Goal: Task Accomplishment & Management: Manage account settings

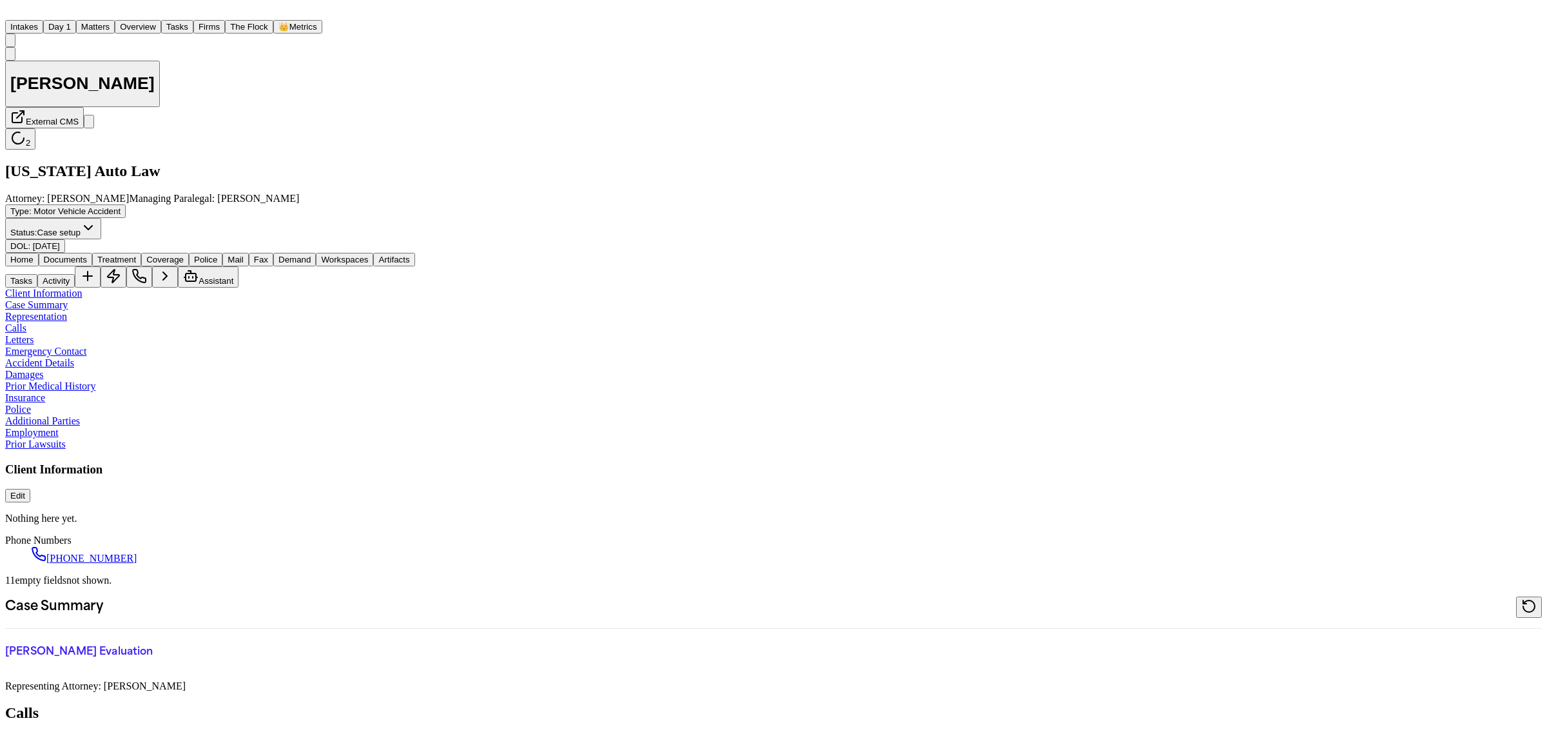
click at [115, 24] on button "Matters" at bounding box center [95, 27] width 39 height 14
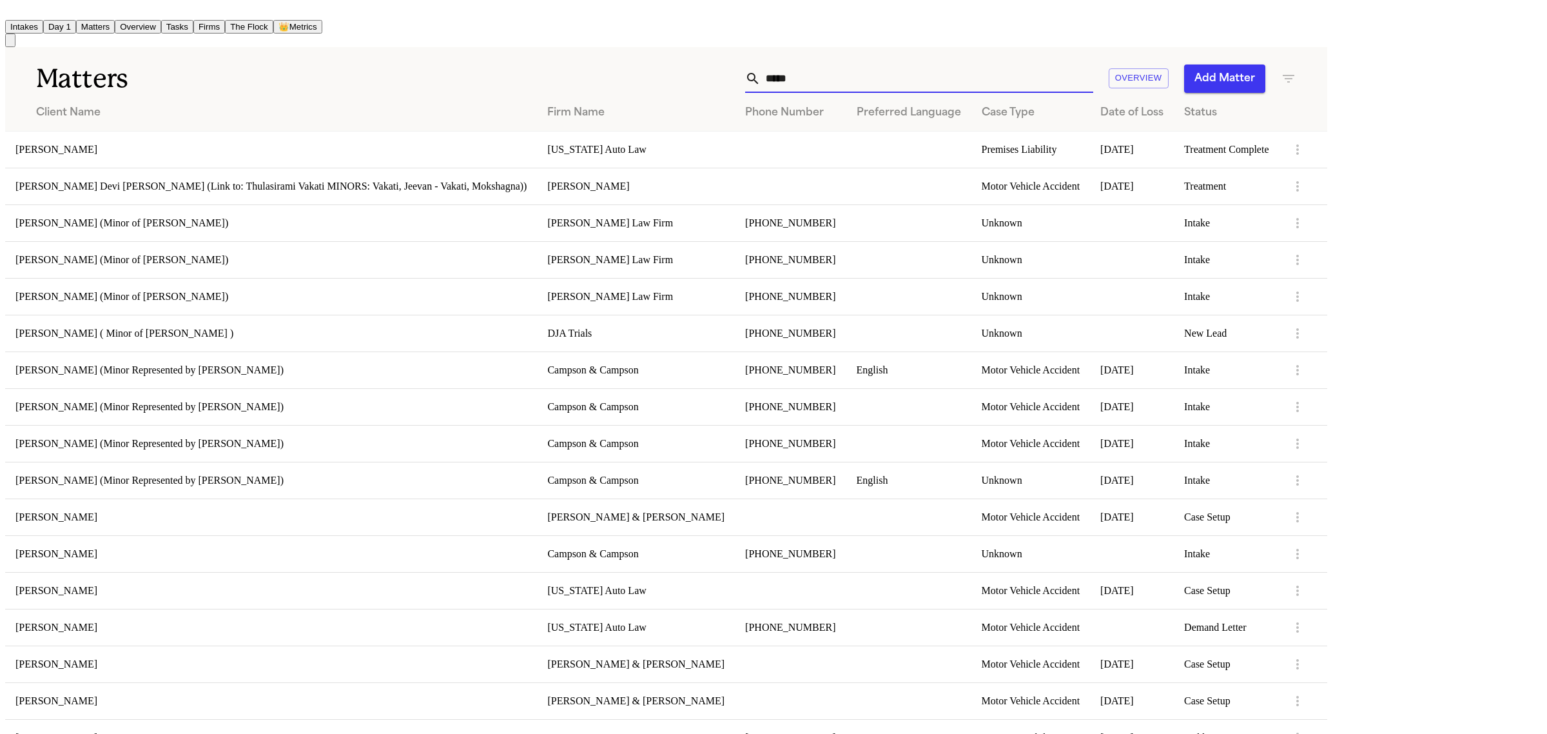
drag, startPoint x: 897, startPoint y: 72, endPoint x: 885, endPoint y: 71, distance: 13.0
click at [885, 72] on div "***** Overview Add Matter" at bounding box center [852, 78] width 890 height 28
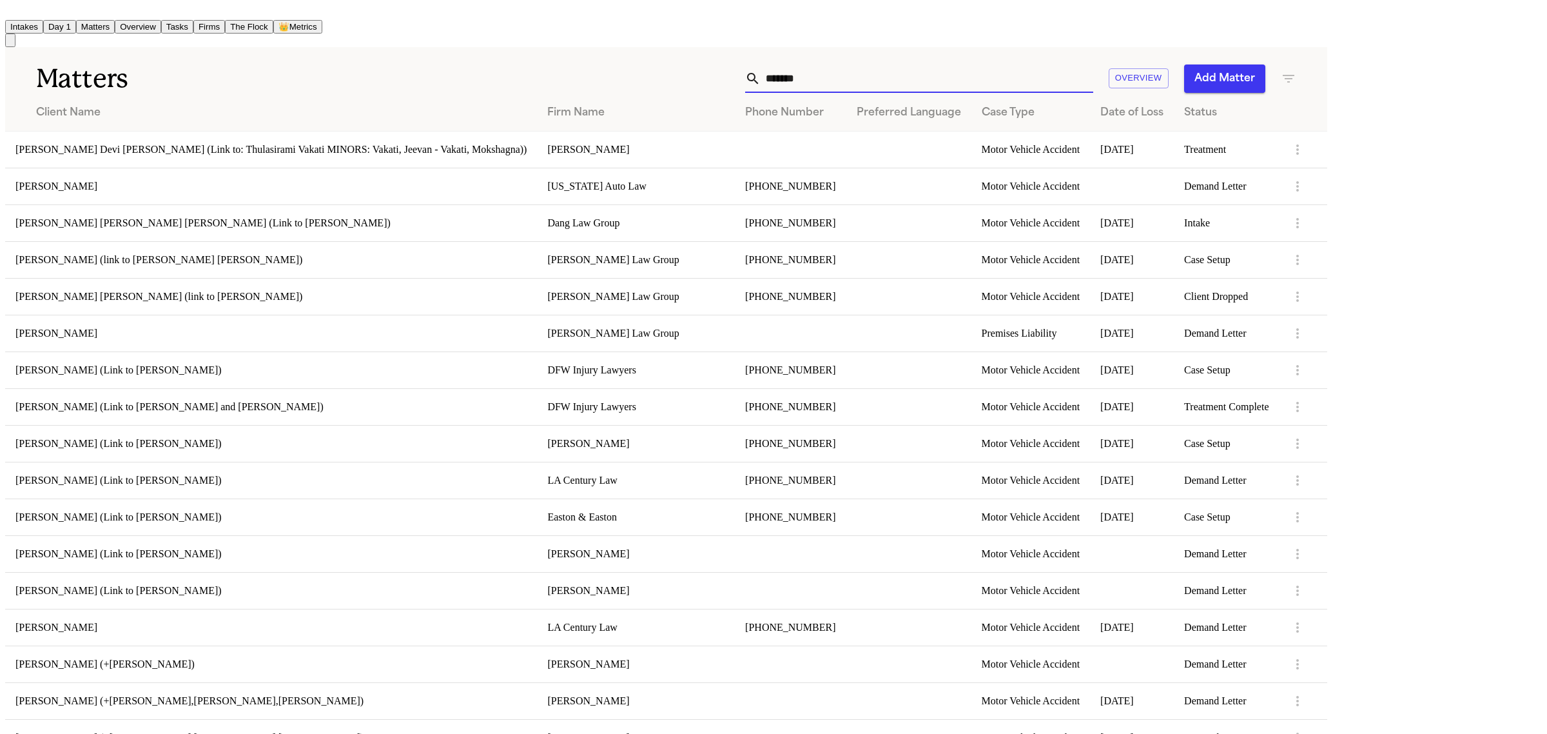
type input "*******"
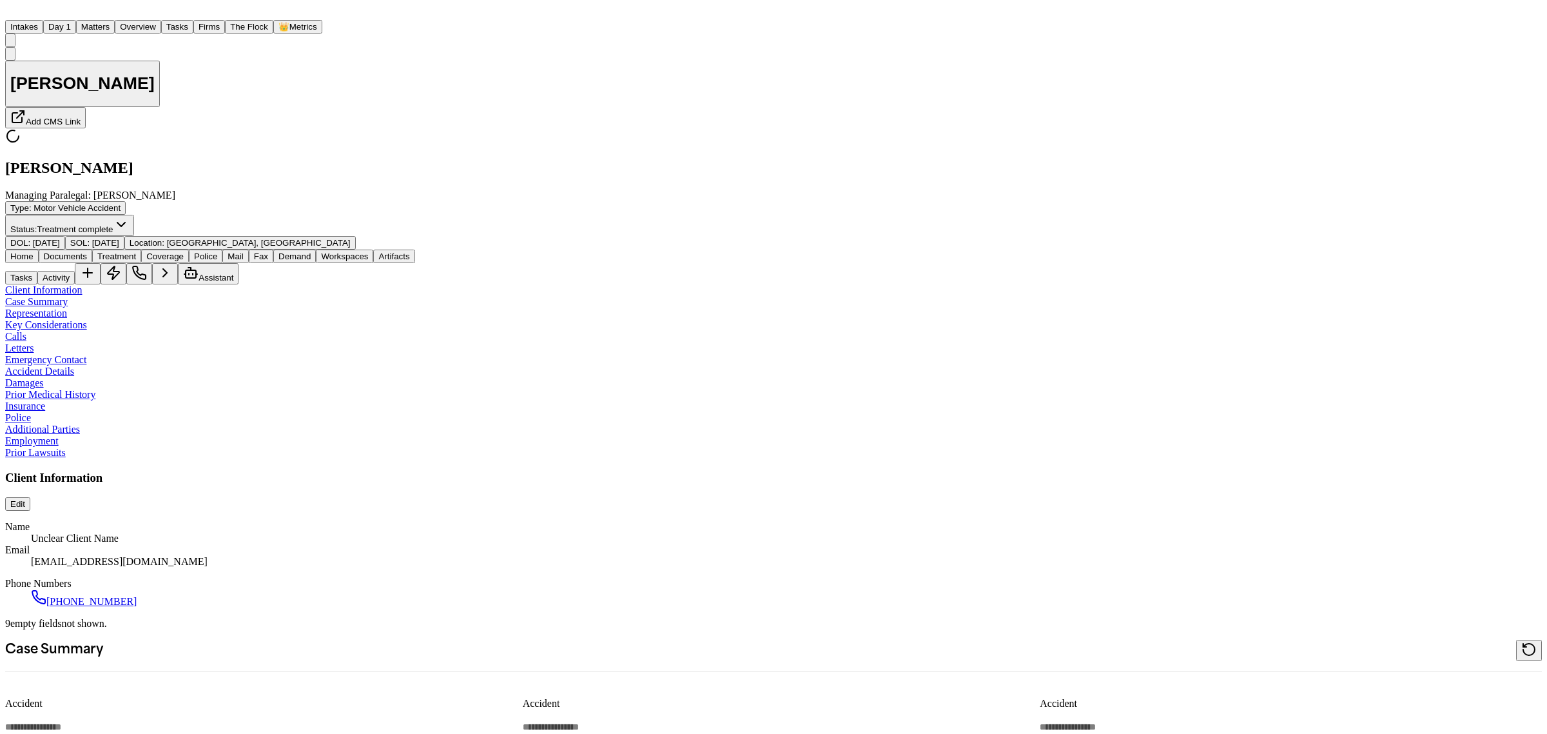
type textarea "*"
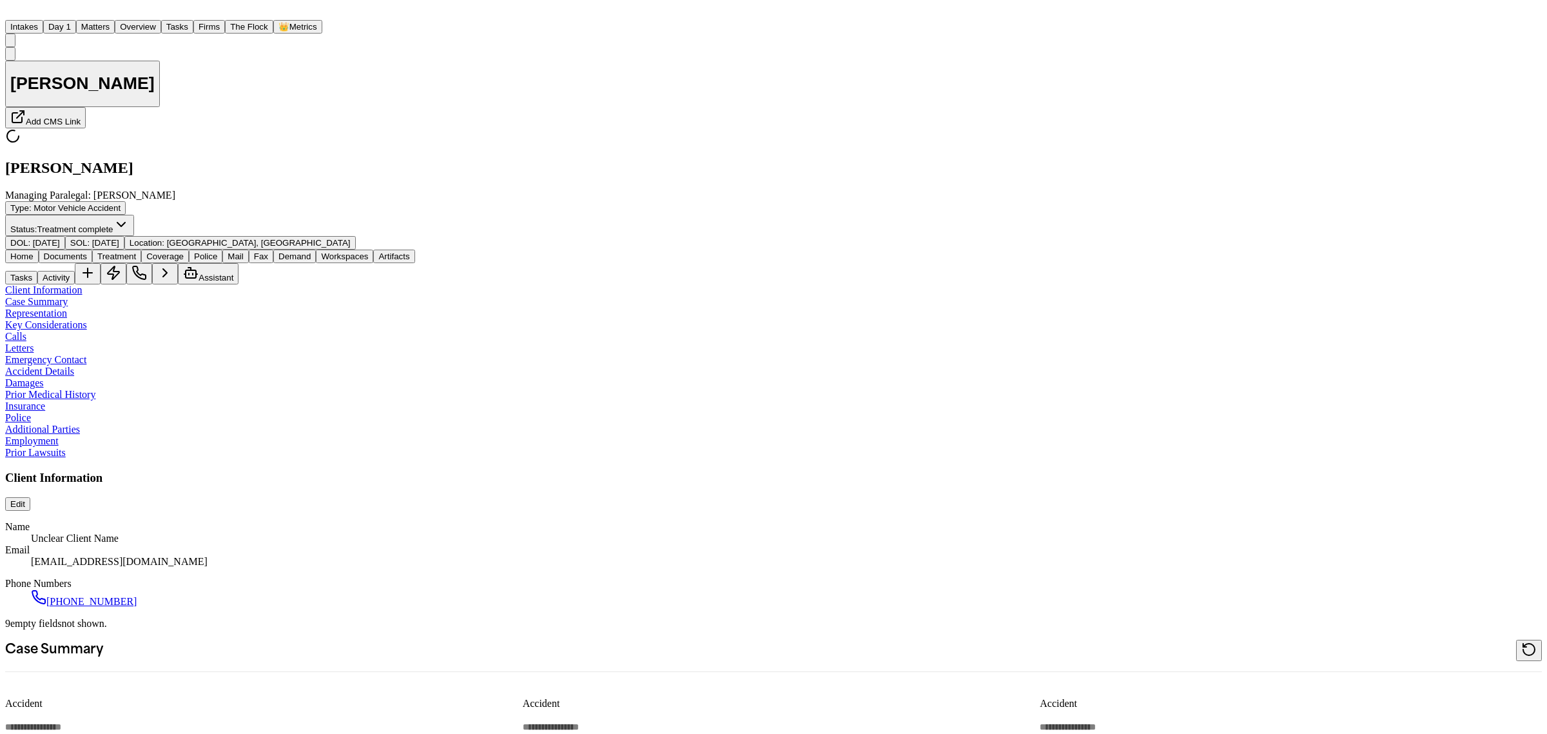
type textarea "*"
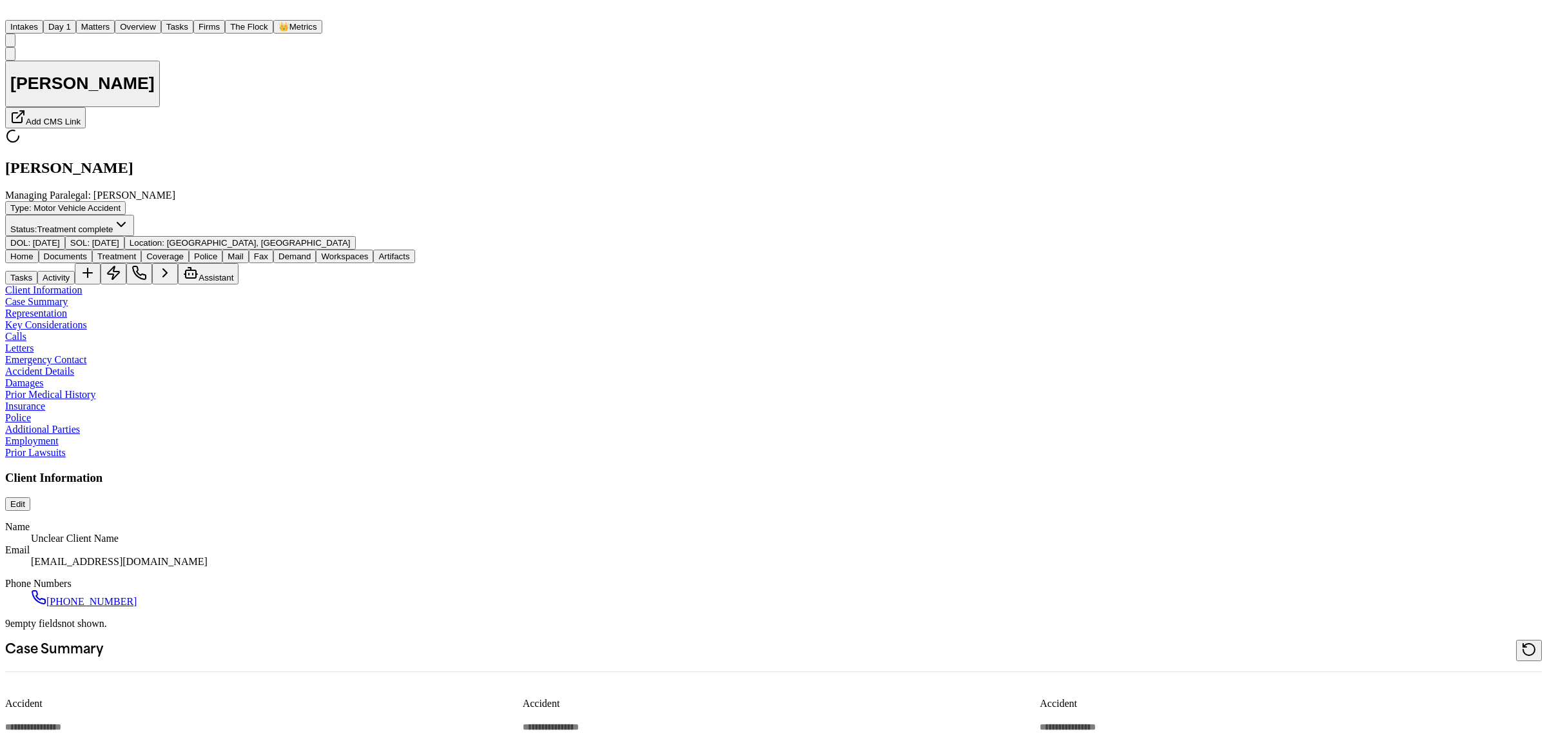
type textarea "*"
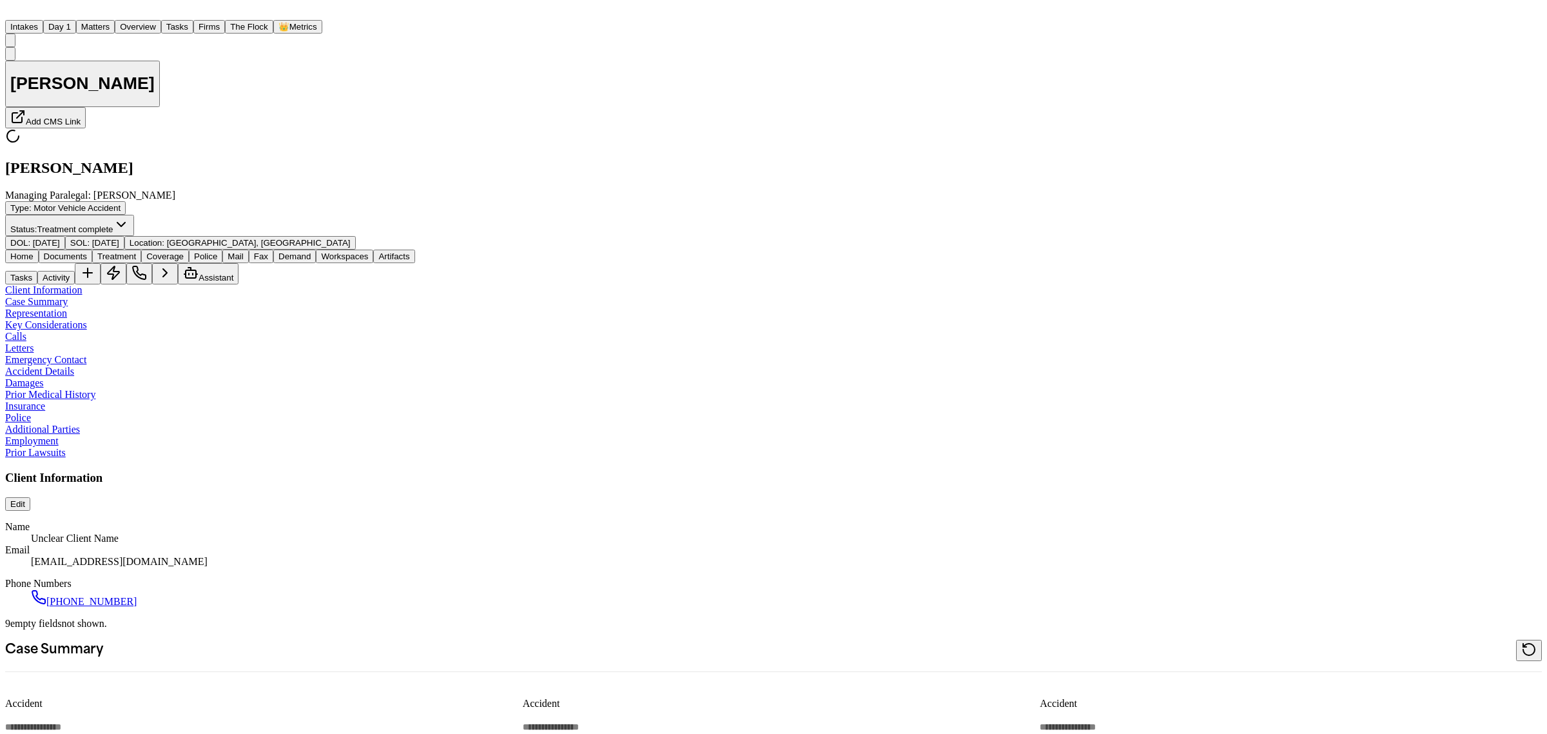
type textarea "*"
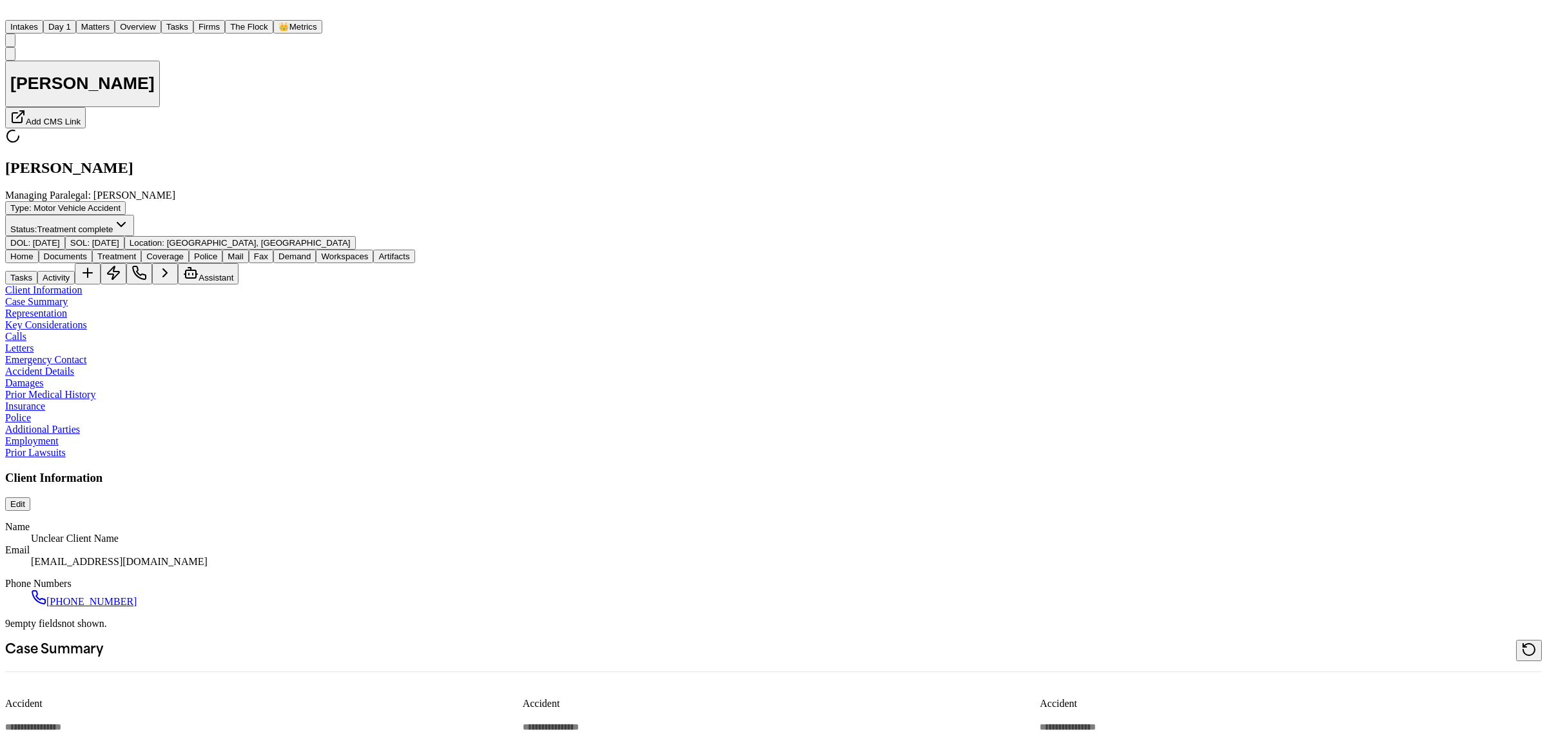
type textarea "*"
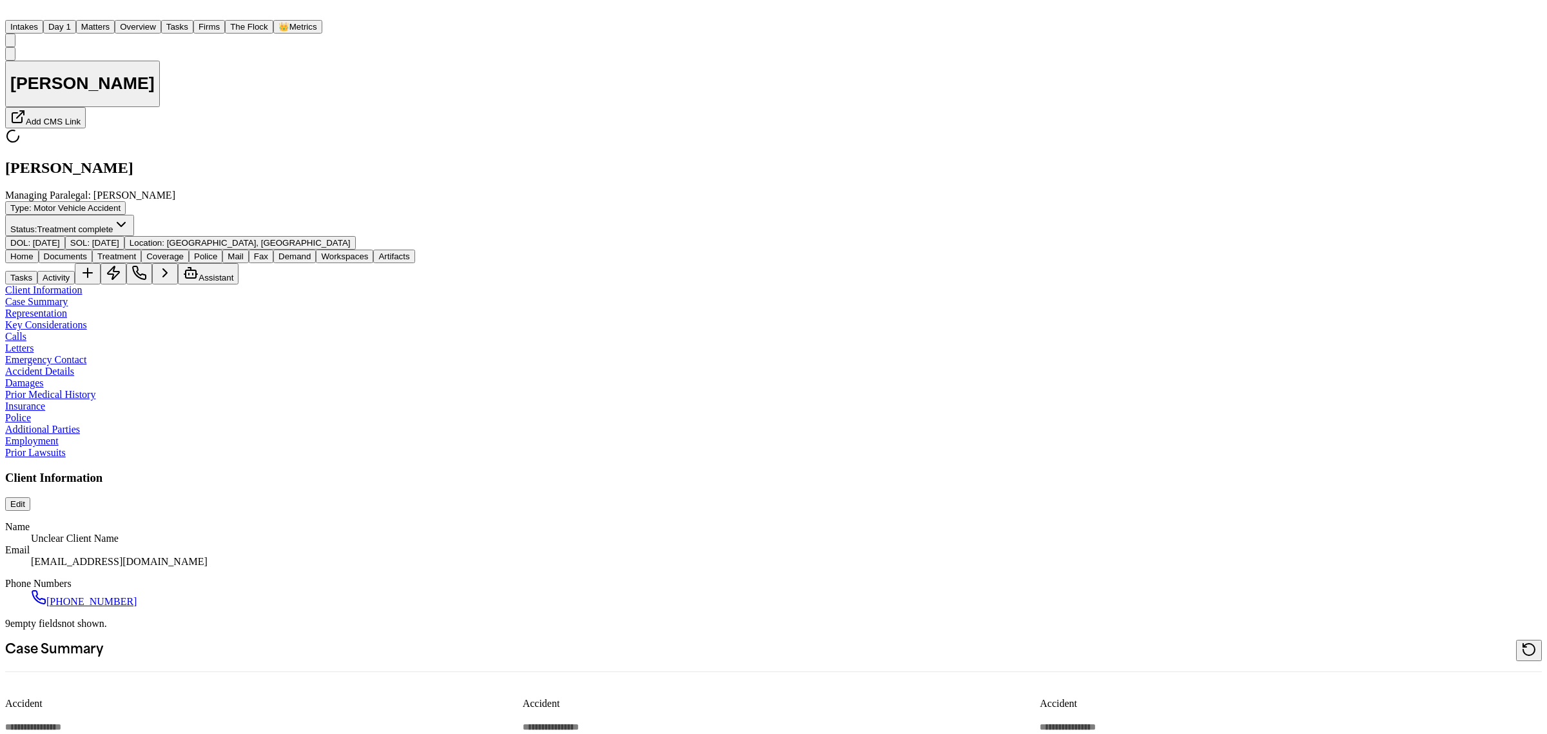
type textarea "*"
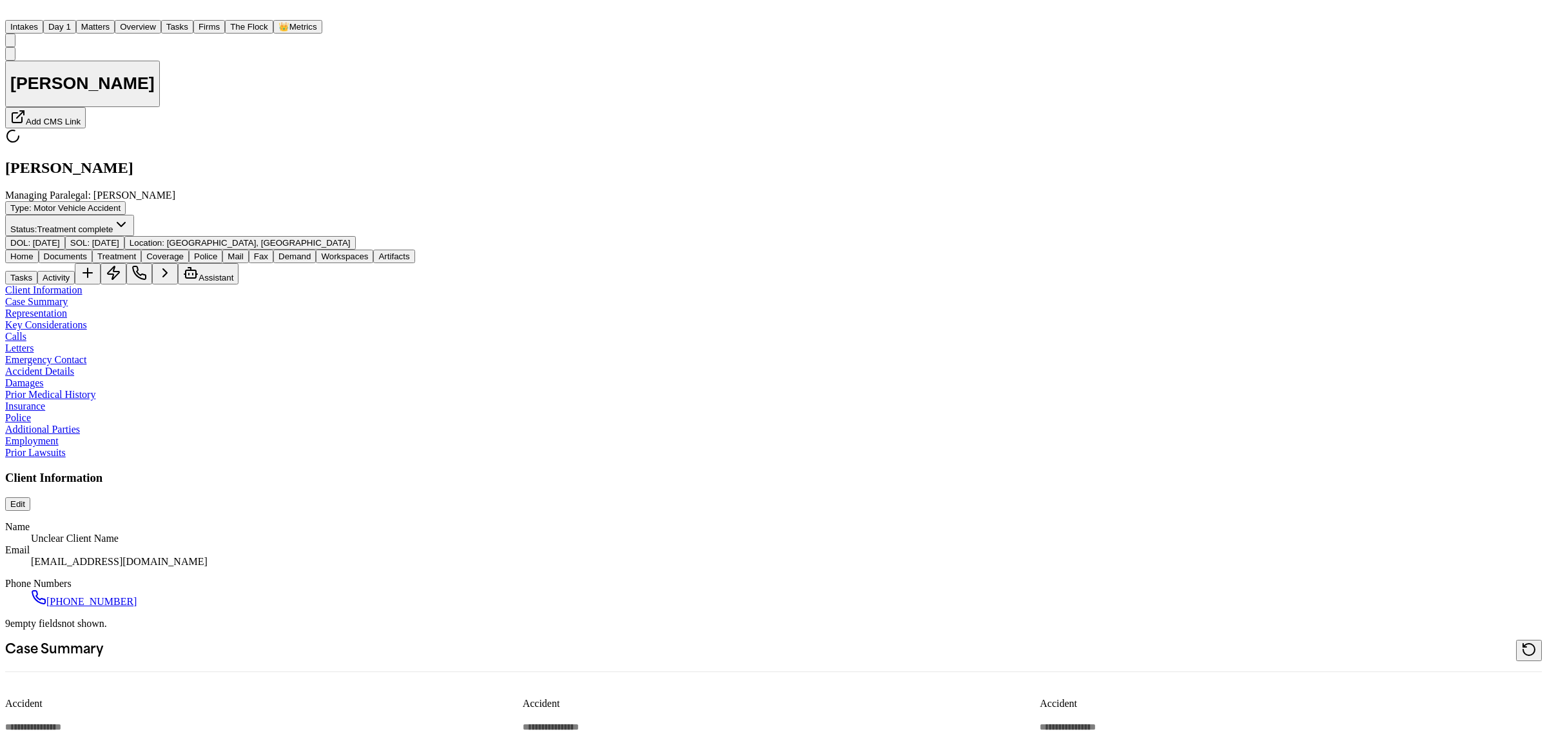
type textarea "*"
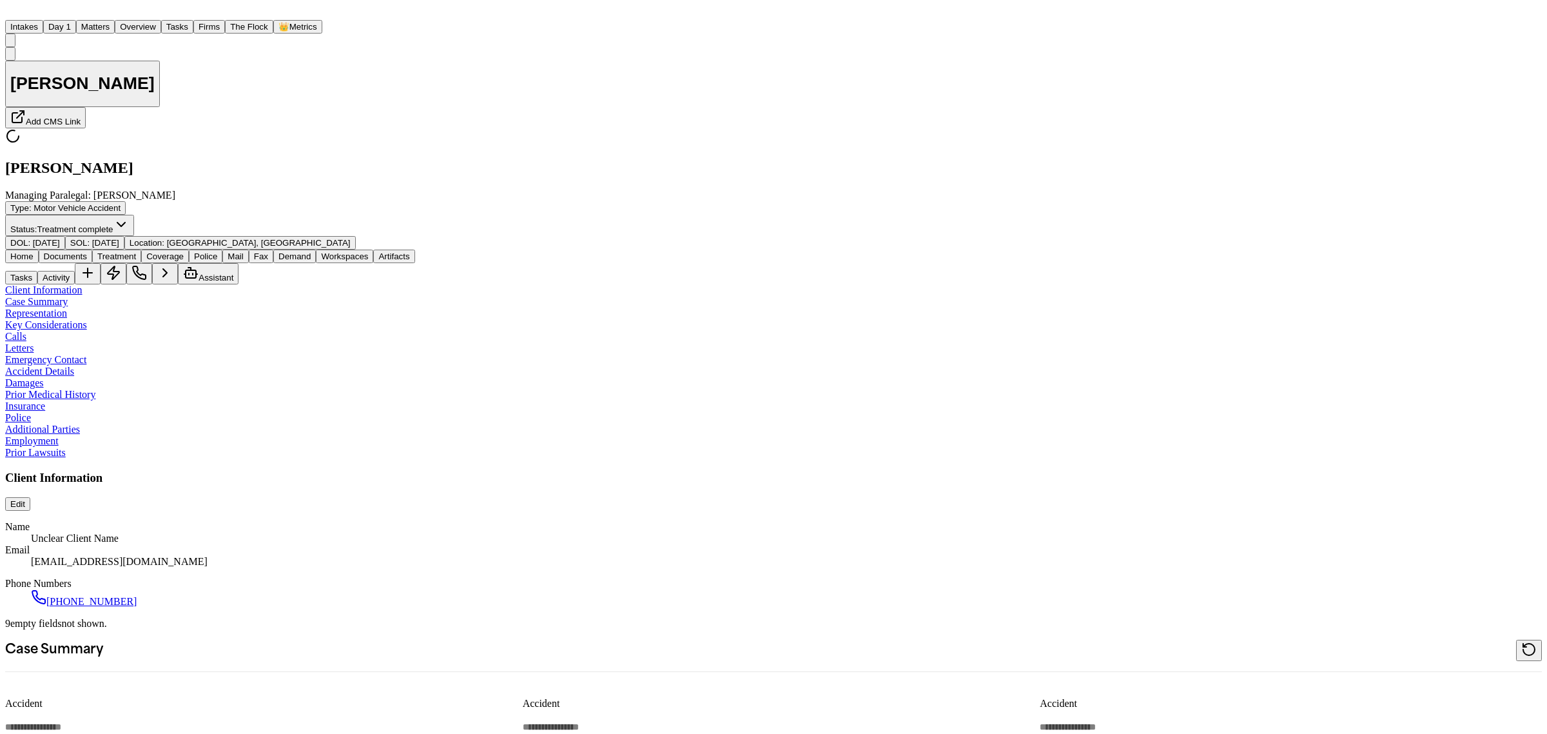
type textarea "*"
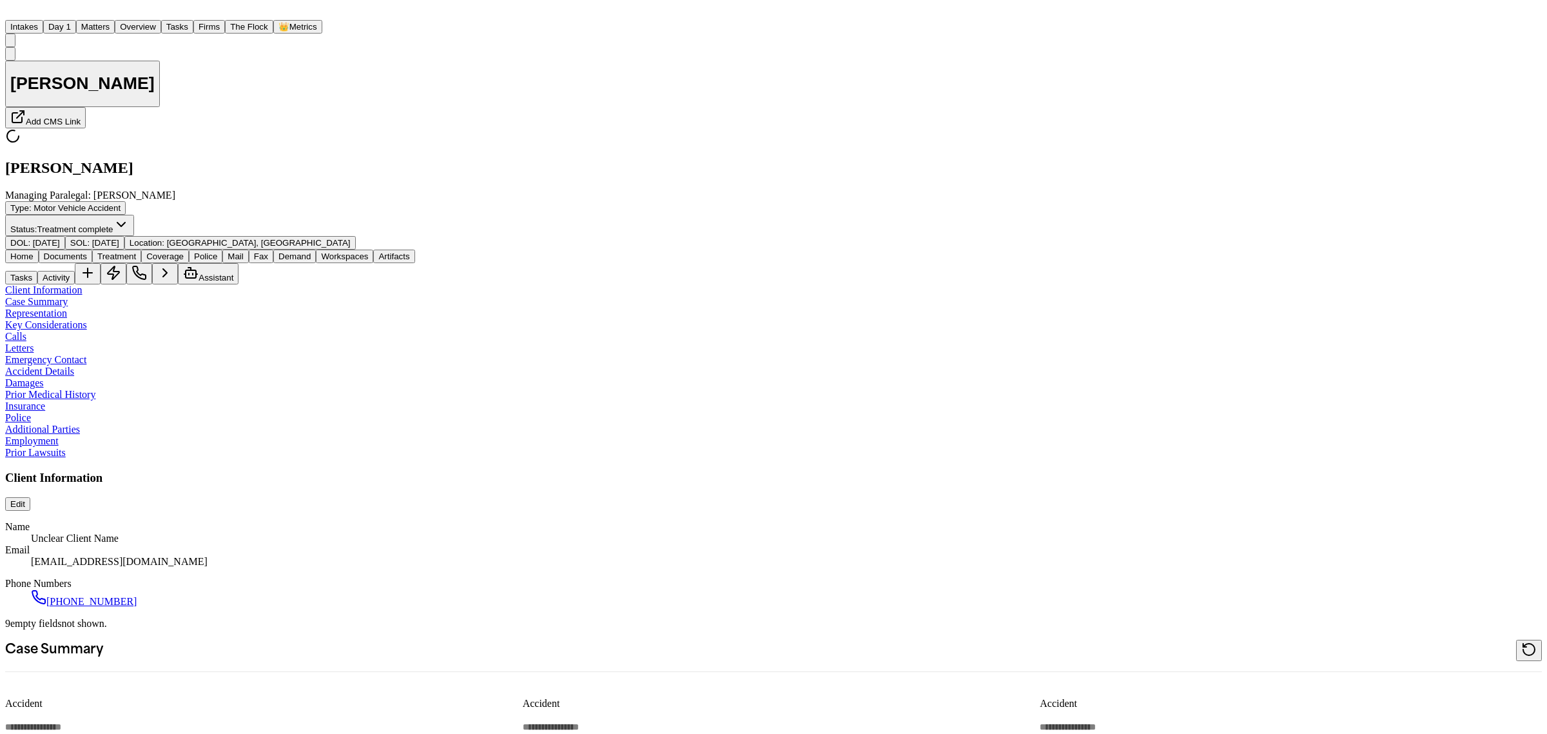
type textarea "*"
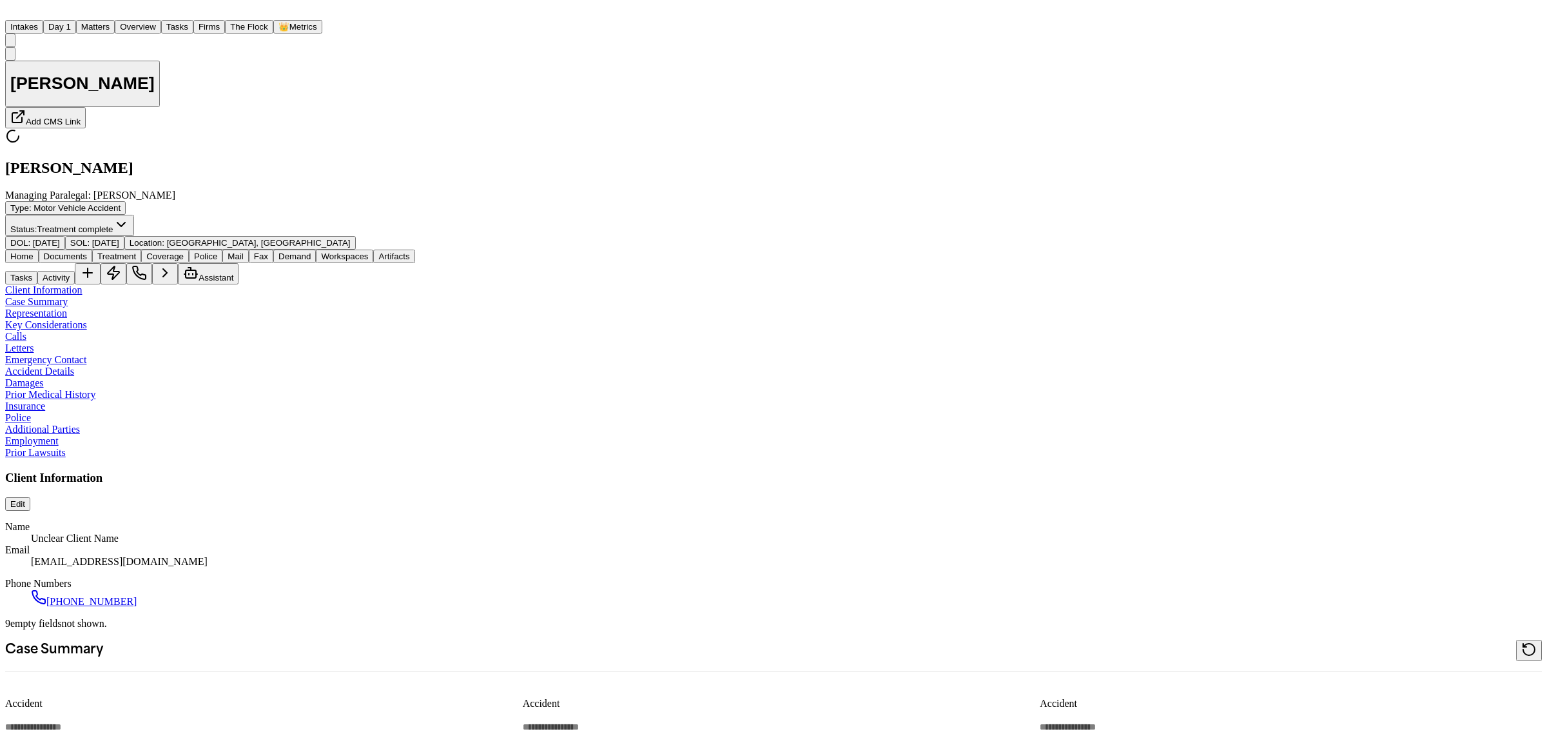
type textarea "*"
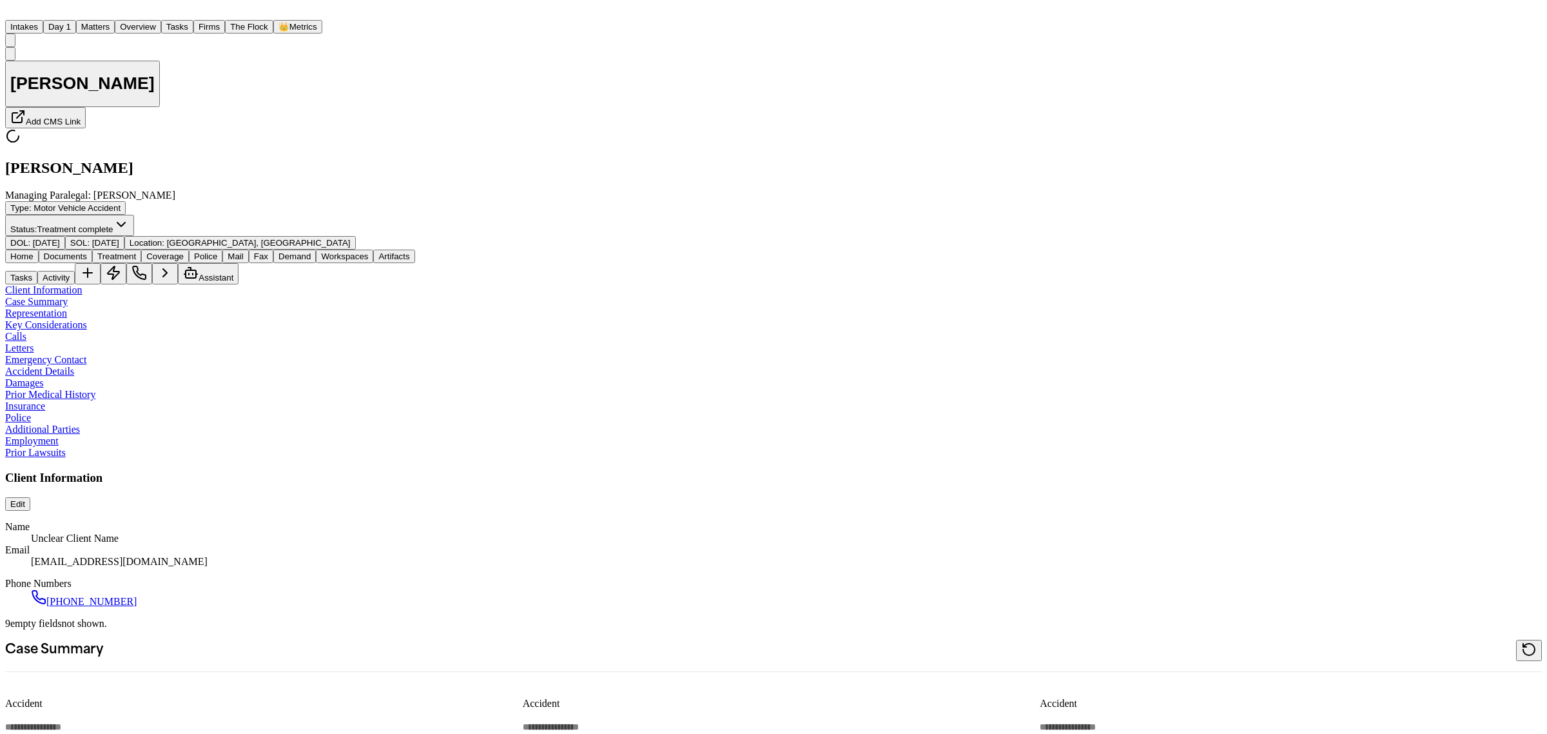
type textarea "*"
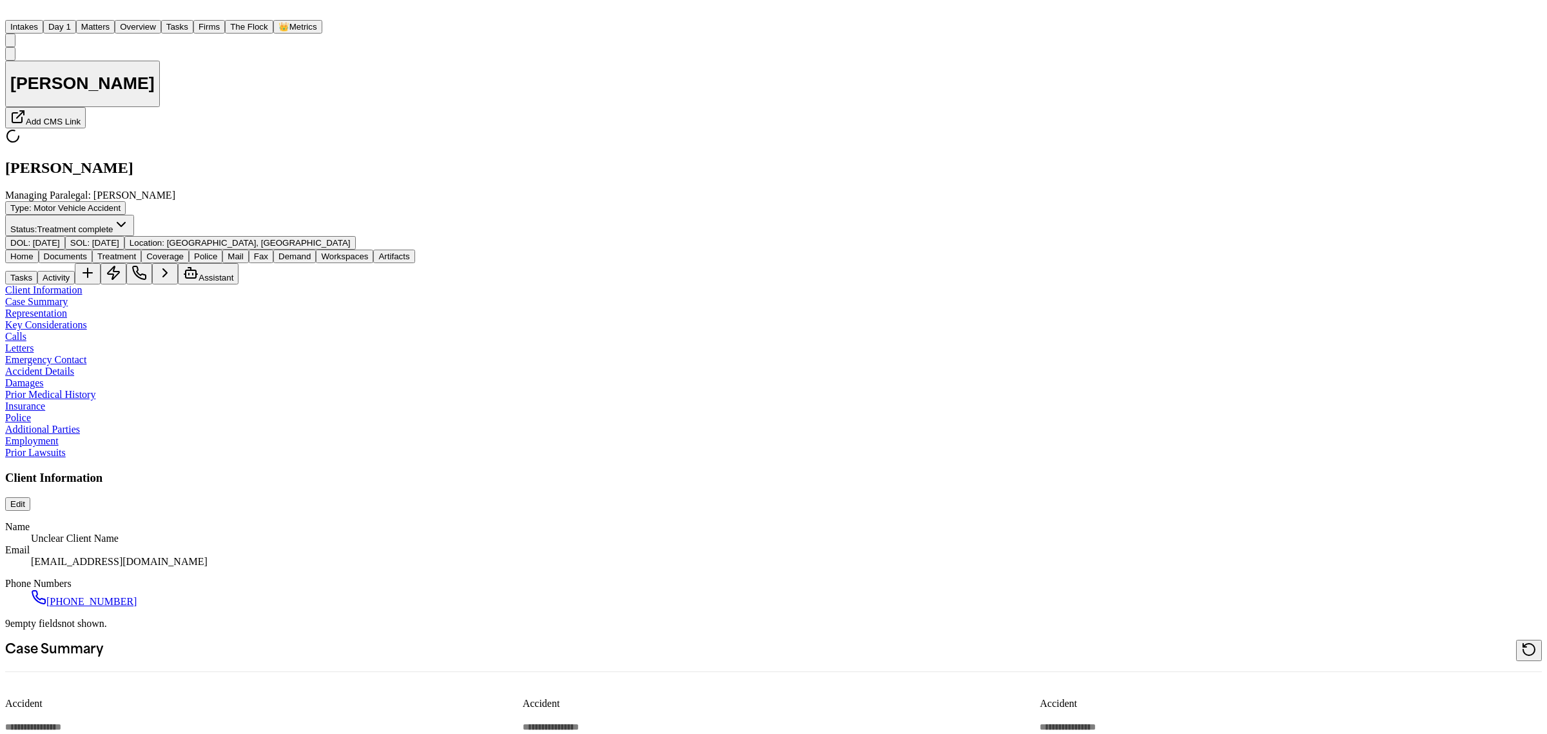
type textarea "*"
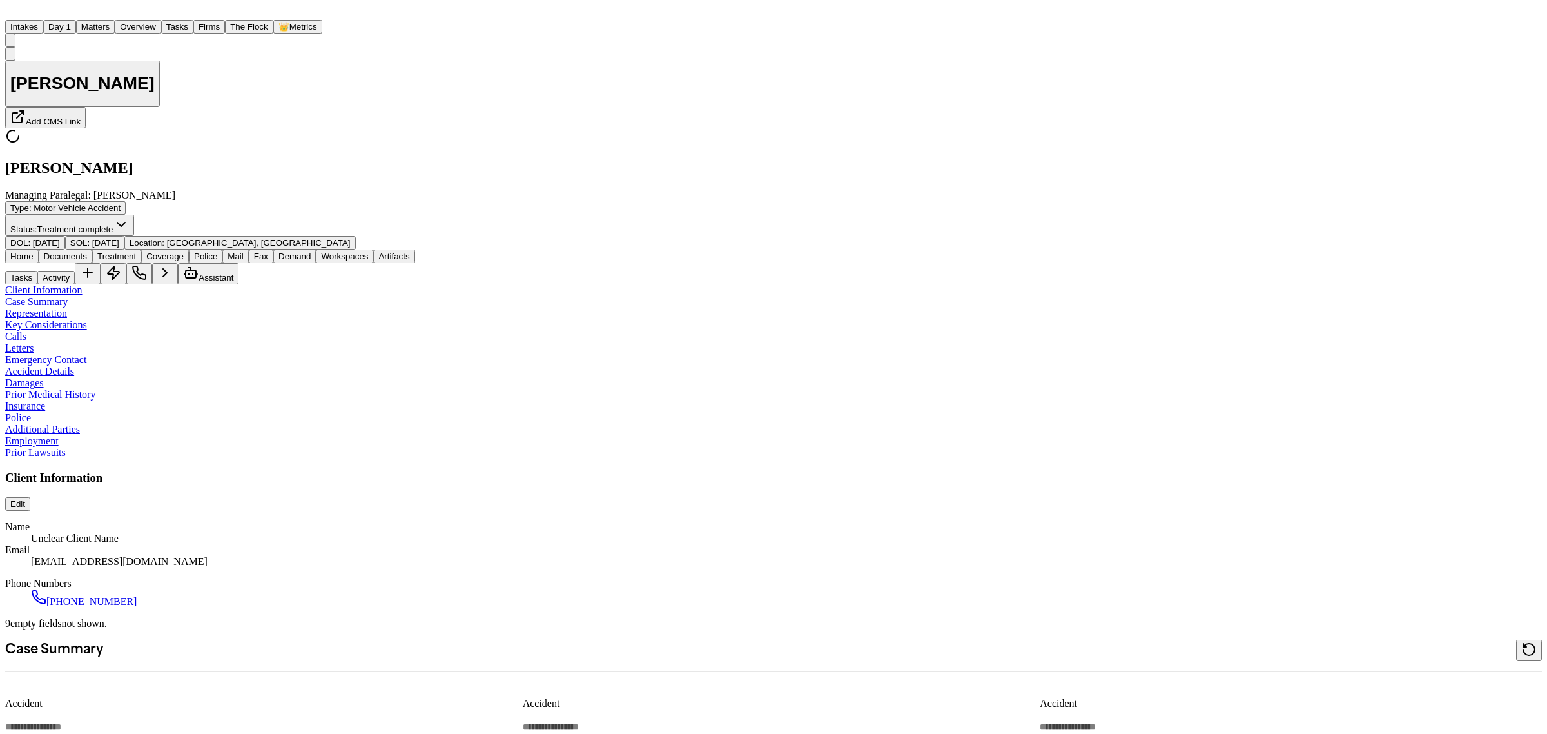
type textarea "*"
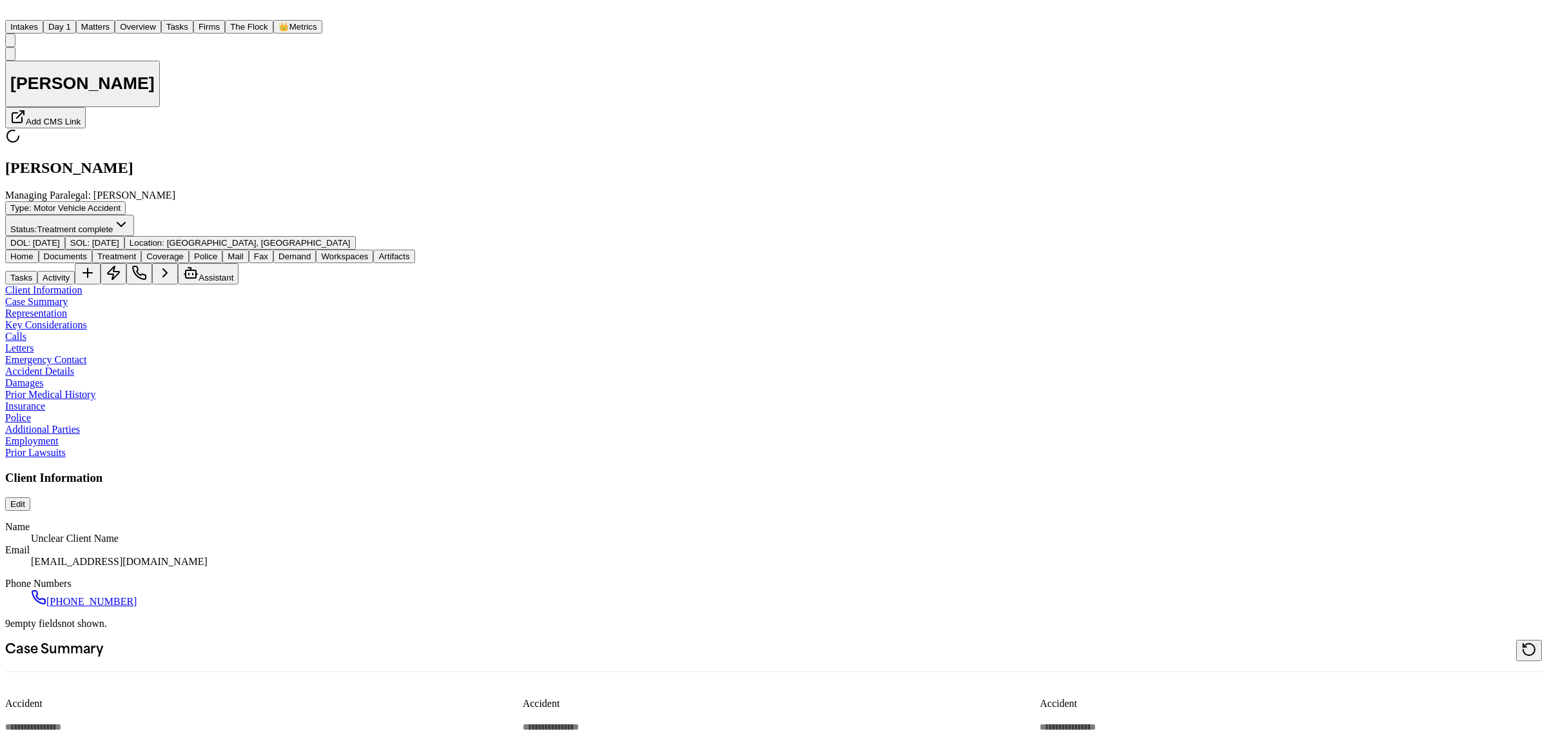
type textarea "*"
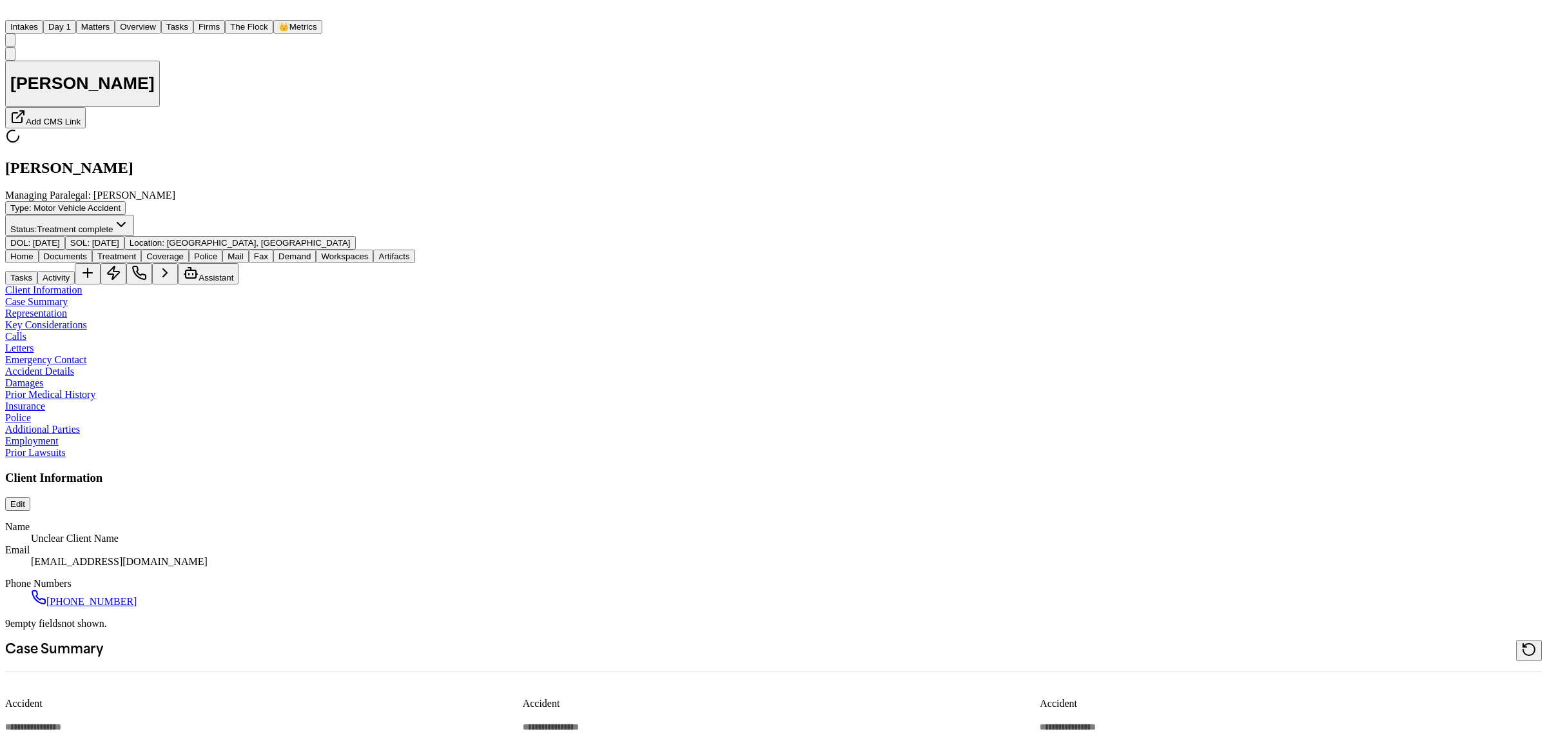
type textarea "*"
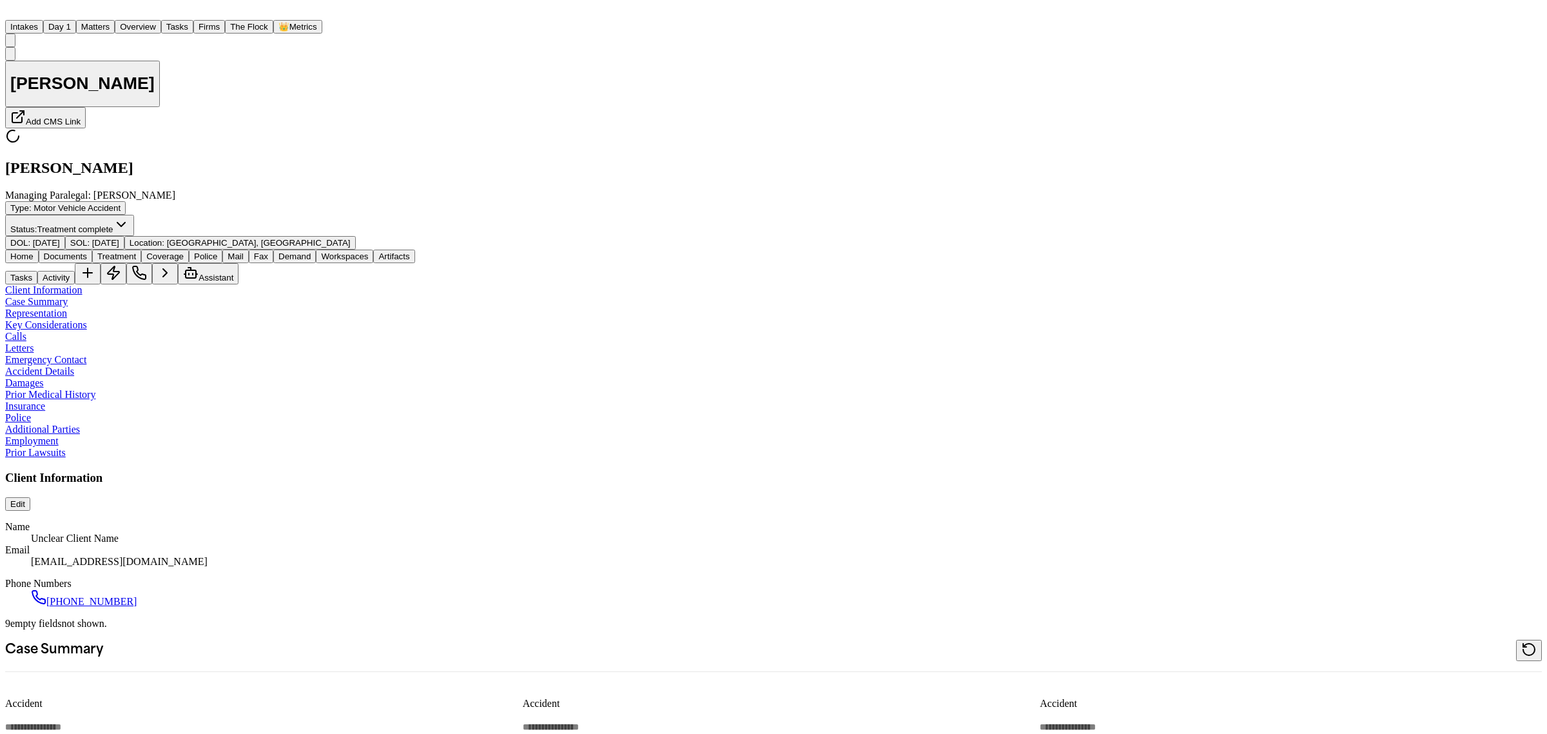
type textarea "*"
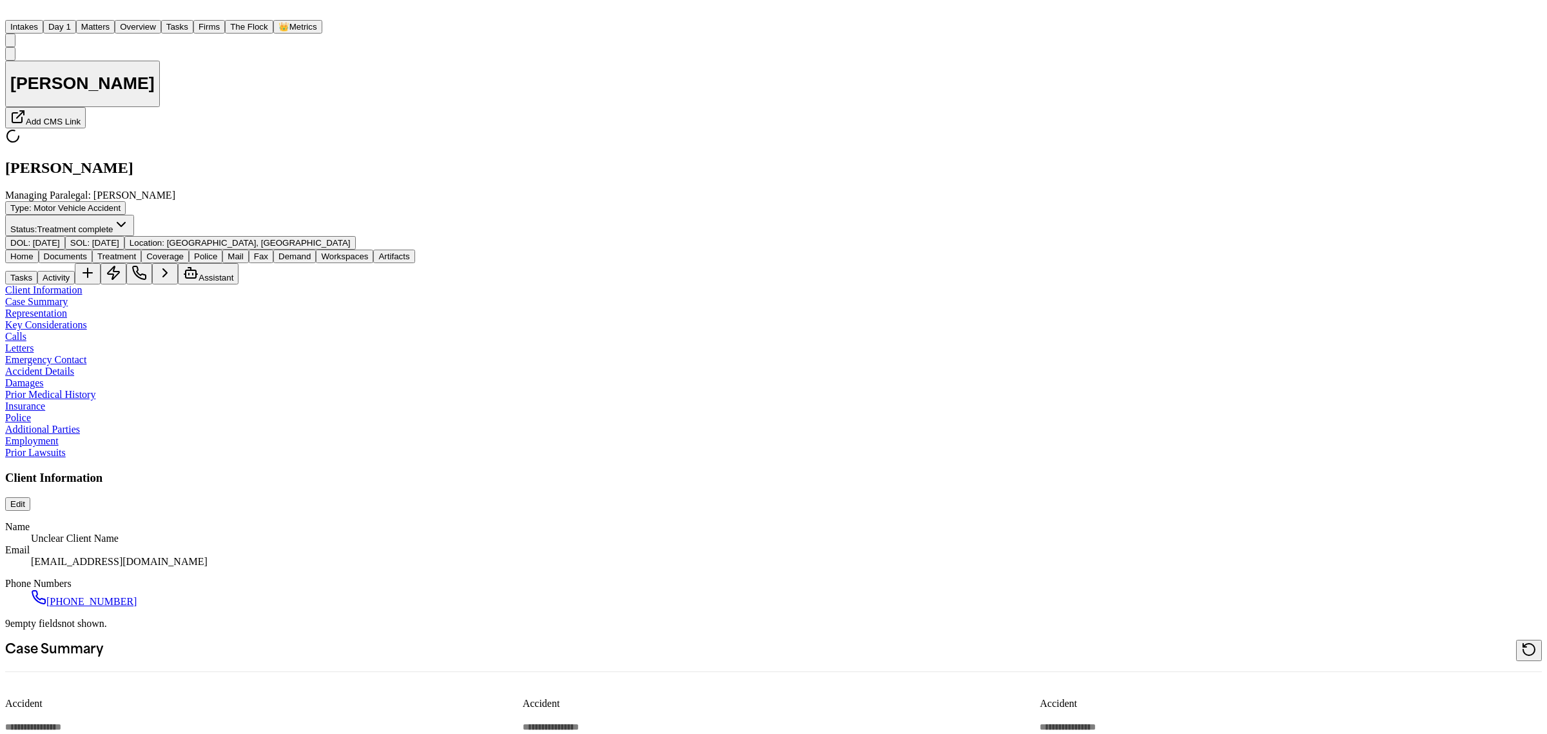
type textarea "*"
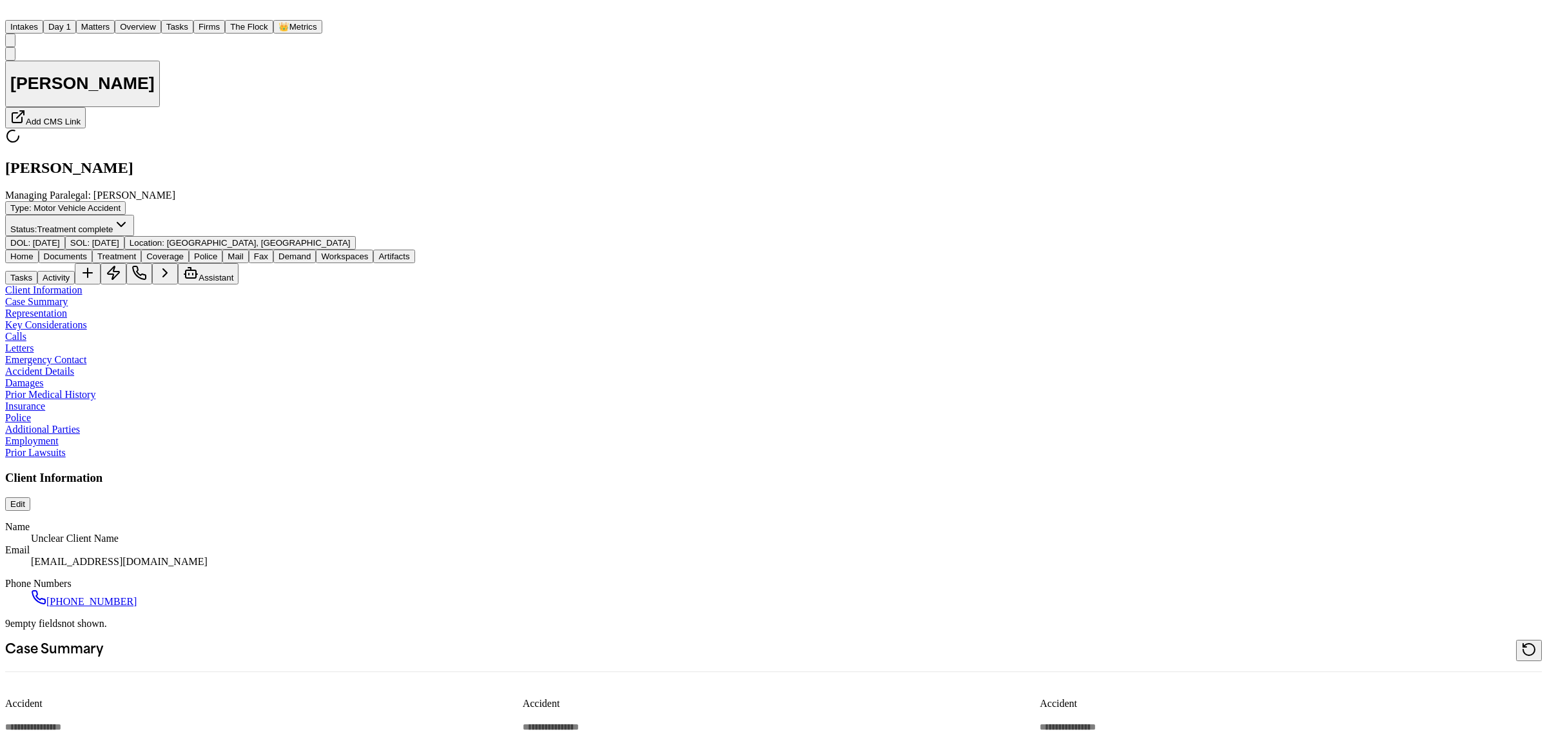
type textarea "*"
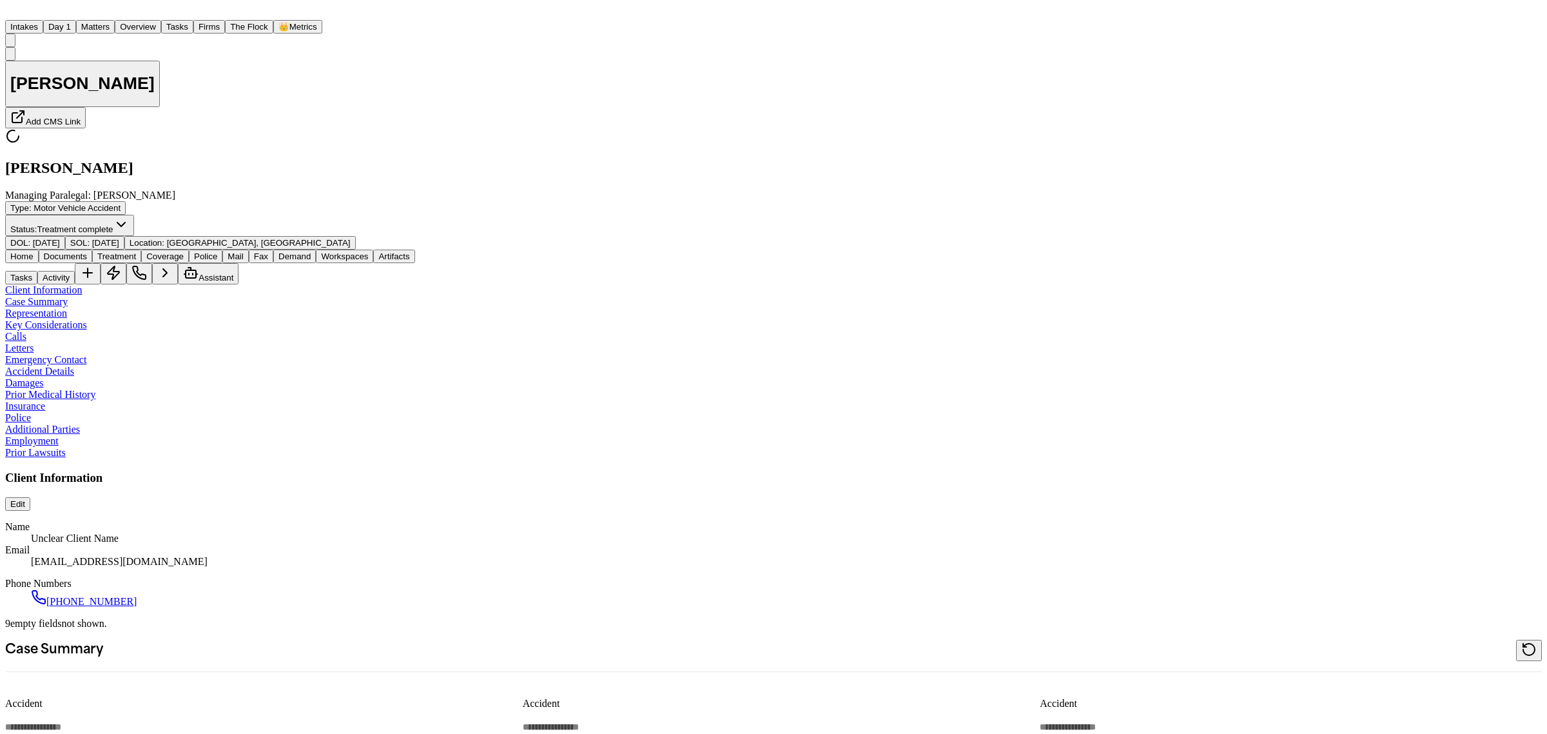
type textarea "*"
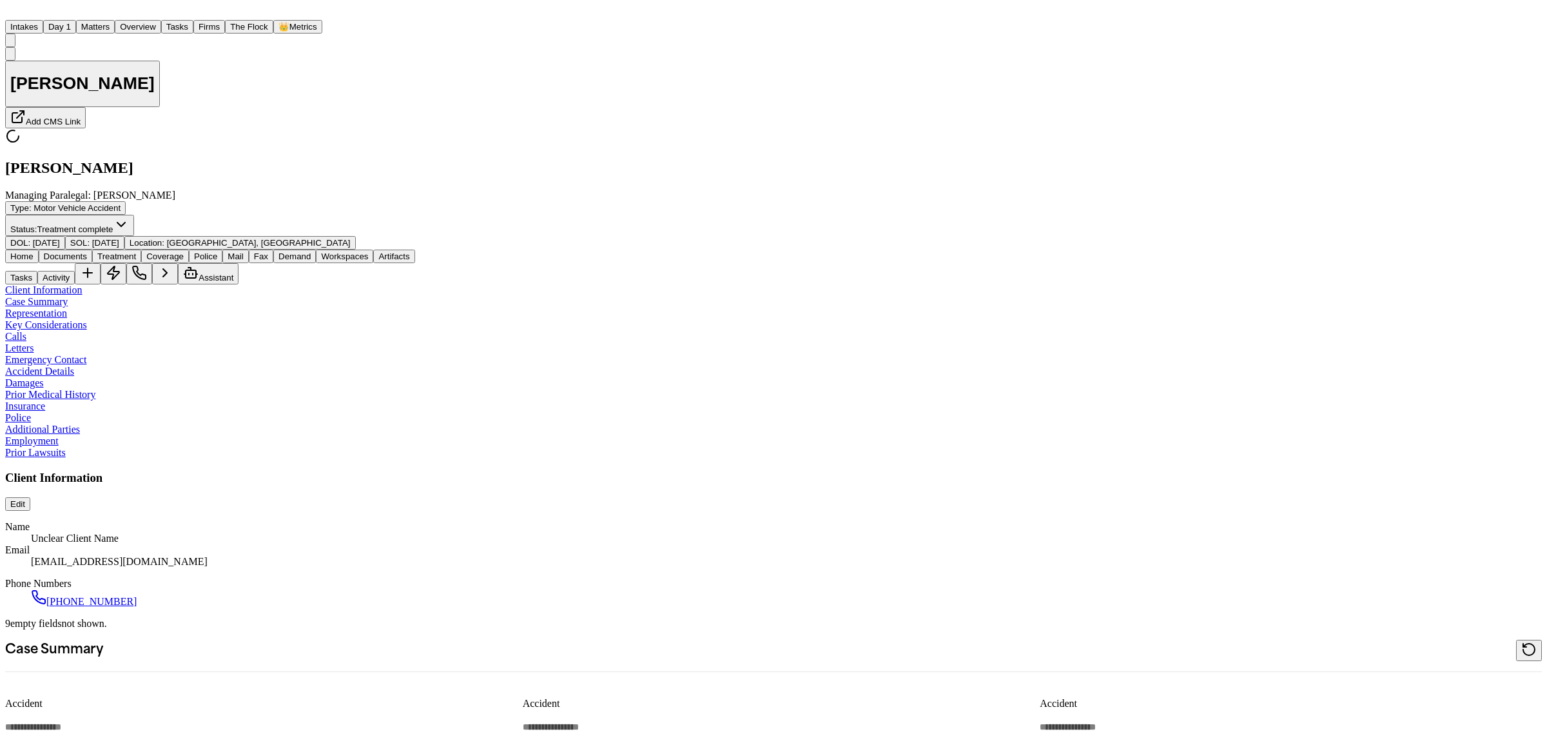
type textarea "*"
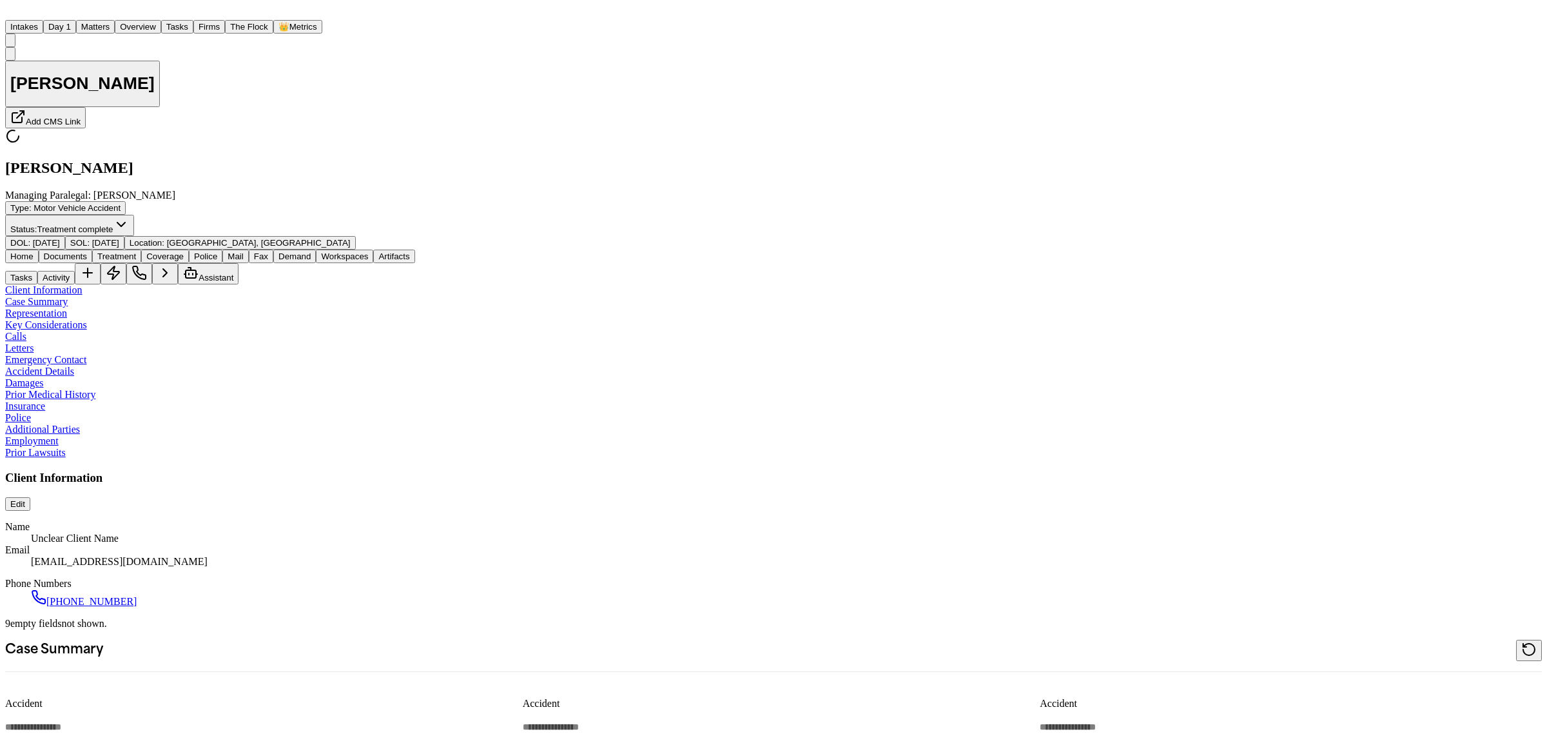
type textarea "*"
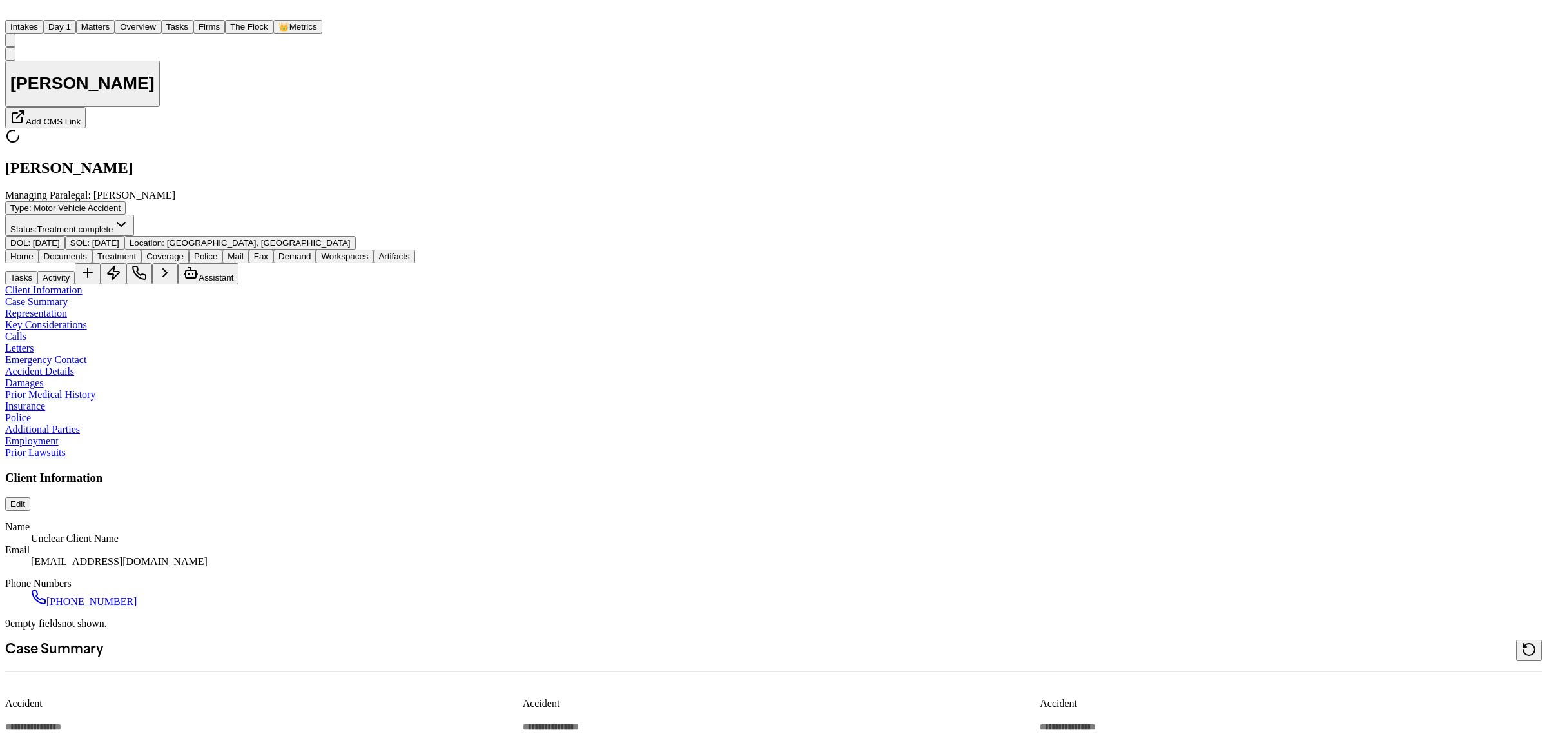
type textarea "*"
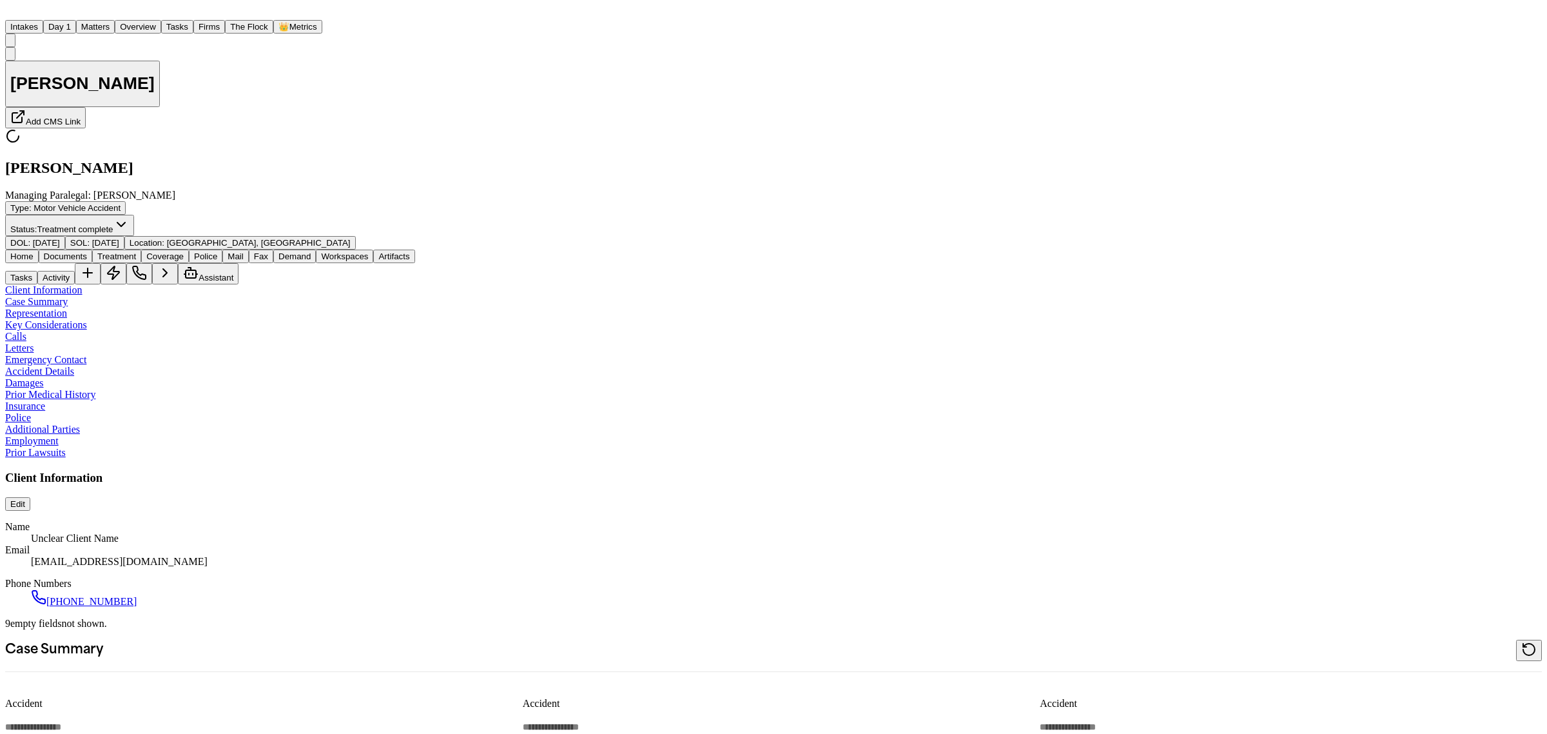
type textarea "*"
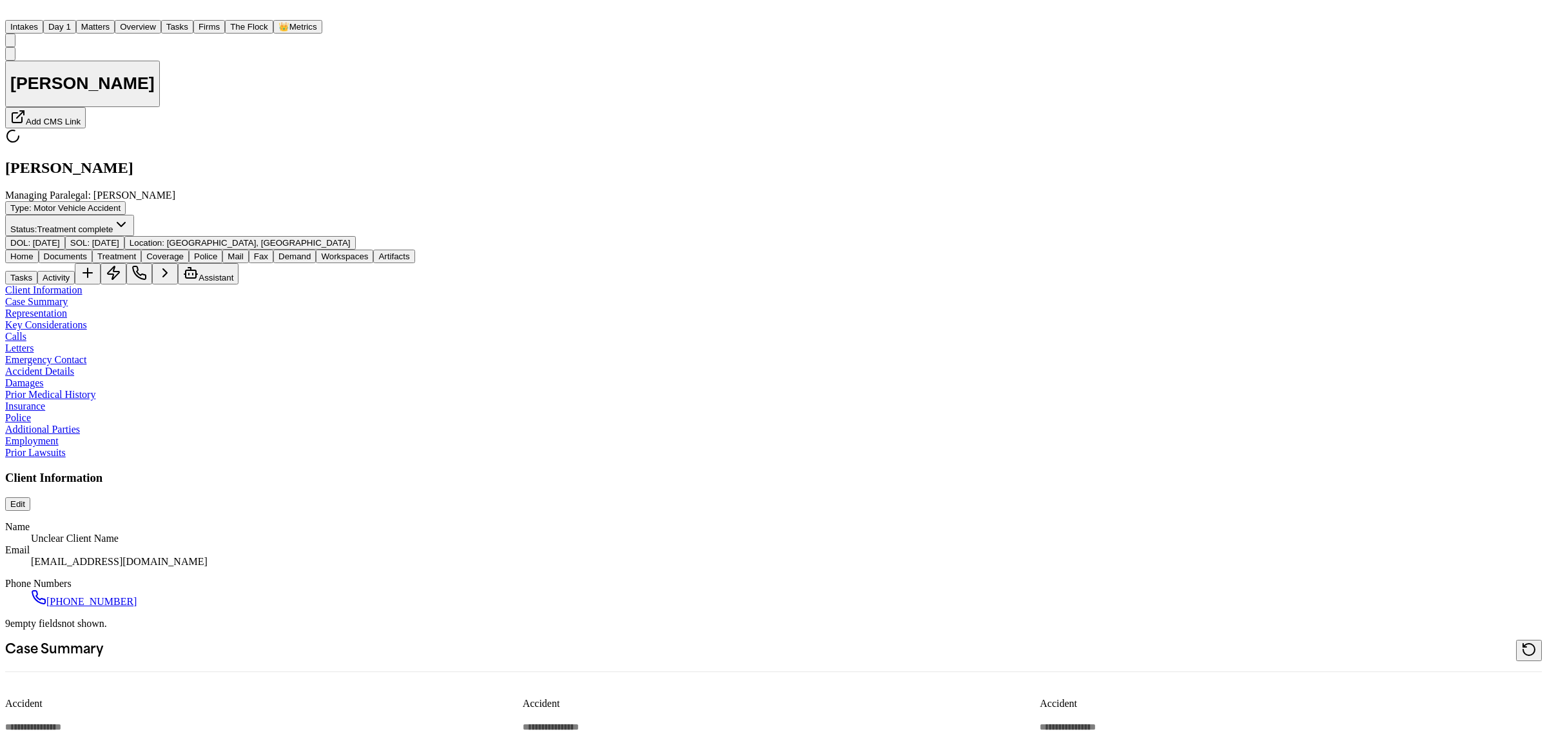
type textarea "*"
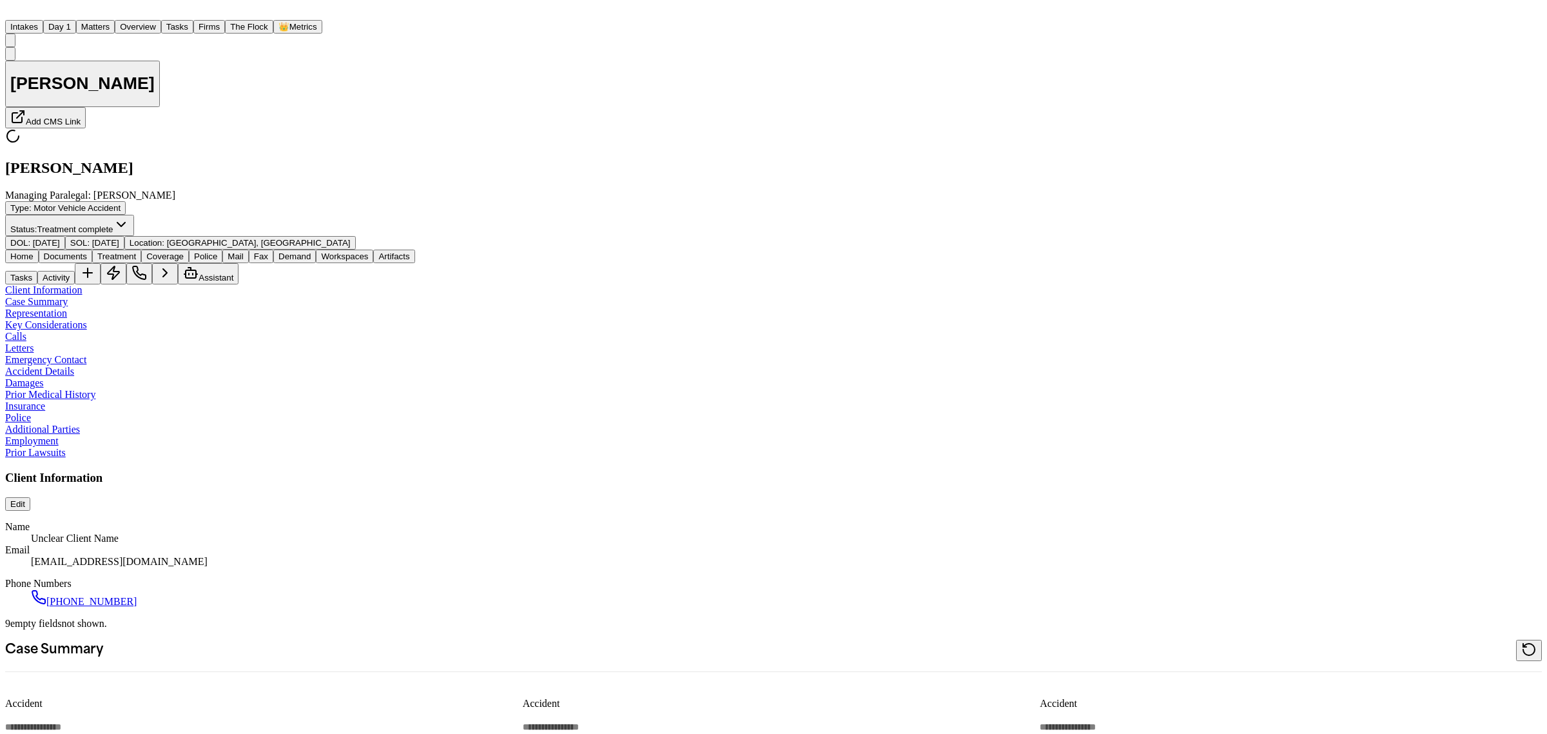
type textarea "*"
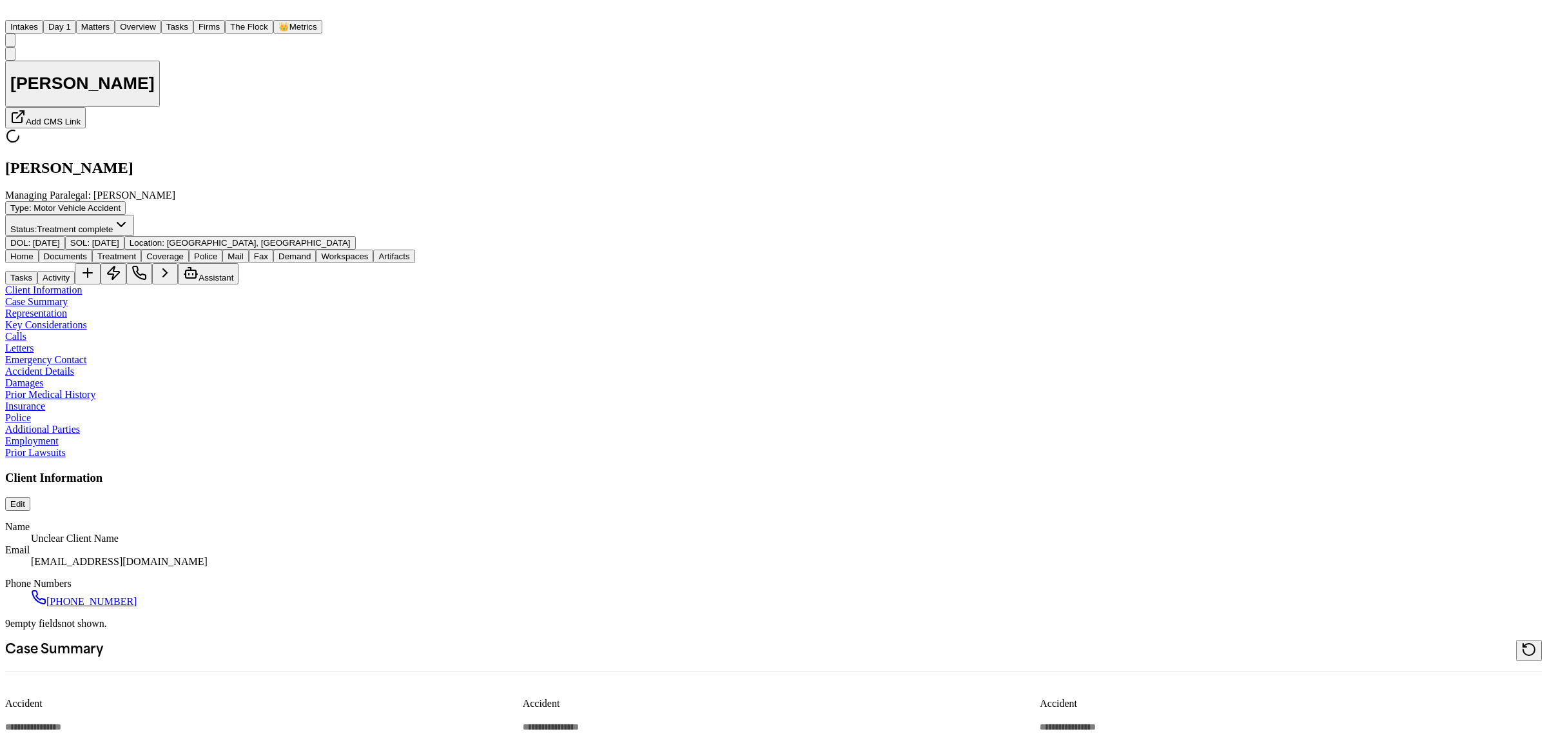
type textarea "*"
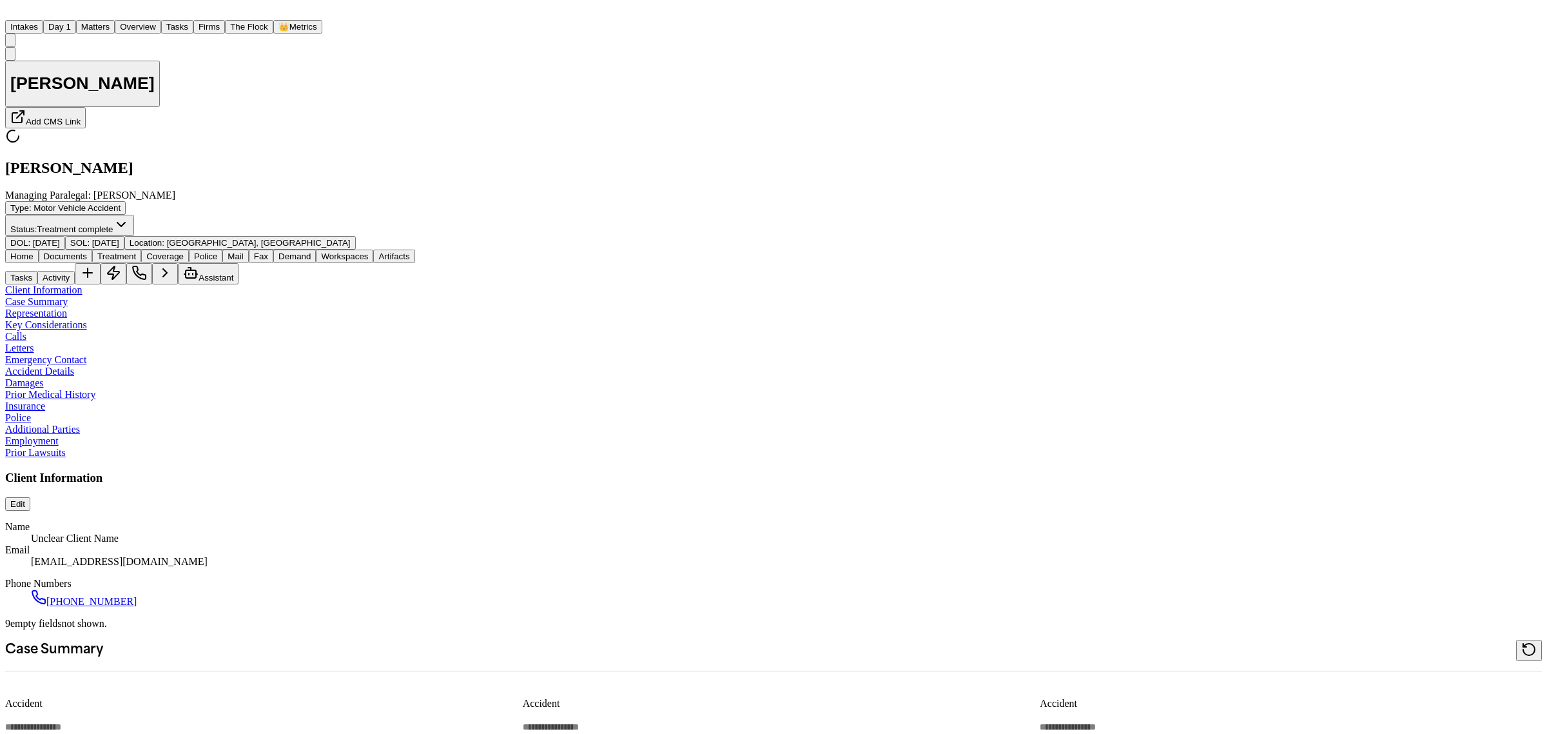
type textarea "*"
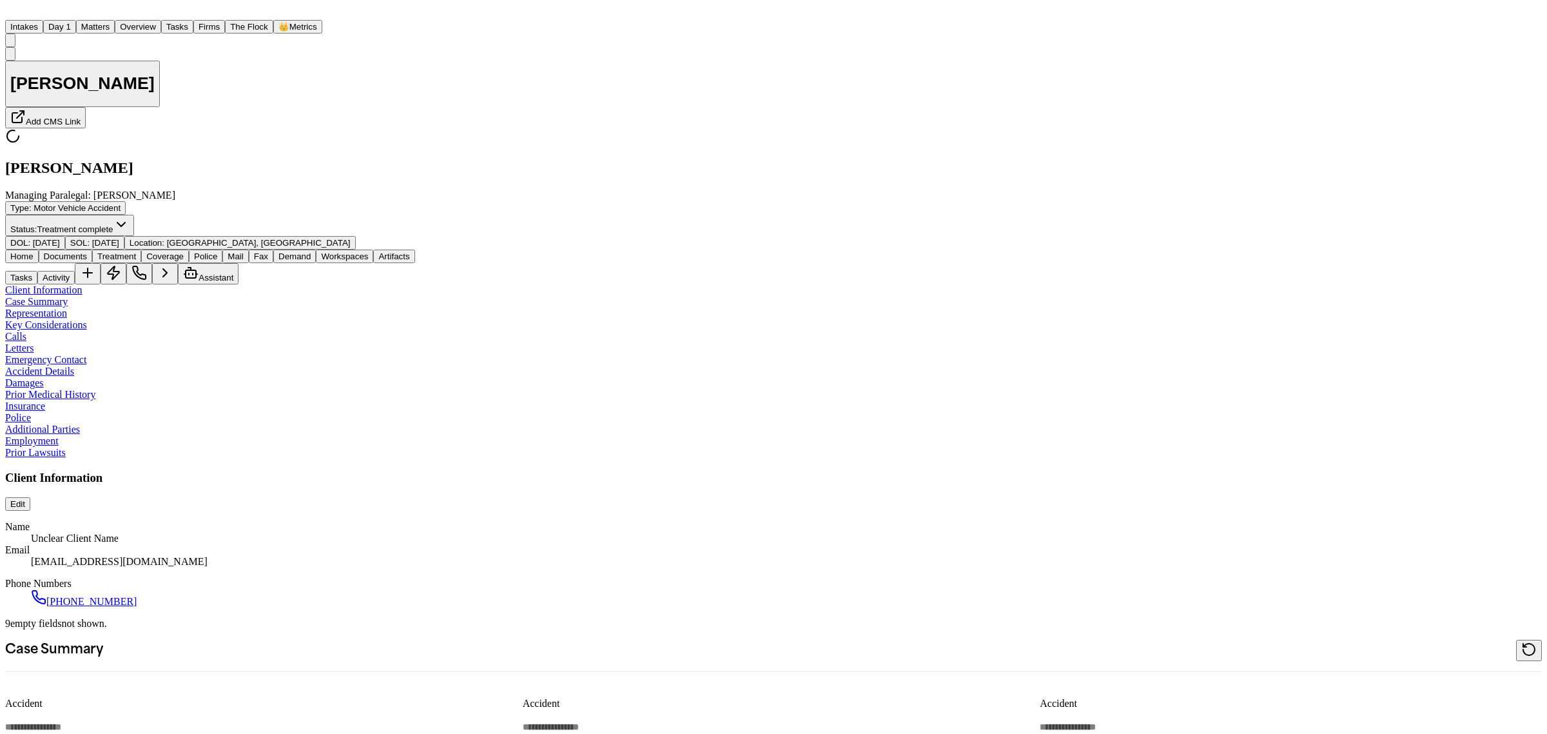
type textarea "*"
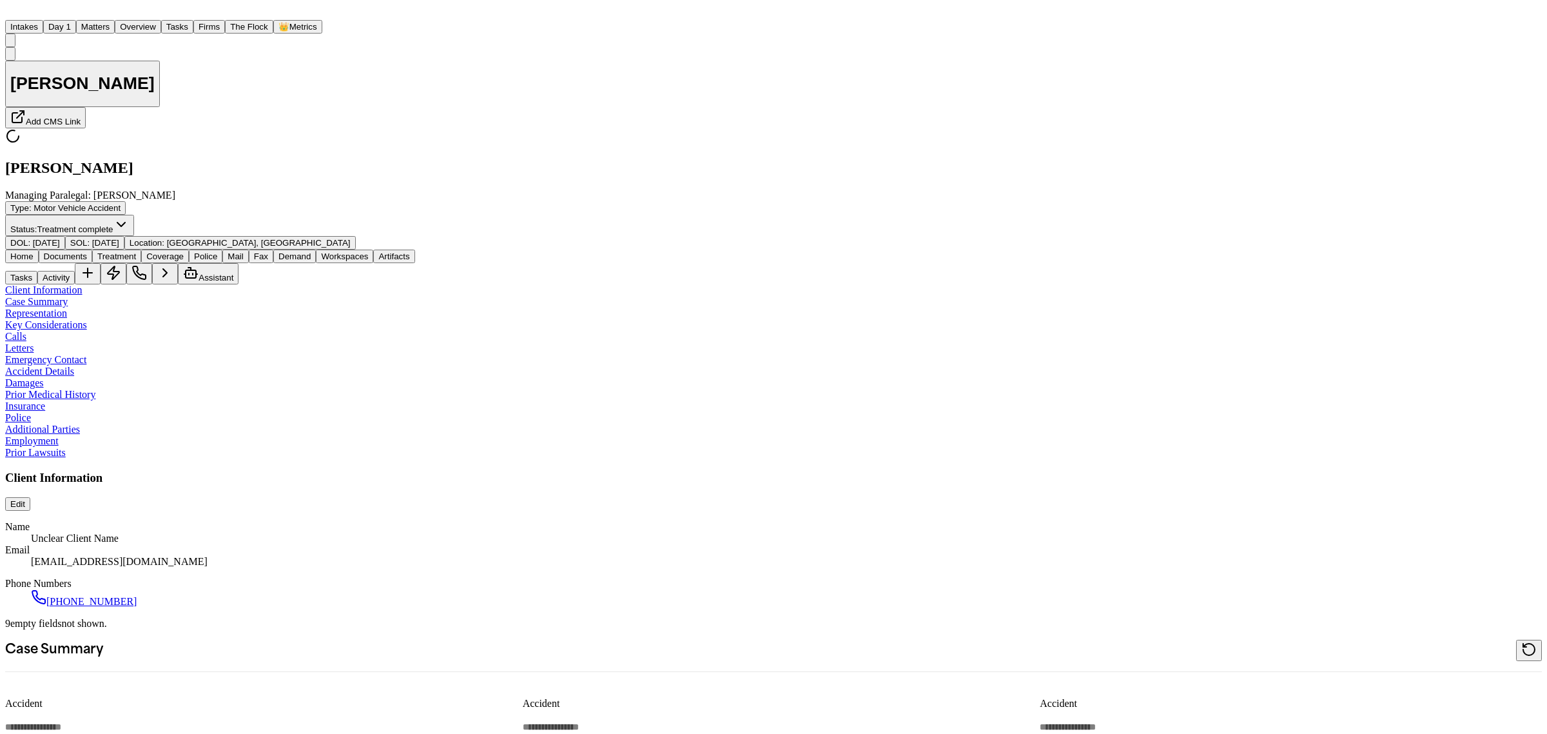
type textarea "*"
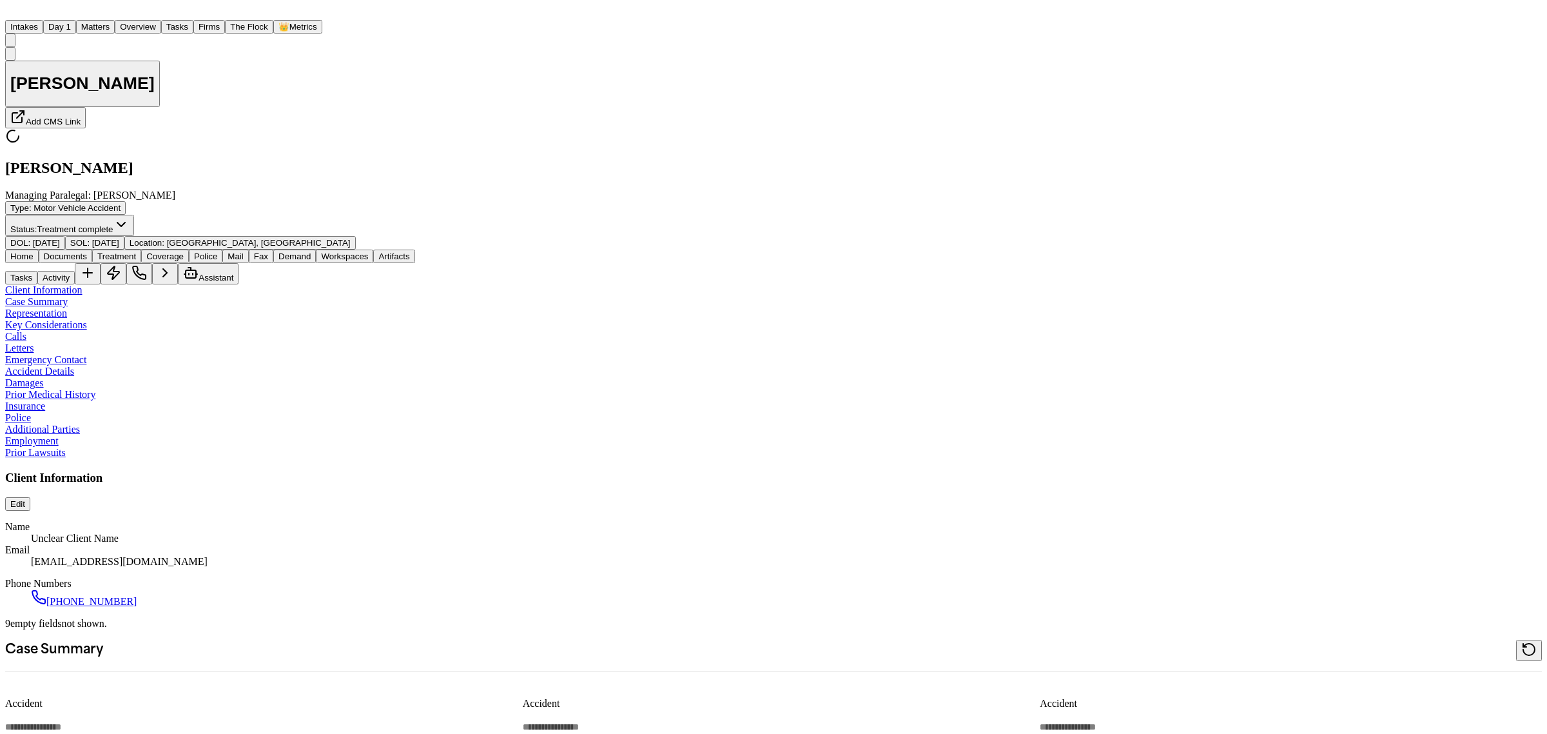
type textarea "*"
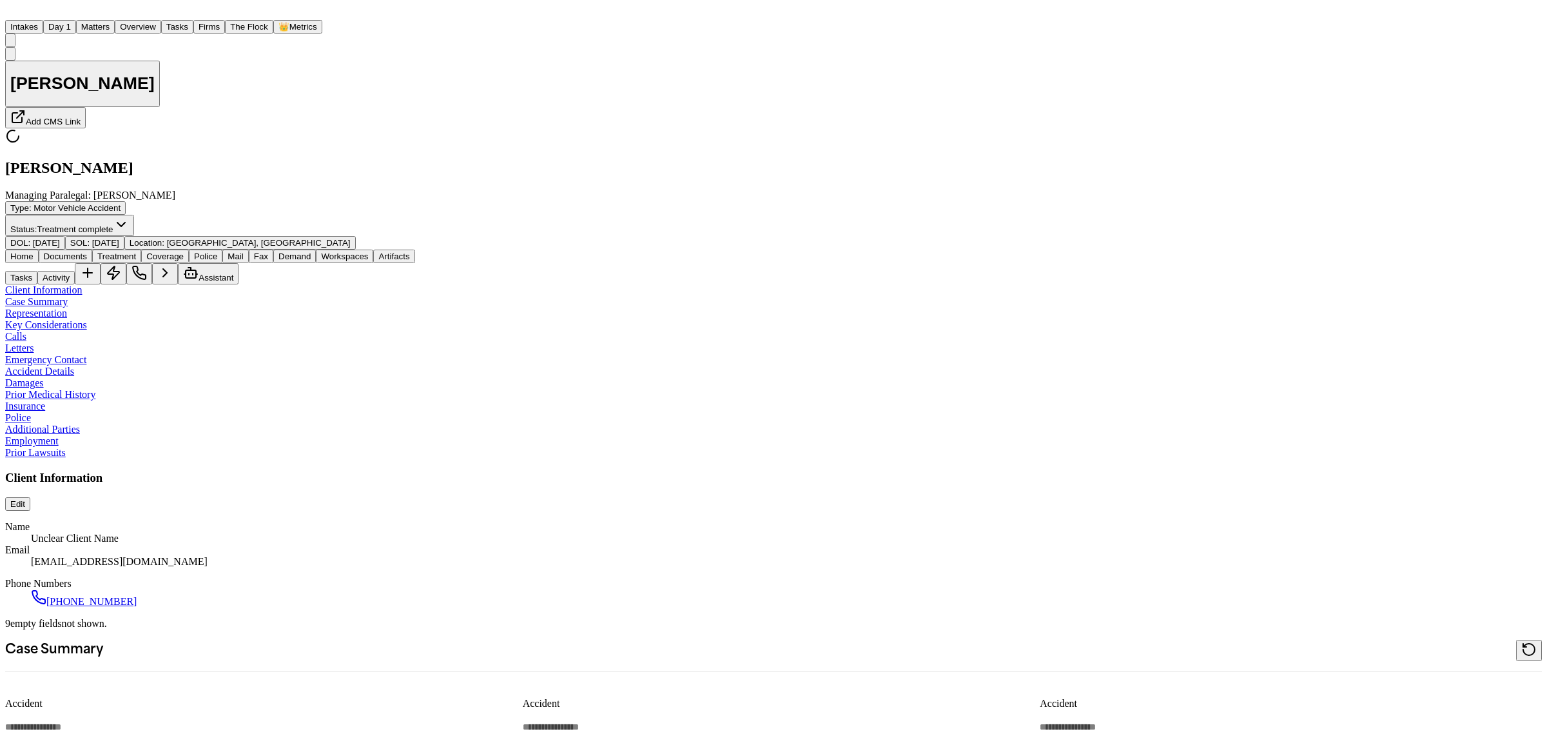
type textarea "*"
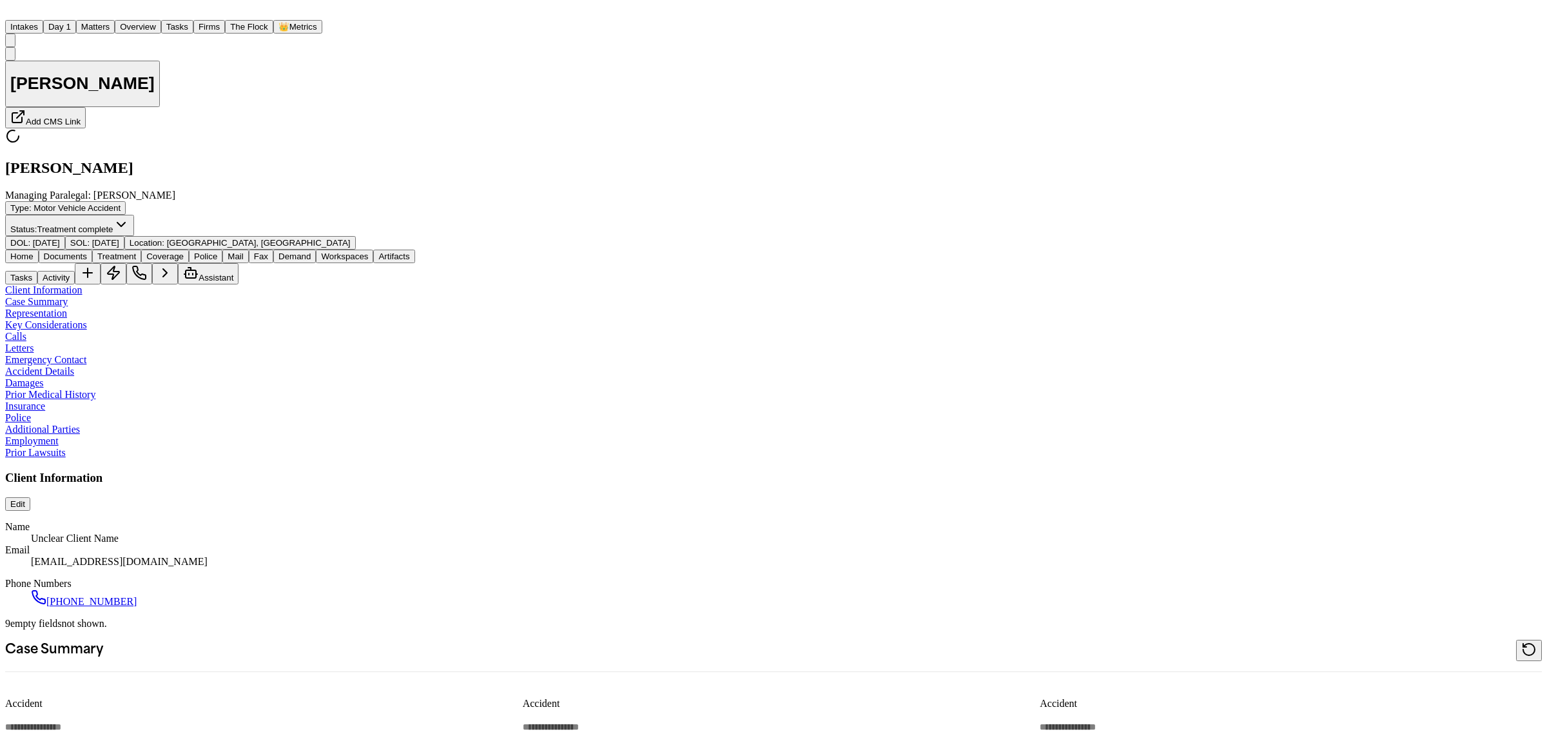
type textarea "*"
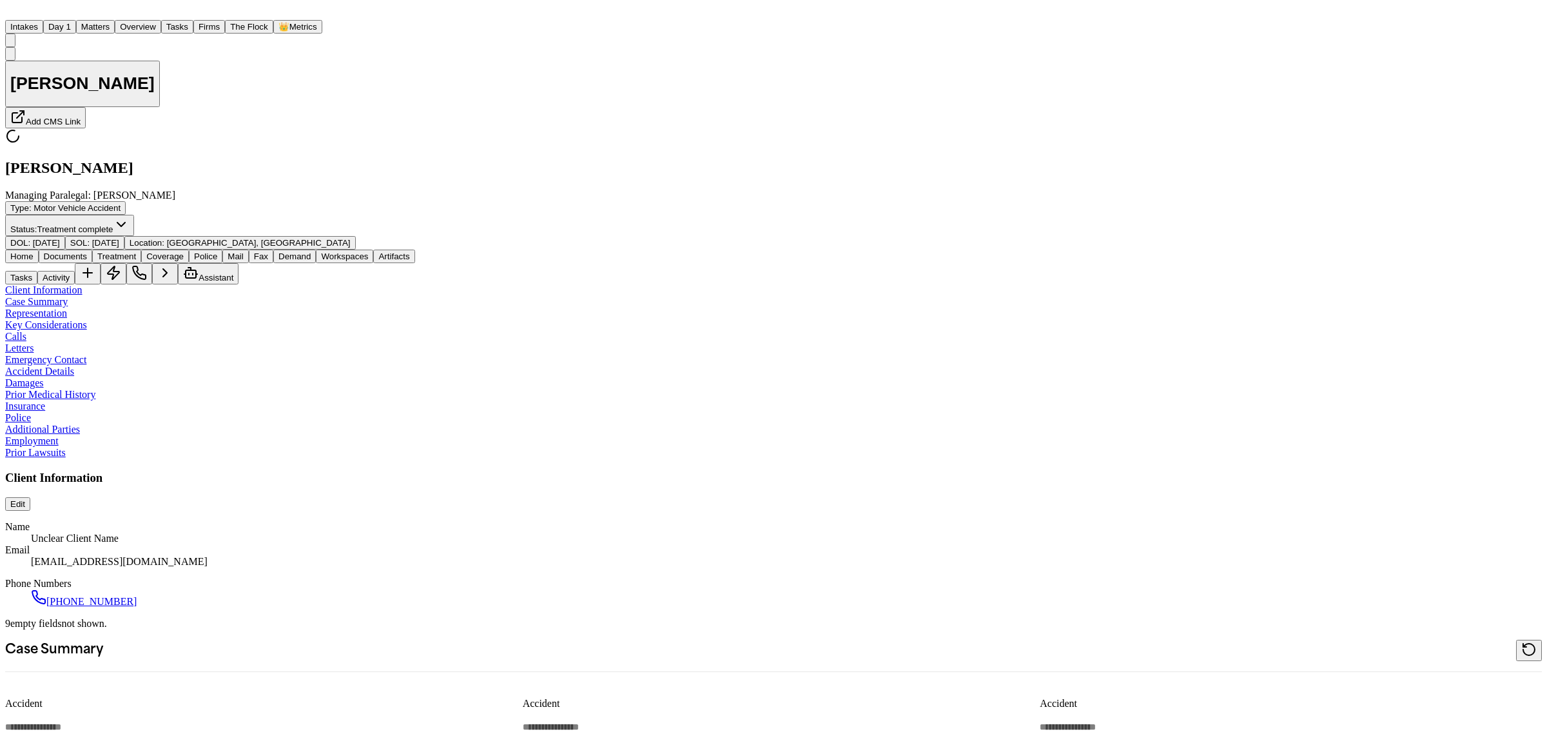
type textarea "*"
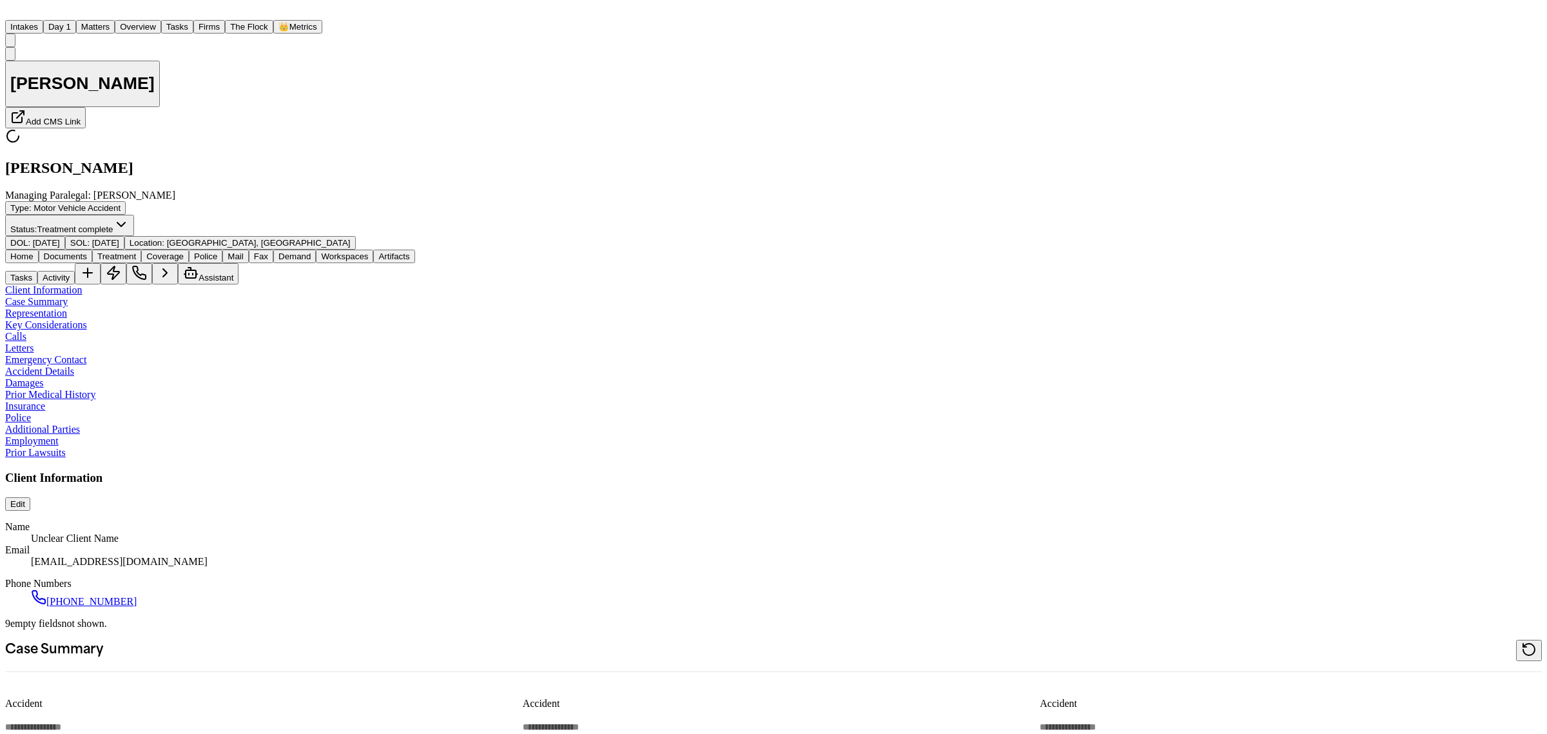
type textarea "*"
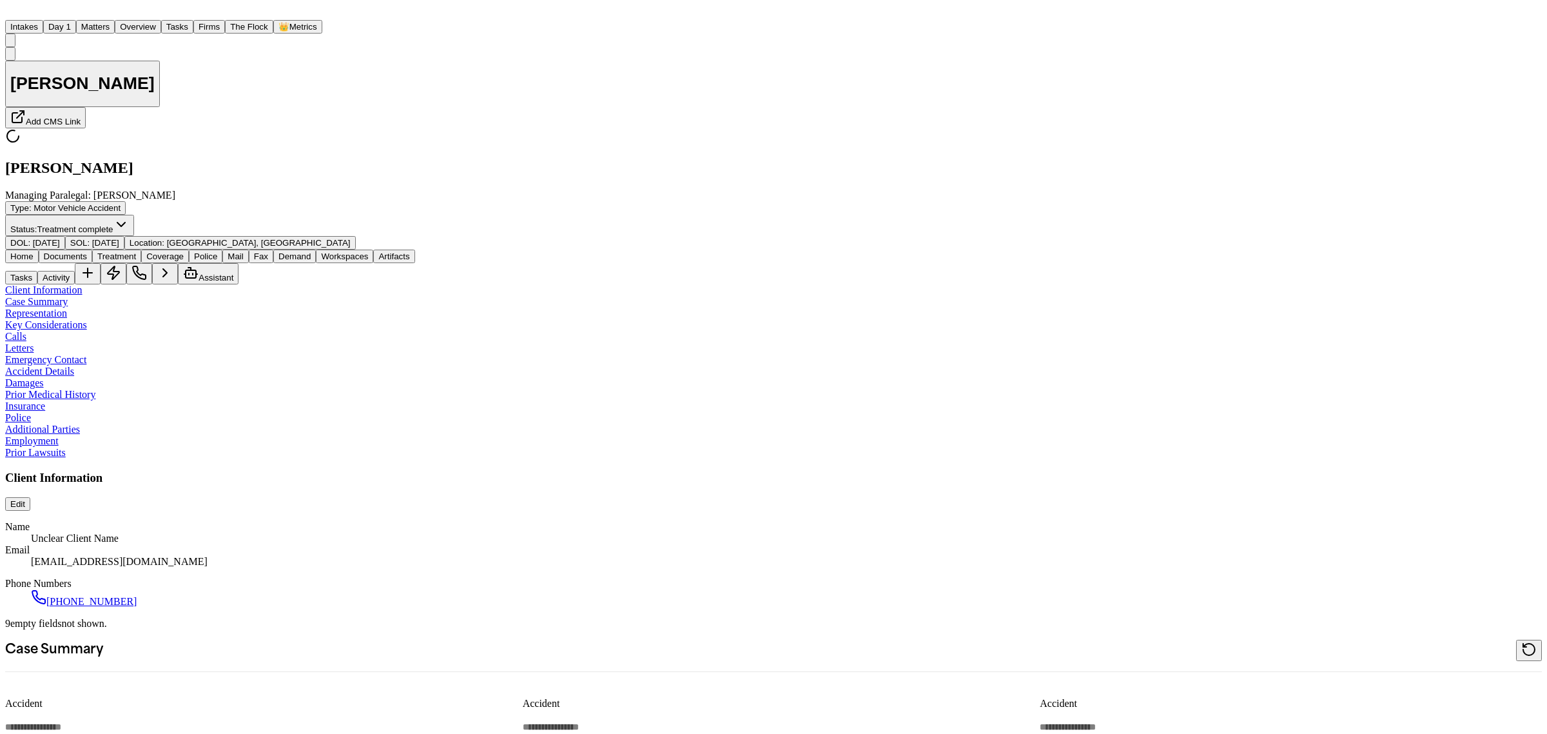
type textarea "*"
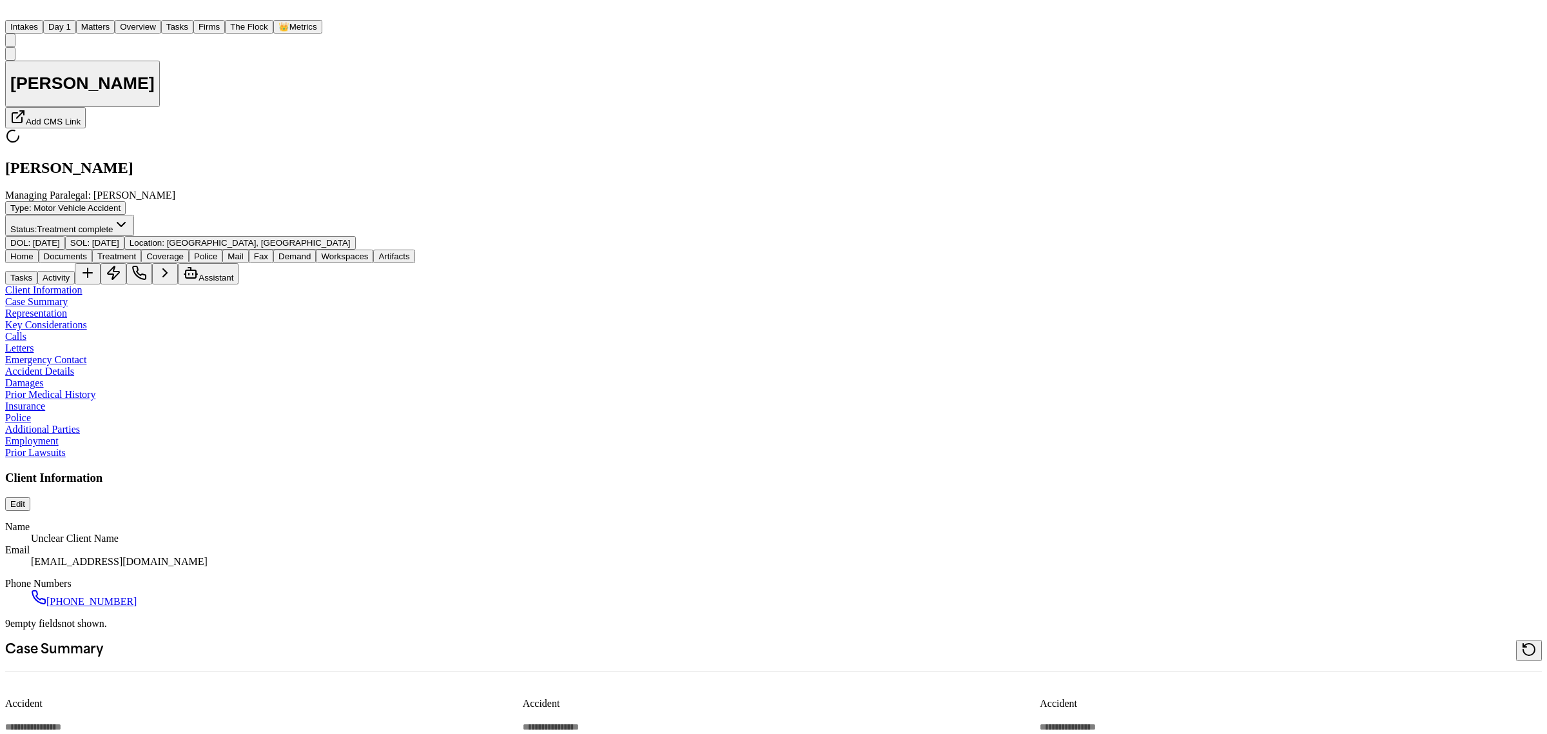
type textarea "*"
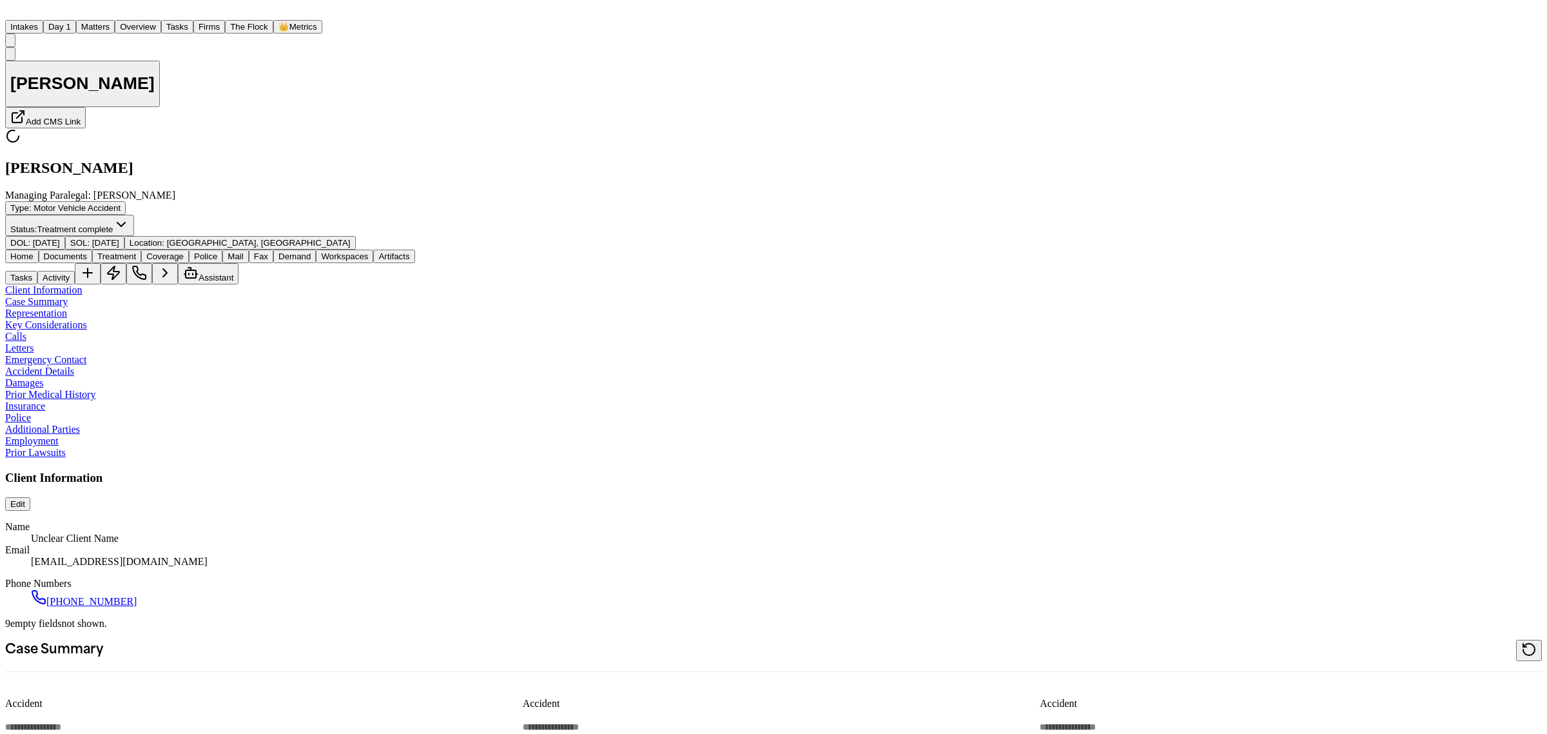
type textarea "*"
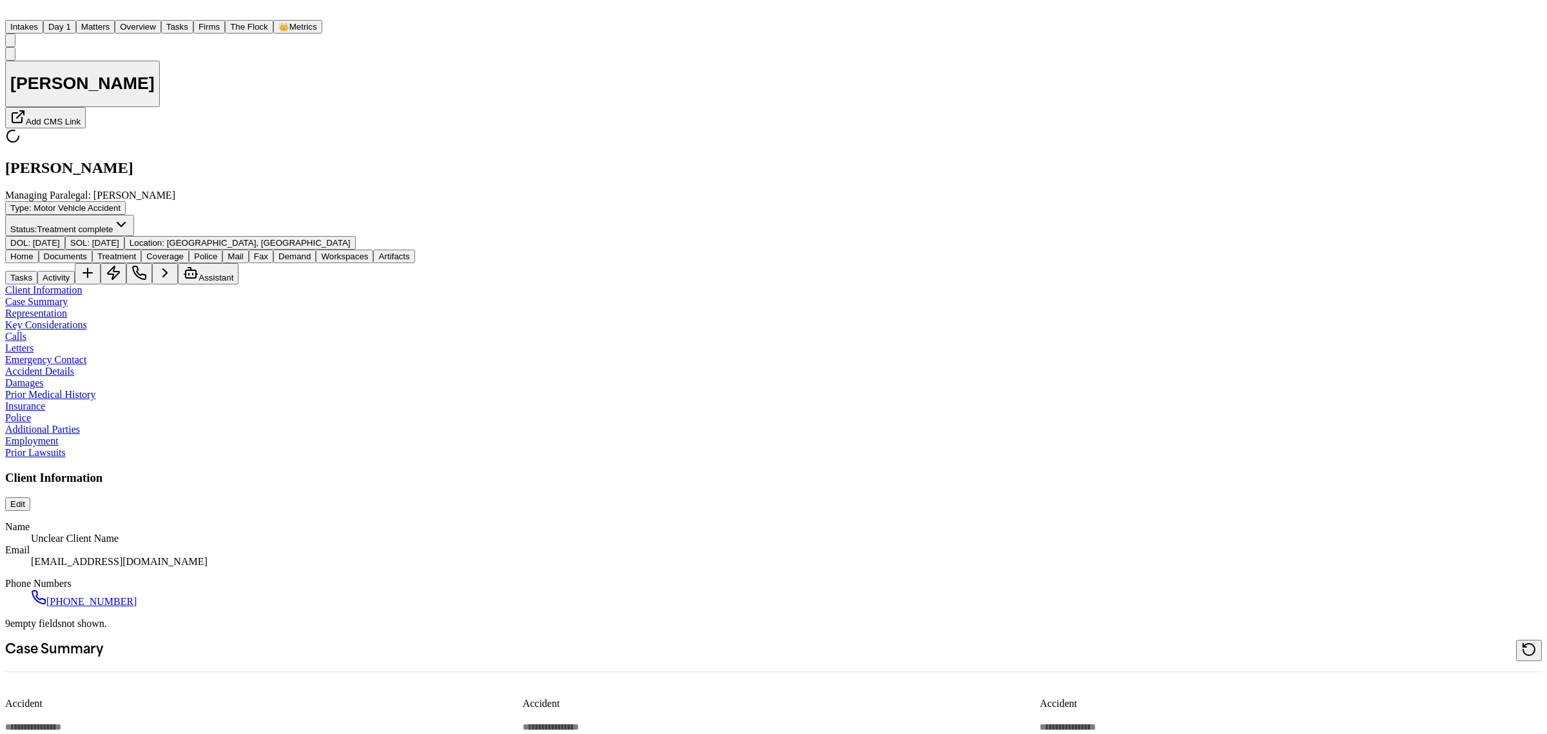
type textarea "*"
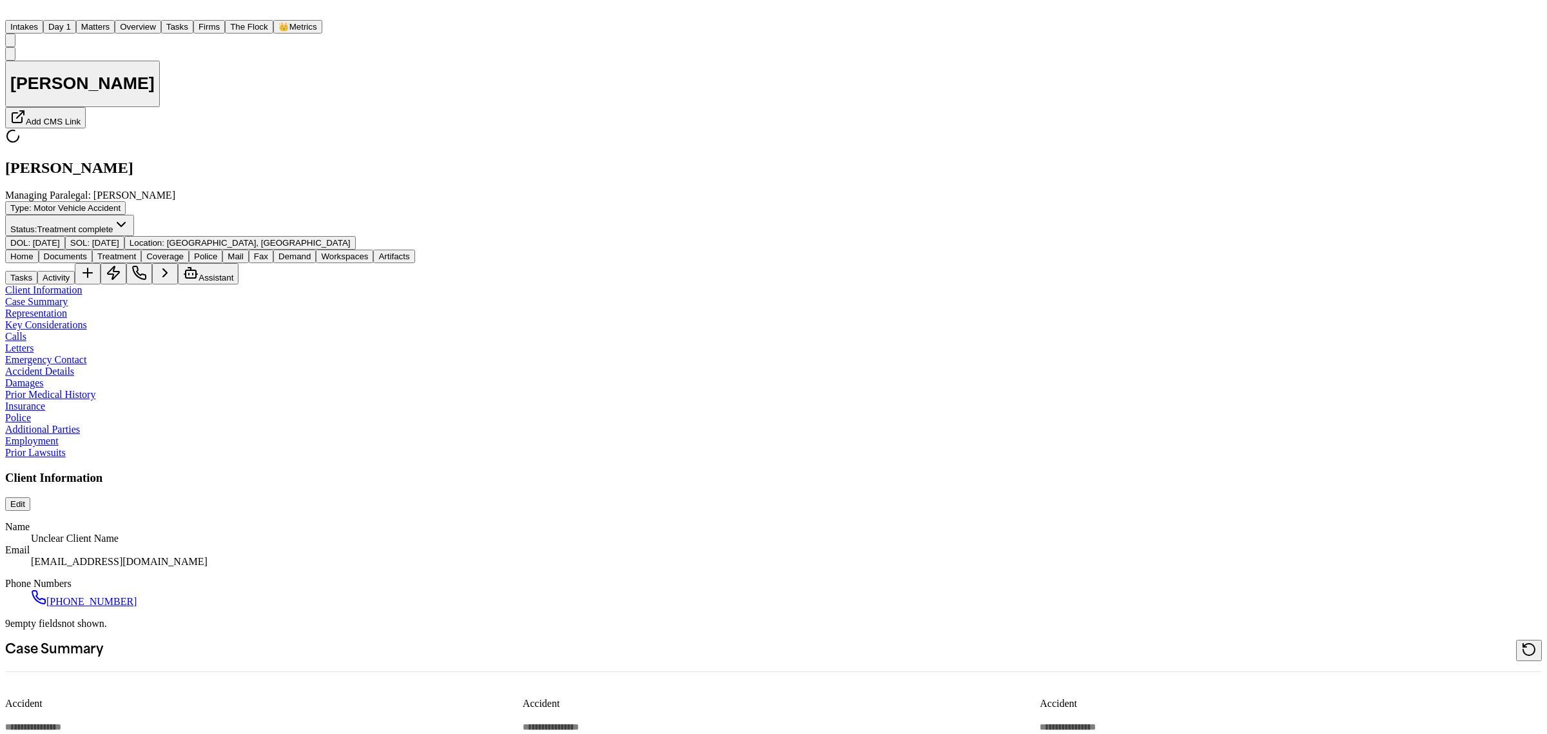
type textarea "*"
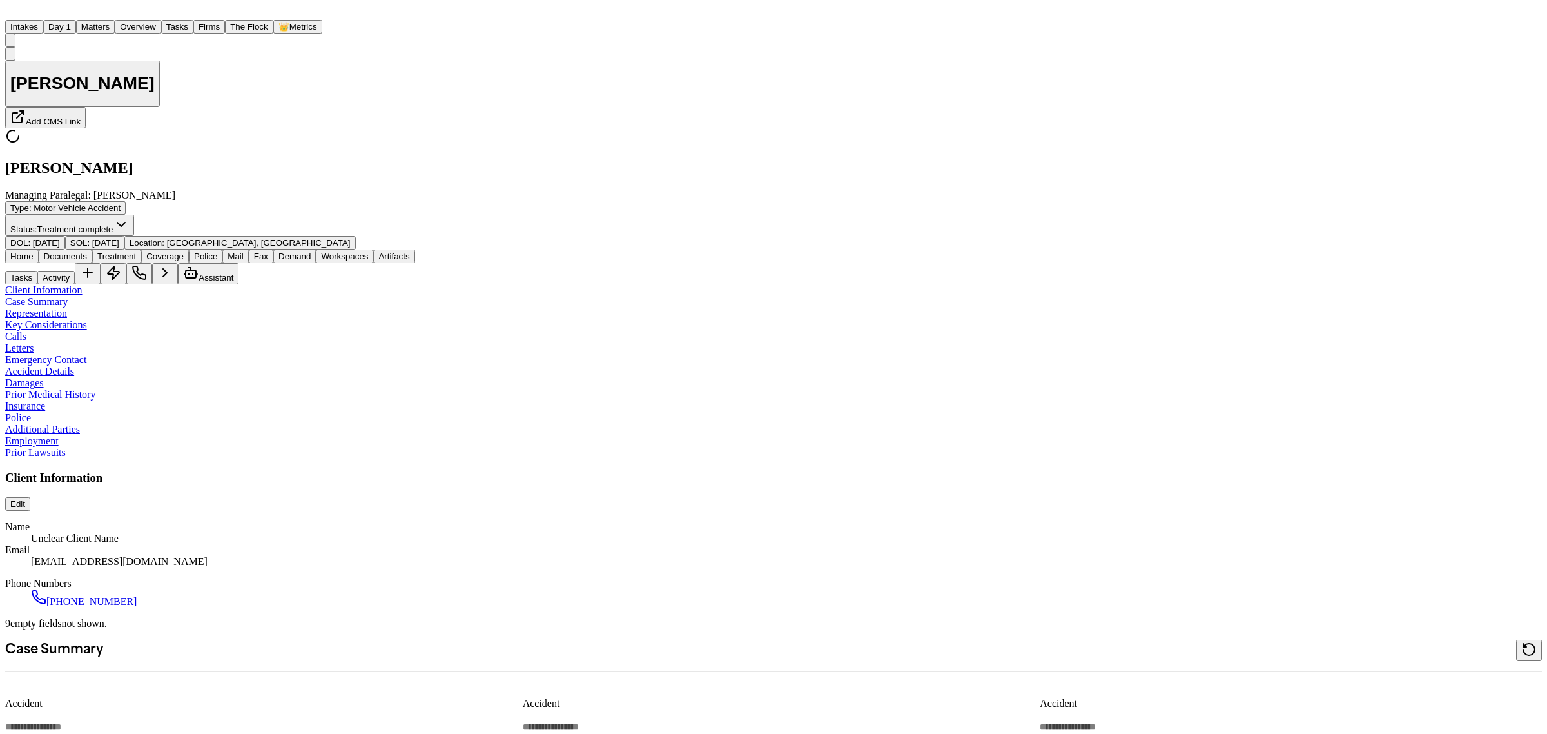
type textarea "*"
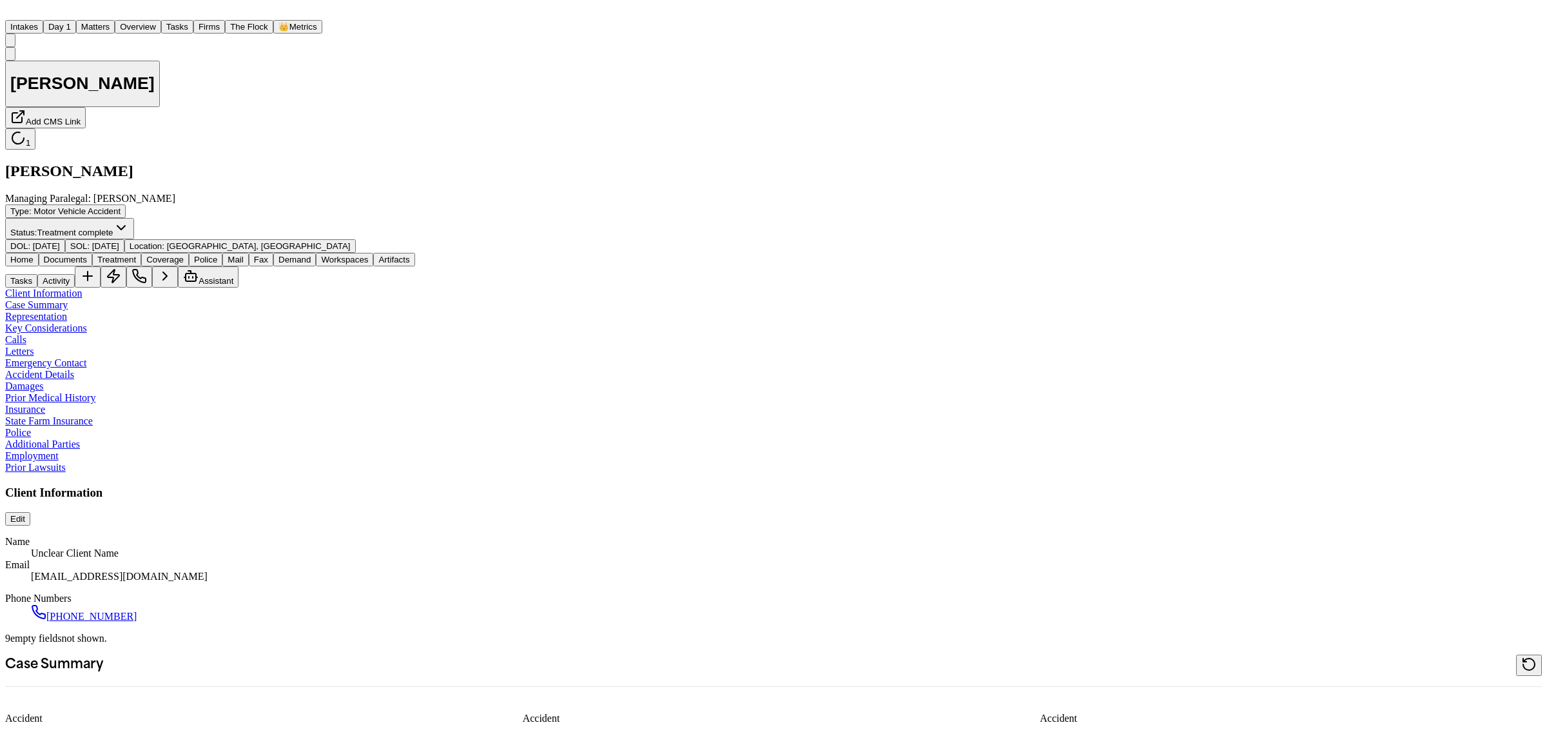
click at [115, 20] on button "Matters" at bounding box center [95, 27] width 39 height 14
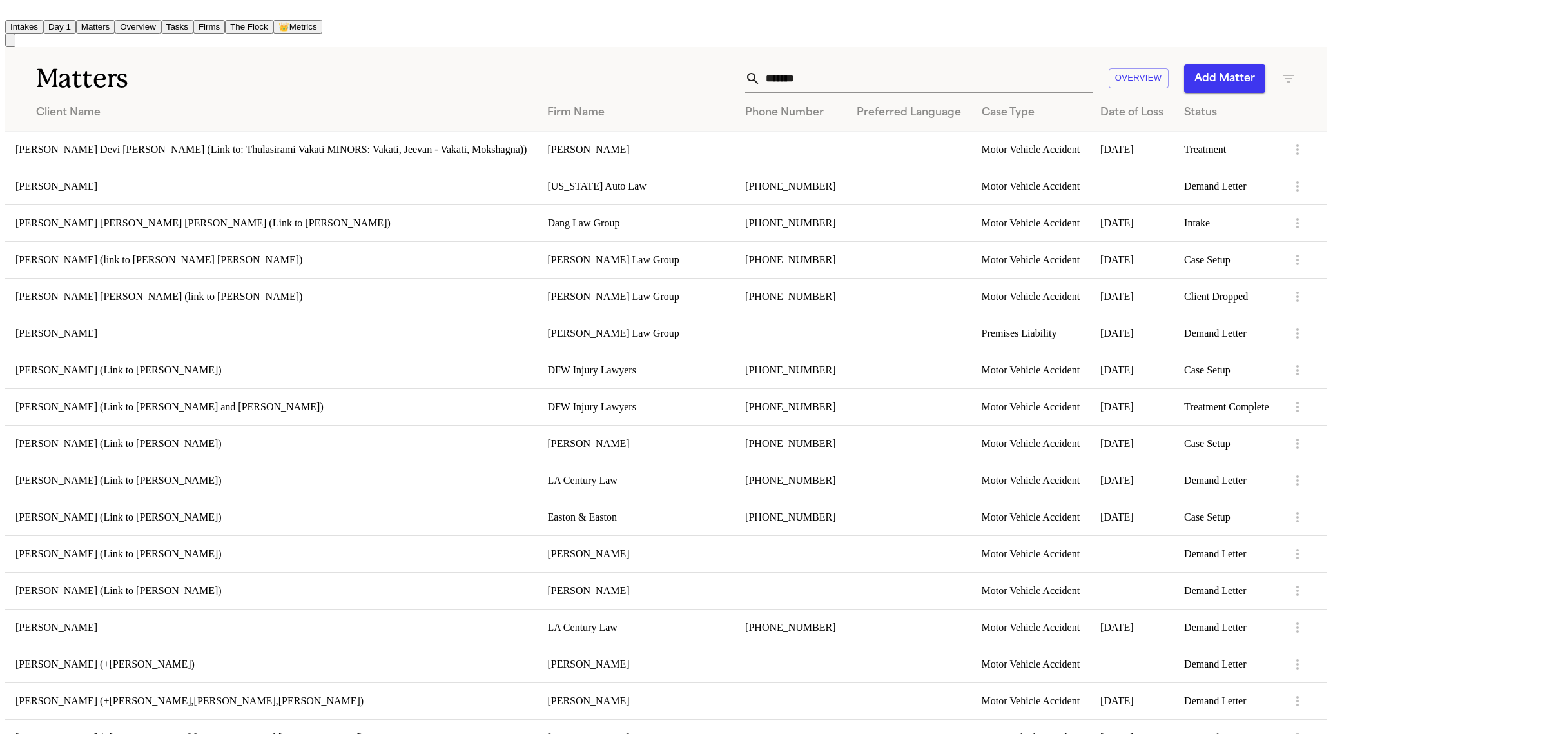
drag, startPoint x: 1097, startPoint y: 55, endPoint x: 866, endPoint y: 66, distance: 231.1
click at [878, 69] on div "Matters ******* Overview Add Matter" at bounding box center [666, 71] width 1322 height 48
drag, startPoint x: 1046, startPoint y: 68, endPoint x: 946, endPoint y: 71, distance: 100.6
click at [946, 71] on div "******* Overview Add Matter" at bounding box center [852, 78] width 890 height 28
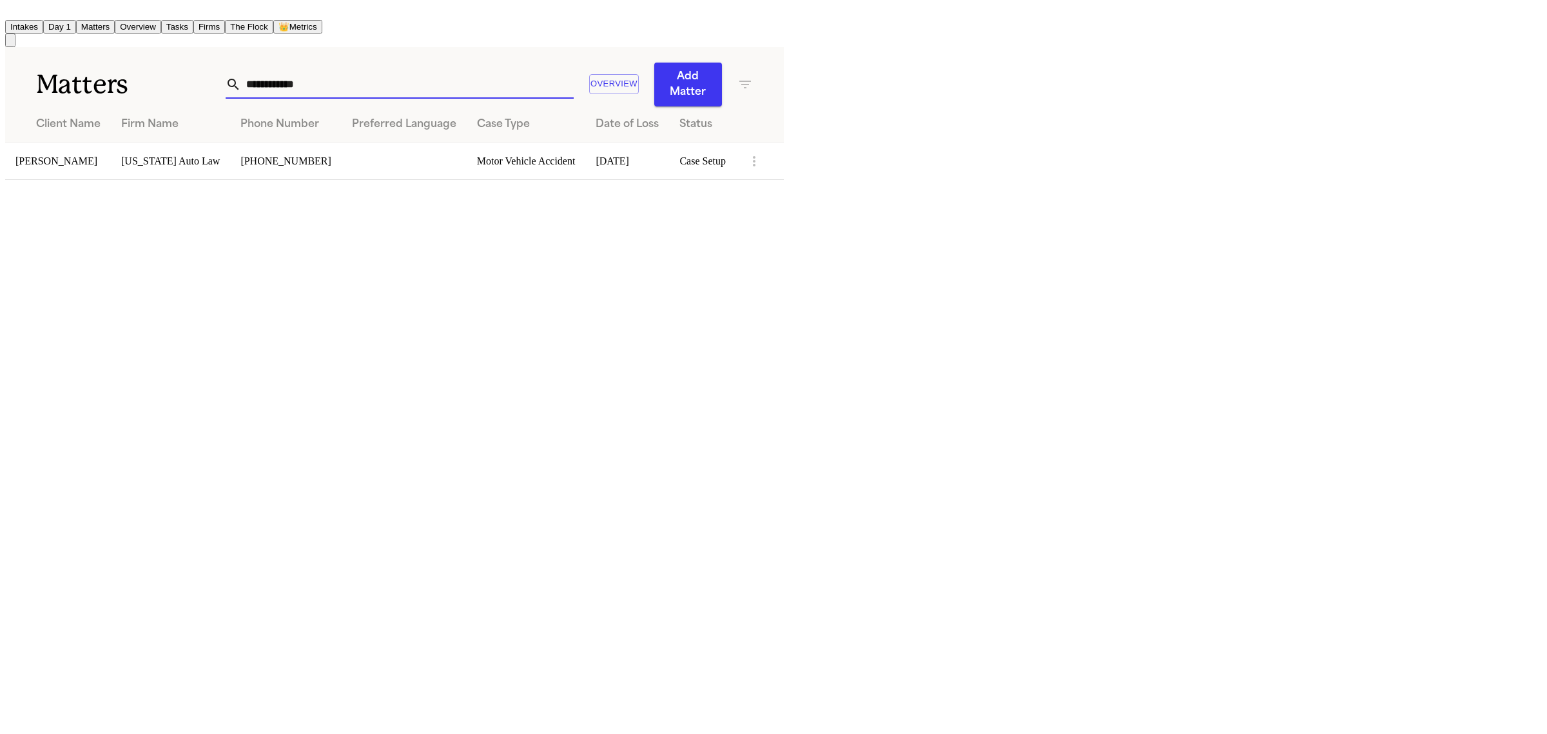
click at [111, 142] on td "[PERSON_NAME]" at bounding box center [58, 160] width 106 height 37
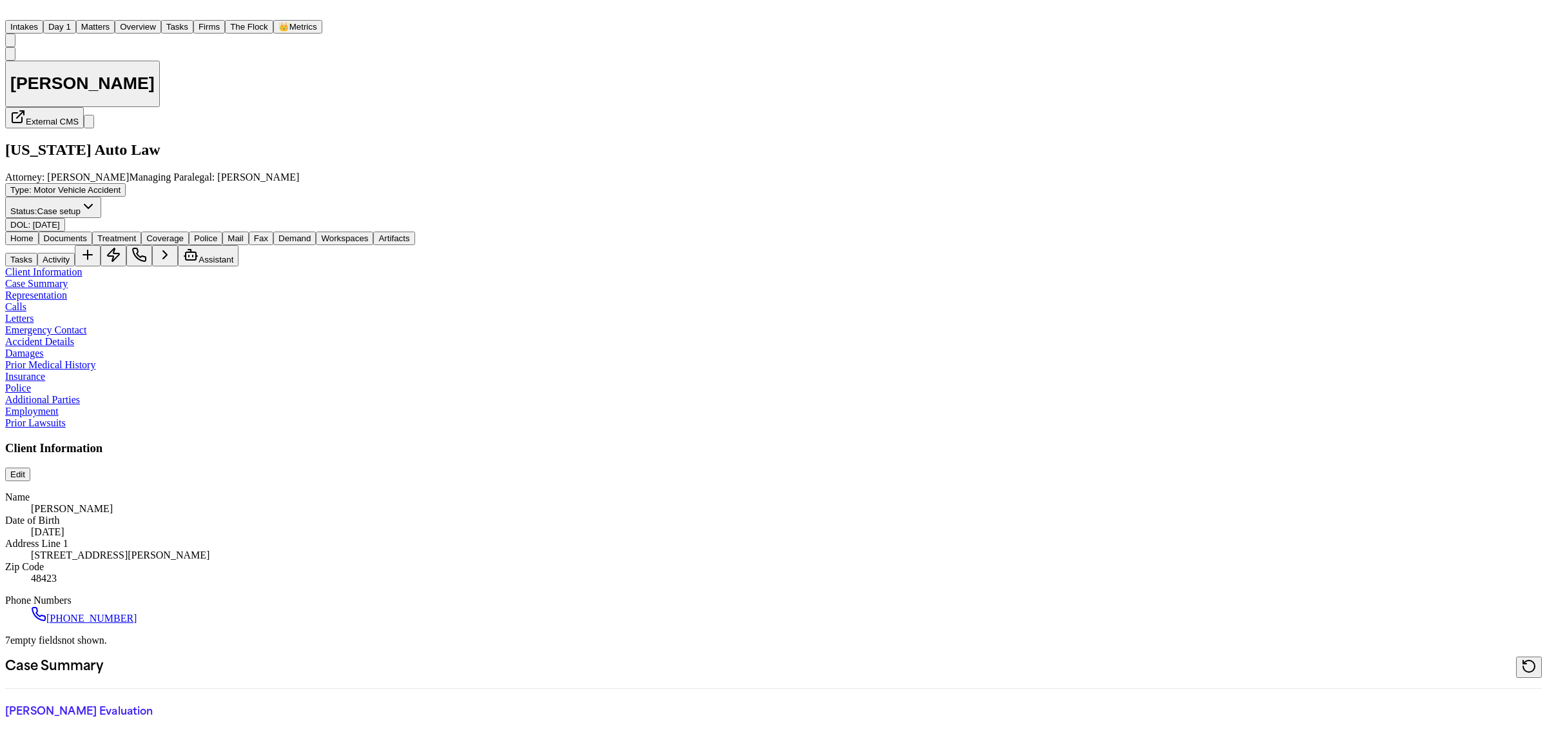
click at [87, 233] on span "Documents" at bounding box center [65, 238] width 43 height 10
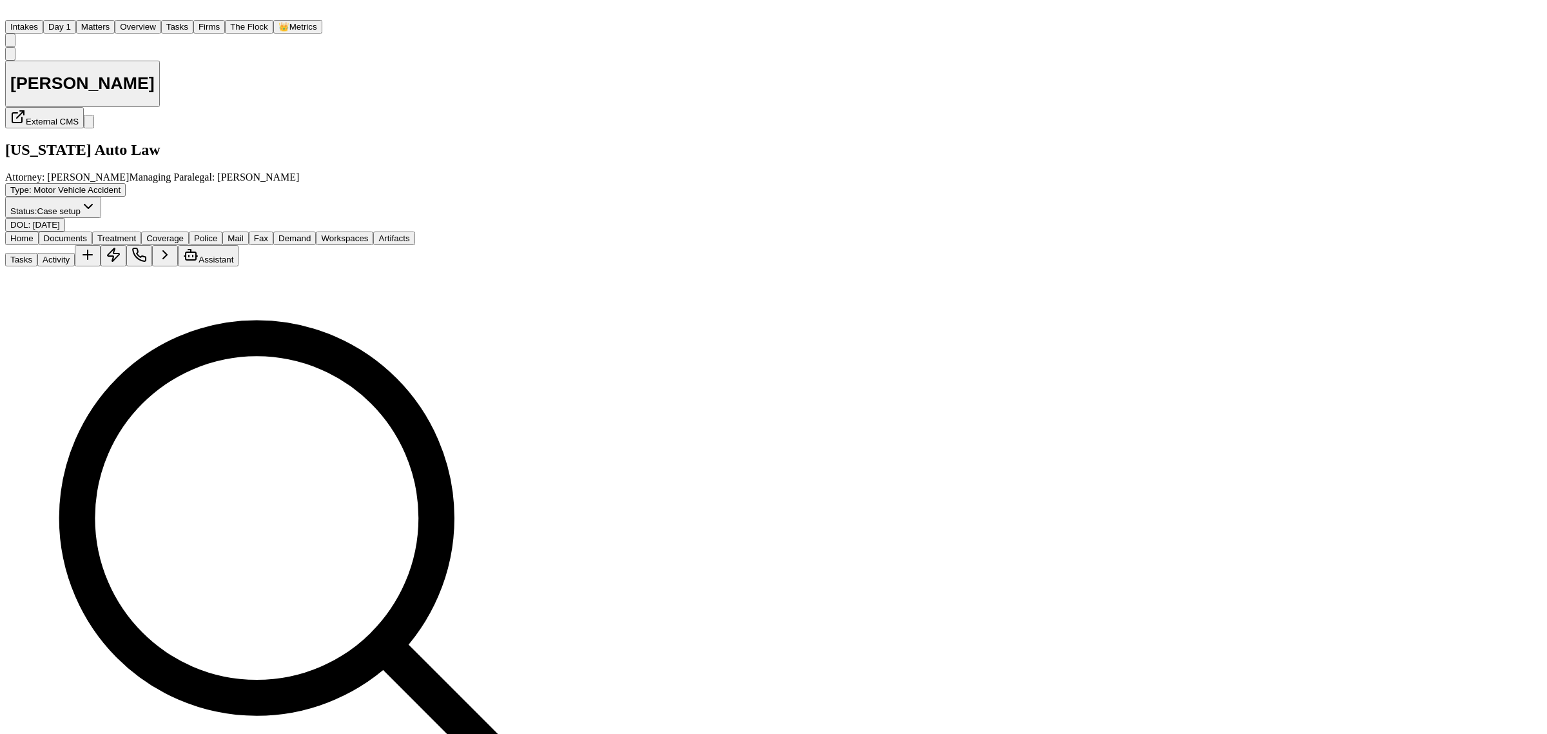
click at [34, 233] on span "Home" at bounding box center [21, 238] width 23 height 10
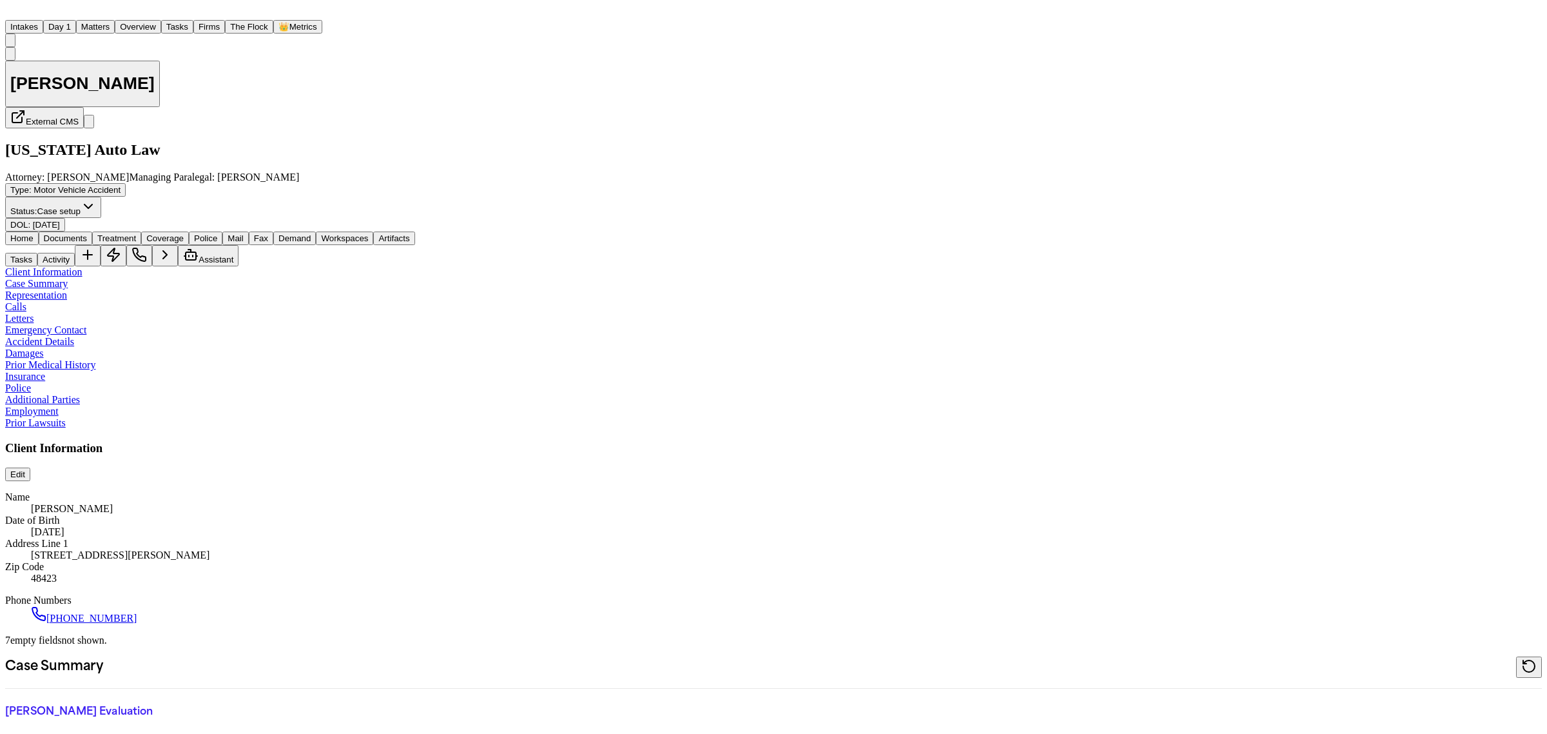
click at [115, 20] on button "Matters" at bounding box center [95, 27] width 39 height 14
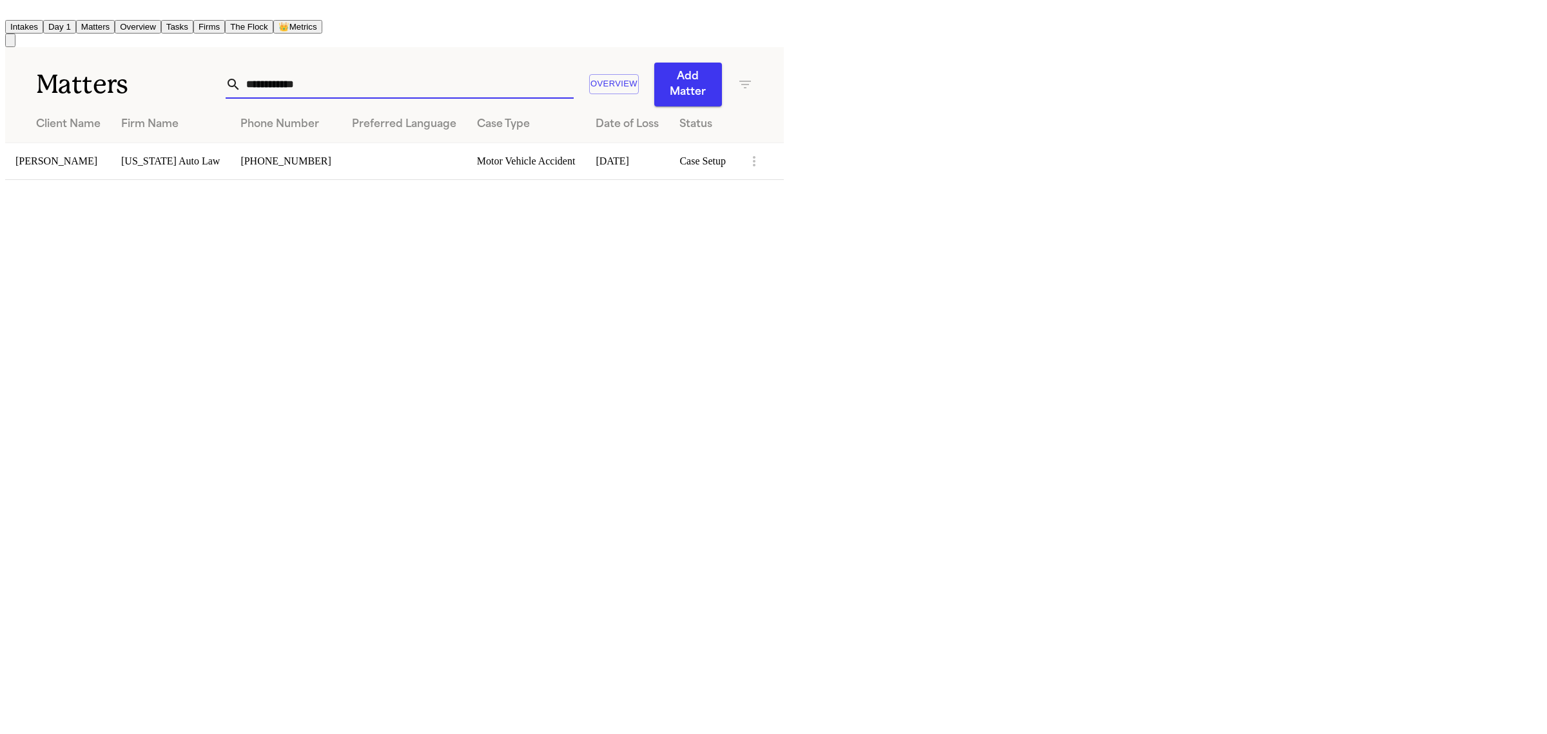
drag, startPoint x: 1011, startPoint y: 64, endPoint x: 903, endPoint y: 66, distance: 107.7
click at [753, 66] on div "**********" at bounding box center [489, 85] width 527 height 44
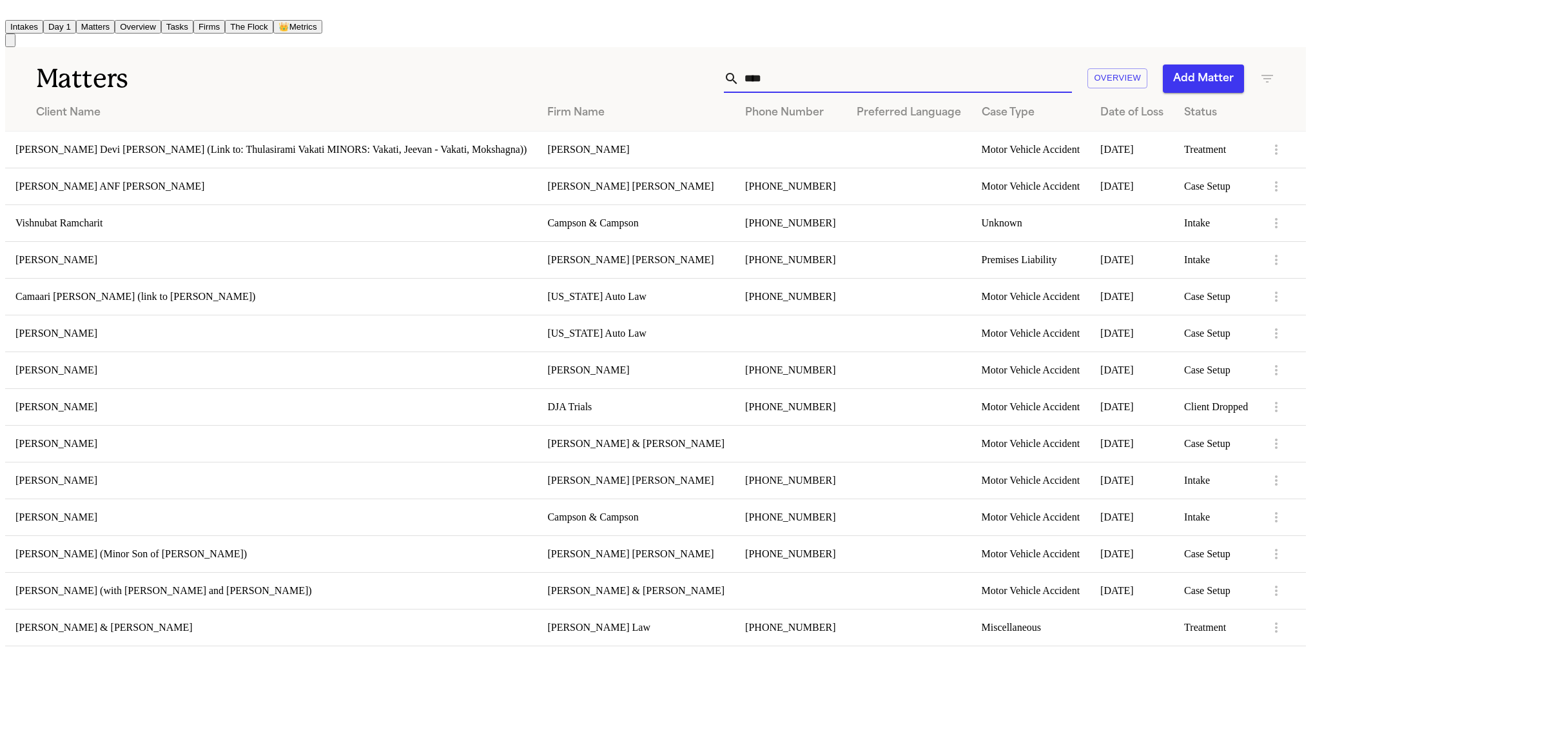
click at [234, 337] on td "[PERSON_NAME]" at bounding box center [271, 333] width 532 height 37
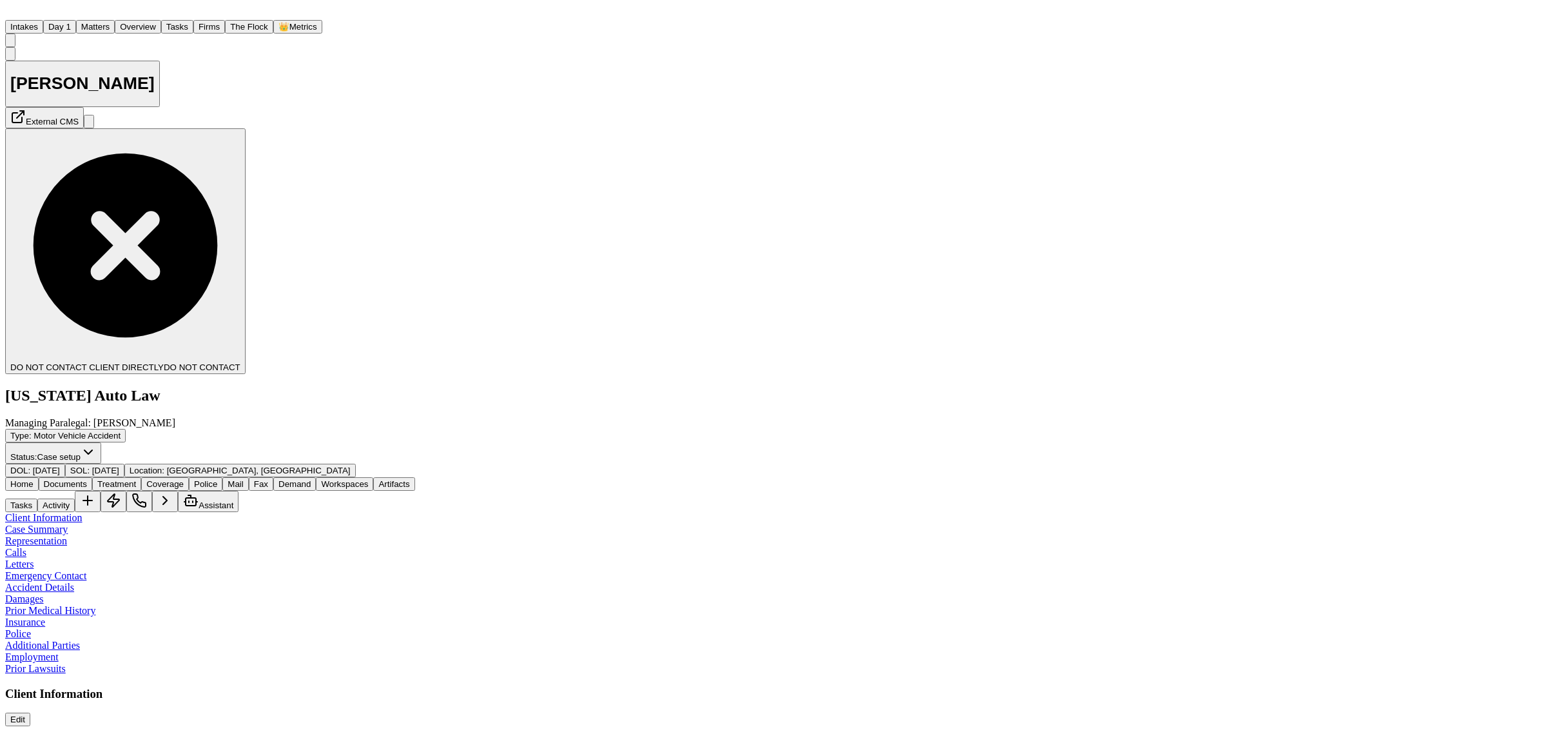
click at [115, 20] on button "Matters" at bounding box center [95, 27] width 39 height 14
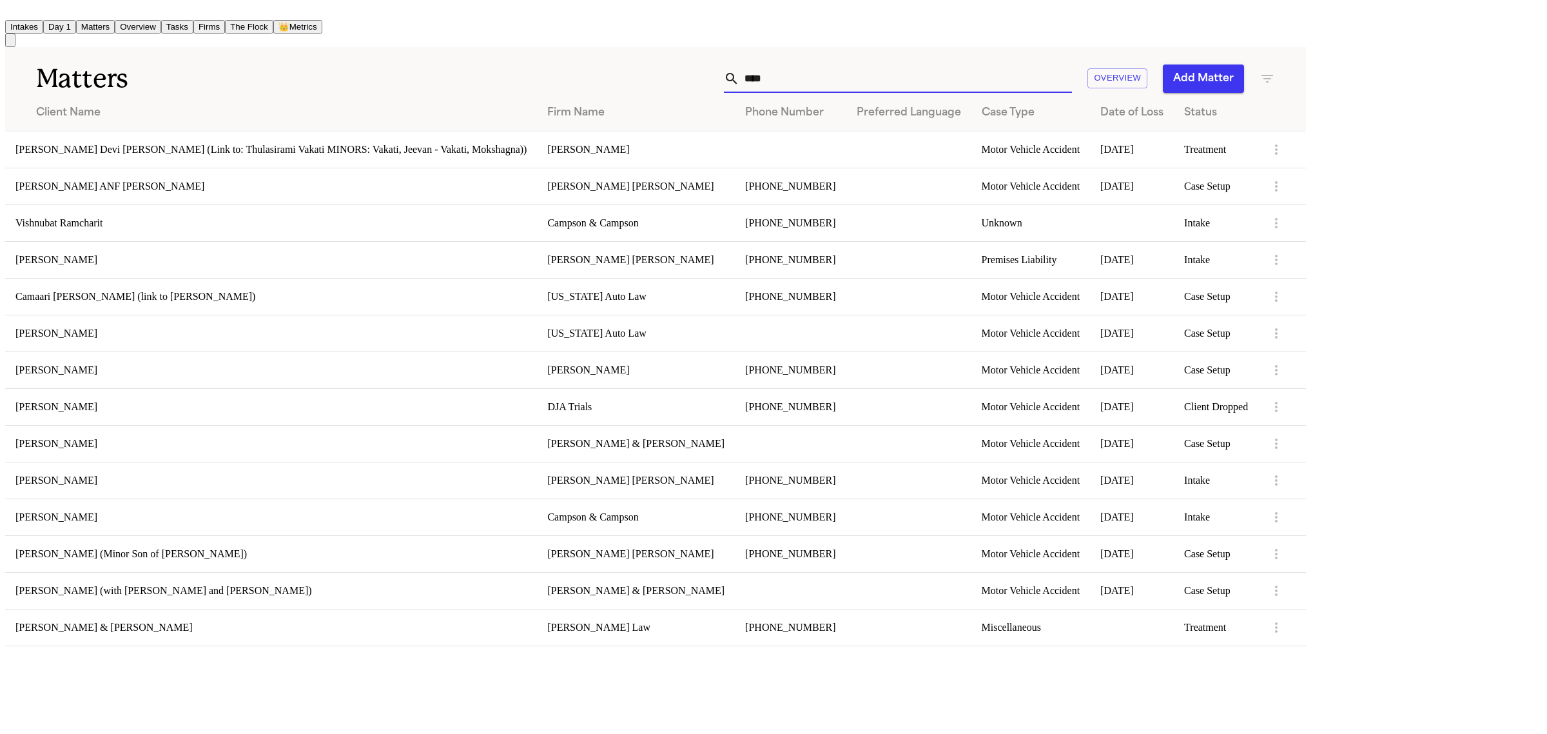
drag, startPoint x: 986, startPoint y: 76, endPoint x: 939, endPoint y: 75, distance: 47.1
click at [935, 77] on div "**** Overview Add Matter" at bounding box center [837, 78] width 875 height 28
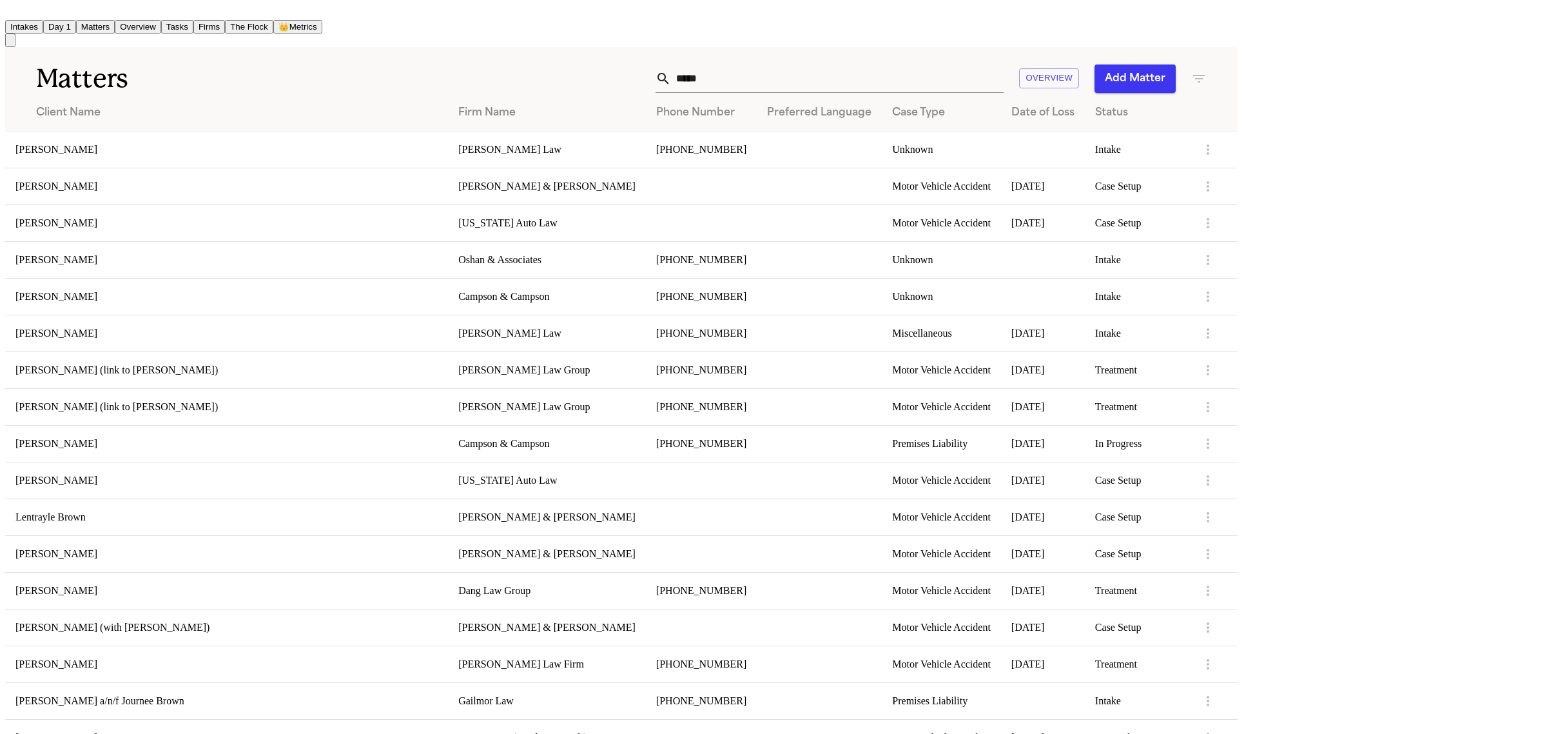
click at [164, 475] on td "[PERSON_NAME]" at bounding box center [226, 480] width 443 height 37
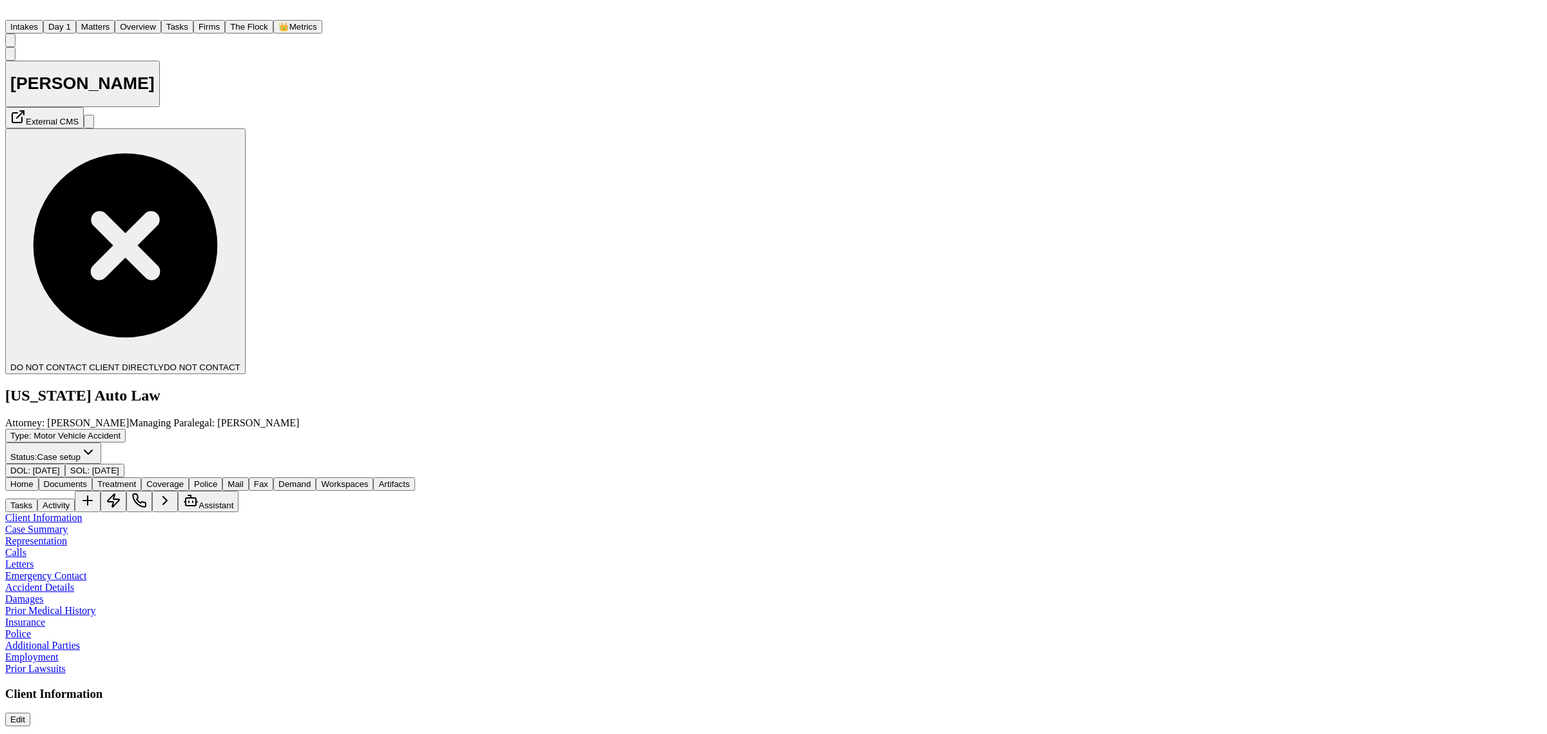
drag, startPoint x: 162, startPoint y: 29, endPoint x: 339, endPoint y: 37, distance: 177.5
click at [115, 29] on button "Matters" at bounding box center [95, 27] width 39 height 14
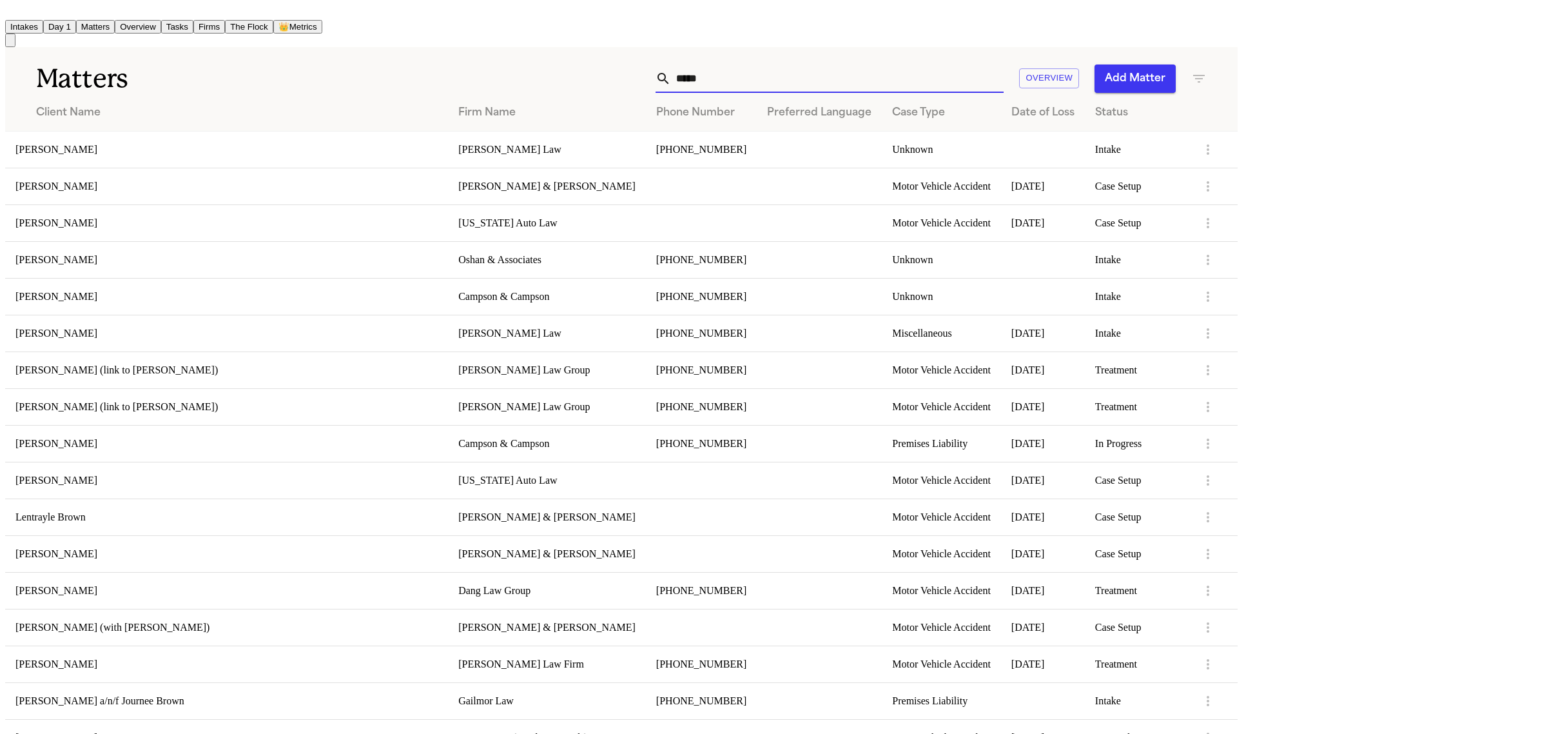
drag, startPoint x: 1051, startPoint y: 71, endPoint x: 926, endPoint y: 72, distance: 125.7
click at [926, 72] on div "***** Overview Add Matter" at bounding box center [792, 78] width 830 height 28
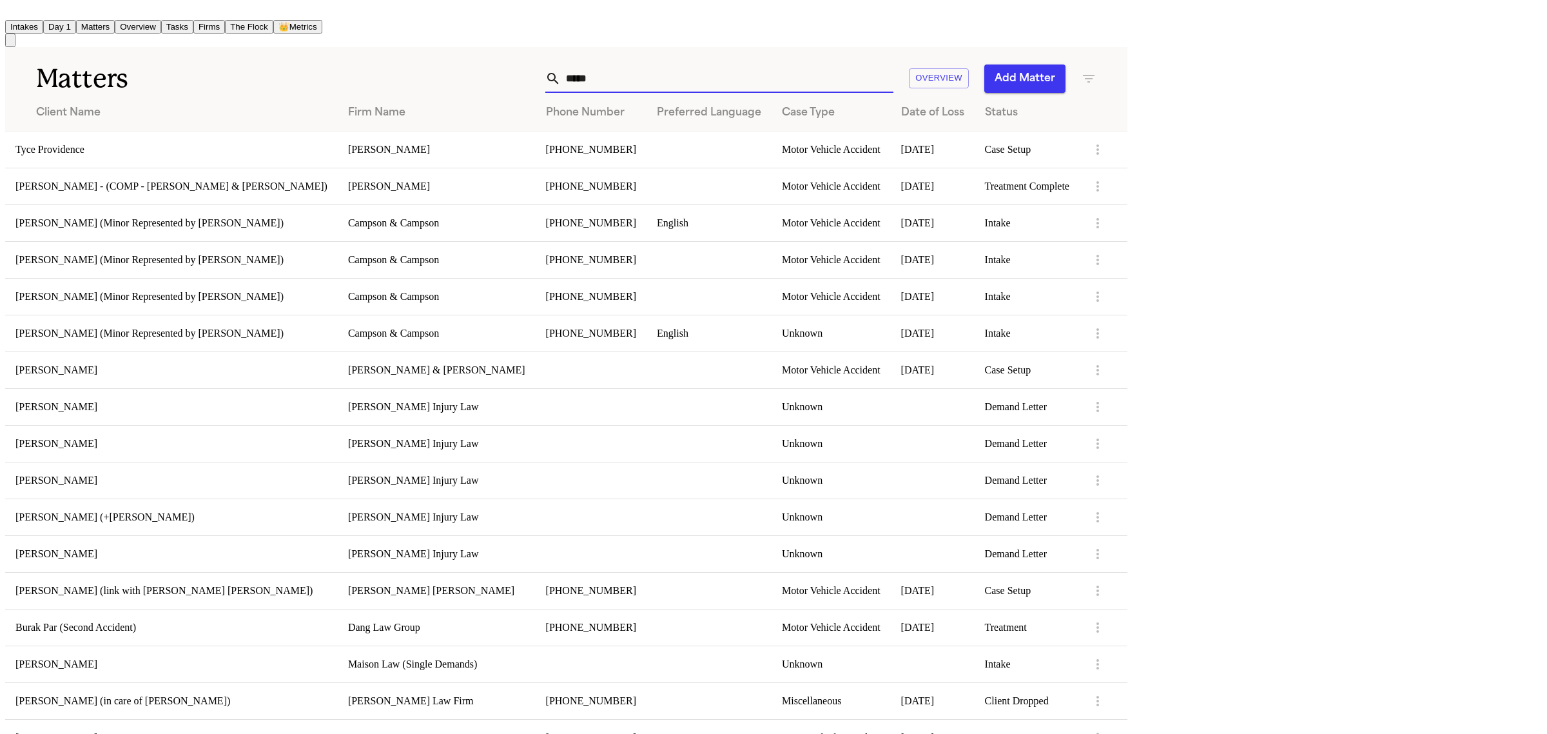
scroll to position [21, 0]
click at [226, 723] on td "[PERSON_NAME]" at bounding box center [171, 737] width 333 height 37
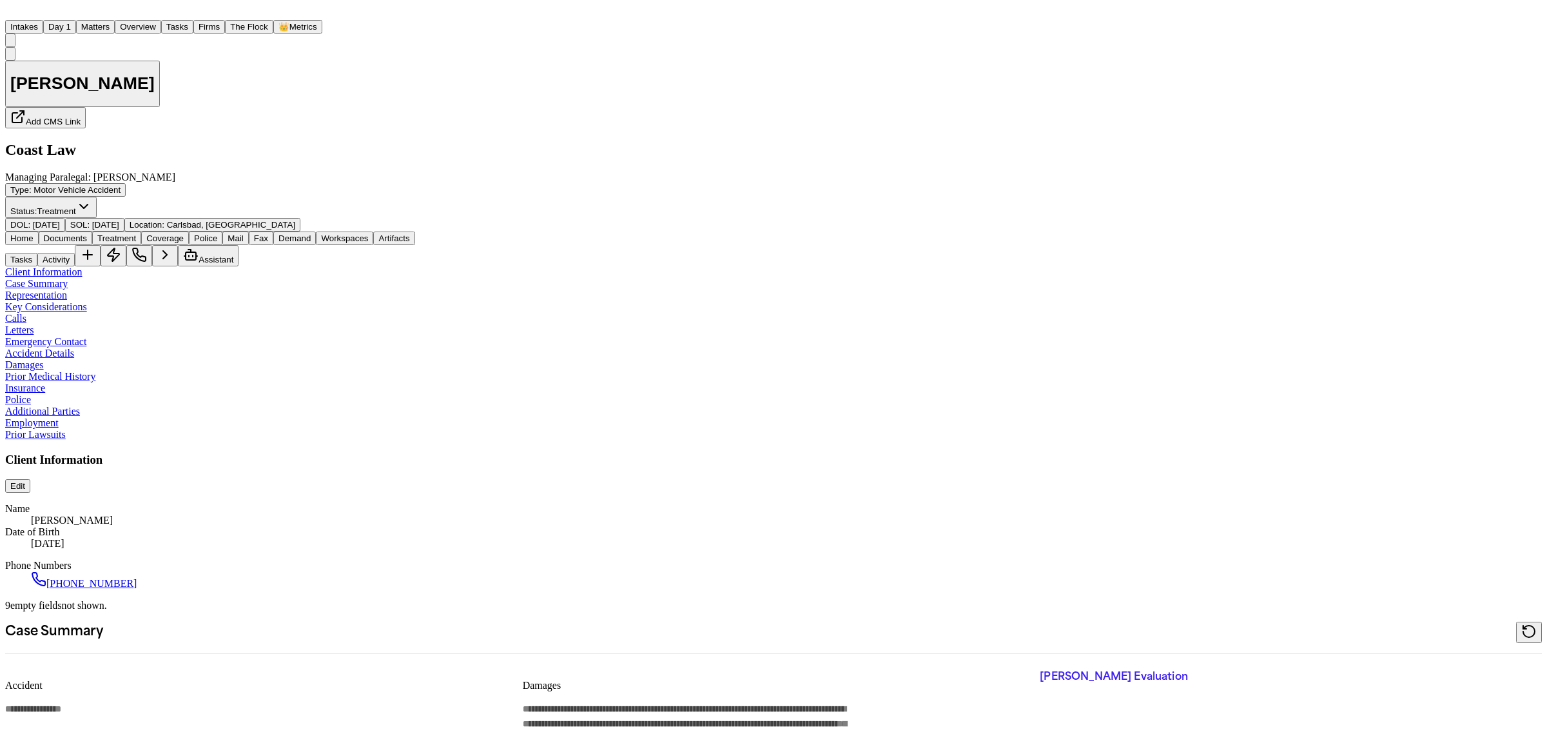
click at [75, 253] on button "Activity" at bounding box center [55, 260] width 37 height 14
paste textarea "**********"
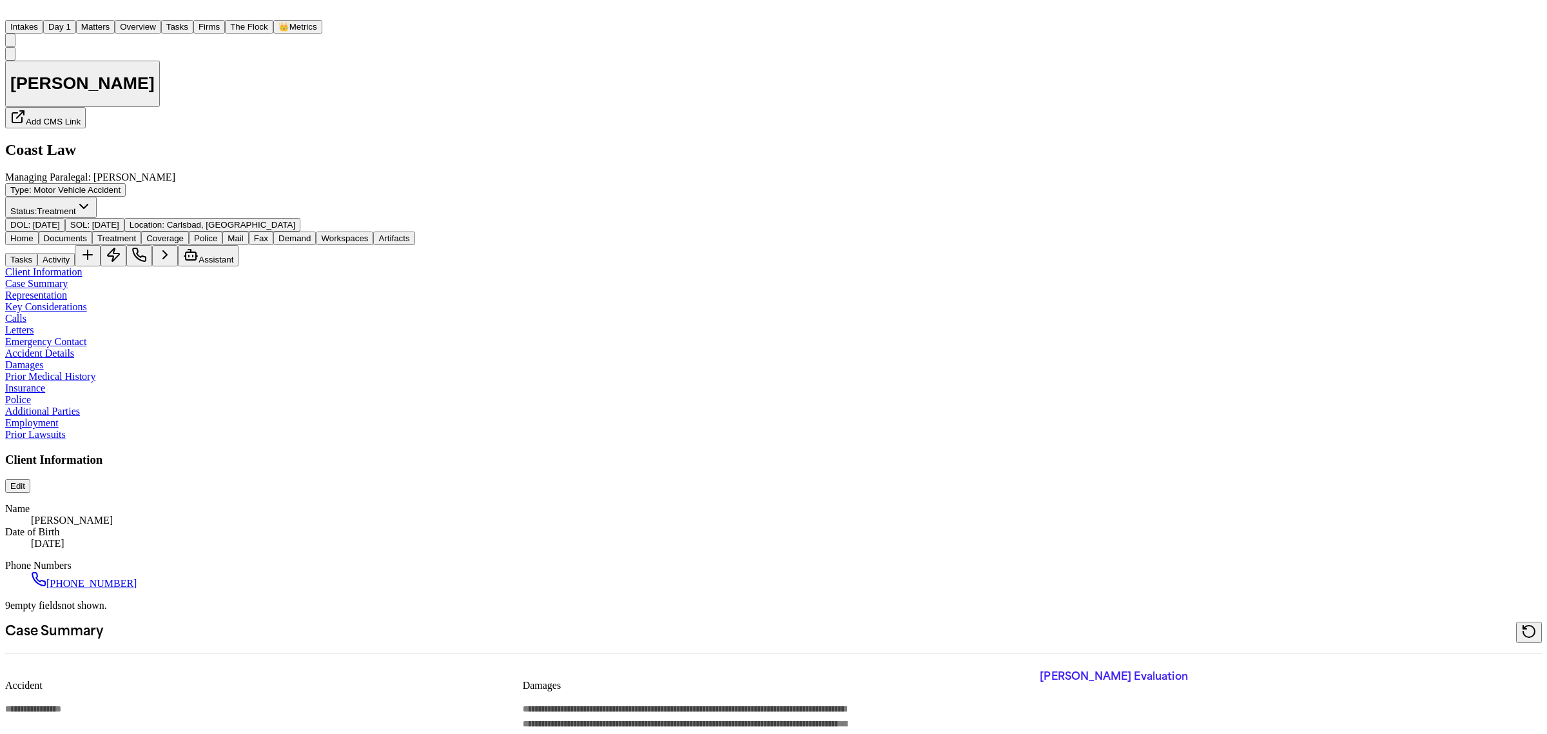
paste textarea "**********"
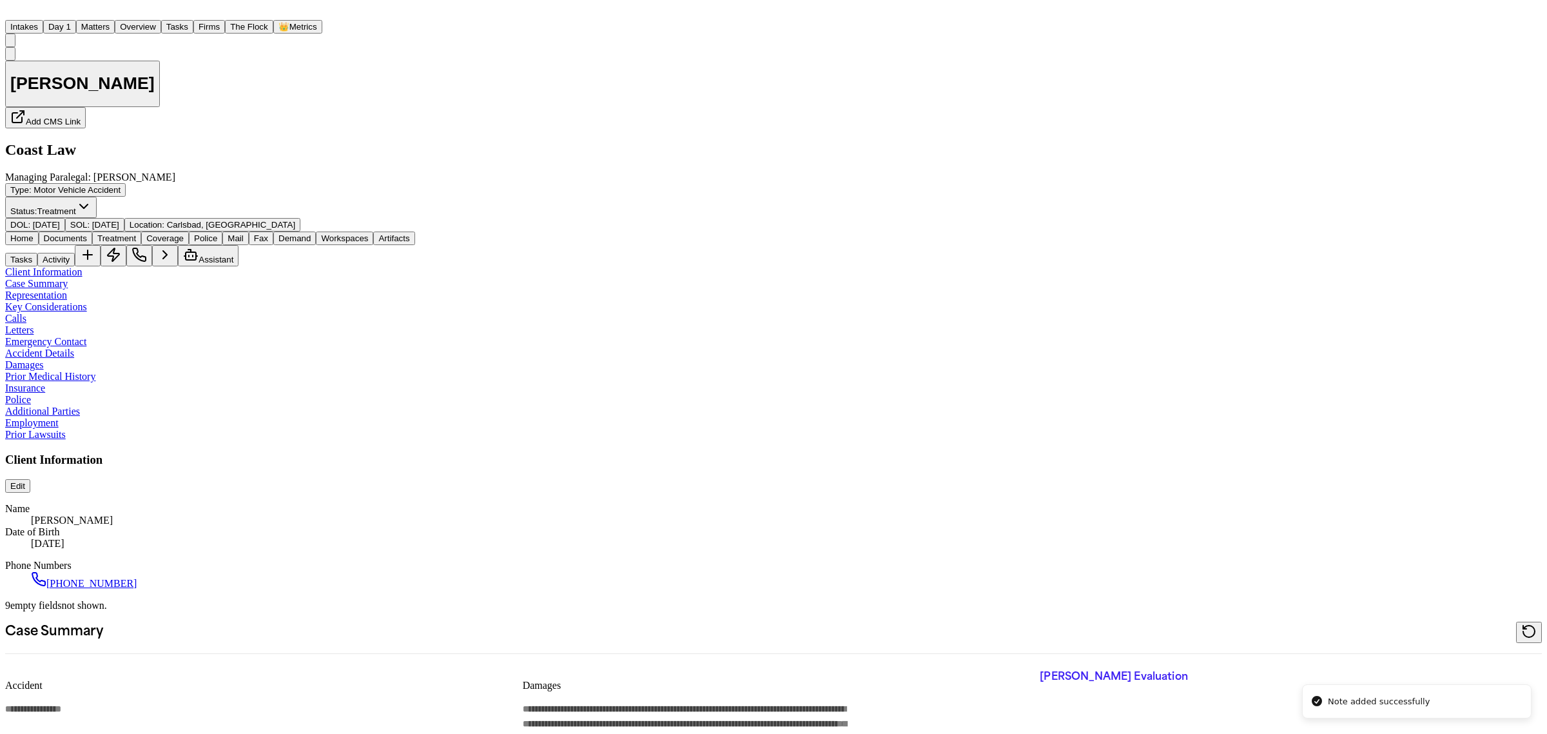
click at [135, 231] on button "Treatment" at bounding box center [116, 238] width 49 height 14
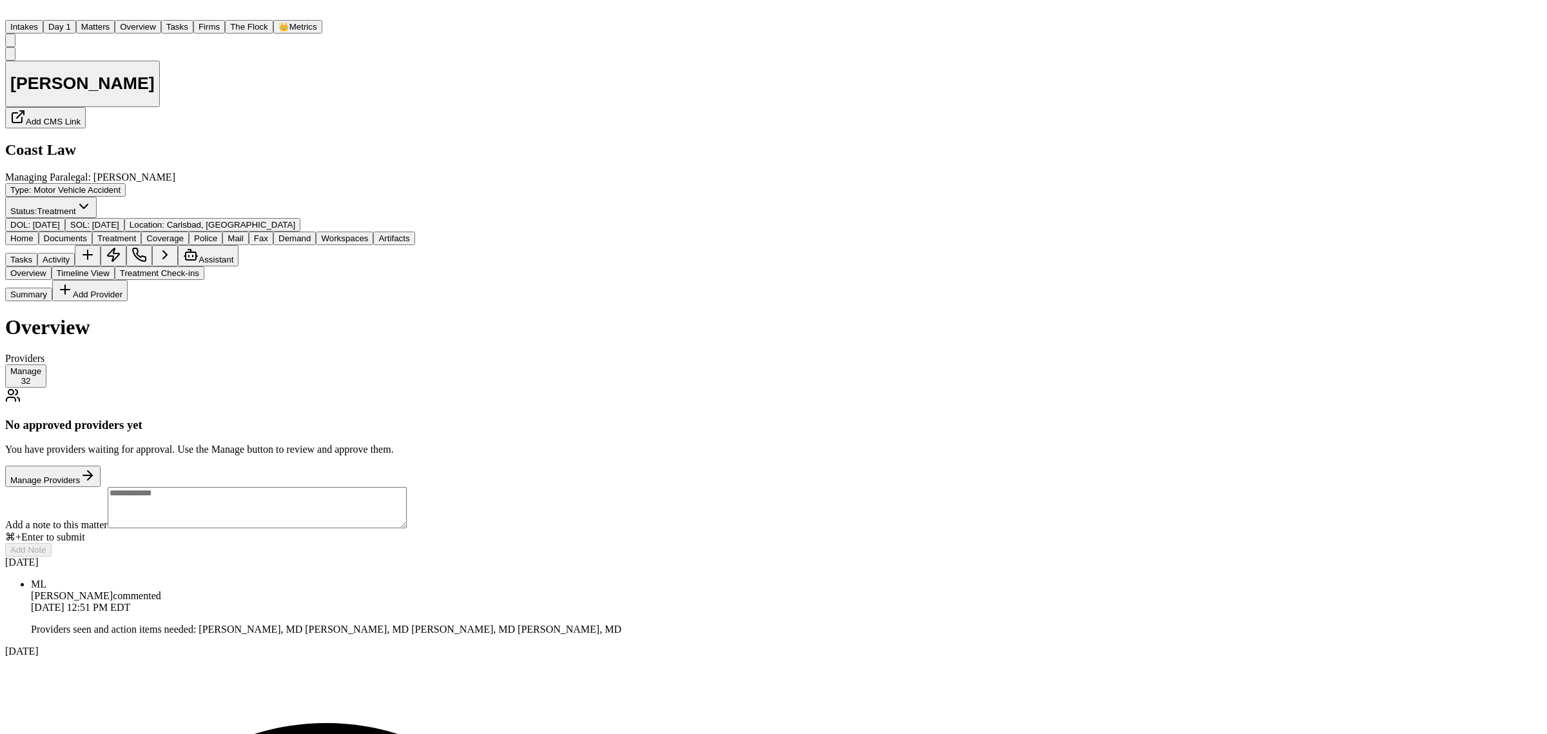
click at [621, 353] on div "Providers Manage 32" at bounding box center [313, 370] width 616 height 35
click at [46, 364] on button "Manage 32" at bounding box center [25, 375] width 41 height 23
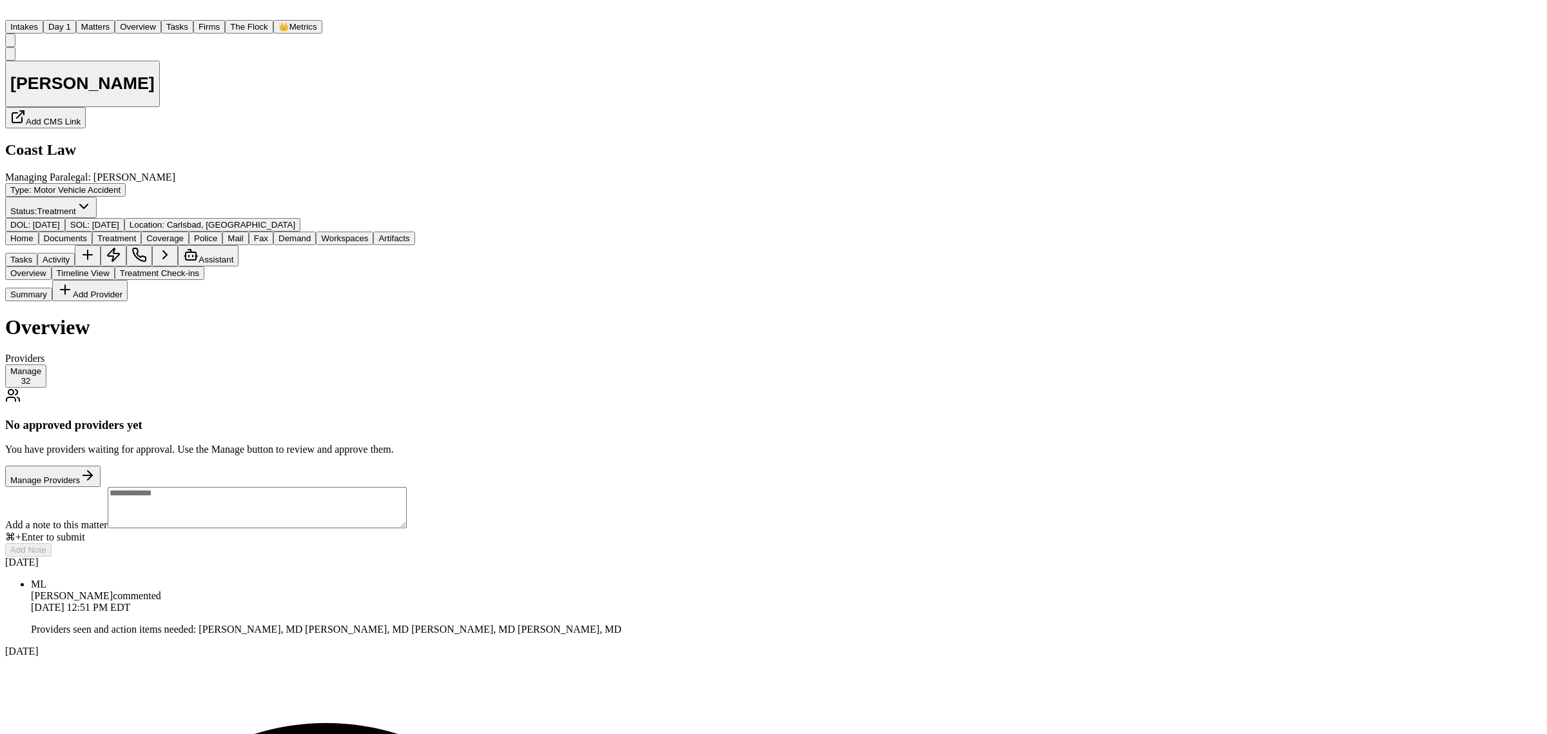
scroll to position [1188, 0]
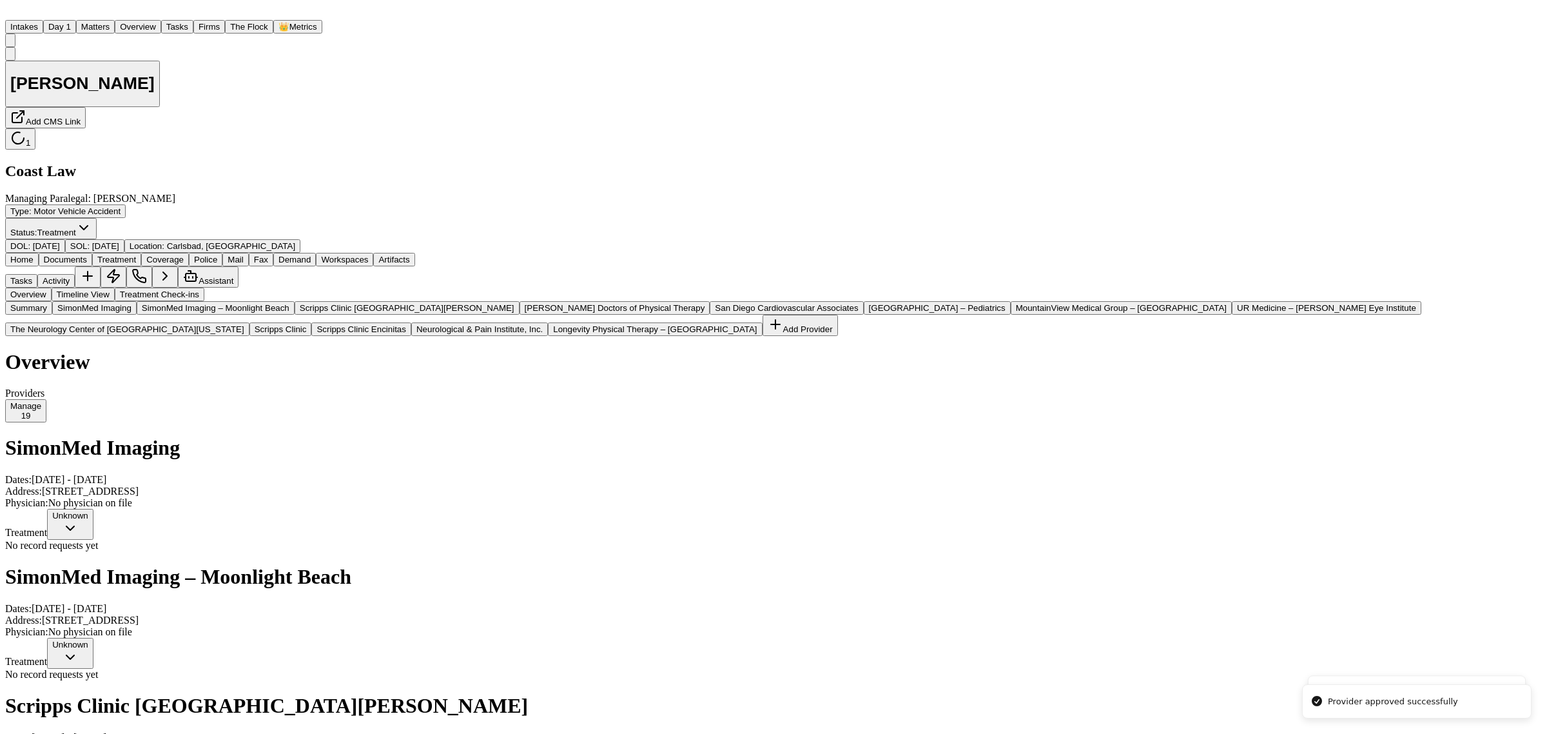
click at [882, 336] on button "Add Provider" at bounding box center [919, 325] width 75 height 21
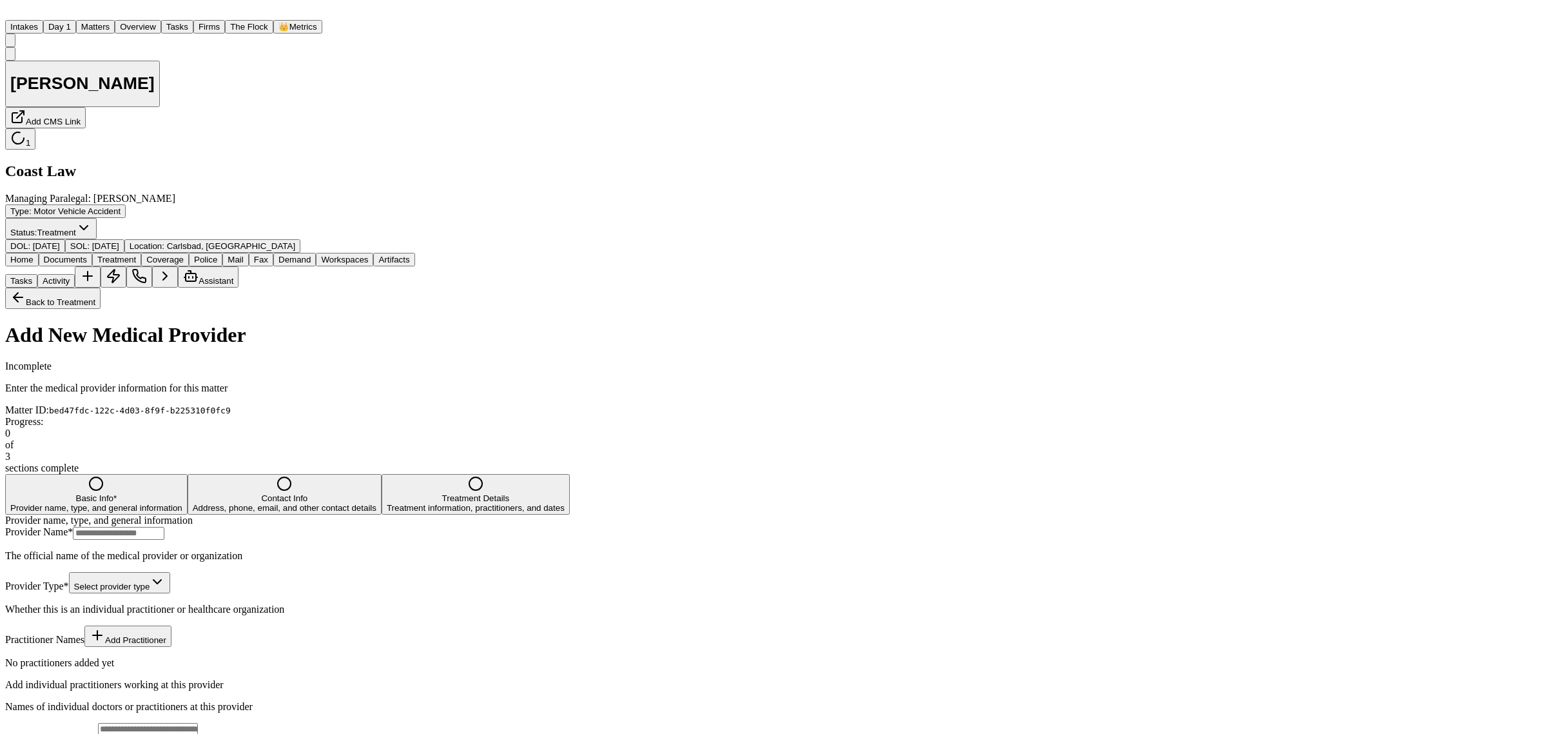
click at [164, 527] on input "Provider Name *" at bounding box center [119, 533] width 92 height 13
paste input "**********"
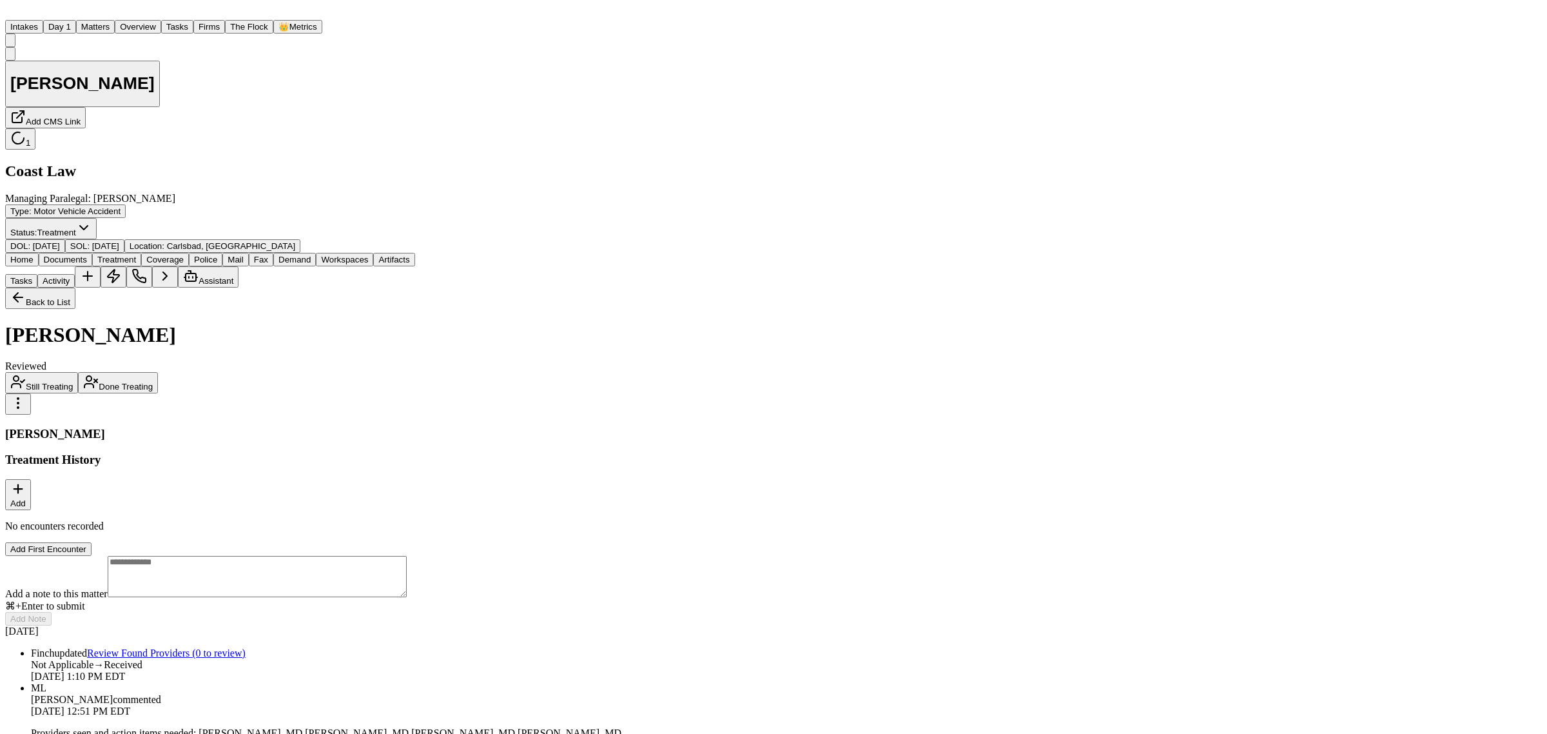
click at [75, 288] on button "Back to List" at bounding box center [40, 298] width 70 height 21
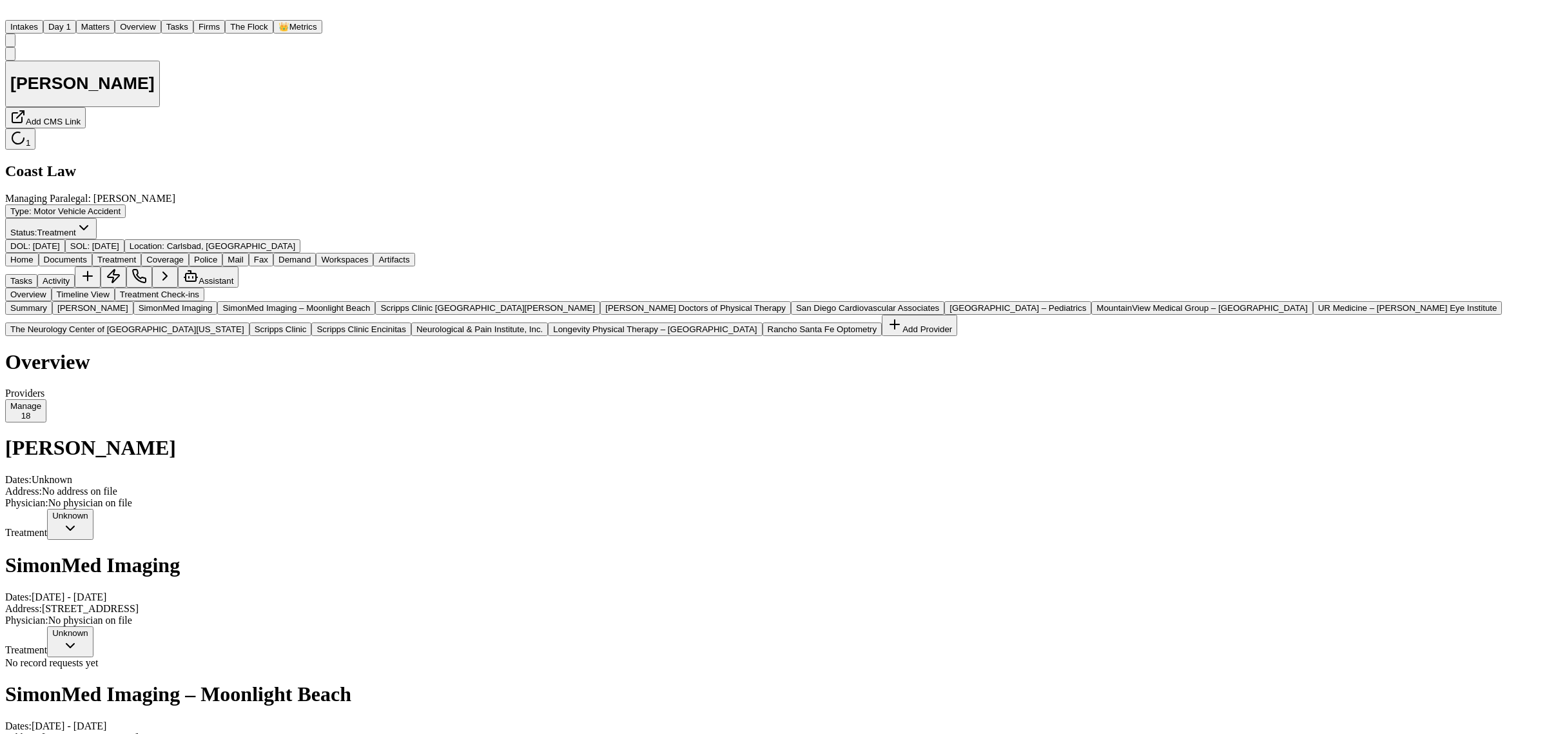
click at [86, 303] on span "Dr. Riaz Ahmed" at bounding box center [92, 308] width 71 height 10
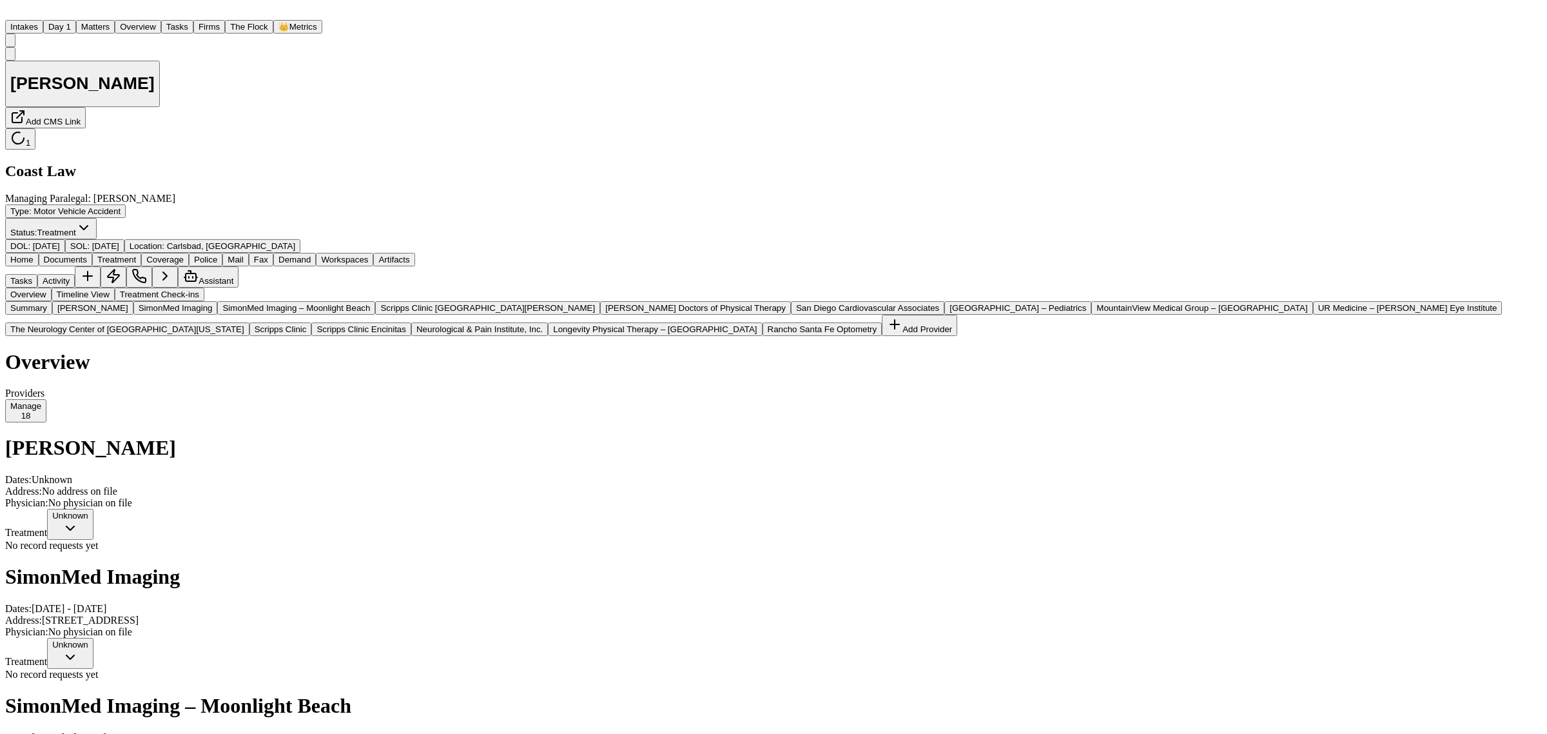
click at [52, 301] on button "Summary" at bounding box center [28, 308] width 47 height 14
click at [882, 336] on button "Add Provider" at bounding box center [919, 325] width 75 height 21
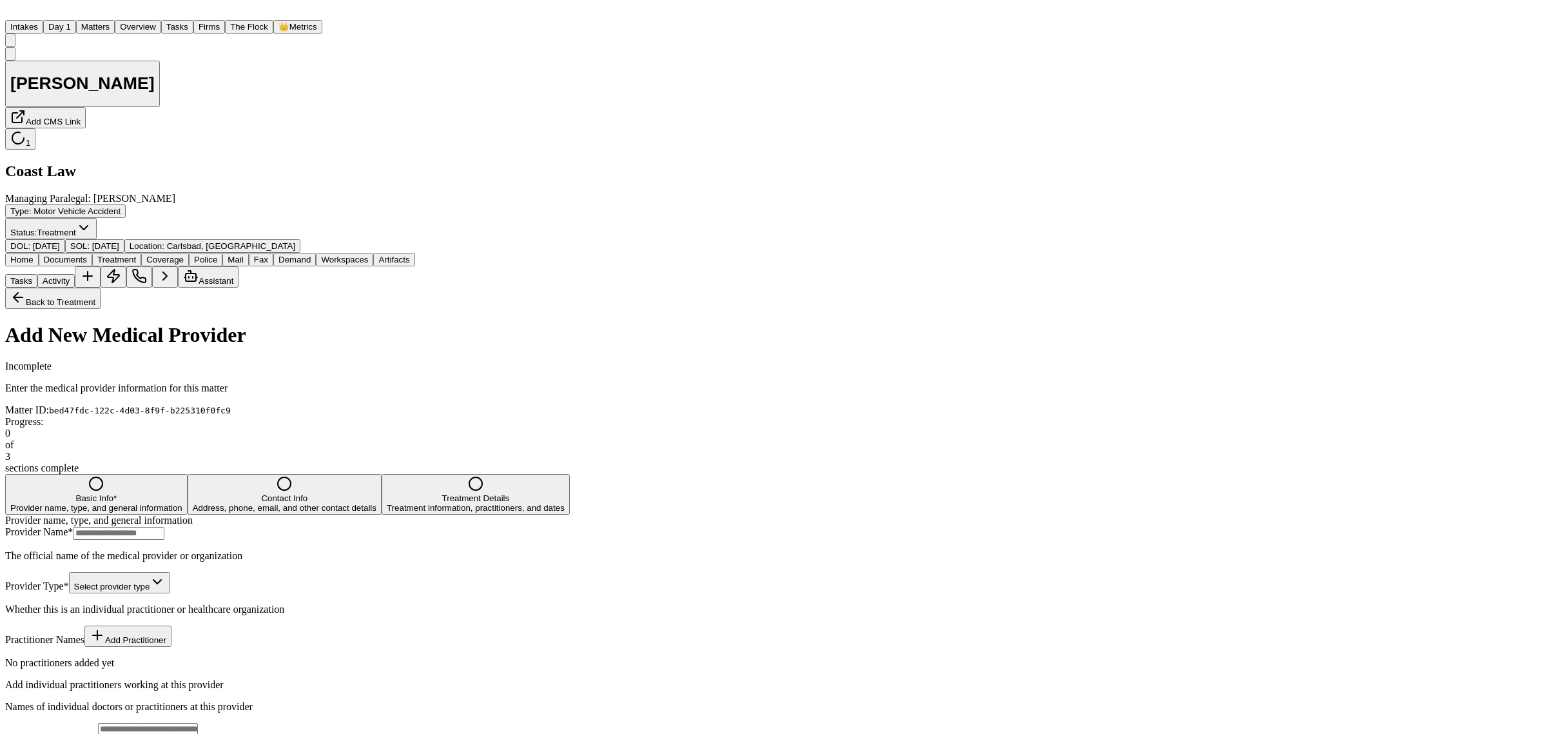
click at [164, 527] on input "Provider Name *" at bounding box center [119, 533] width 92 height 13
paste input "**********"
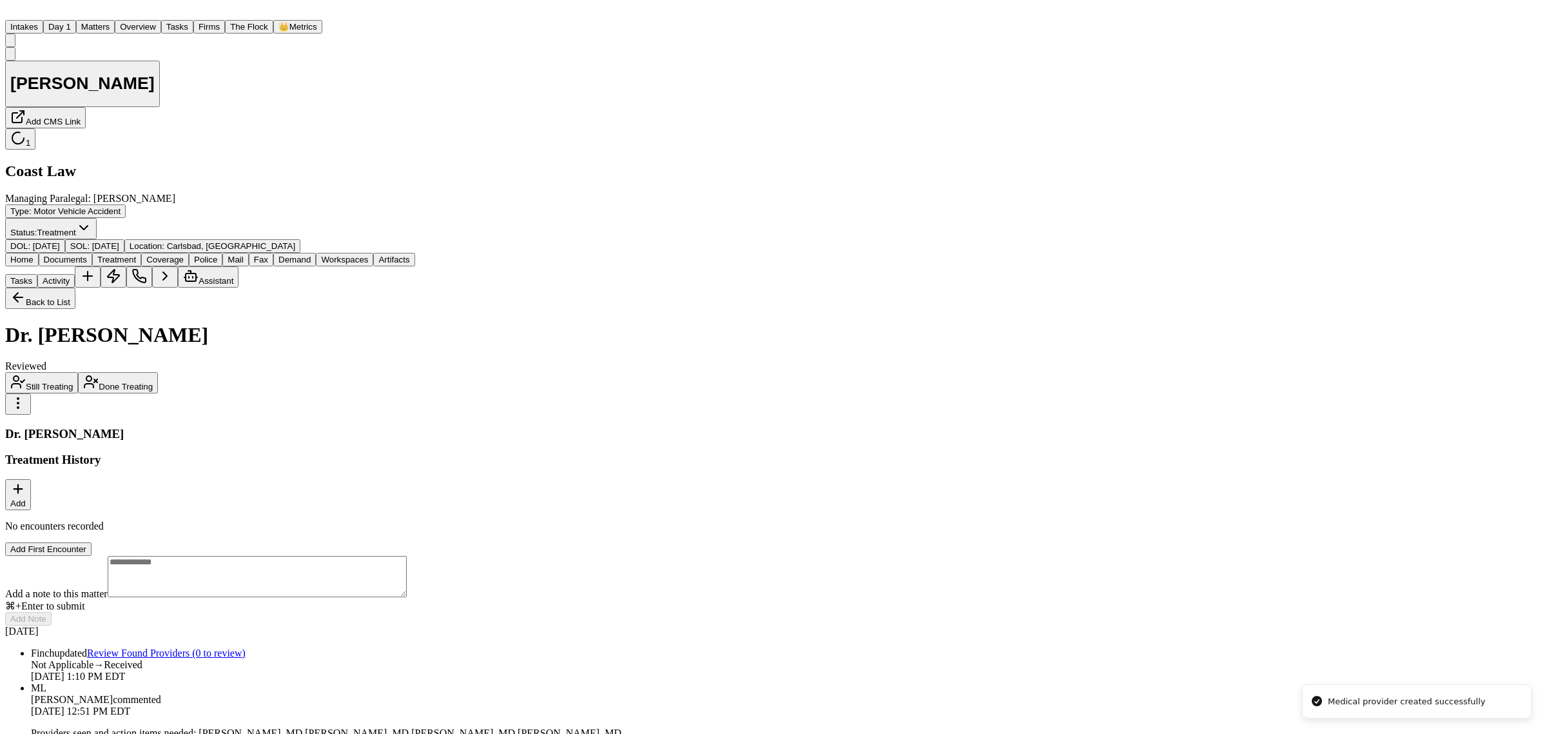
click at [75, 288] on button "Back to List" at bounding box center [40, 298] width 70 height 21
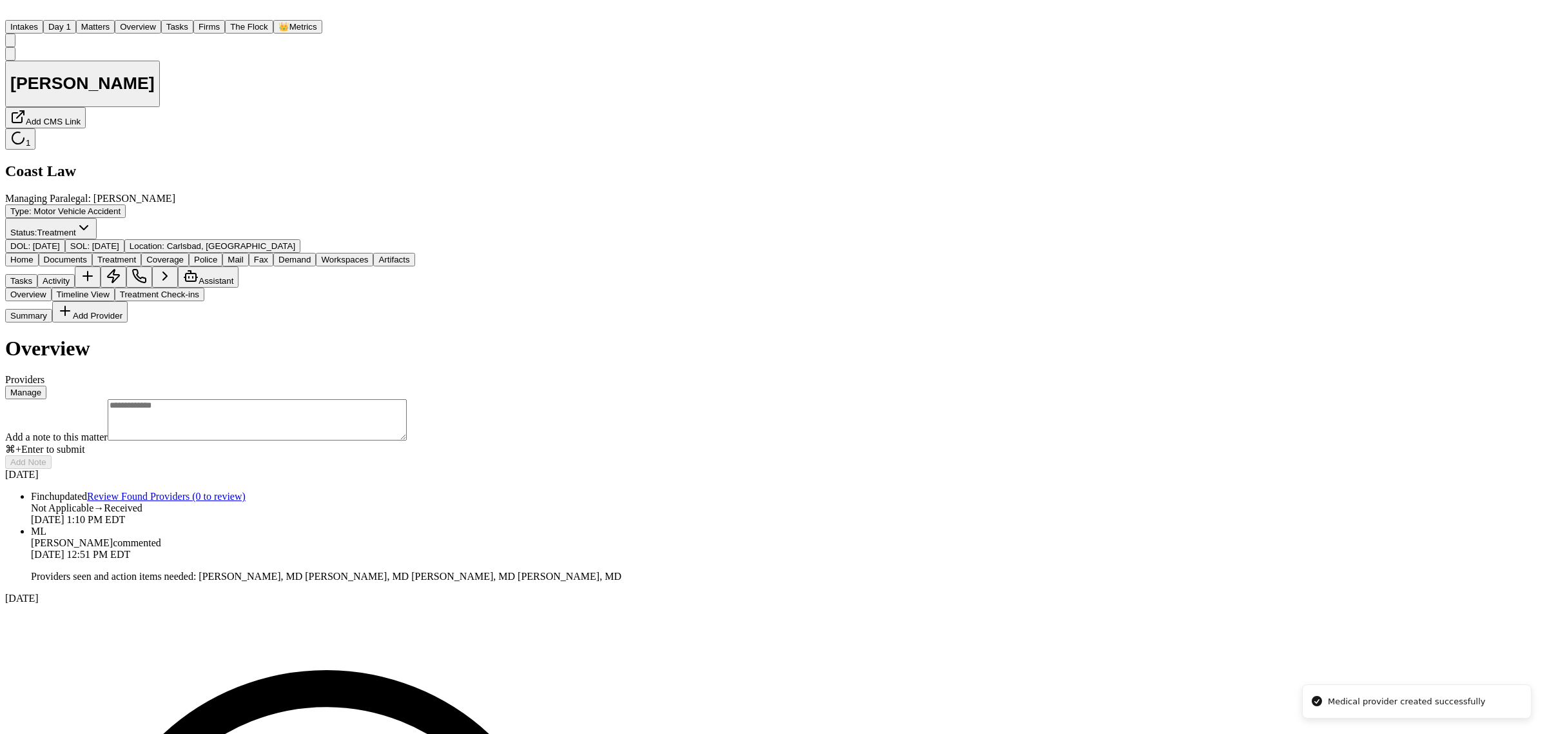
click at [101, 301] on div "Summary Add Provider" at bounding box center [313, 311] width 616 height 21
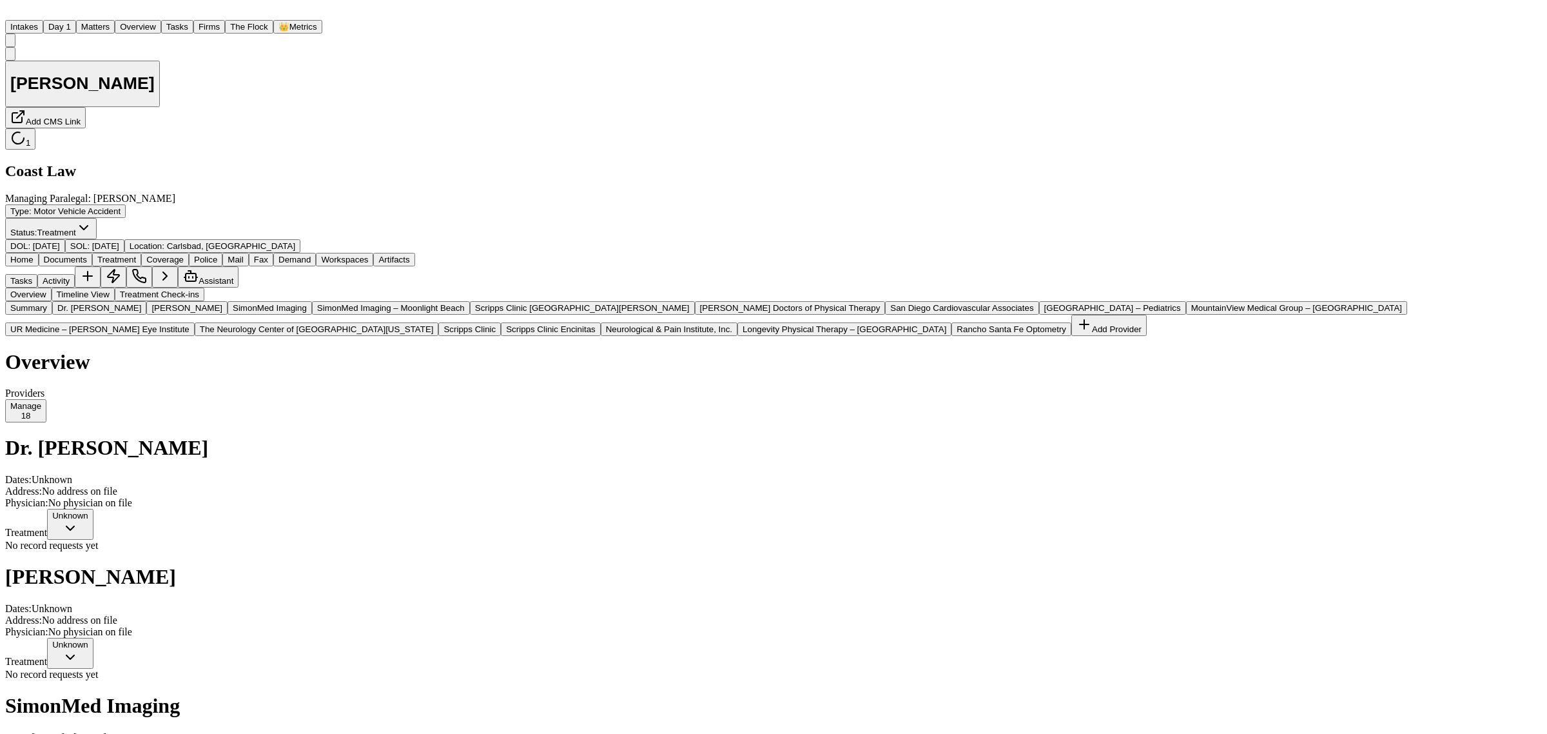
click at [52, 301] on button "Summary" at bounding box center [28, 308] width 47 height 14
click at [1071, 336] on button "Add Provider" at bounding box center [1108, 325] width 75 height 21
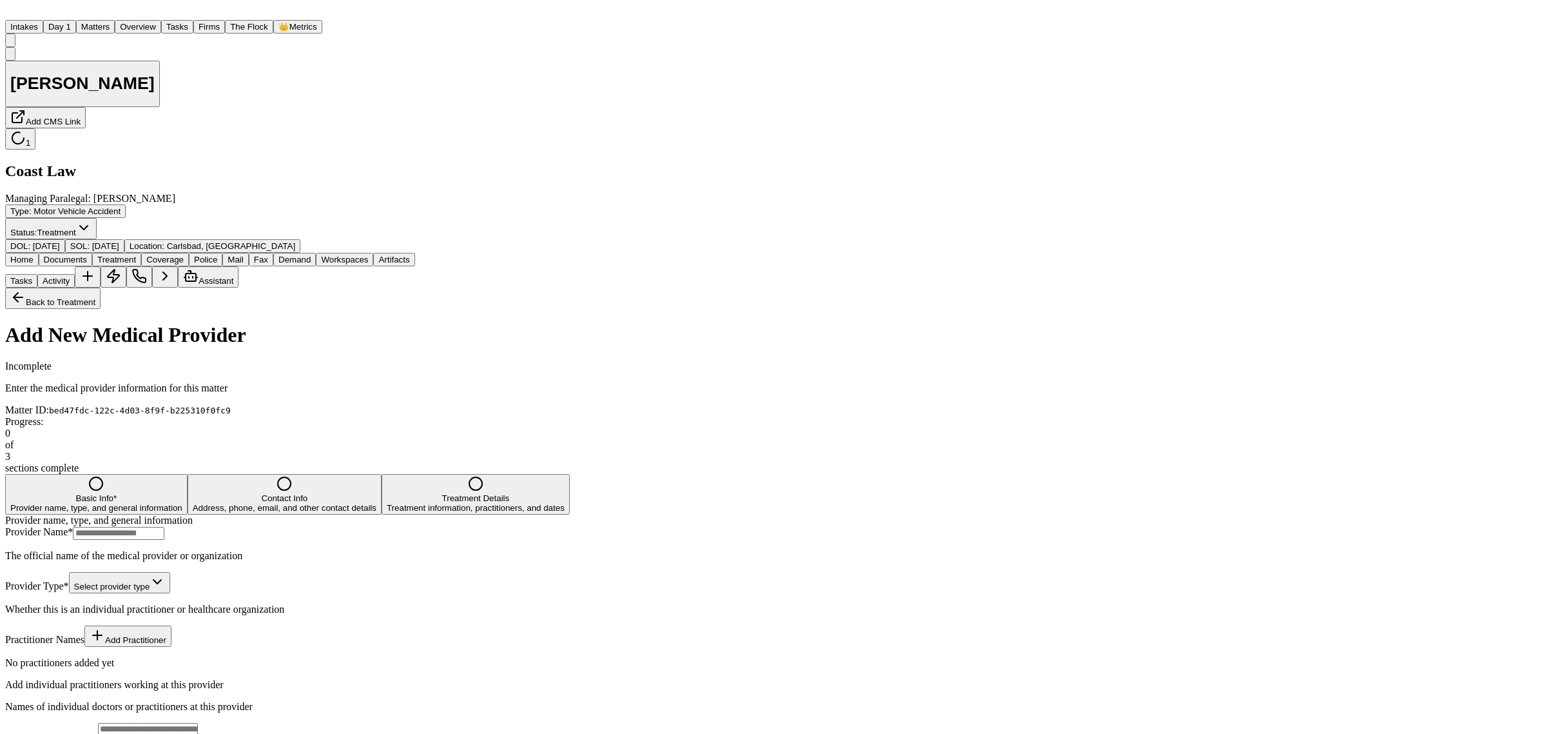
click at [164, 527] on input "Provider Name *" at bounding box center [119, 533] width 92 height 13
paste input "**********"
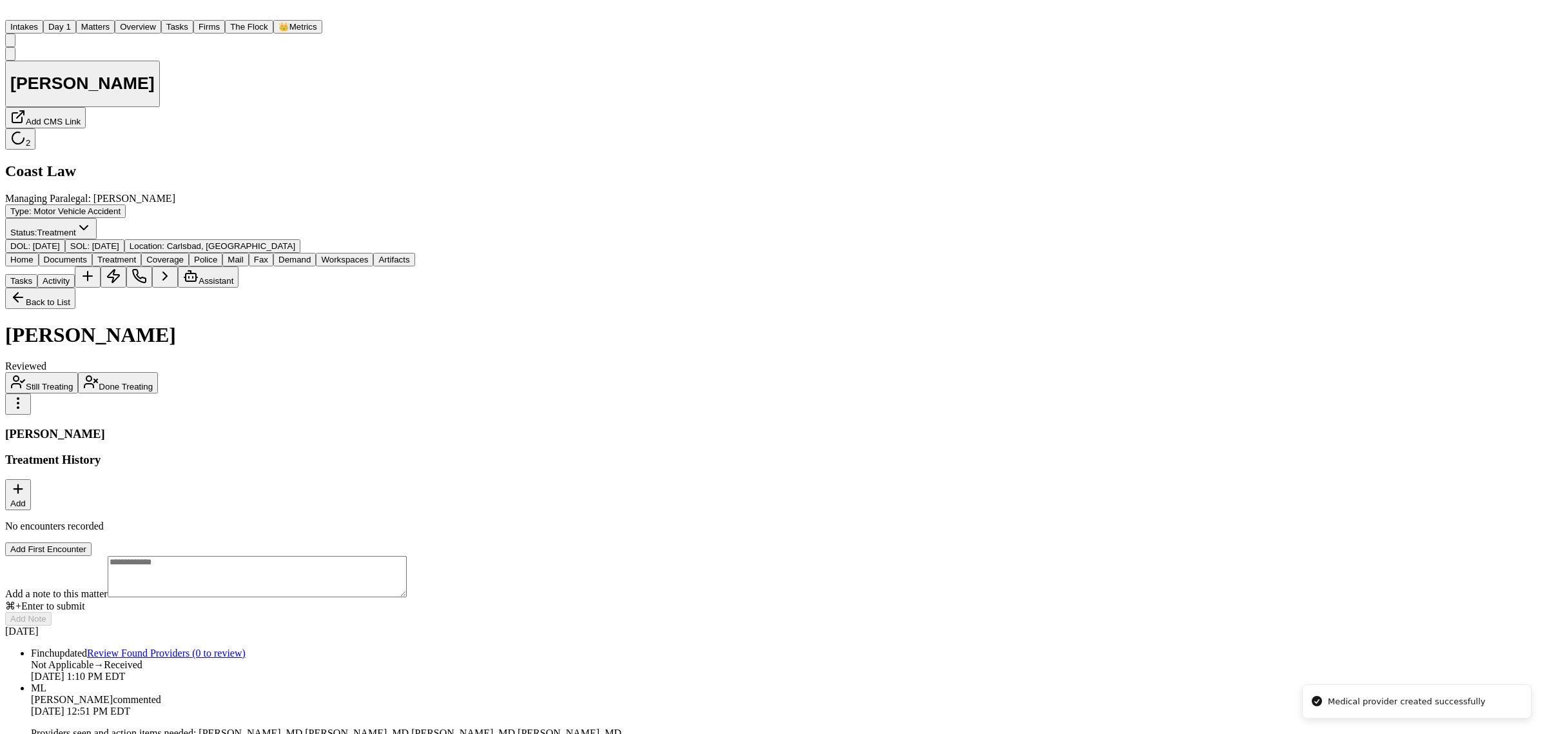
click at [75, 288] on button "Back to List" at bounding box center [40, 298] width 70 height 21
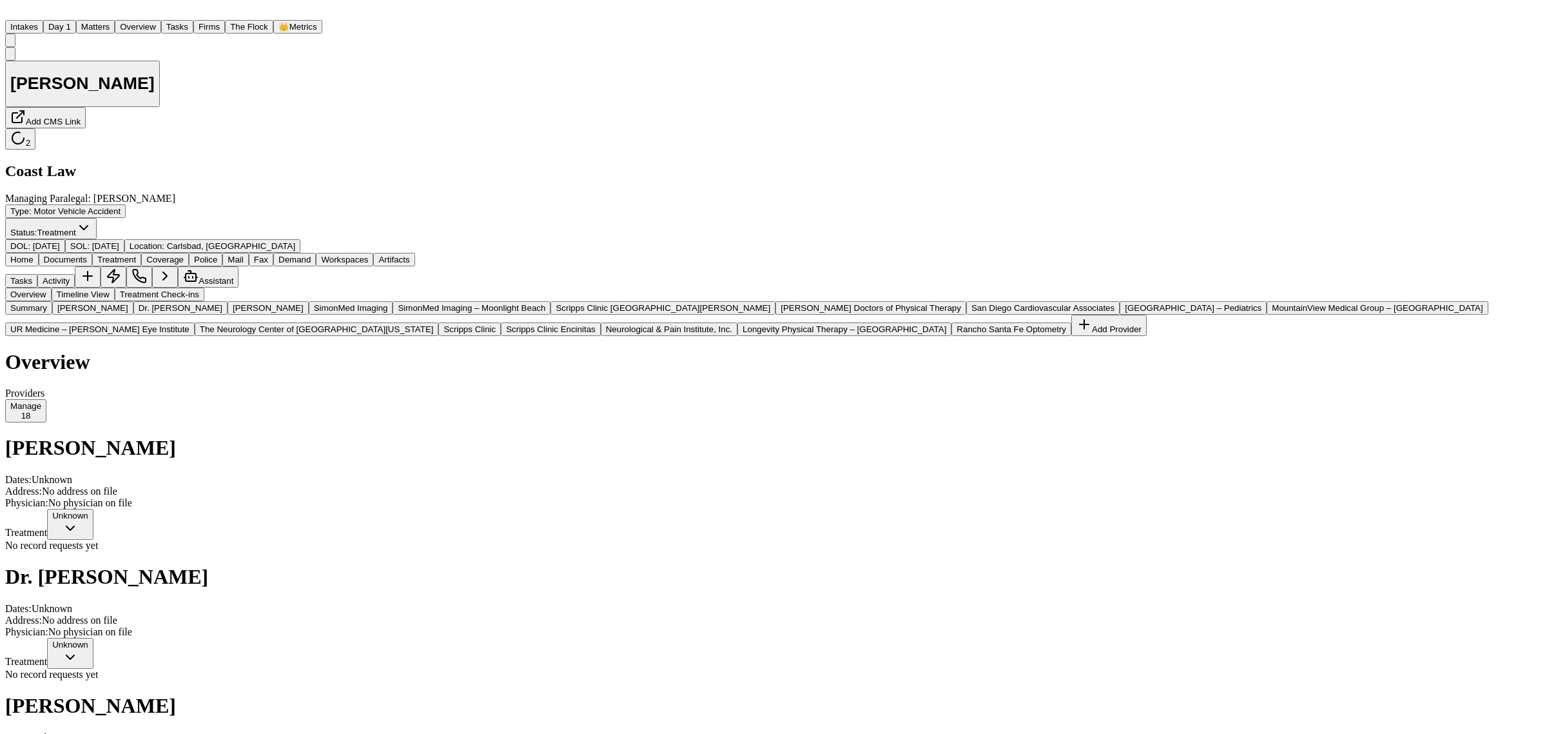
scroll to position [121, 0]
click at [1071, 336] on button "Add Provider" at bounding box center [1108, 325] width 75 height 21
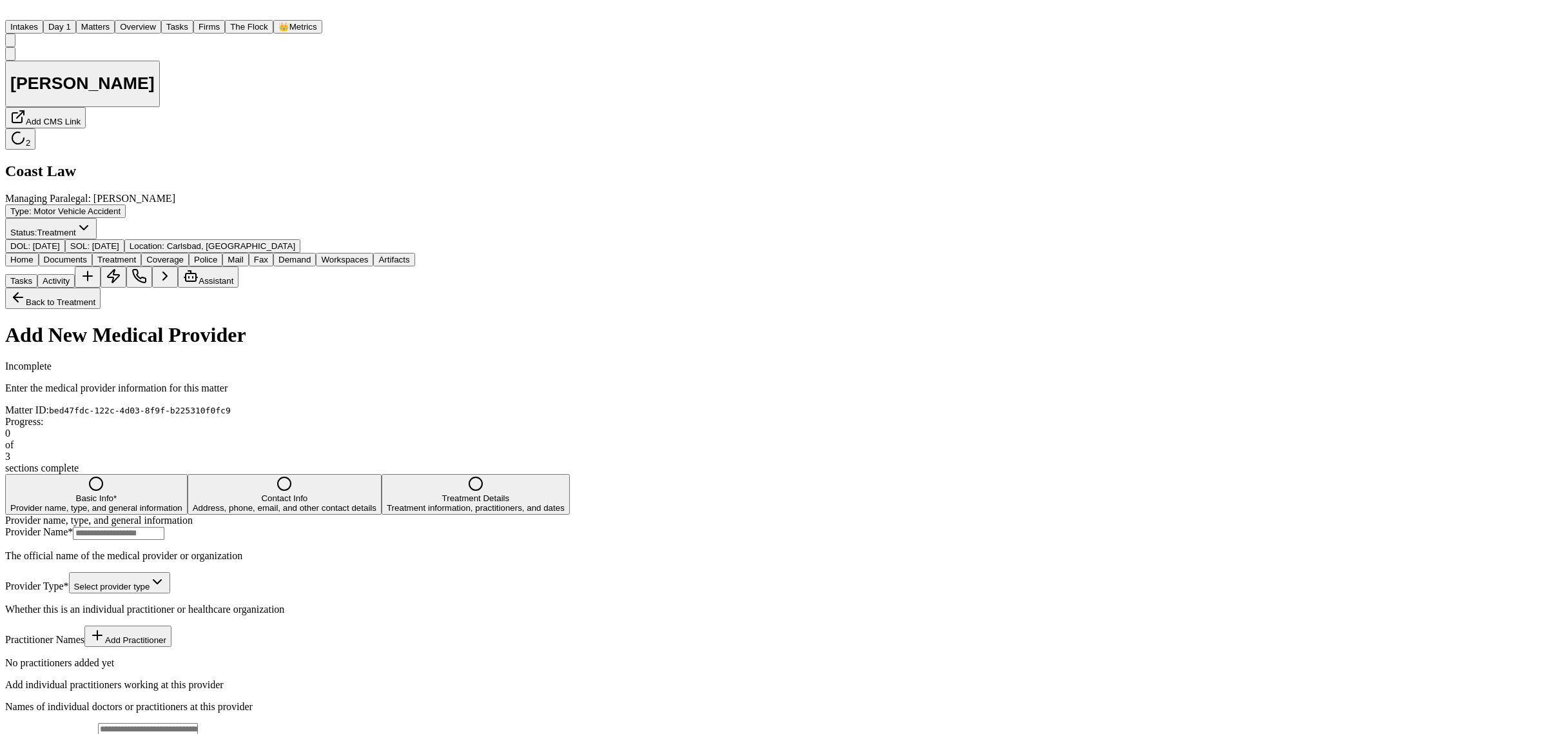
click at [164, 527] on input "Provider Name *" at bounding box center [119, 533] width 92 height 13
paste input "**********"
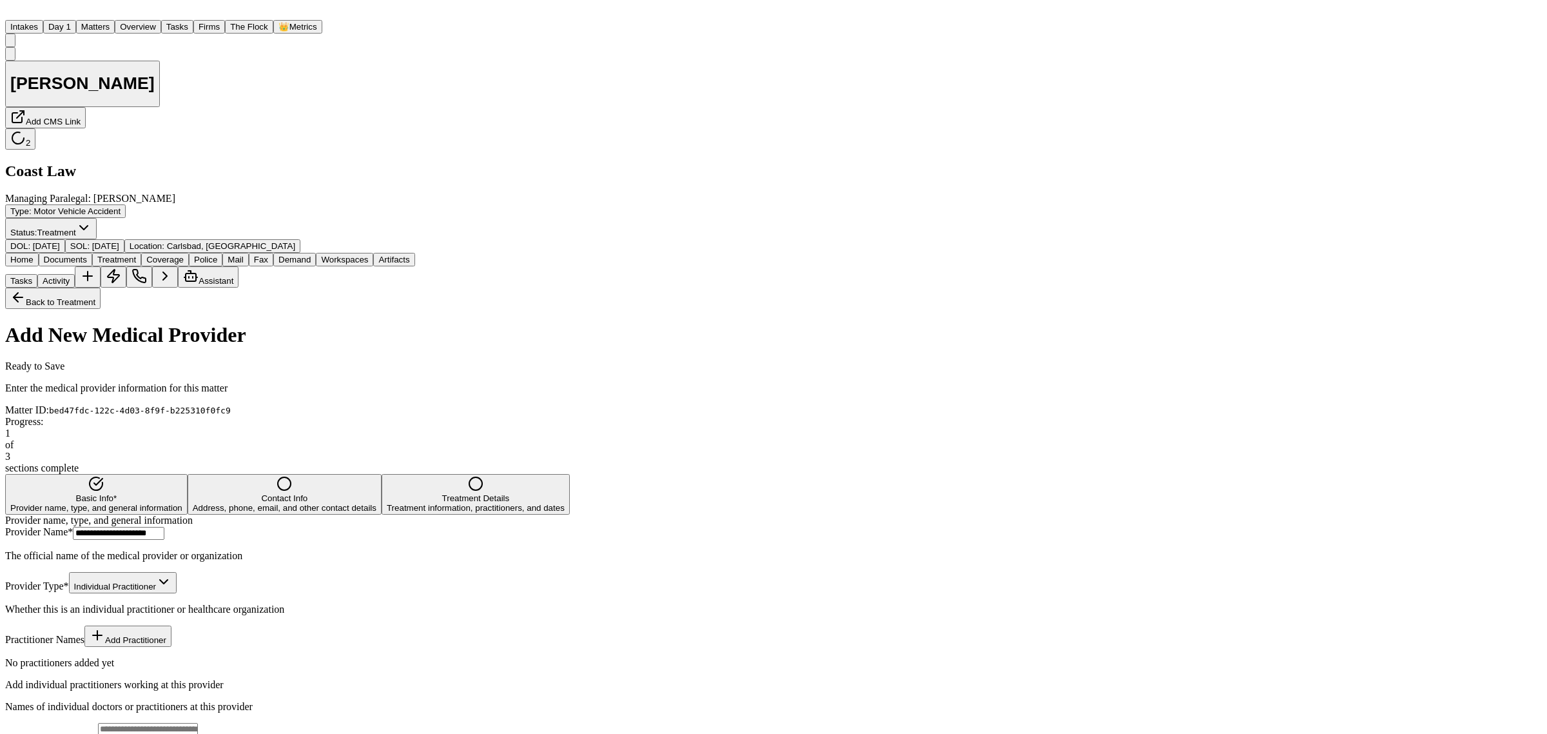
click at [376, 503] on div "Address, phone, email, and other contact details" at bounding box center [285, 508] width 184 height 10
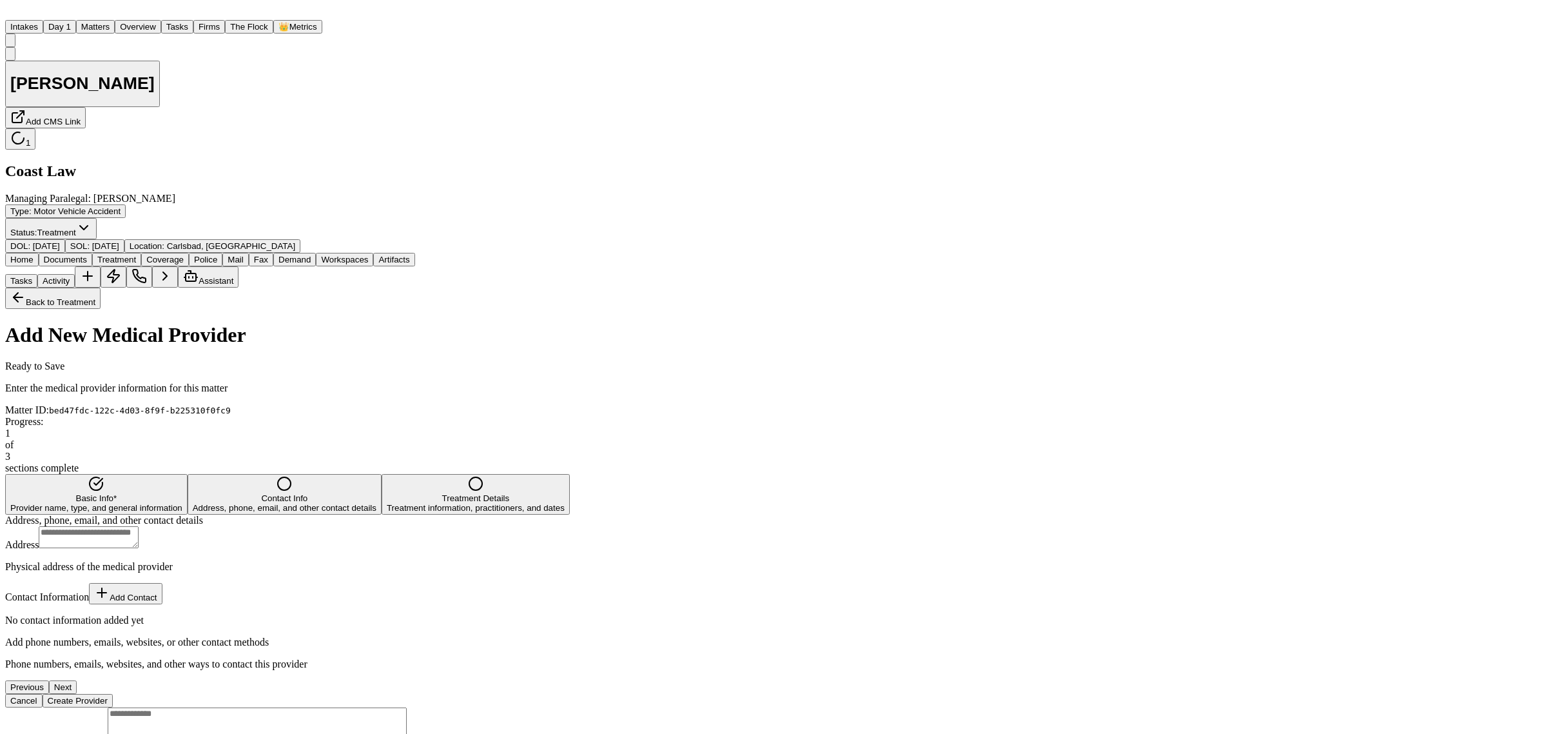
click at [139, 526] on textarea "Address" at bounding box center [89, 537] width 100 height 22
paste textarea "**********"
click at [113, 694] on button "Create Provider" at bounding box center [78, 701] width 70 height 14
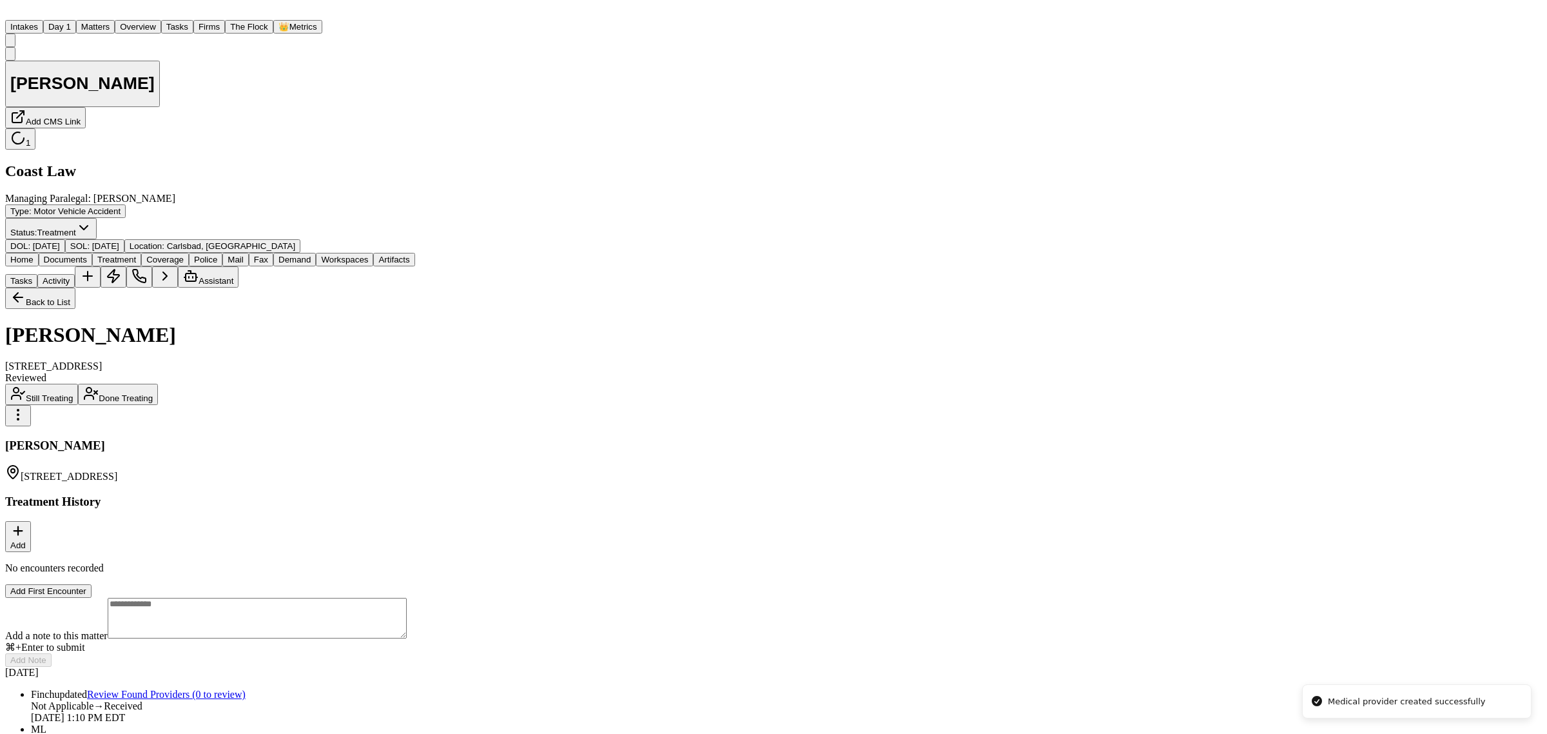
click at [75, 288] on button "Back to List" at bounding box center [40, 298] width 70 height 21
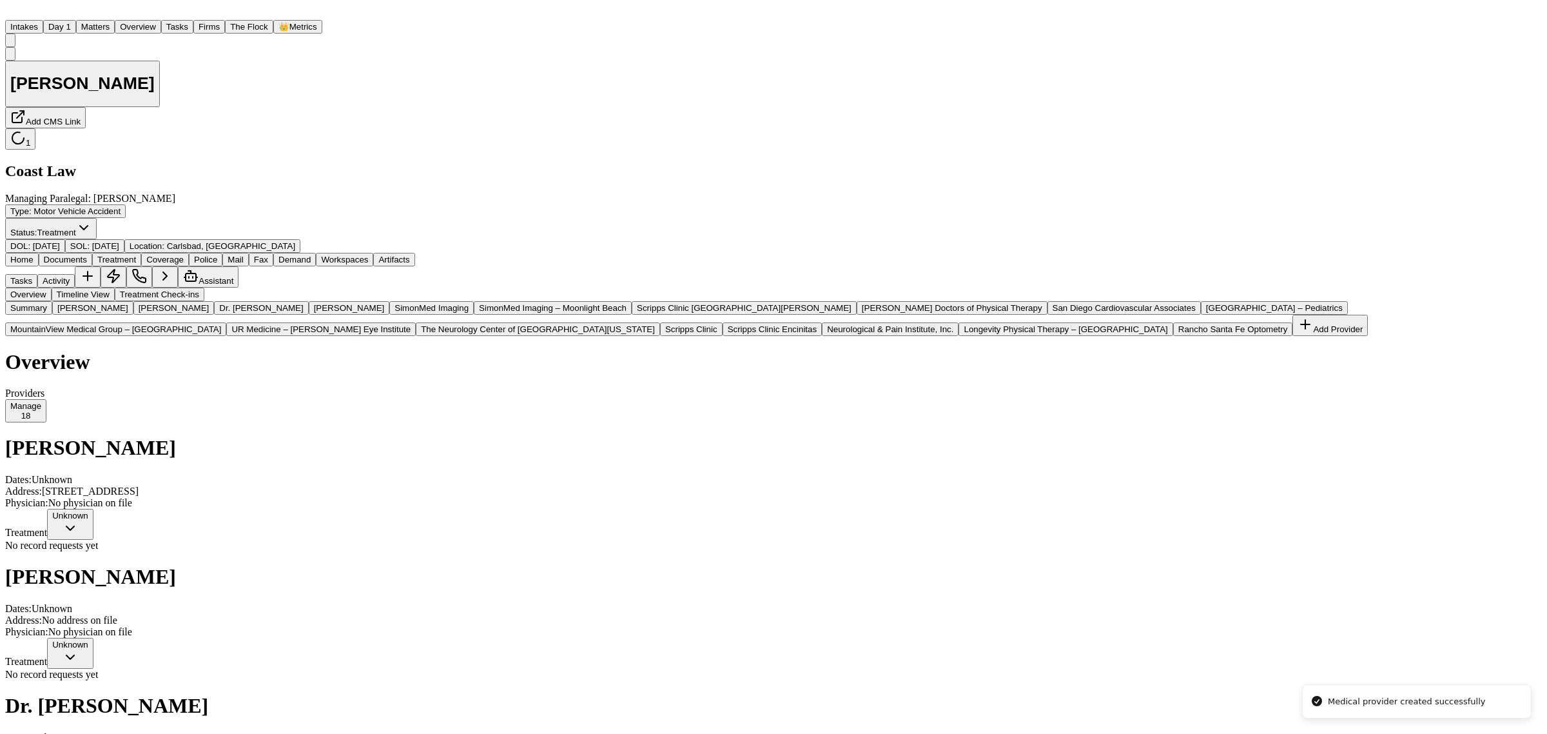
click at [219, 313] on span "Dr. Amirhassan Bahreman" at bounding box center [261, 308] width 84 height 10
click at [88, 511] on div "Unknown" at bounding box center [70, 516] width 36 height 10
click at [1106, 380] on span "Completed" at bounding box center [1088, 375] width 41 height 10
click at [93, 511] on div "Completed" at bounding box center [72, 516] width 41 height 10
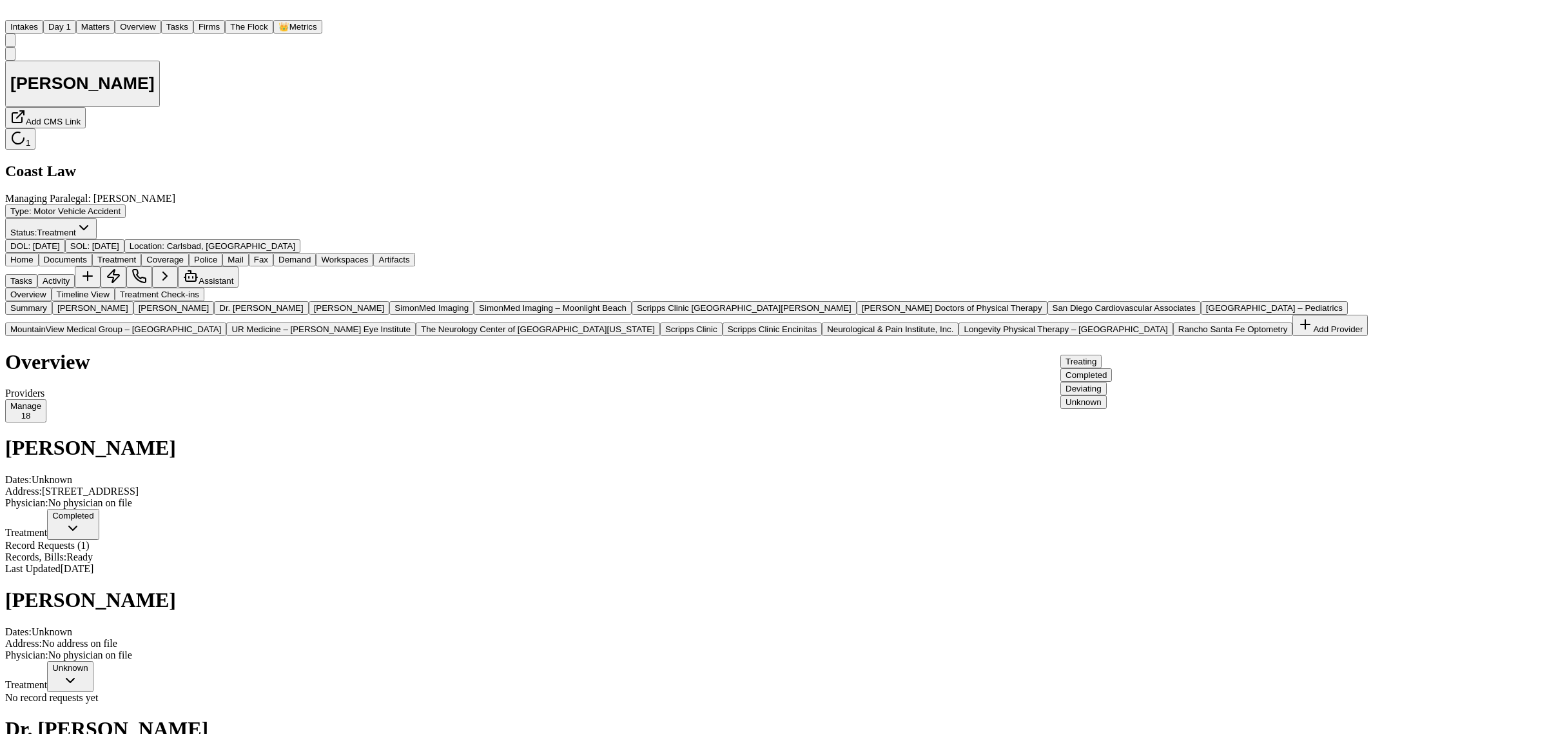
click at [979, 436] on div "Dr. William Farnsworth Dates: Unknown Address: 6010 Hidden Valley Rd Ste 200 Ca…" at bounding box center [773, 505] width 1537 height 138
click at [88, 663] on div "Unknown" at bounding box center [70, 668] width 36 height 10
click at [1097, 514] on span "Completed" at bounding box center [1088, 510] width 41 height 10
click at [1109, 617] on span "Completed" at bounding box center [1088, 612] width 41 height 10
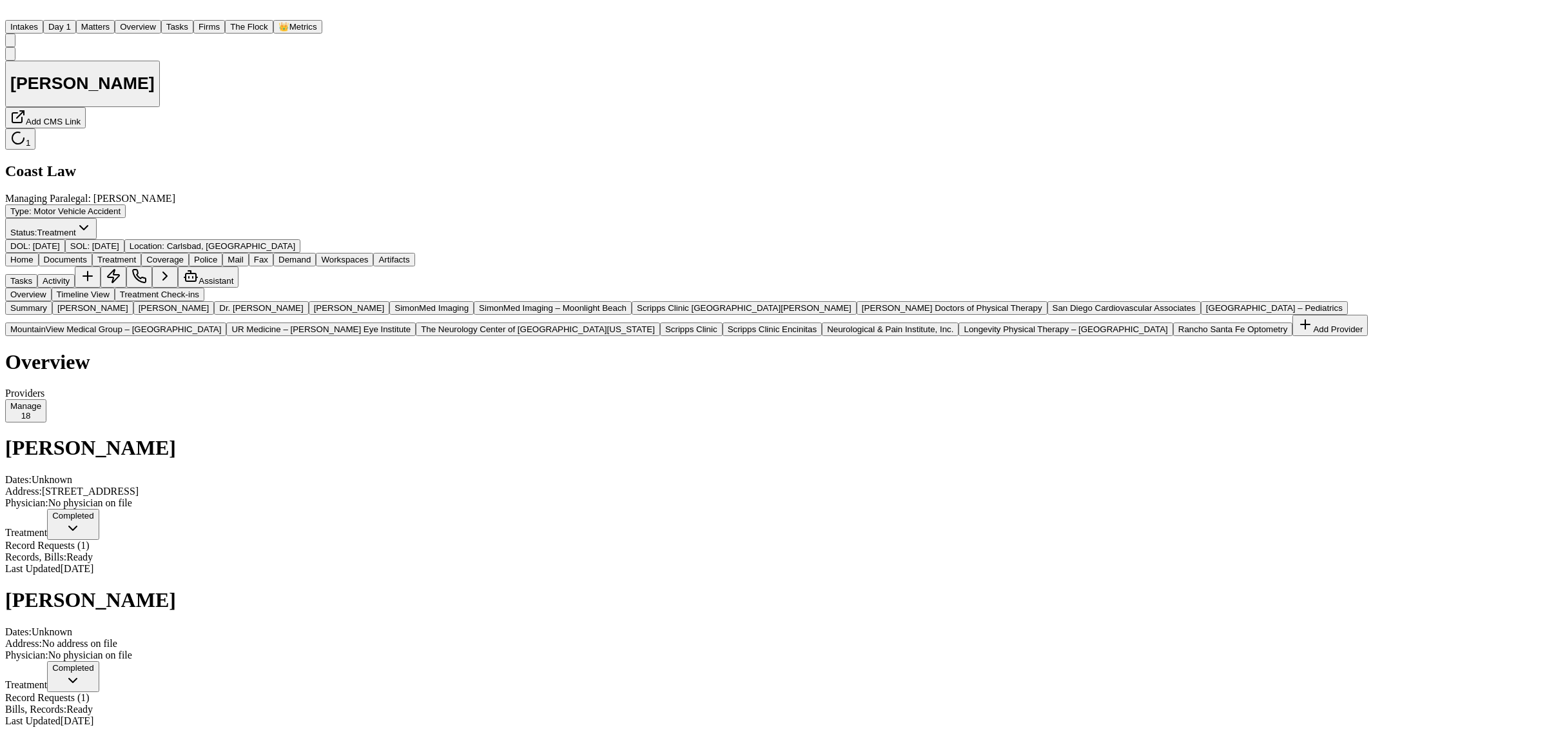
click at [1102, 511] on button "Completed" at bounding box center [1089, 505] width 52 height 14
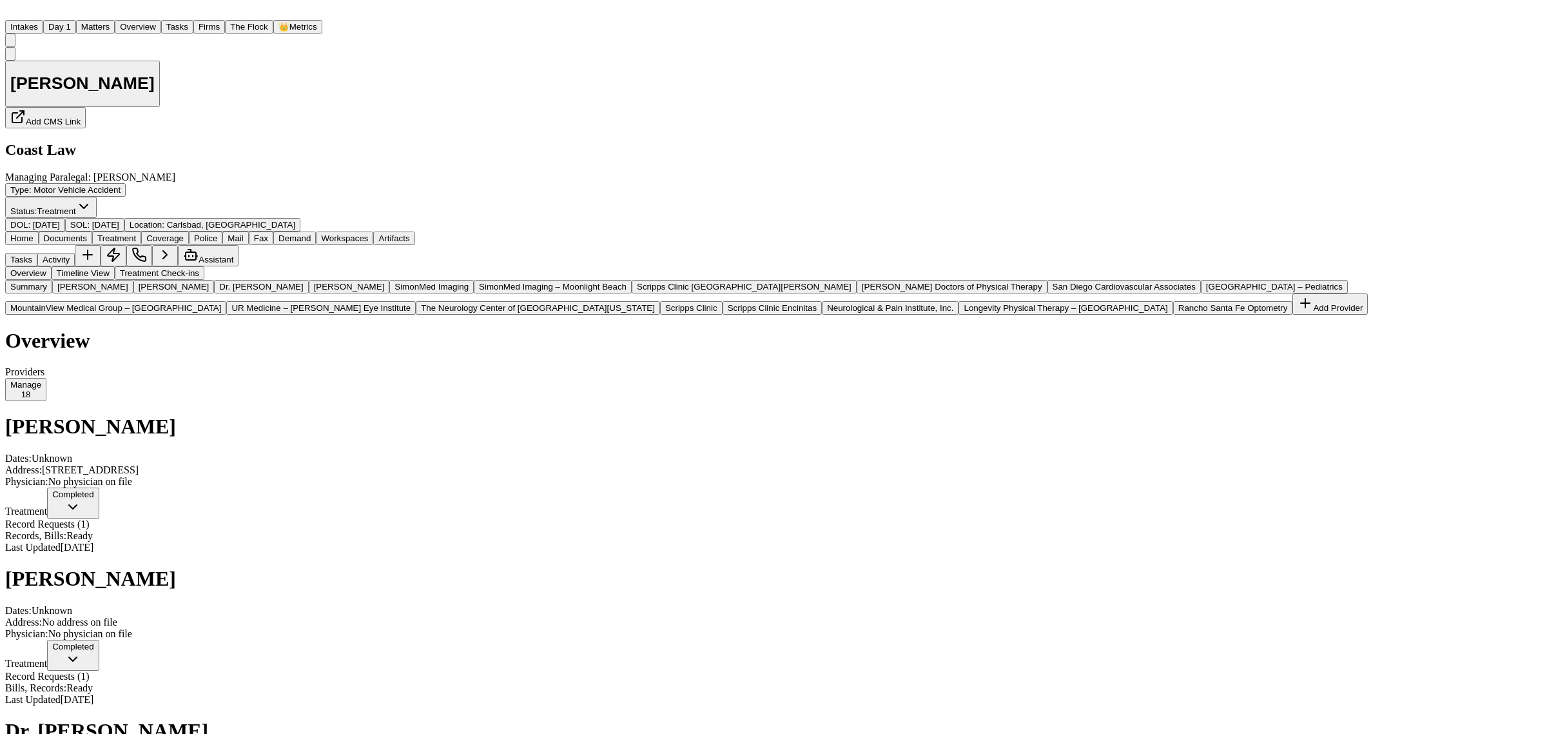
click at [115, 20] on button "Matters" at bounding box center [95, 27] width 39 height 14
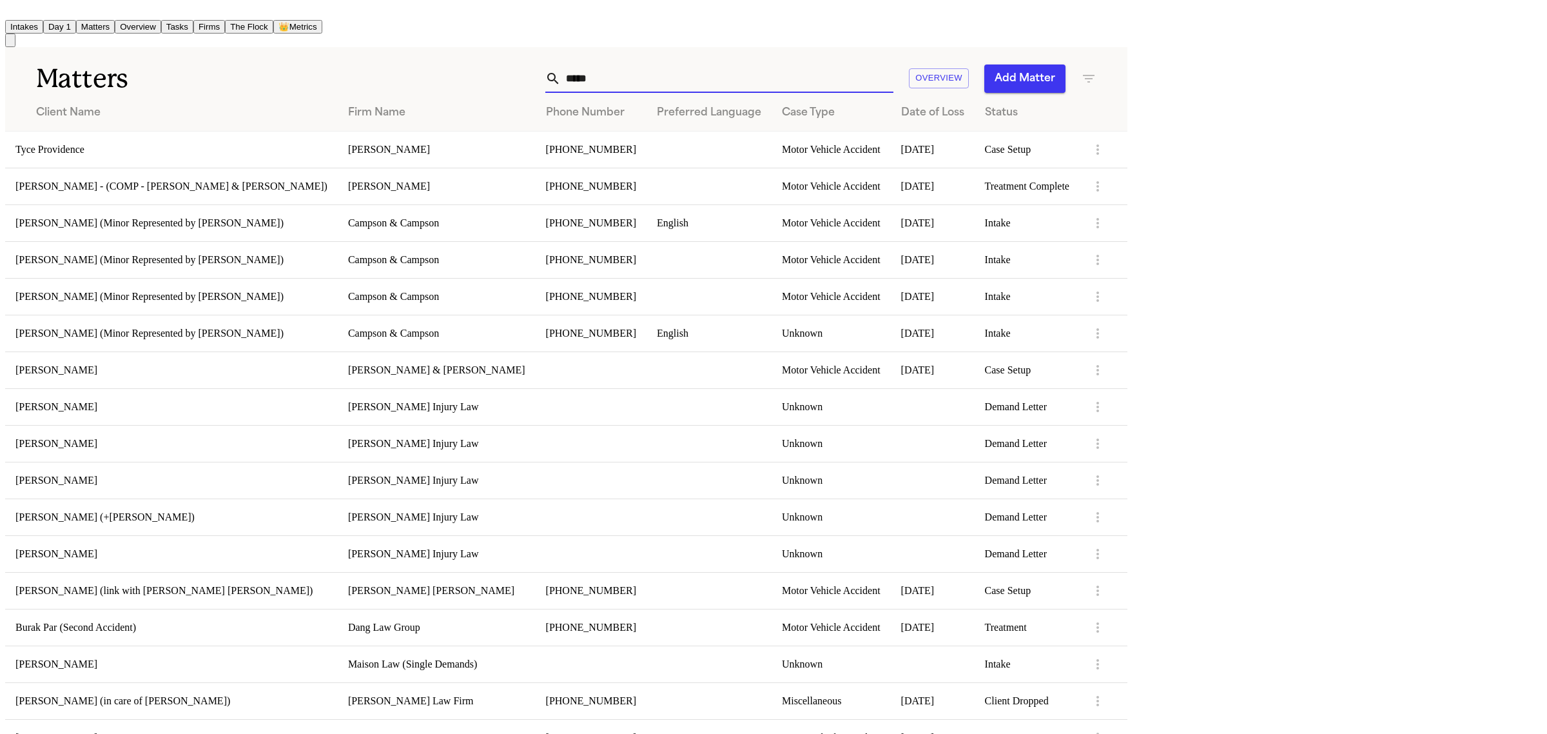
drag, startPoint x: 1059, startPoint y: 63, endPoint x: 987, endPoint y: 57, distance: 71.8
click at [914, 73] on div "***** Overview Add Matter" at bounding box center [718, 78] width 756 height 28
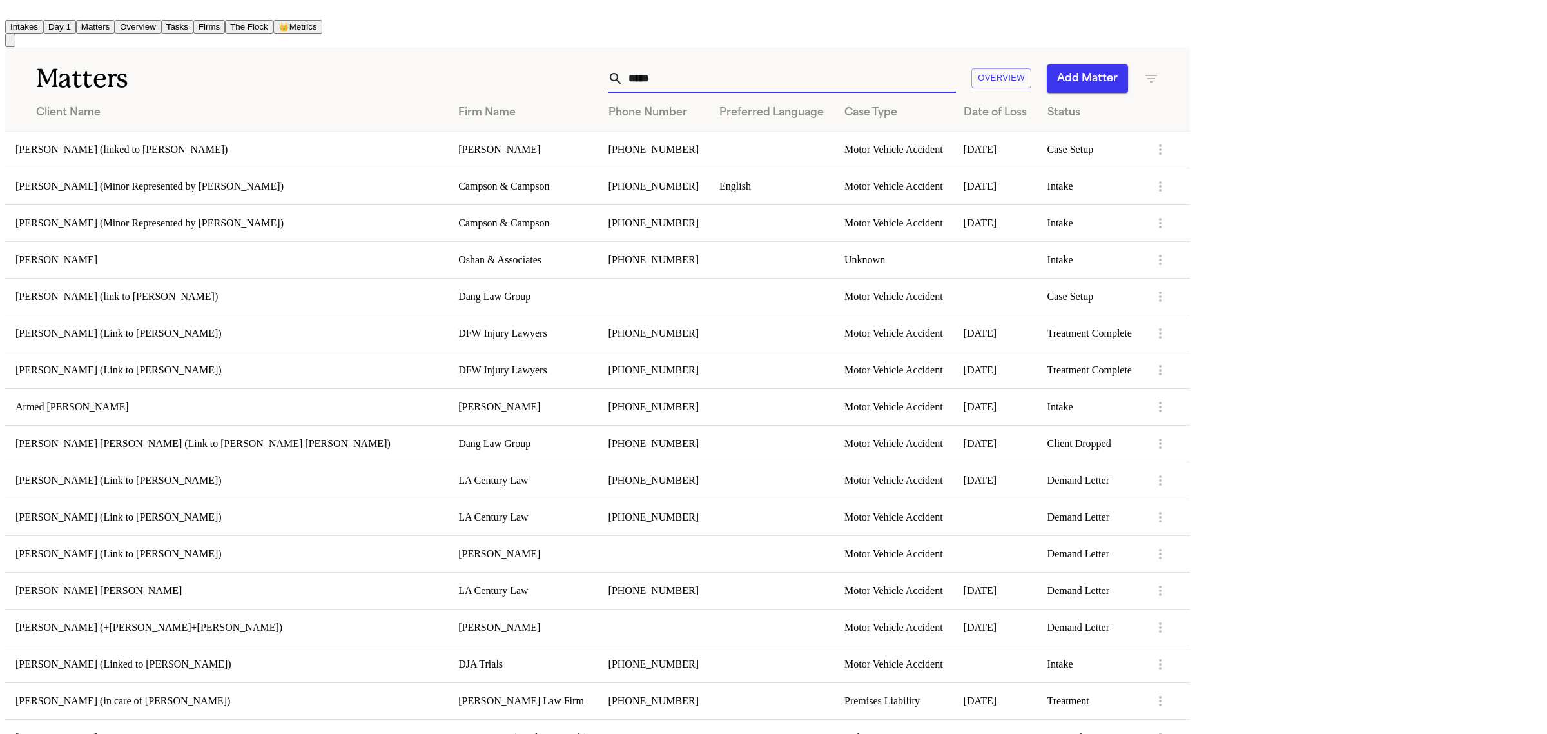
click at [956, 84] on input "*****" at bounding box center [789, 78] width 333 height 28
click at [100, 393] on td "Armed [PERSON_NAME]" at bounding box center [226, 406] width 443 height 37
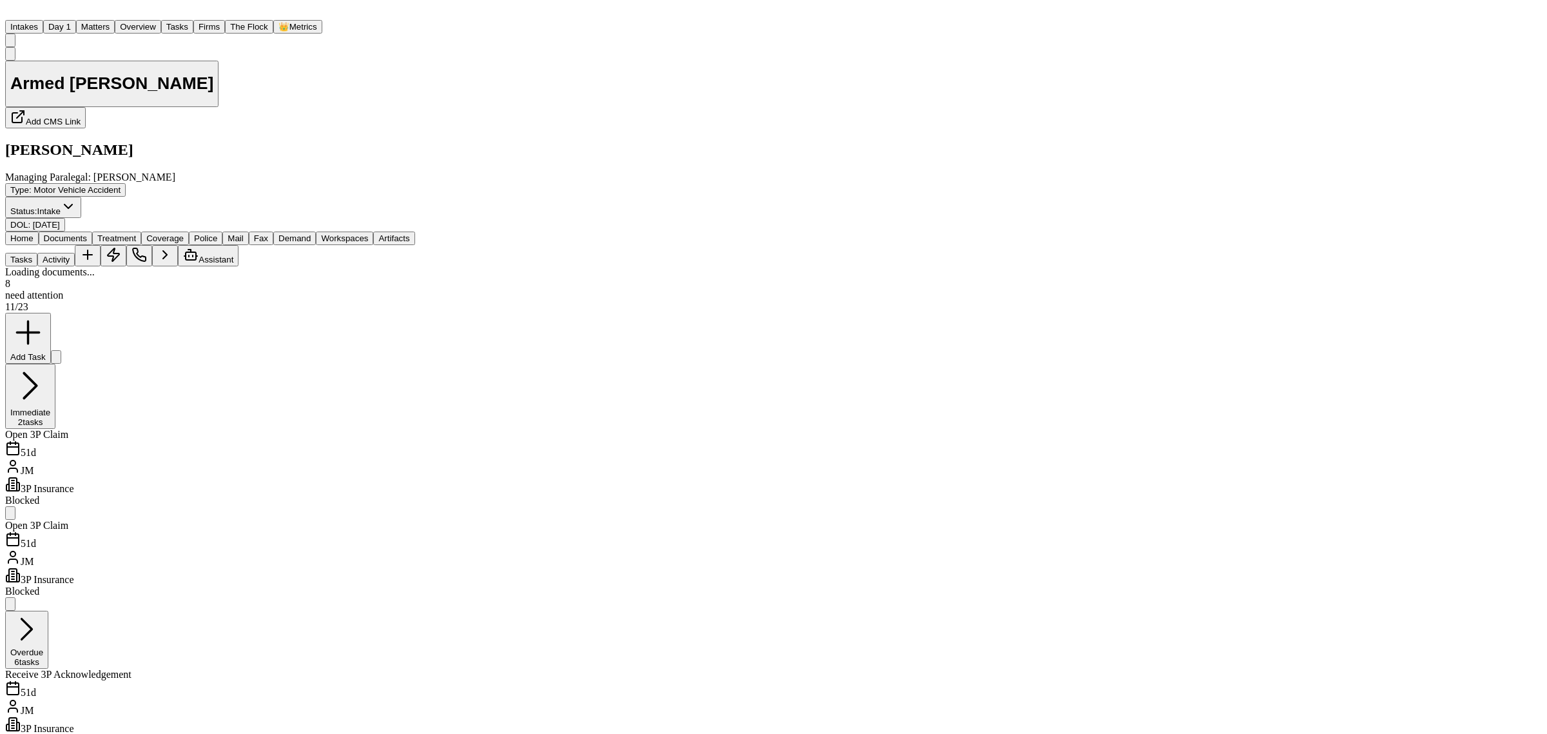
click at [82, 233] on span "Documents" at bounding box center [65, 238] width 43 height 10
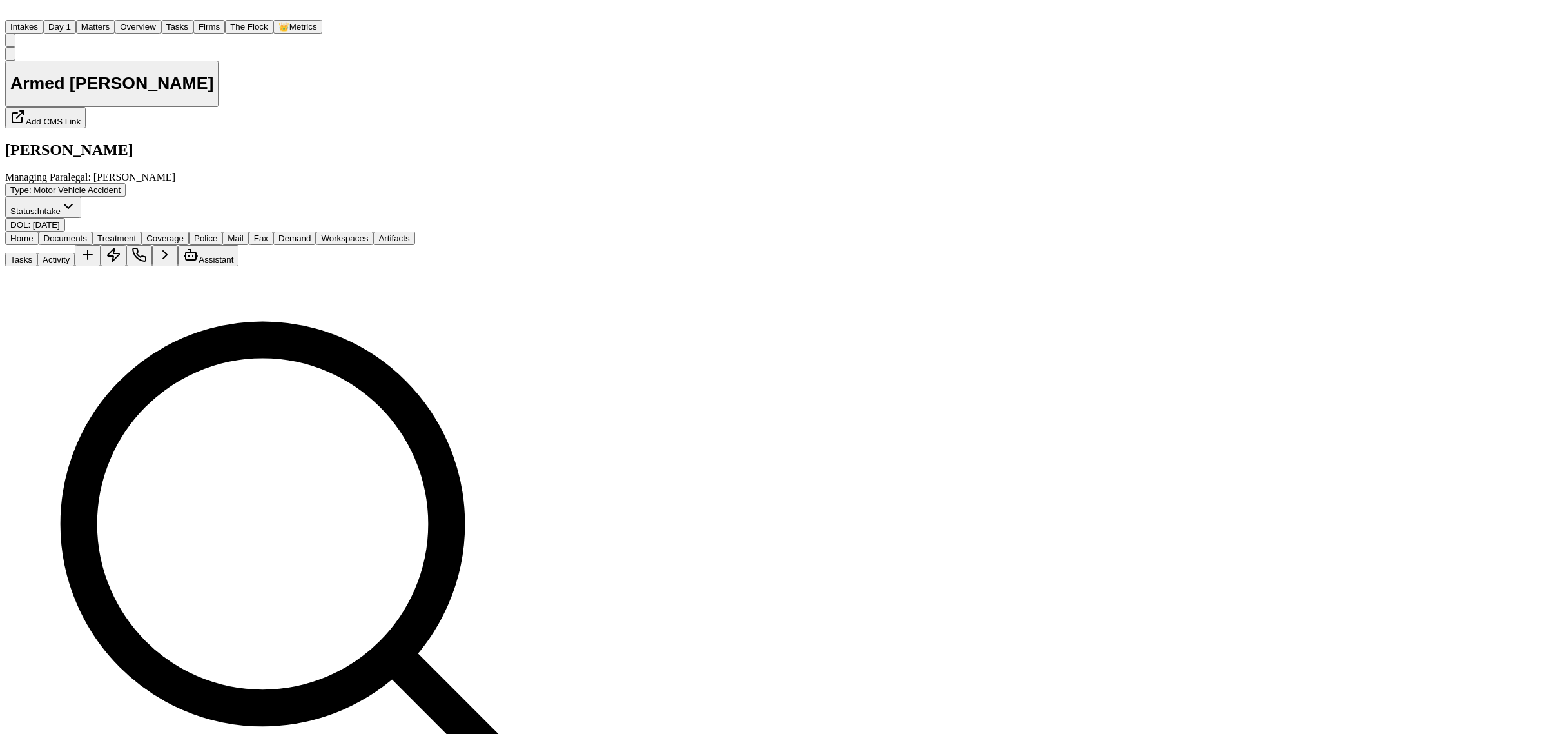
scroll to position [72, 0]
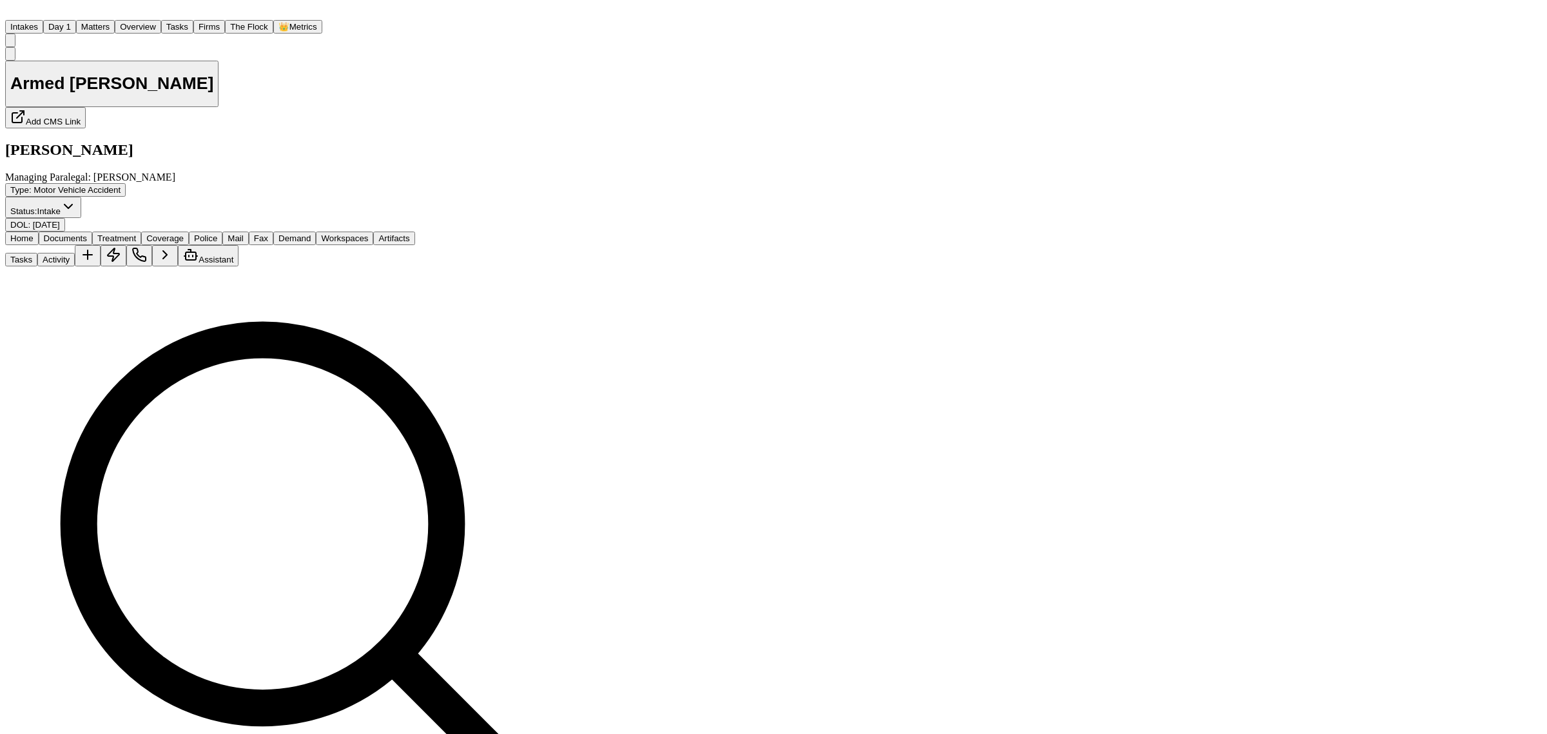
scroll to position [0, 0]
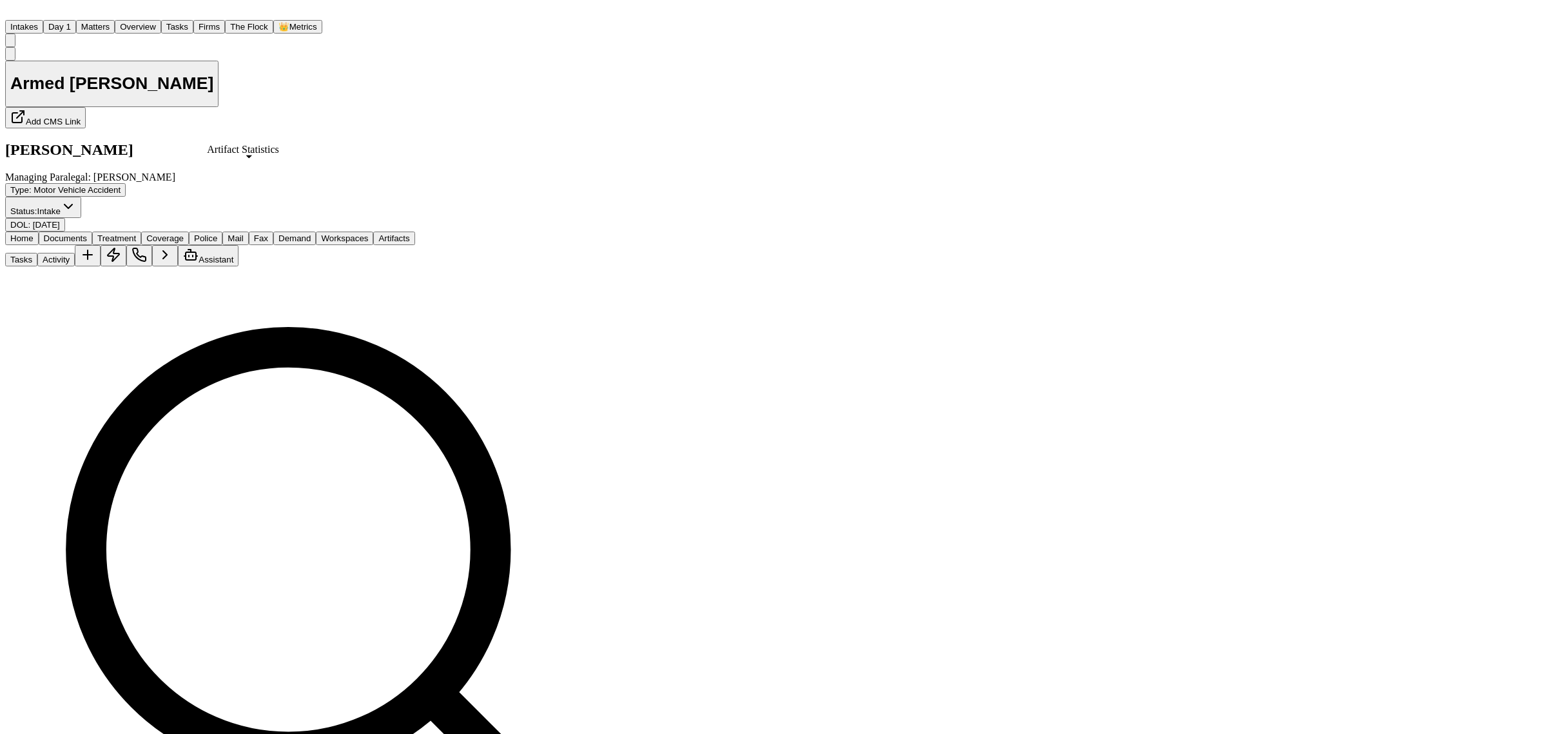
click at [248, 152] on div "Artifact Statistics Artifact Statistics" at bounding box center [243, 150] width 72 height 12
click at [184, 233] on span "Coverage" at bounding box center [164, 238] width 37 height 10
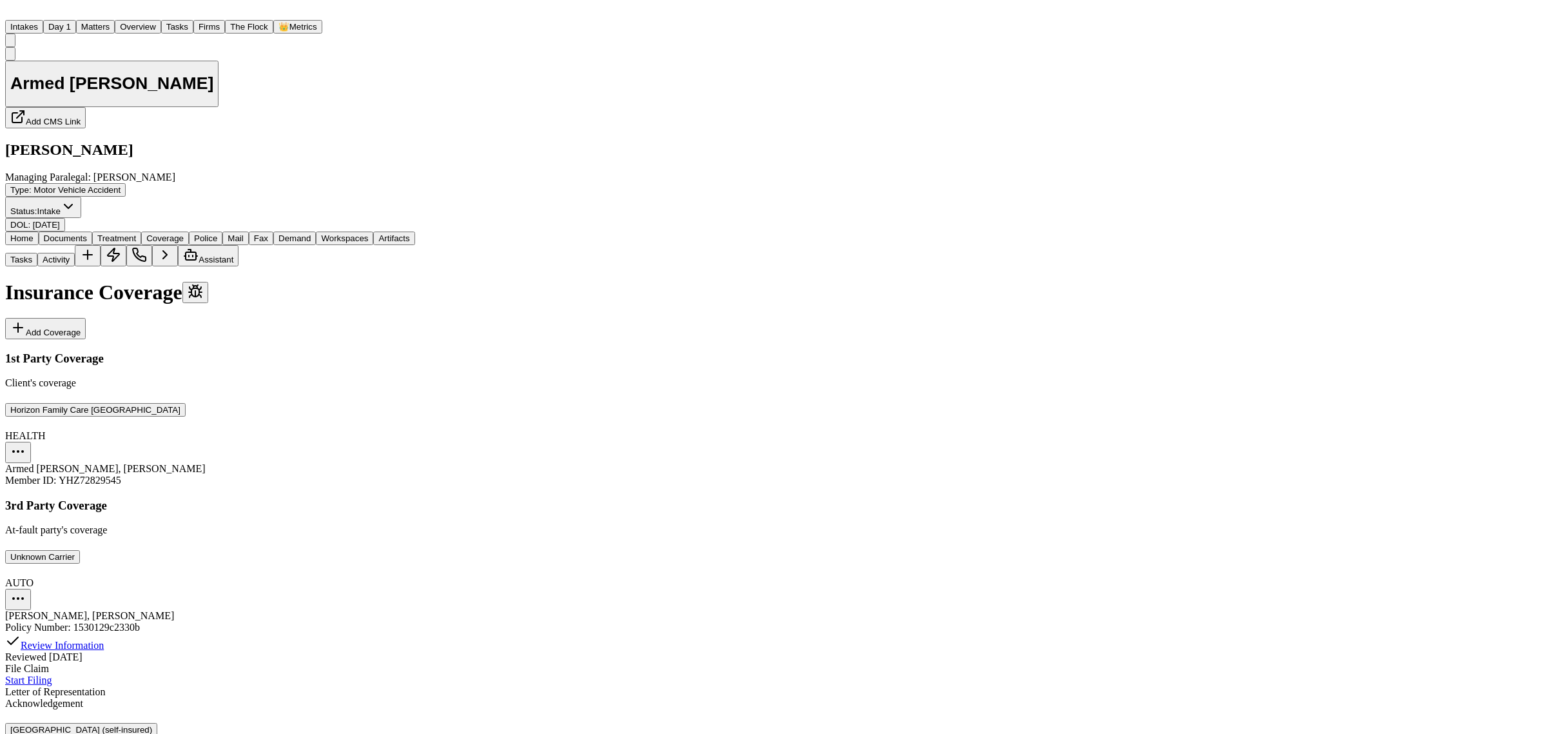
scroll to position [55, 0]
click at [80, 550] on button "Unknown Carrier" at bounding box center [42, 557] width 75 height 14
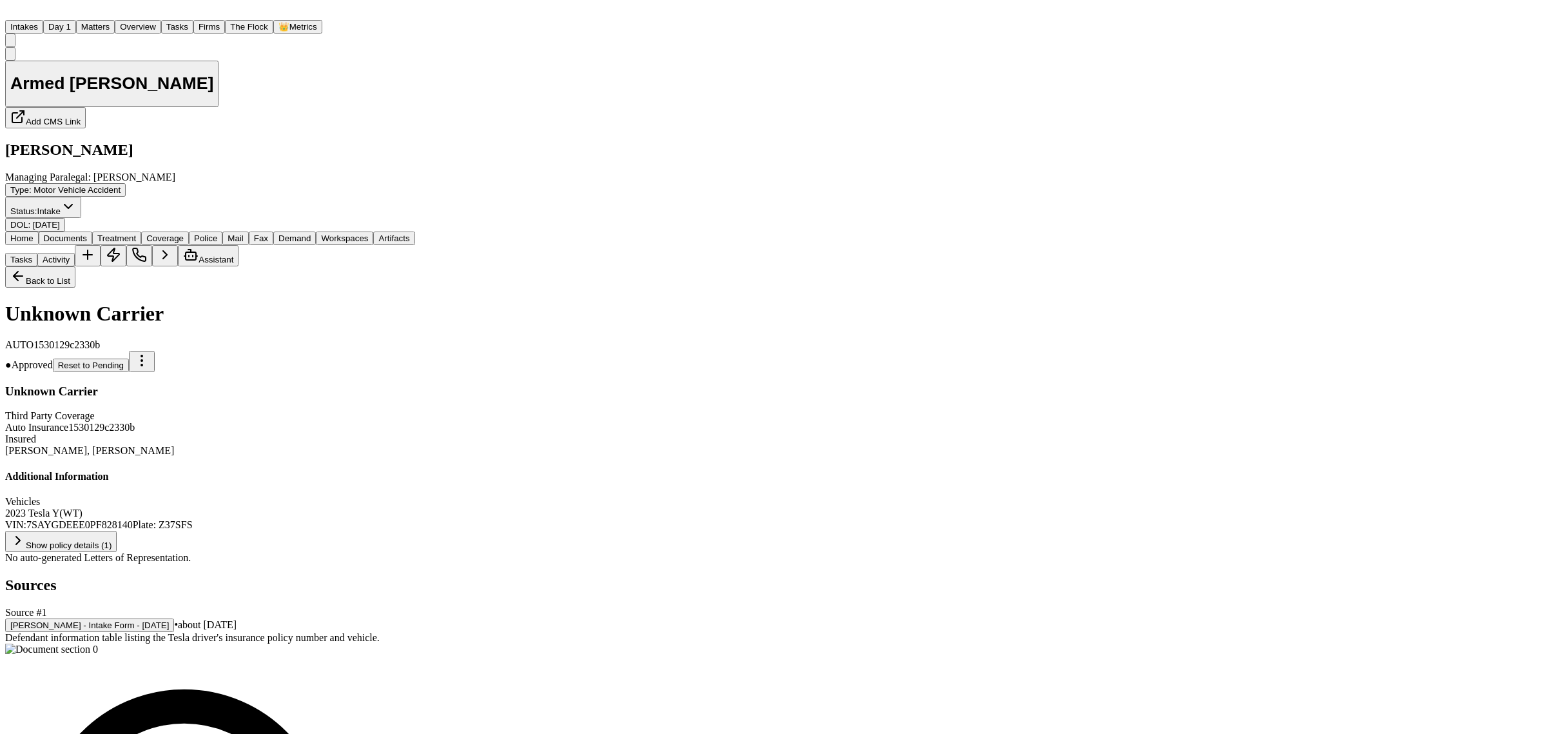
scroll to position [100, 0]
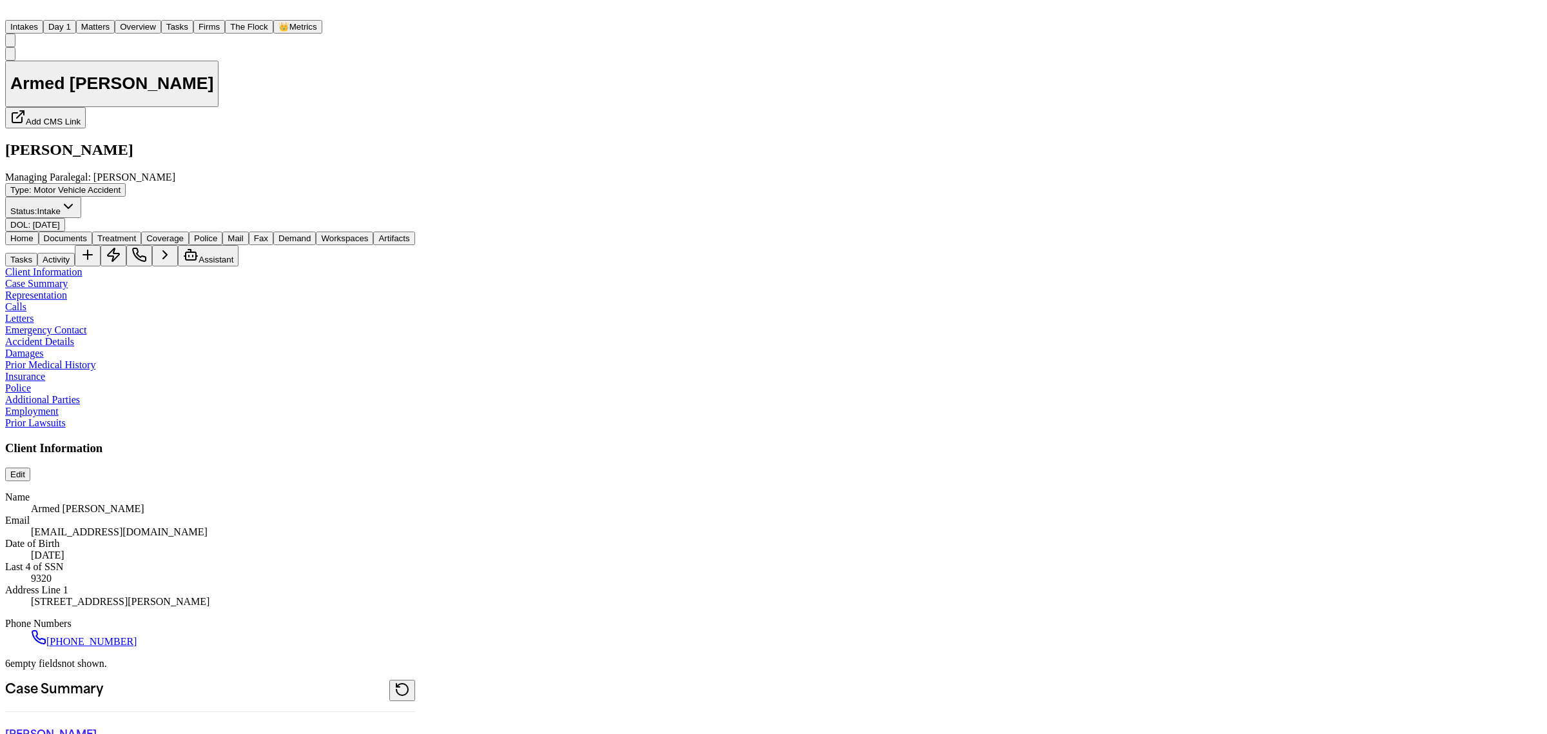
click at [39, 231] on button "Home" at bounding box center [22, 238] width 34 height 14
click at [77, 233] on span "Documents" at bounding box center [65, 238] width 43 height 10
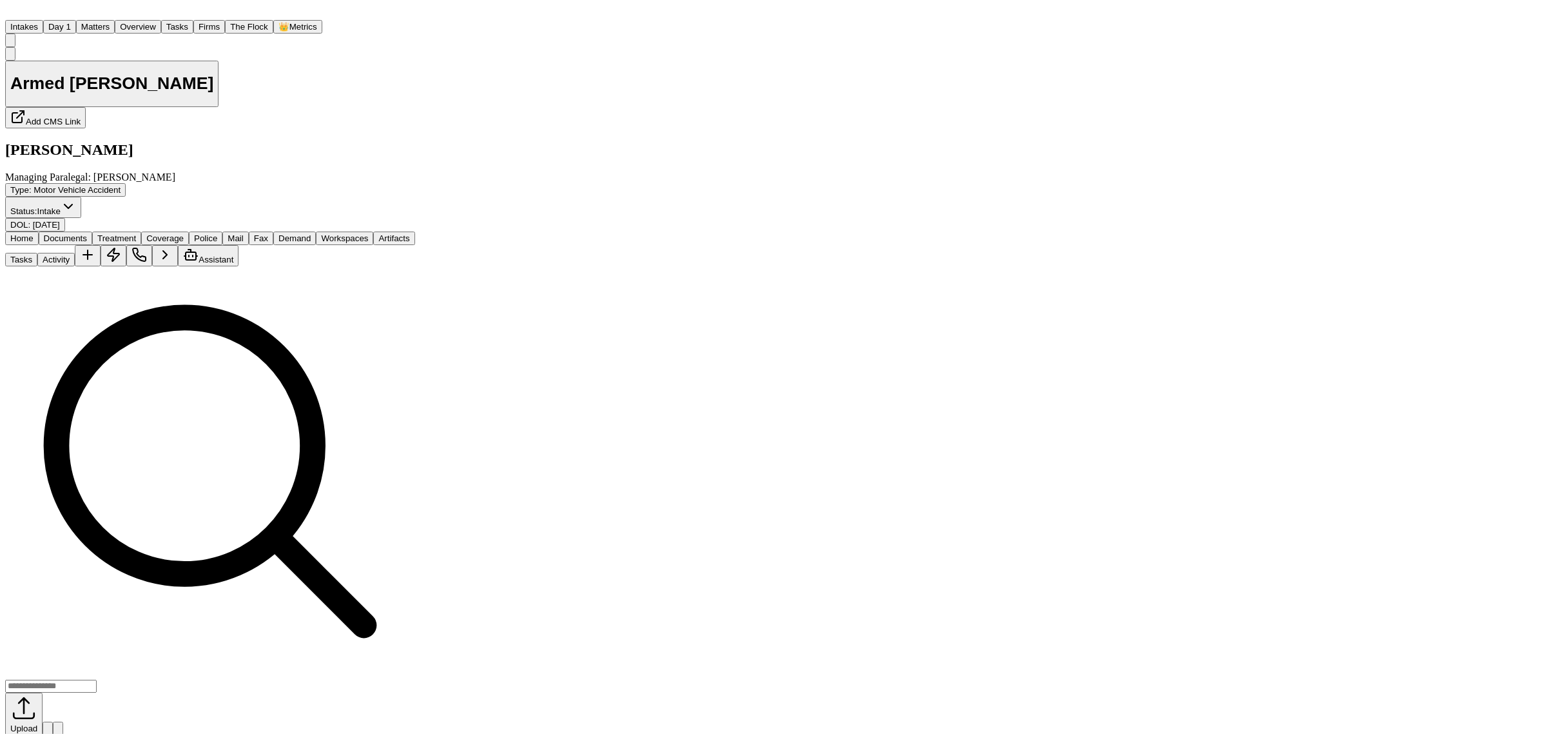
drag, startPoint x: 134, startPoint y: 355, endPoint x: 463, endPoint y: 465, distance: 347.0
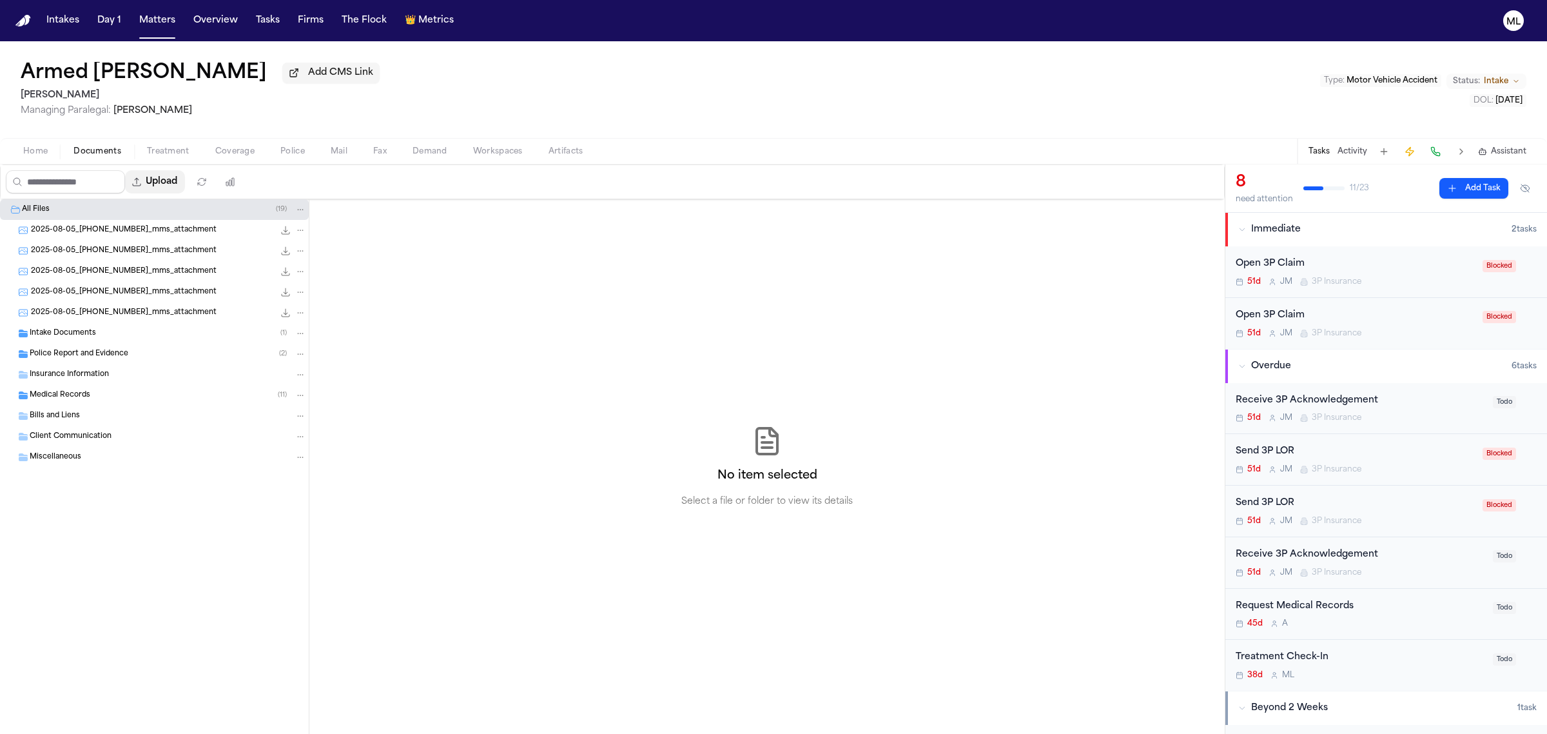
click at [181, 187] on button "Upload" at bounding box center [155, 181] width 60 height 23
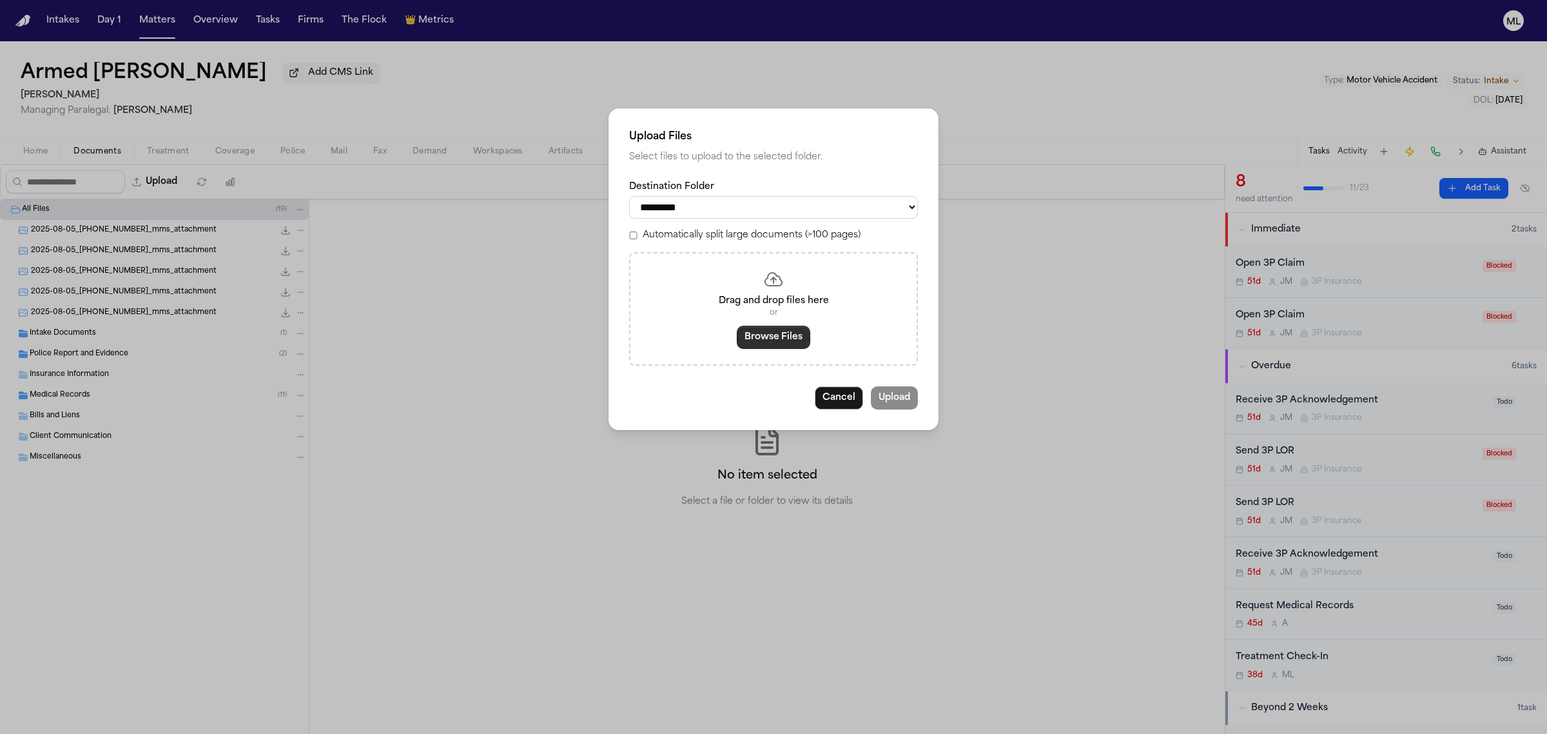
click at [785, 340] on button "Browse Files" at bounding box center [773, 337] width 73 height 23
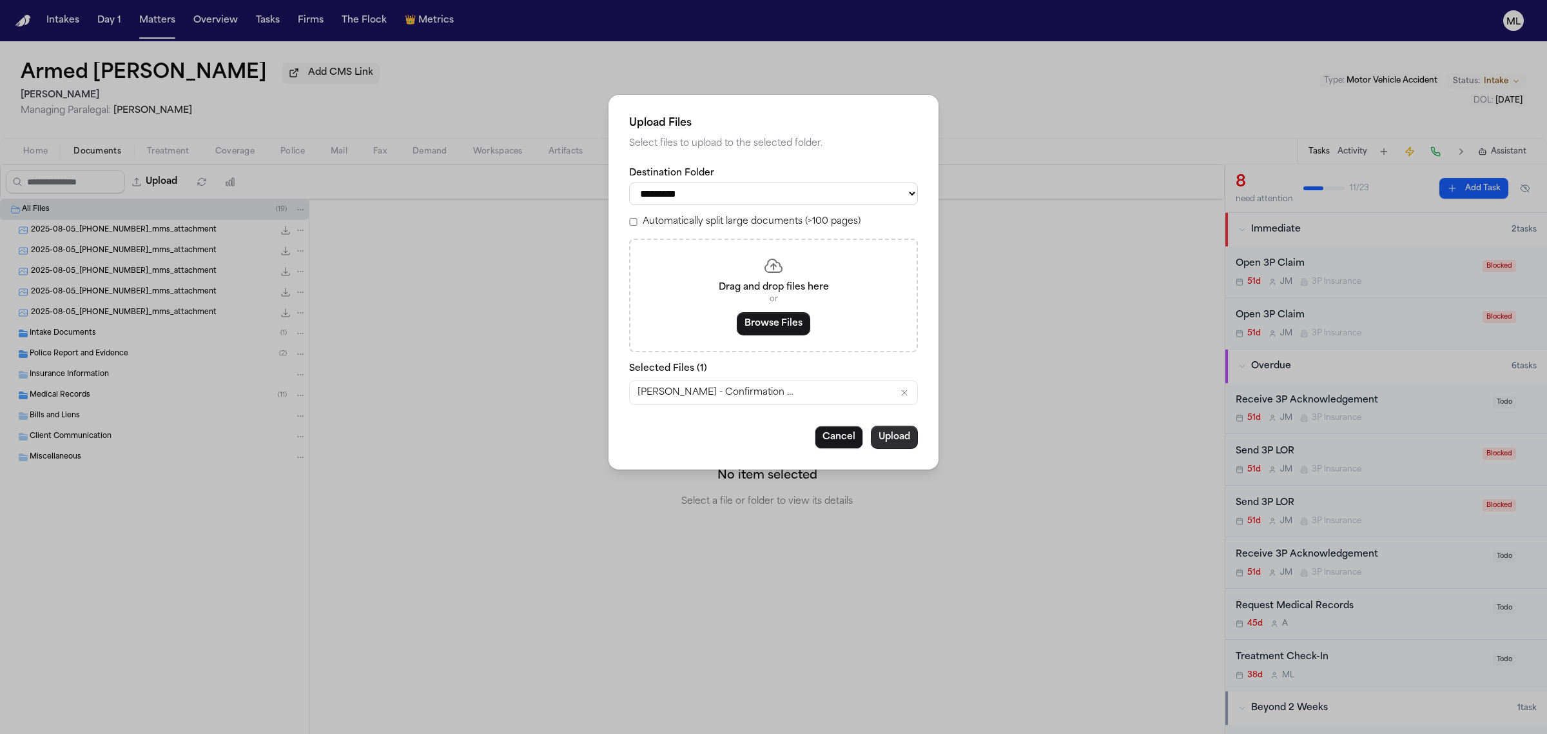
click at [904, 433] on button "Upload" at bounding box center [894, 436] width 47 height 23
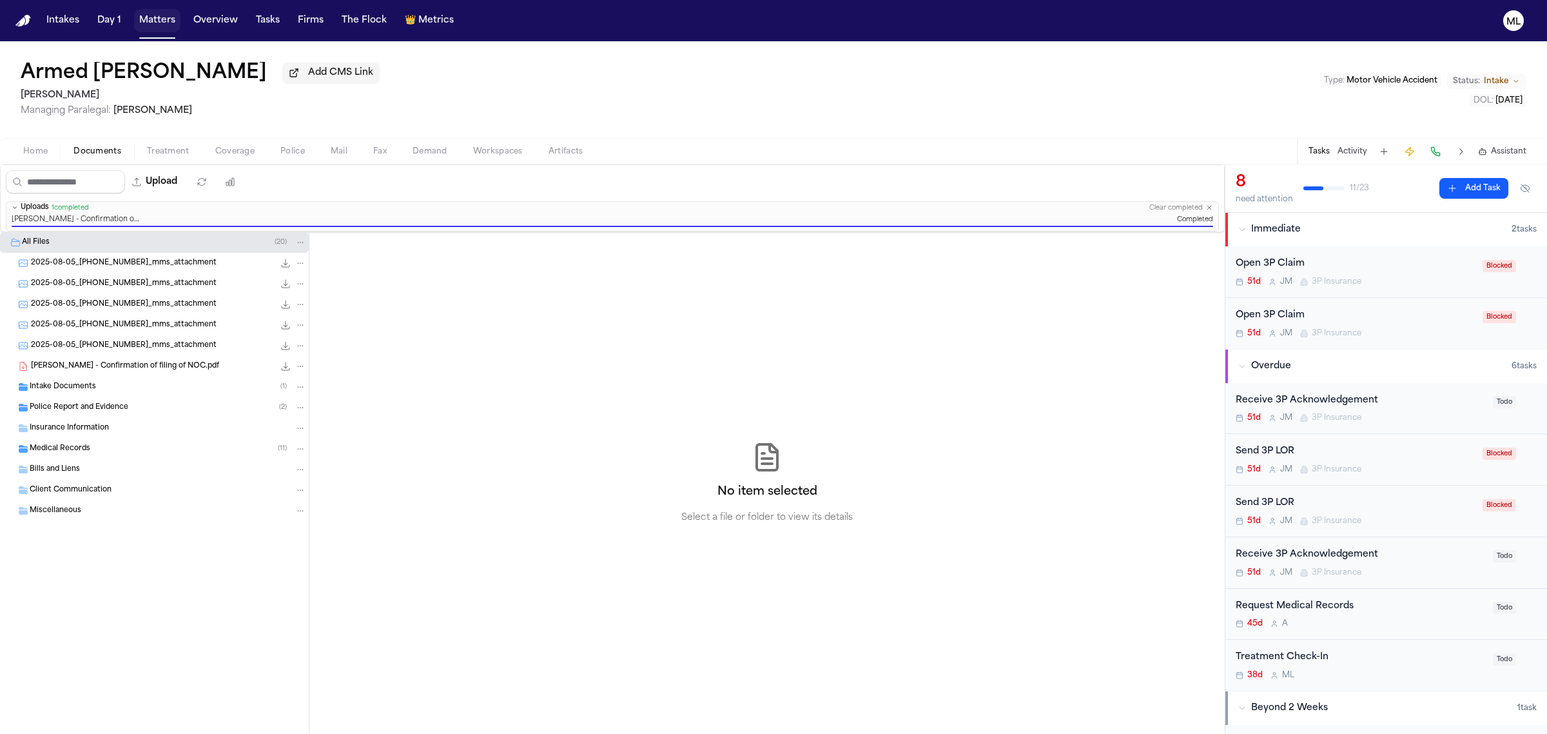
drag, startPoint x: 160, startPoint y: 24, endPoint x: 327, endPoint y: 16, distance: 167.2
click at [160, 24] on button "Matters" at bounding box center [157, 20] width 46 height 23
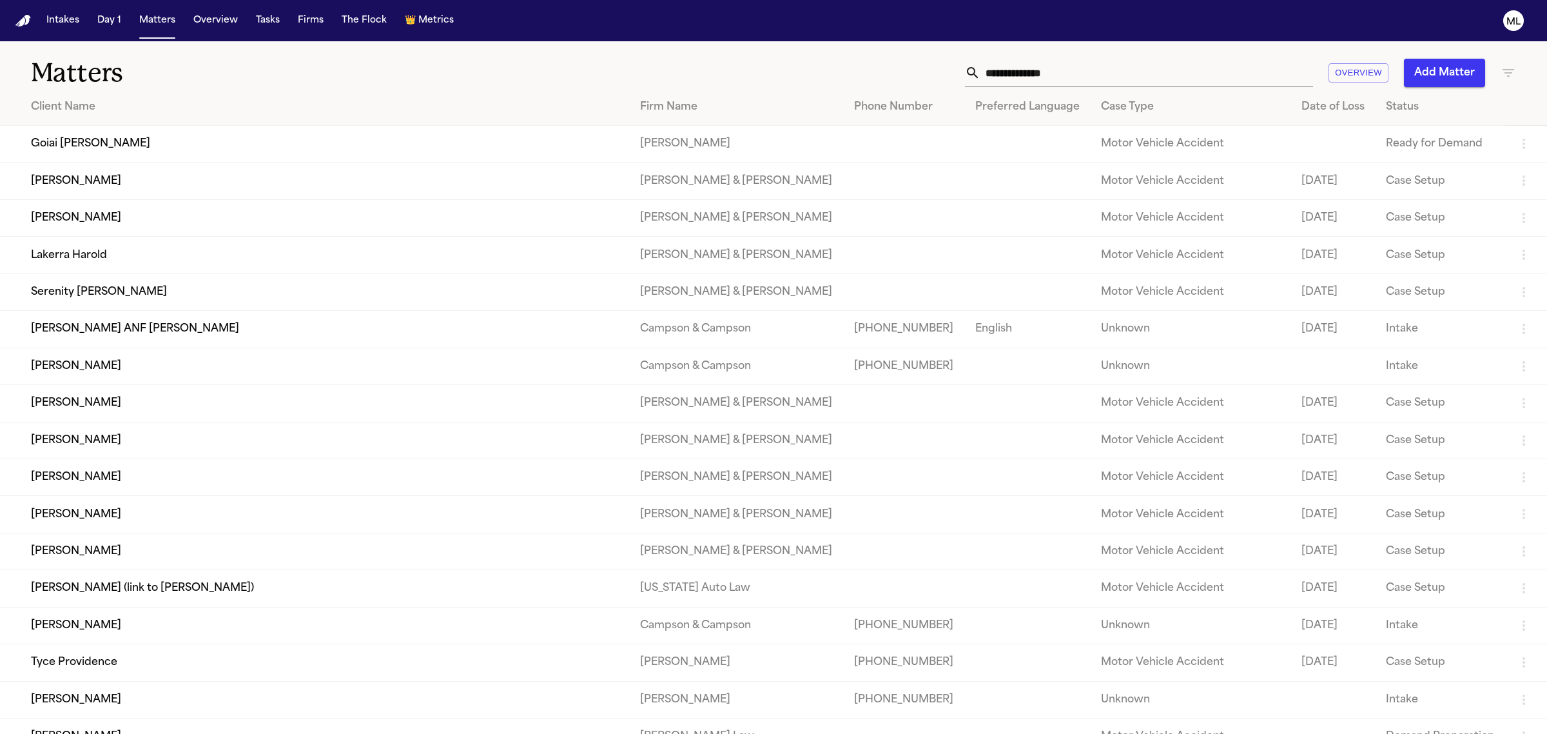
click at [1168, 73] on input "text" at bounding box center [1147, 73] width 333 height 28
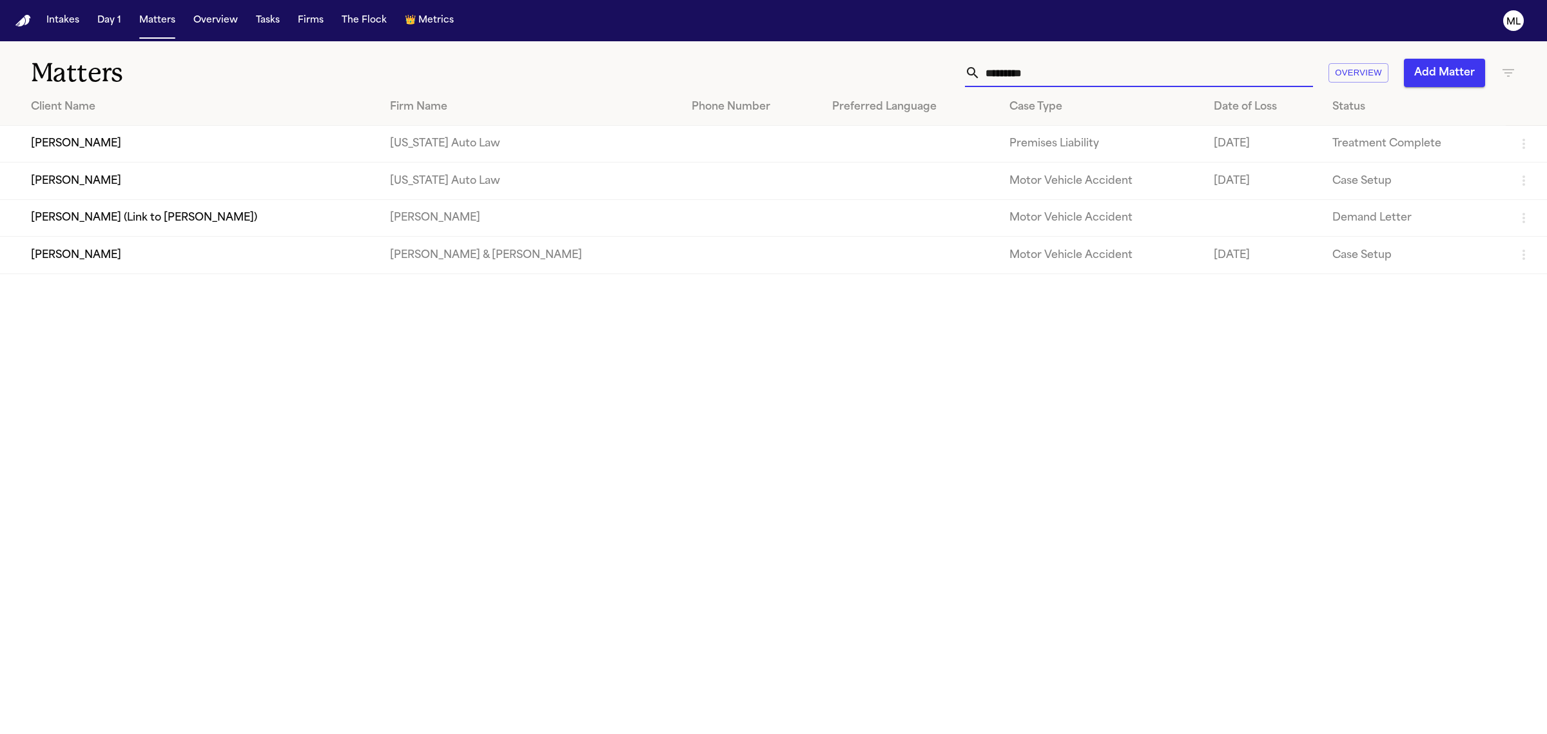
type input "*********"
click at [187, 155] on td "[PERSON_NAME]" at bounding box center [190, 144] width 380 height 37
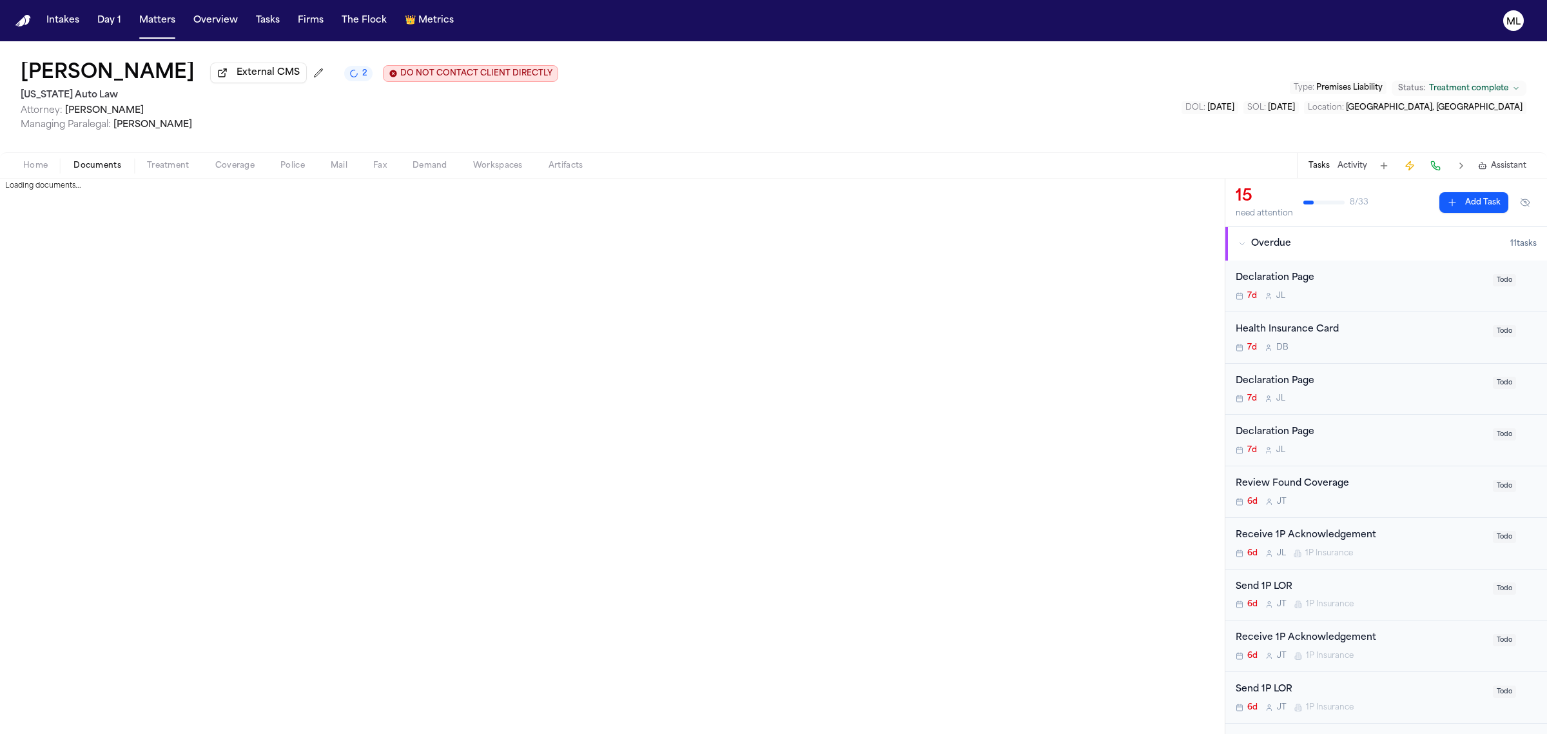
click at [104, 162] on span "Documents" at bounding box center [97, 166] width 48 height 10
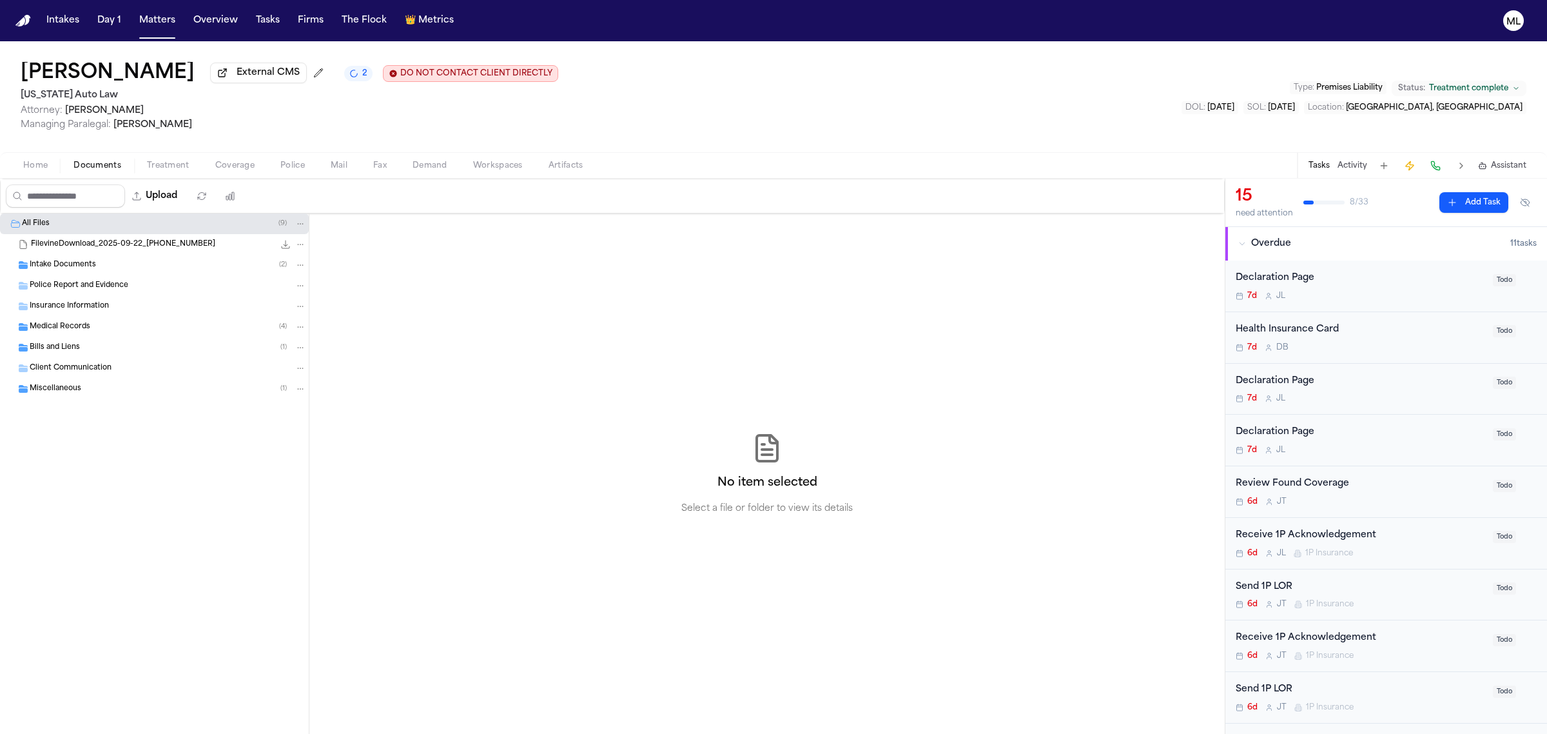
click at [116, 243] on span "FilevineDownload_2025-09-22_[PHONE_NUMBER]" at bounding box center [123, 244] width 184 height 11
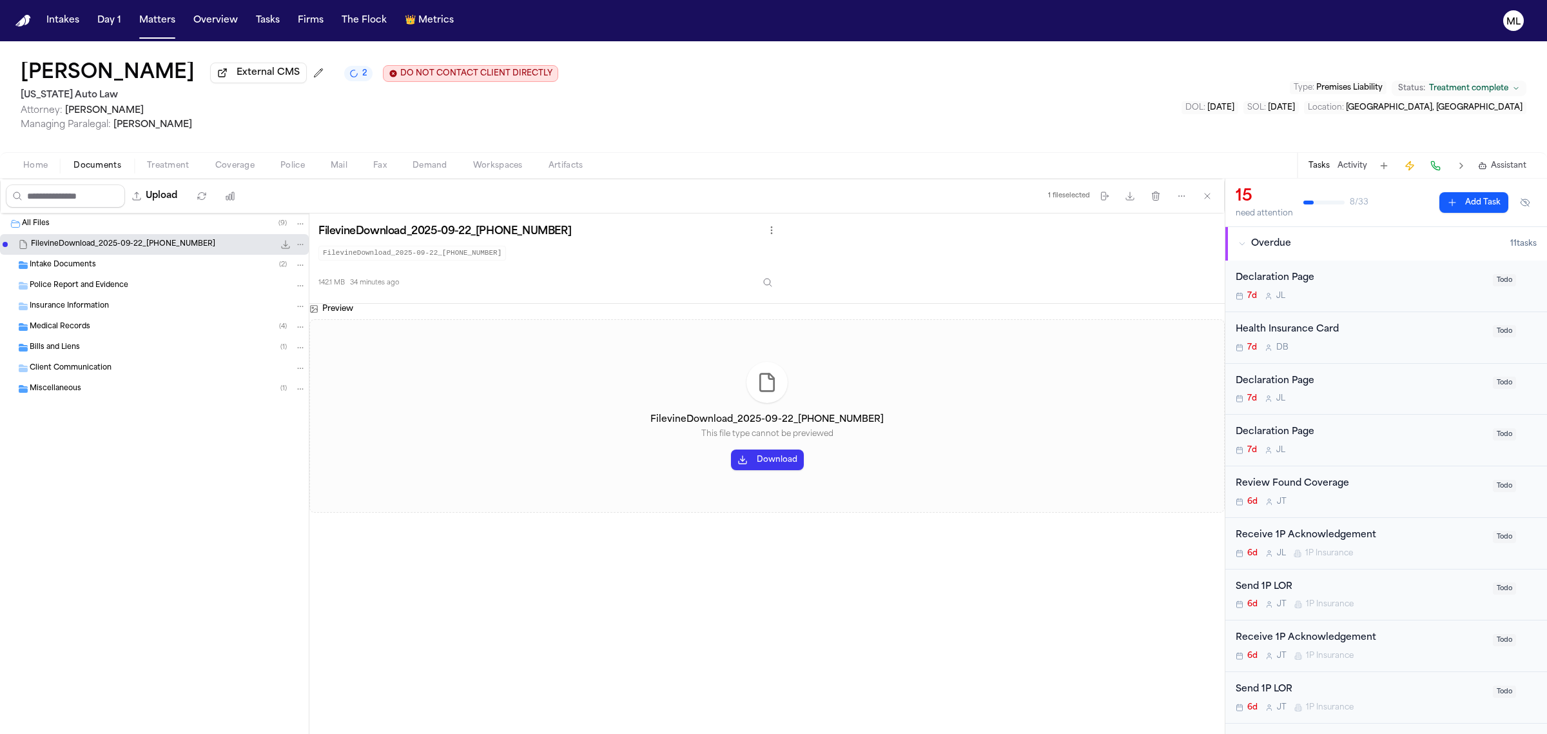
click at [769, 456] on button "Download" at bounding box center [767, 459] width 73 height 21
click at [79, 253] on div "FilevineDownload_2025-09-22_[PHONE_NUMBER] 142.1 MB" at bounding box center [154, 244] width 309 height 21
click at [81, 268] on span "Intake Documents" at bounding box center [63, 265] width 66 height 11
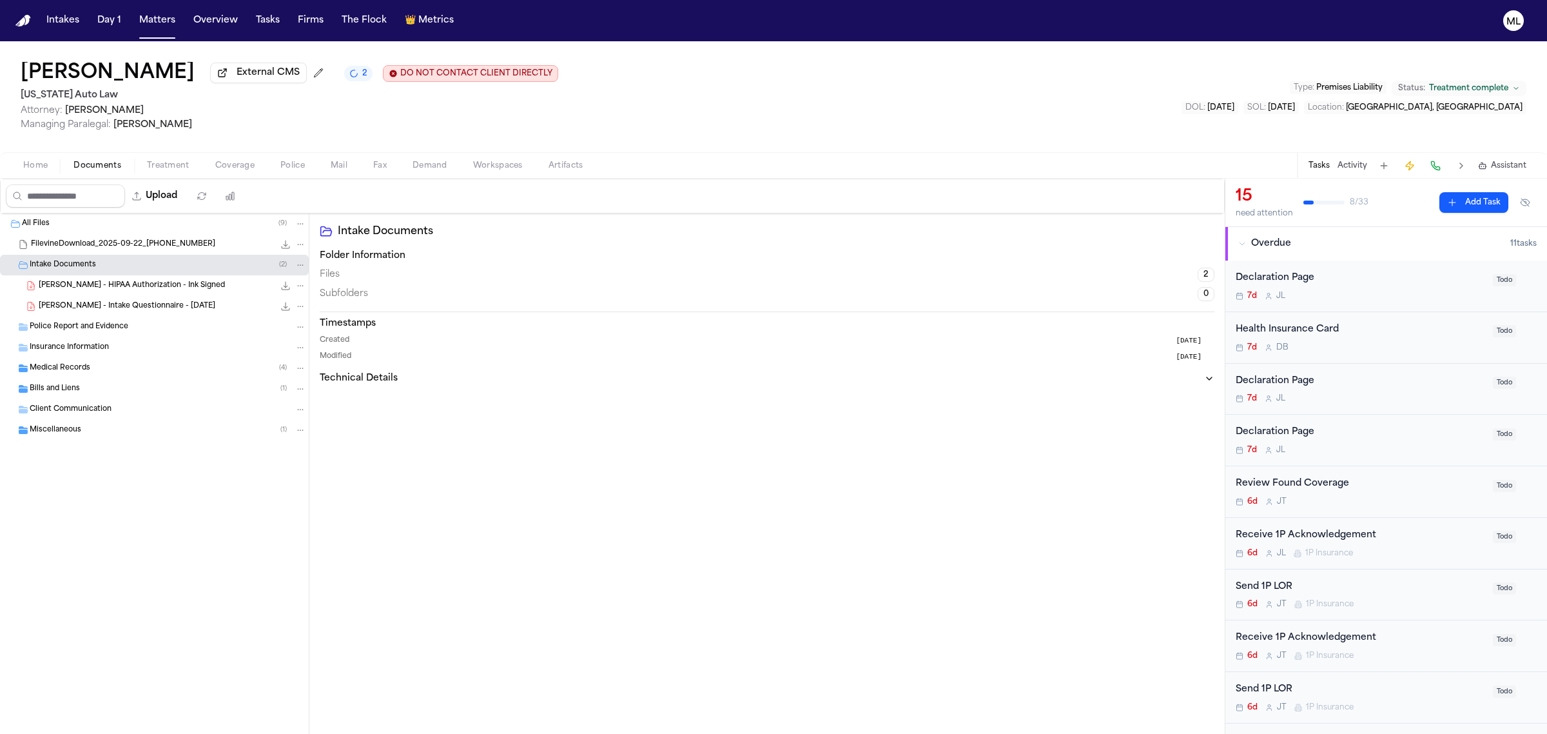
click at [153, 302] on span "[PERSON_NAME] - Intake Questionnaire - [DATE]" at bounding box center [127, 306] width 177 height 11
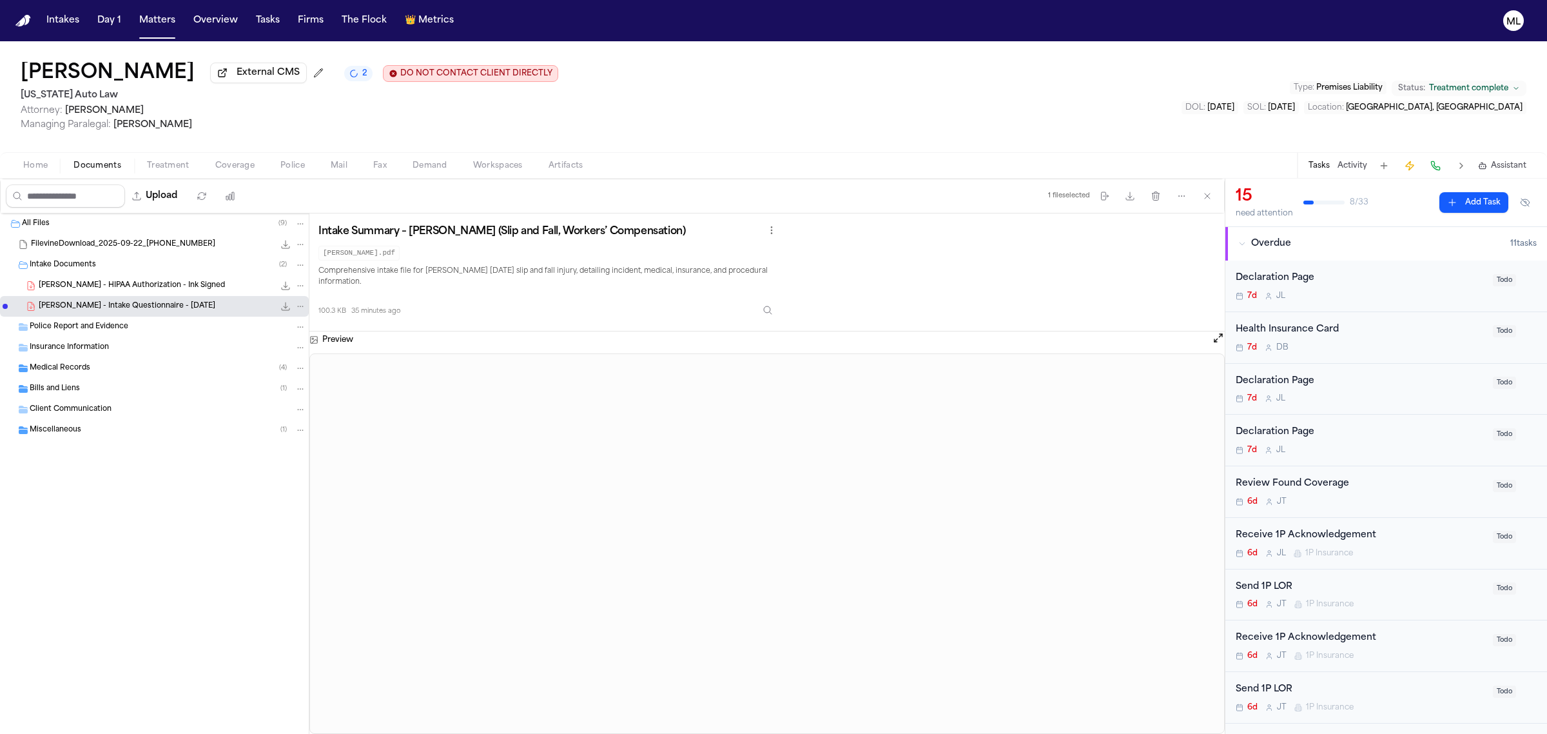
click at [172, 282] on span "[PERSON_NAME] - HIPAA Authorization - Ink Signed" at bounding box center [132, 285] width 186 height 11
click at [242, 165] on span "Coverage" at bounding box center [234, 166] width 39 height 10
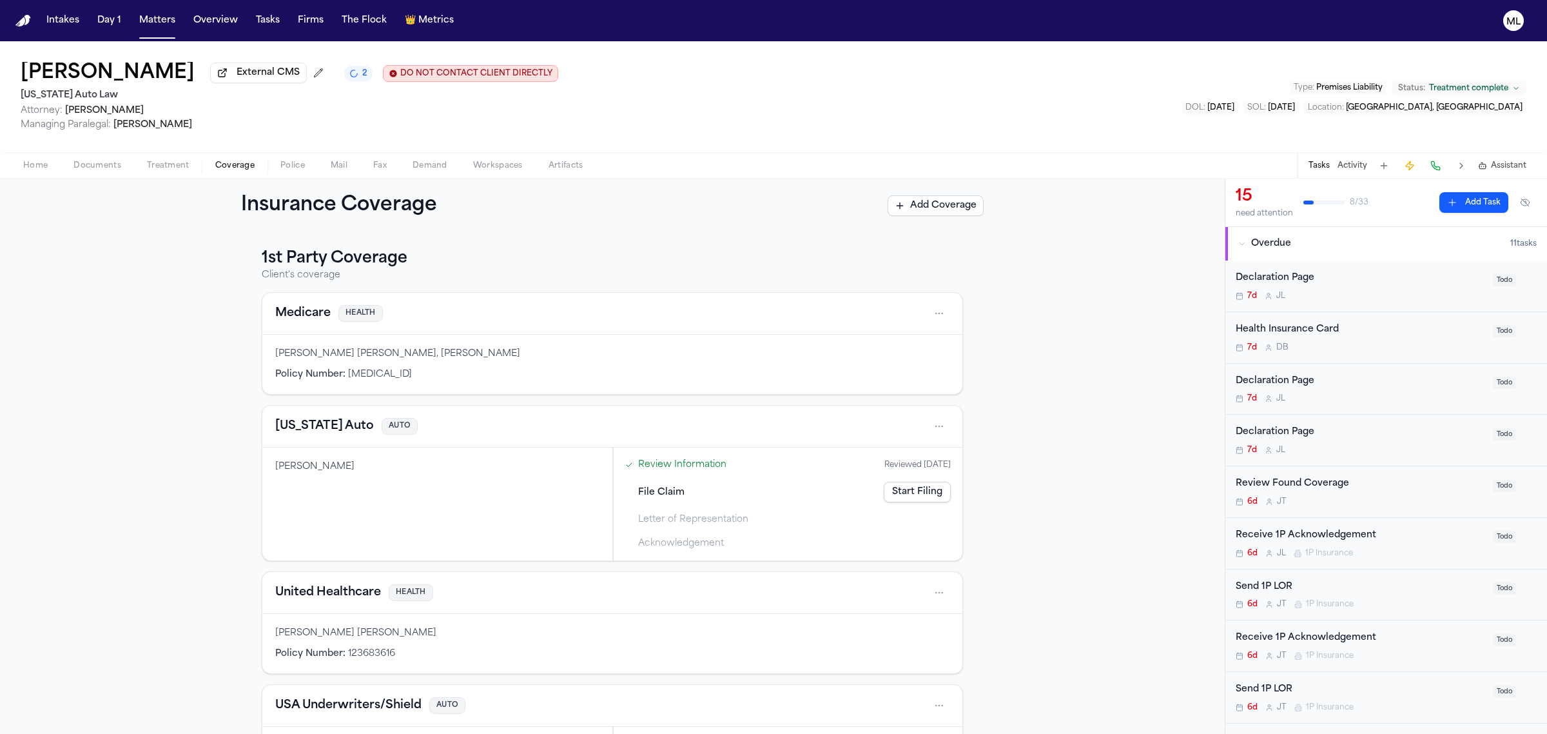
click at [104, 165] on span "Documents" at bounding box center [97, 166] width 48 height 10
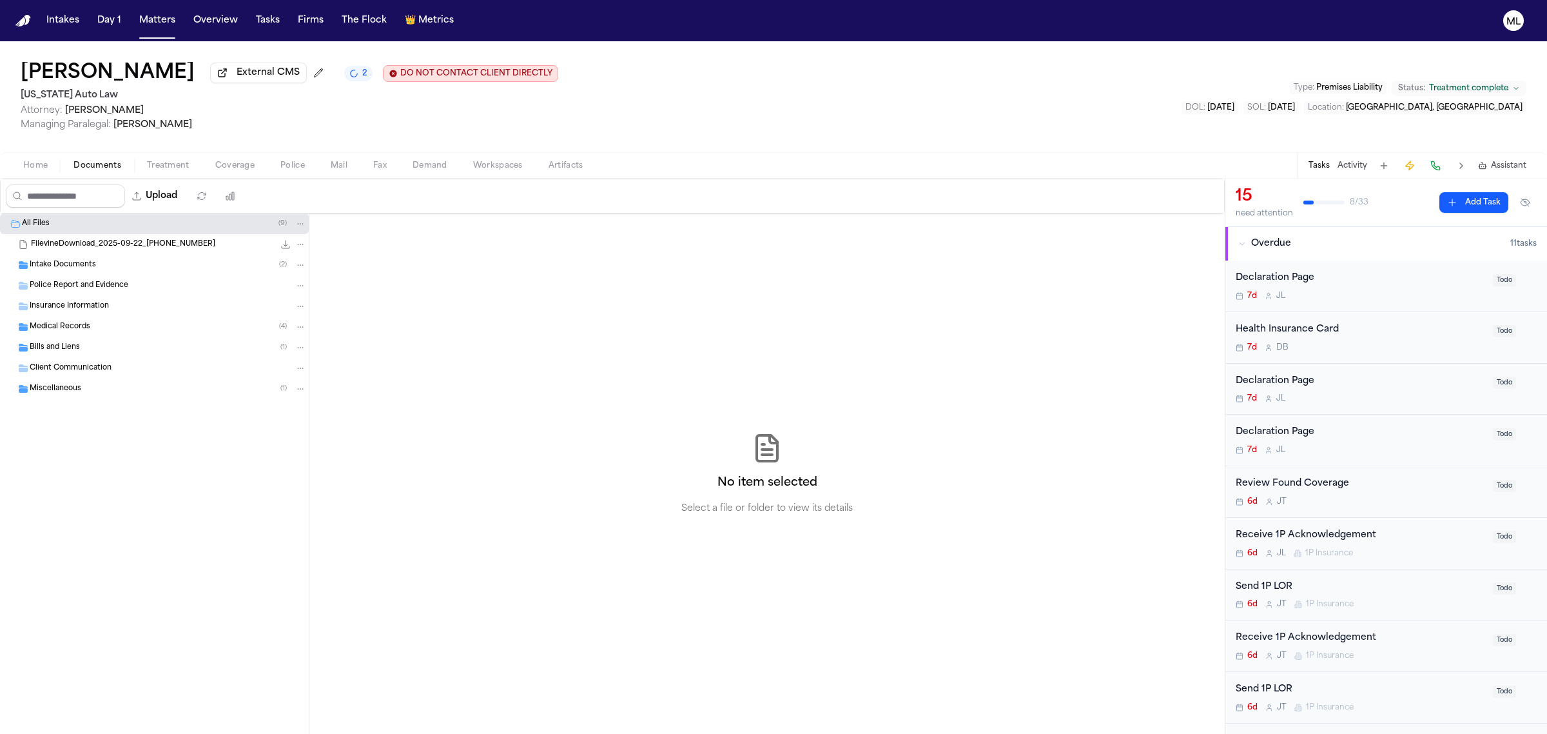
click at [71, 329] on span "Medical Records" at bounding box center [60, 327] width 61 height 11
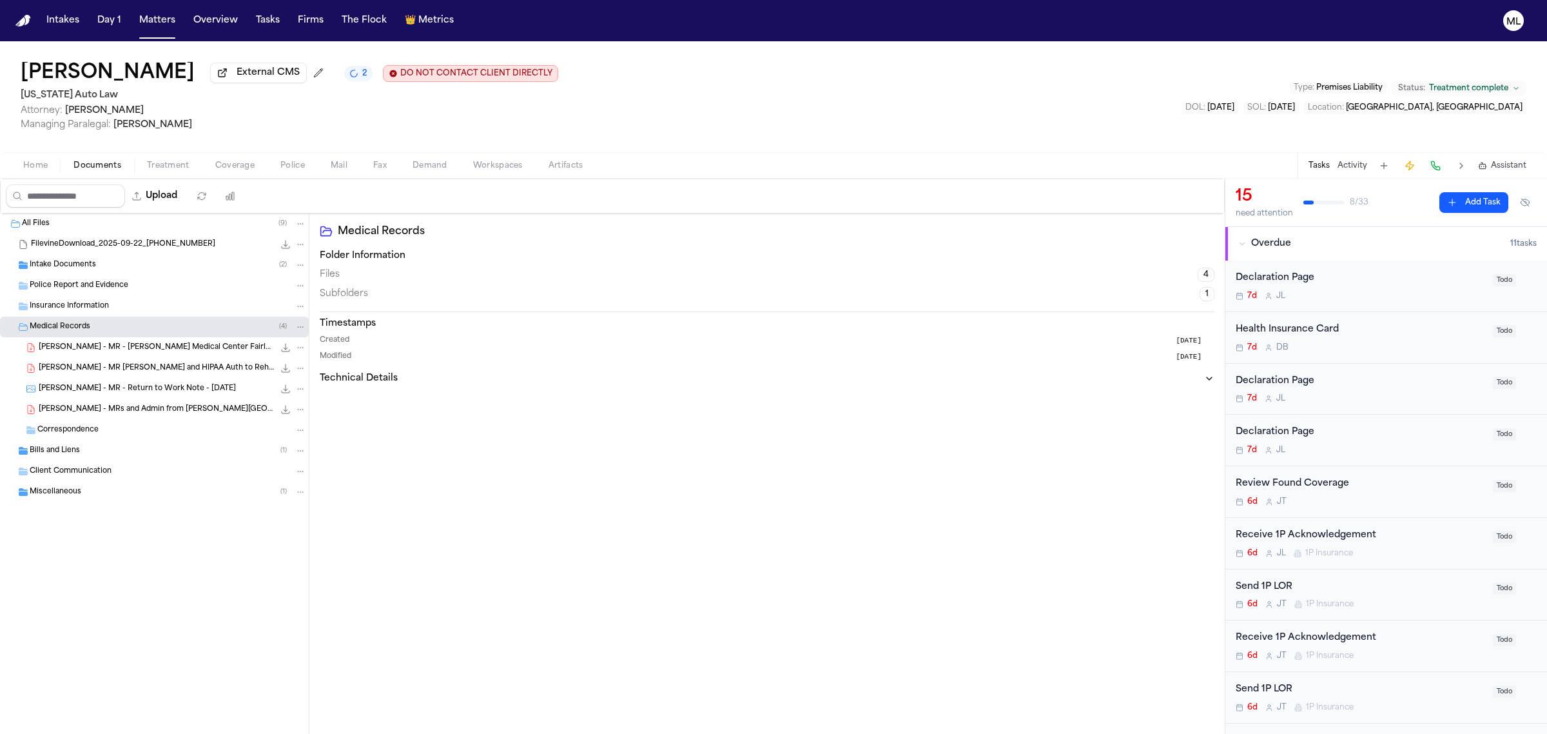
click at [669, 100] on div "[PERSON_NAME] External CMS 2 DO NOT CONTACT CLIENT DIRECTLY DO NOT CONTACT [US_…" at bounding box center [773, 96] width 1547 height 111
click at [198, 101] on h2 "[US_STATE] Auto Law" at bounding box center [290, 95] width 538 height 15
click at [1257, 94] on div "[PERSON_NAME] External CMS 2 DO NOT CONTACT CLIENT DIRECTLY DO NOT CONTACT [US_…" at bounding box center [773, 96] width 1547 height 111
click at [1271, 93] on div "[PERSON_NAME] External CMS 2 DO NOT CONTACT CLIENT DIRECTLY DO NOT CONTACT [US_…" at bounding box center [773, 96] width 1547 height 111
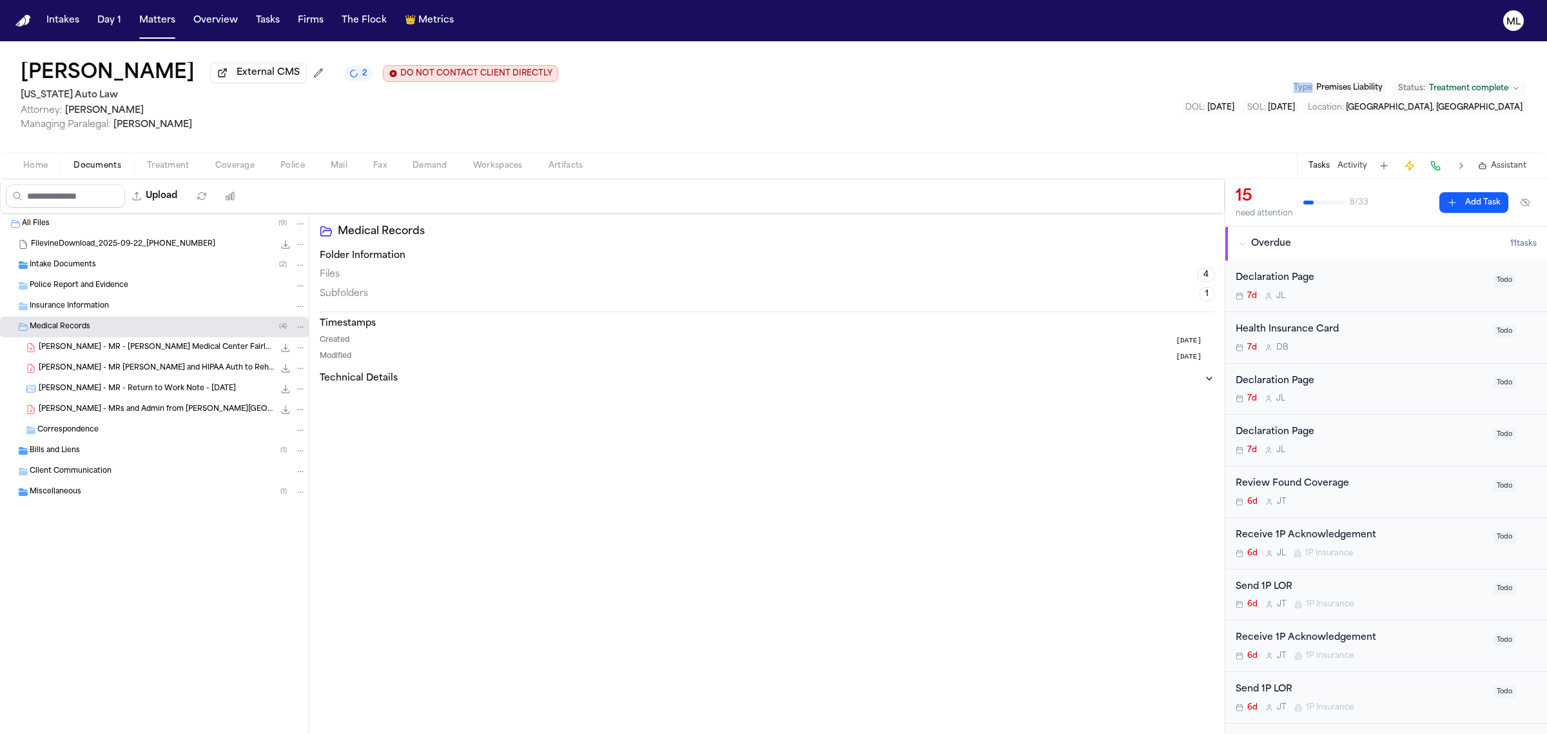
click at [1271, 93] on div "[PERSON_NAME] External CMS 2 DO NOT CONTACT CLIENT DIRECTLY DO NOT CONTACT [US_…" at bounding box center [773, 96] width 1547 height 111
click at [1238, 113] on button "DOL : [DATE]" at bounding box center [1210, 107] width 57 height 13
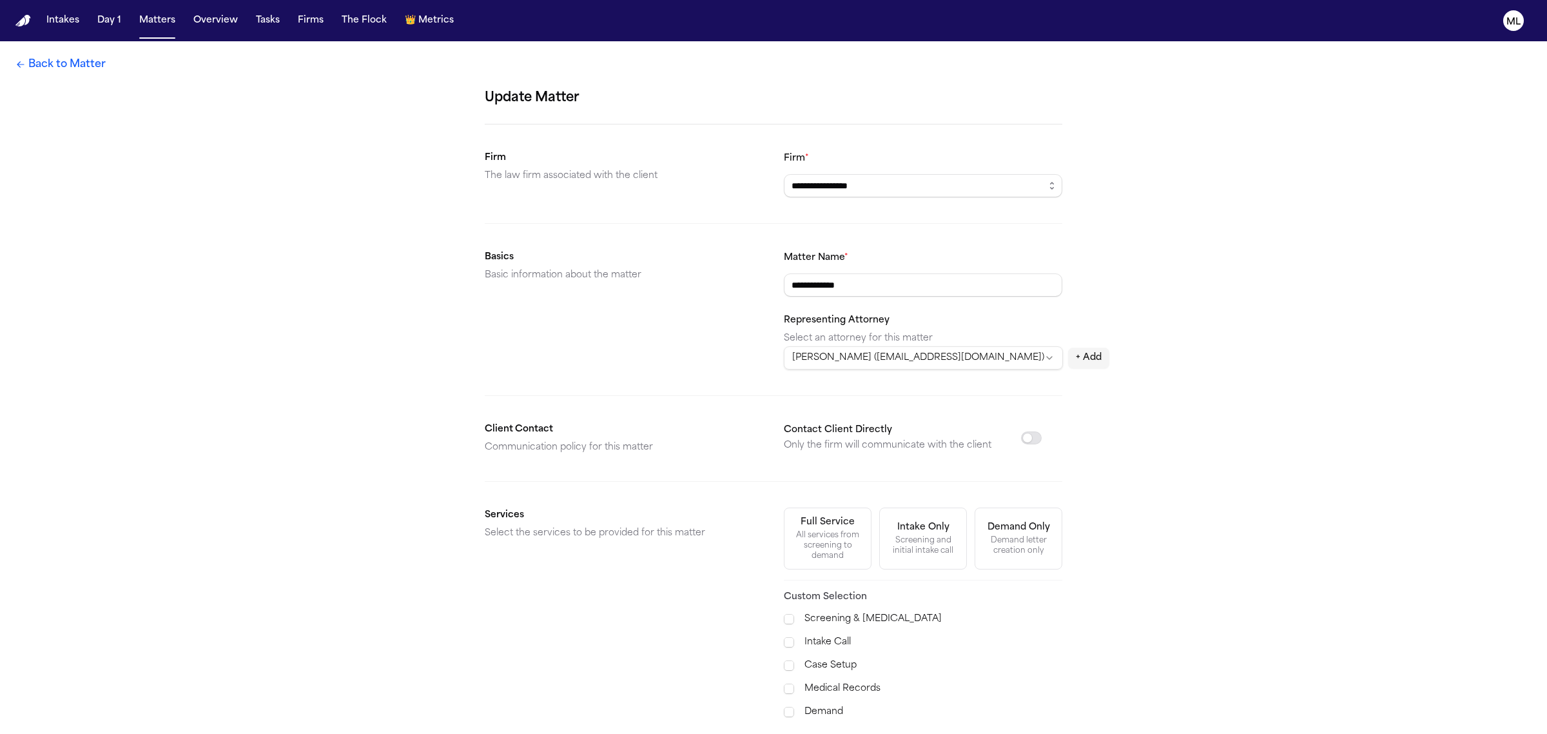
scroll to position [247, 0]
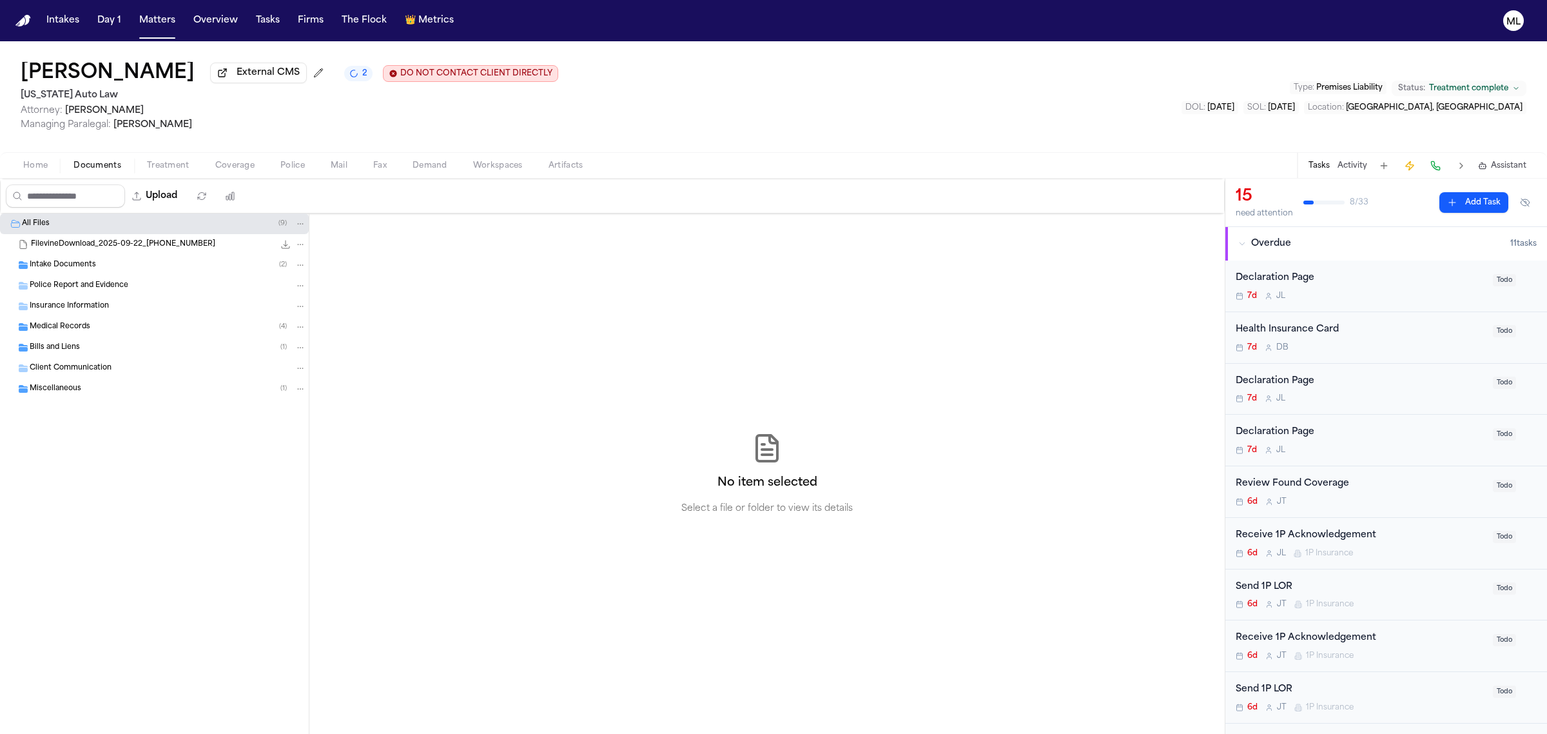
click at [1423, 277] on div "Declaration Page" at bounding box center [1360, 278] width 249 height 15
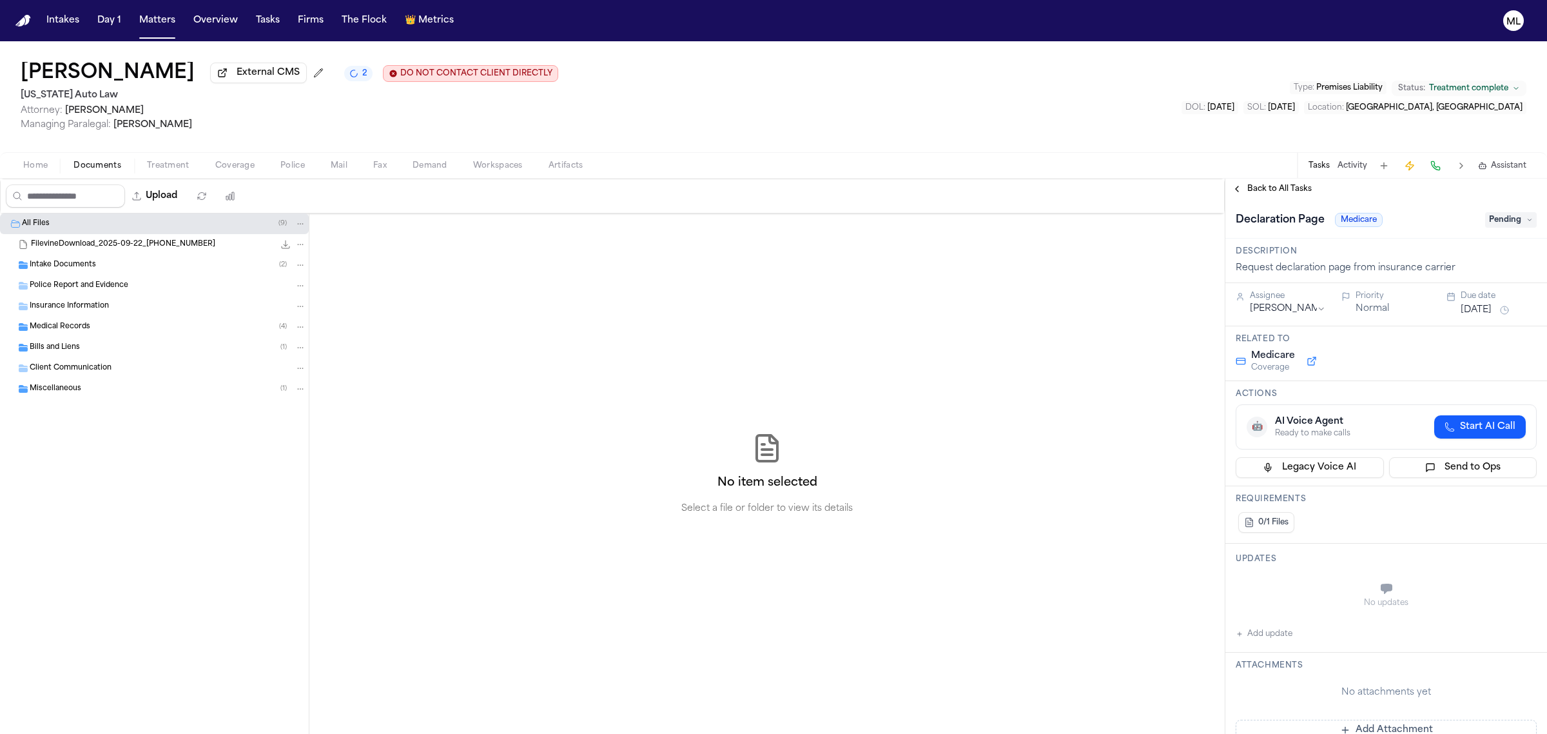
click at [1489, 219] on span "Pending" at bounding box center [1511, 219] width 52 height 15
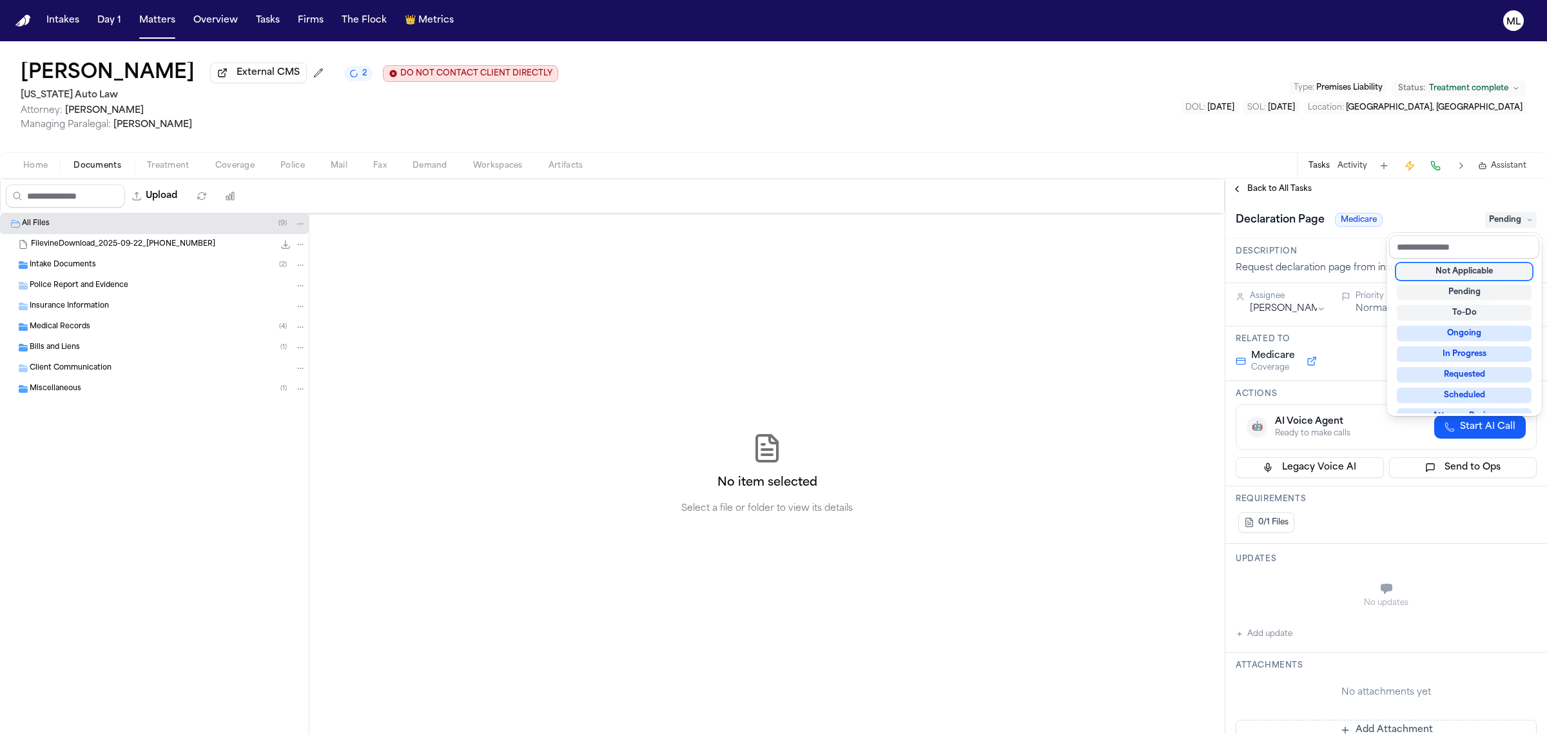
click at [1456, 275] on div "Not Applicable" at bounding box center [1464, 271] width 135 height 15
click at [1287, 191] on div "**********" at bounding box center [1387, 456] width 322 height 555
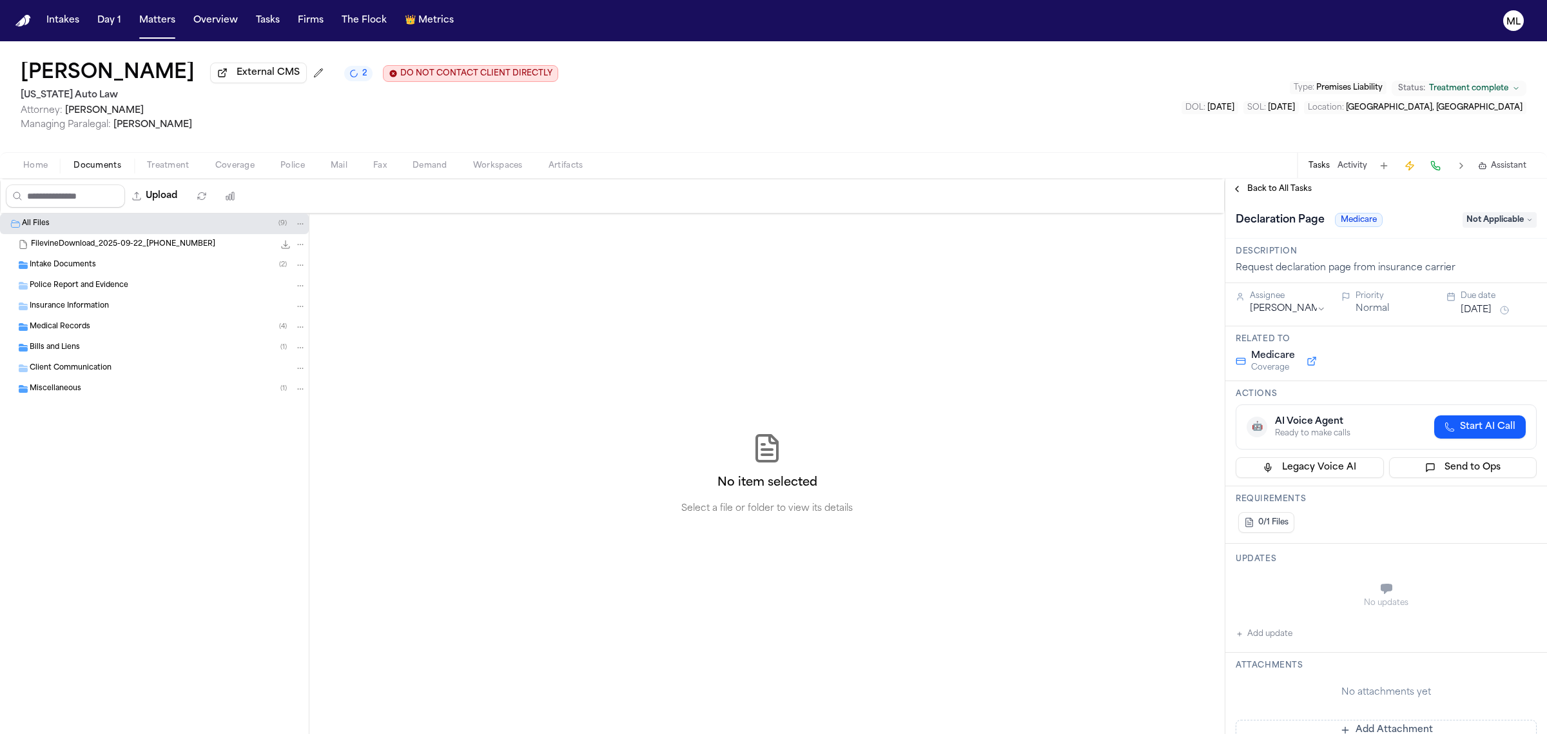
click at [1287, 191] on span "Back to All Tasks" at bounding box center [1279, 189] width 64 height 10
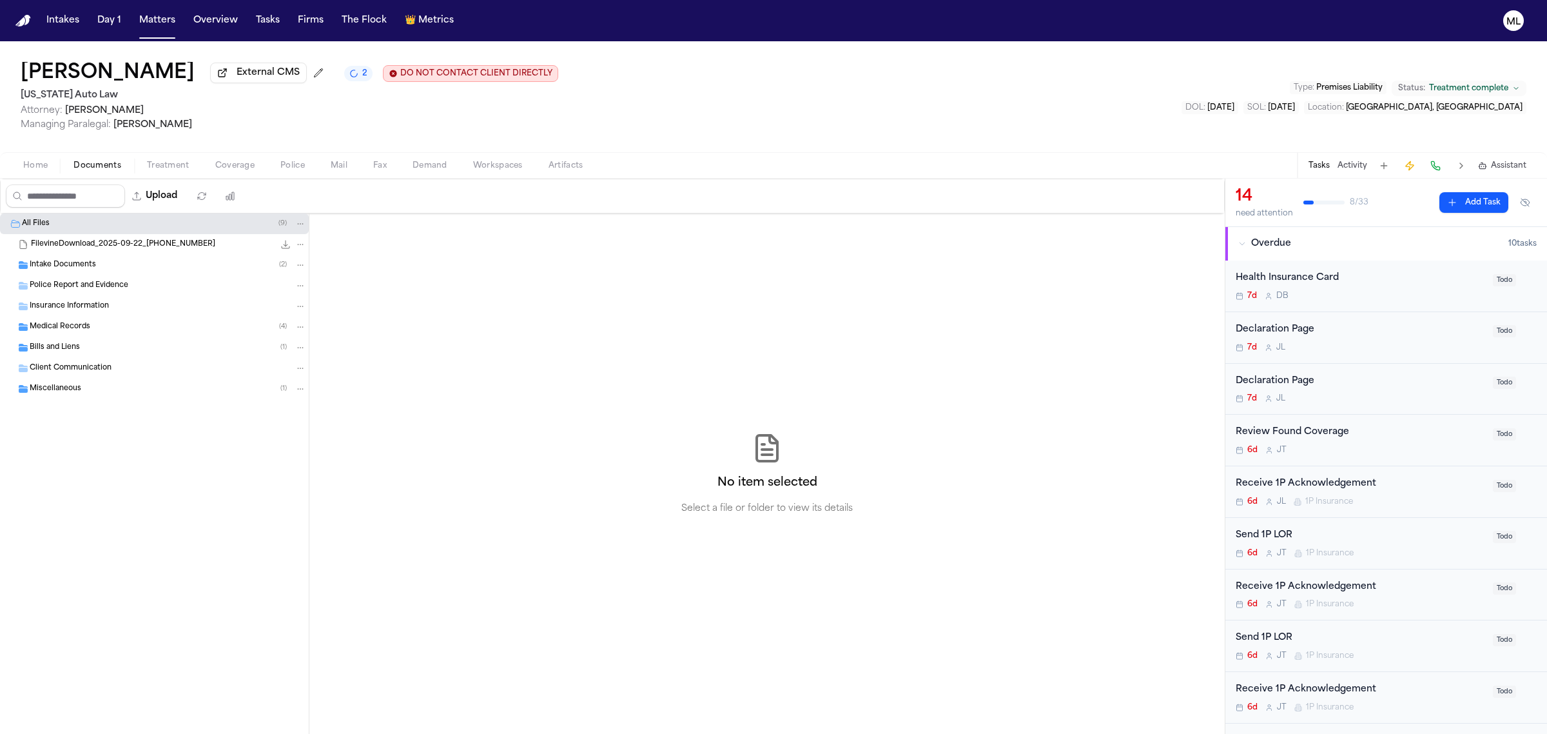
click at [1445, 298] on div "7d D B" at bounding box center [1360, 296] width 249 height 10
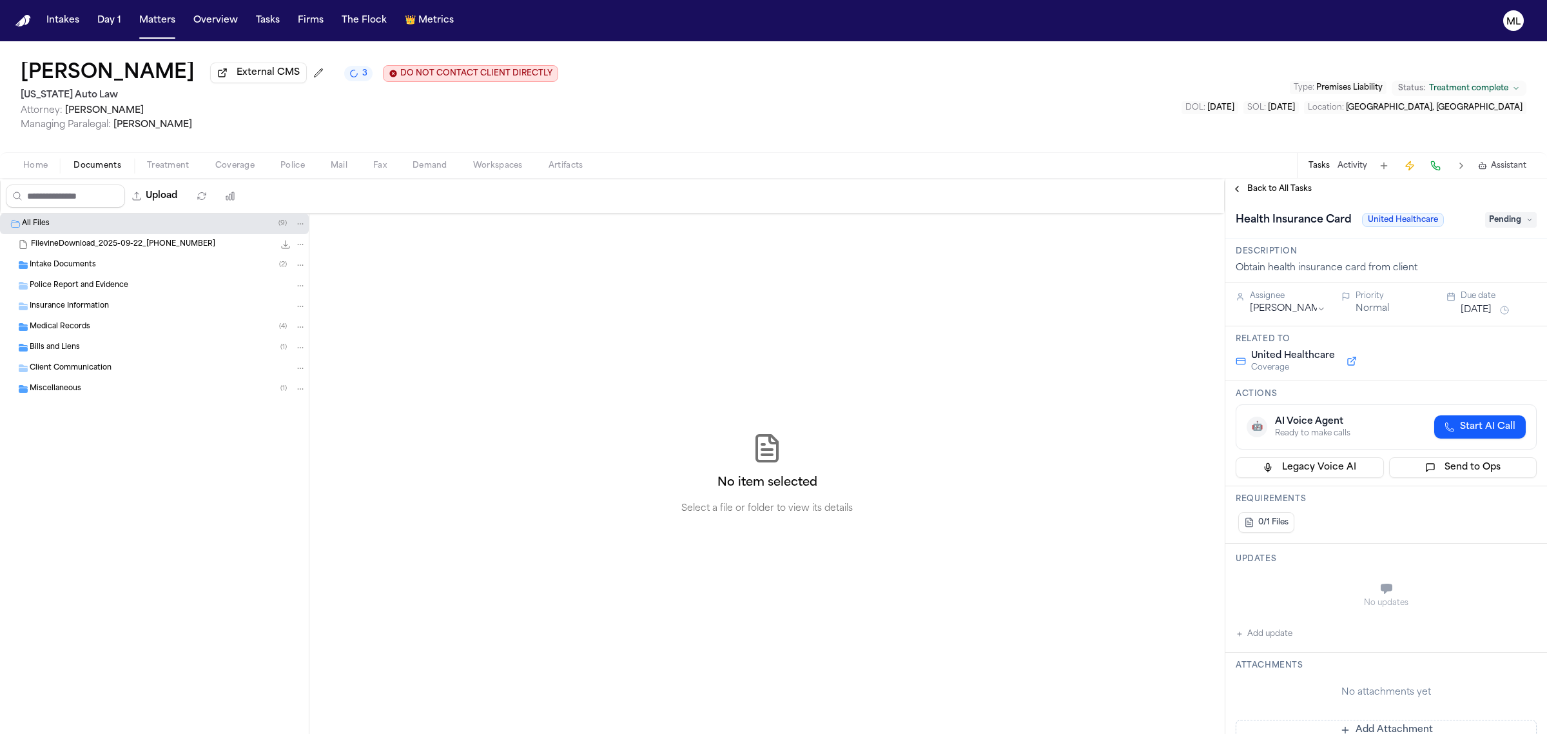
click at [1485, 218] on span "Pending" at bounding box center [1511, 219] width 52 height 15
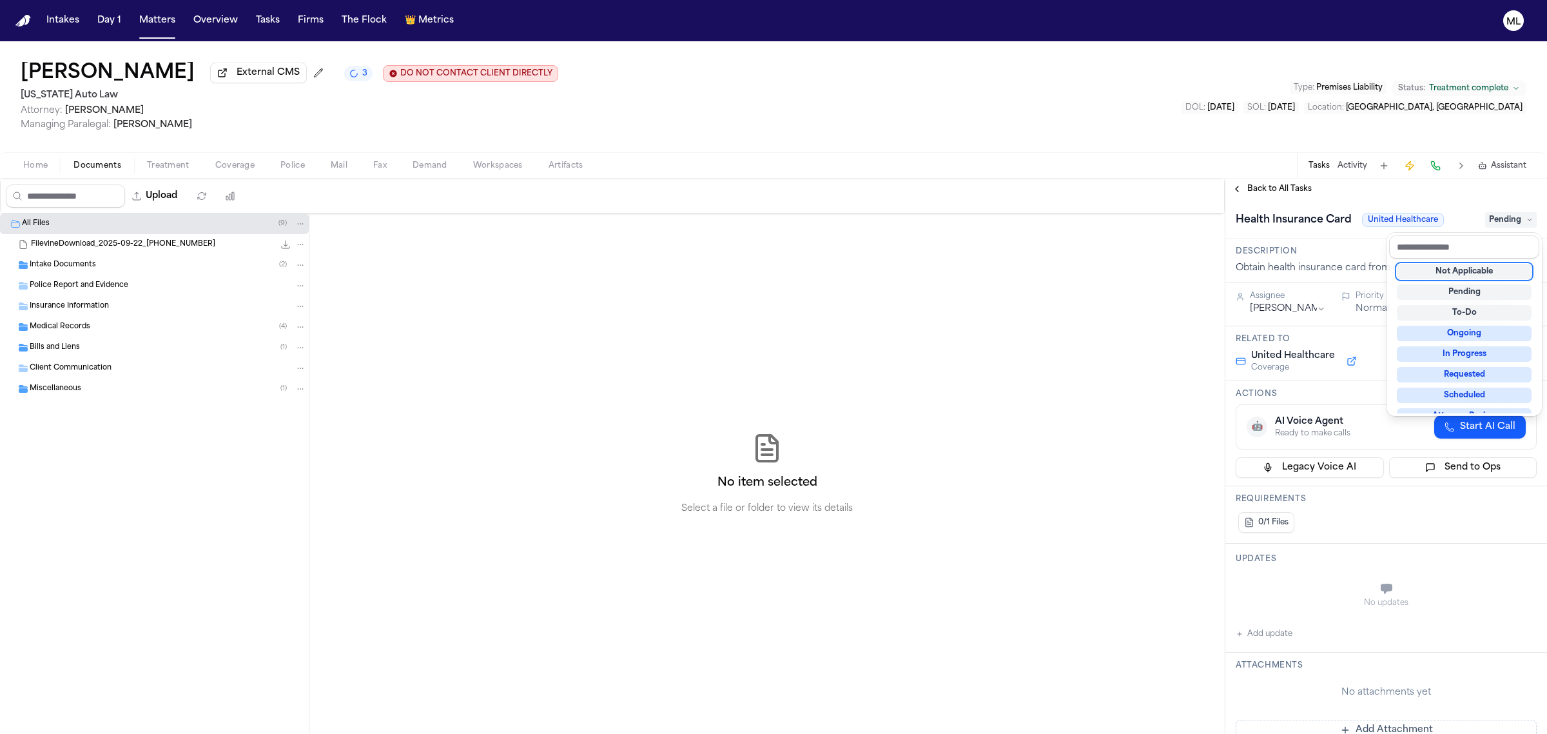
click at [1442, 275] on div "Not Applicable" at bounding box center [1464, 271] width 135 height 15
click at [1255, 190] on div "**********" at bounding box center [1387, 456] width 322 height 555
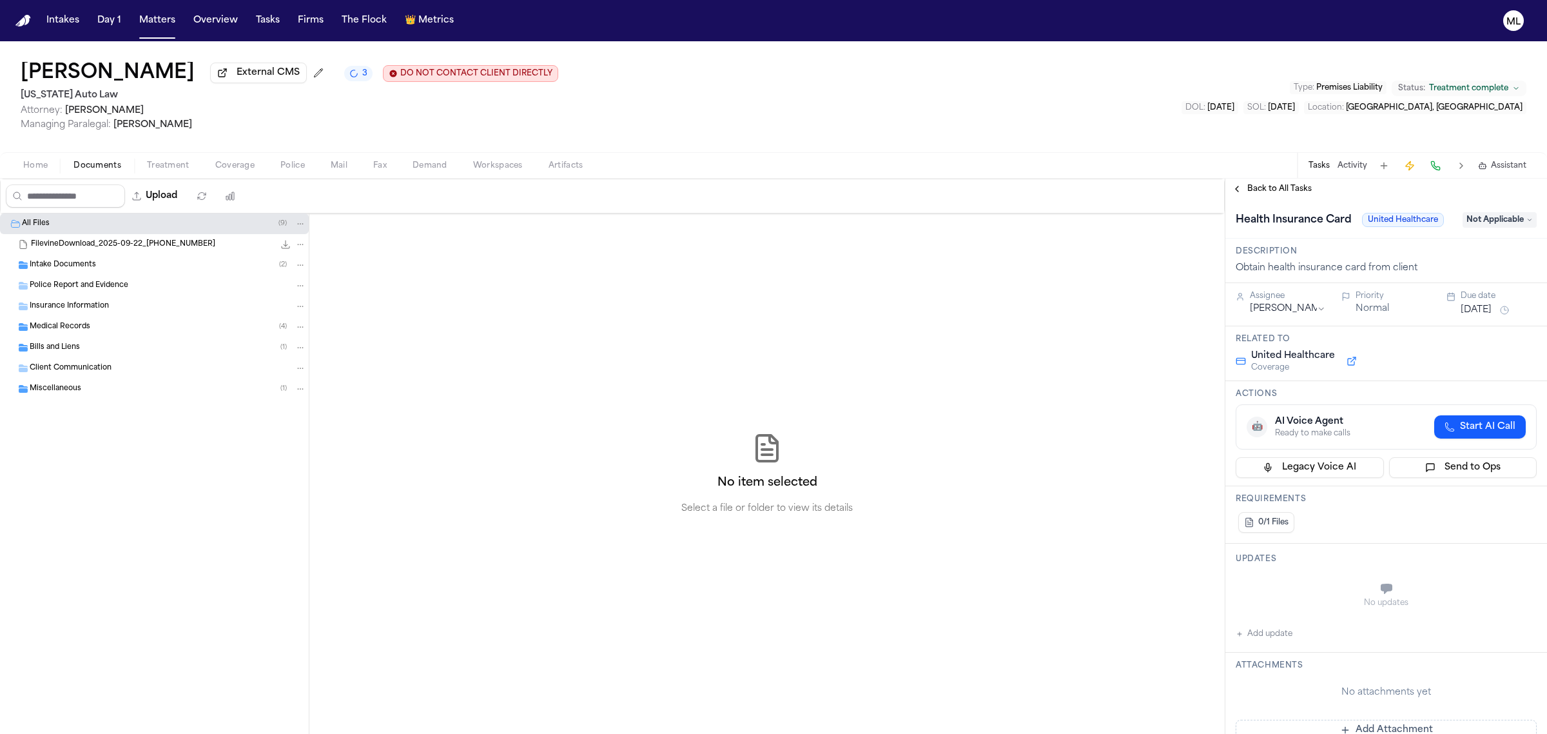
click at [1270, 188] on span "Back to All Tasks" at bounding box center [1279, 189] width 64 height 10
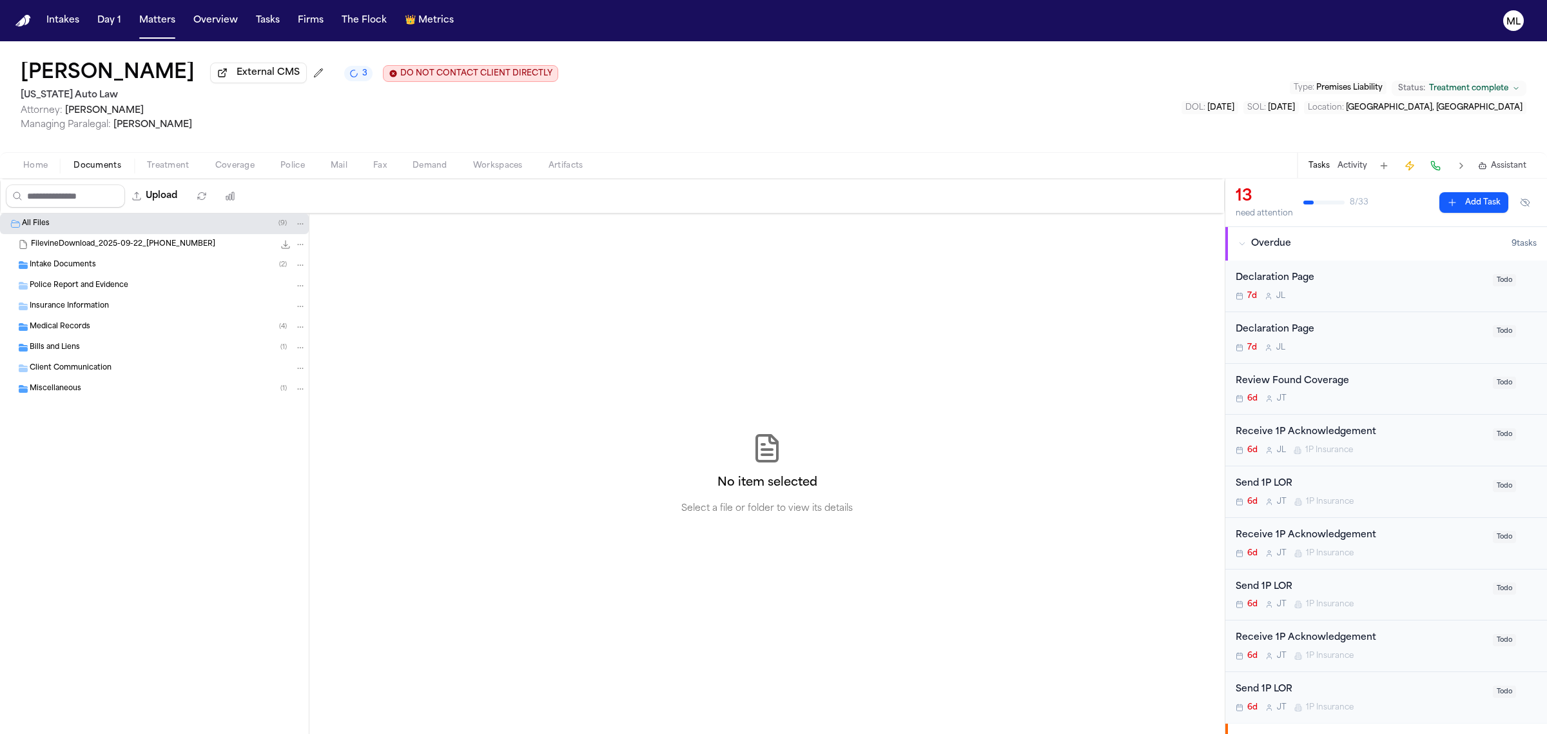
click at [1404, 300] on div "7d [PERSON_NAME]" at bounding box center [1360, 296] width 249 height 10
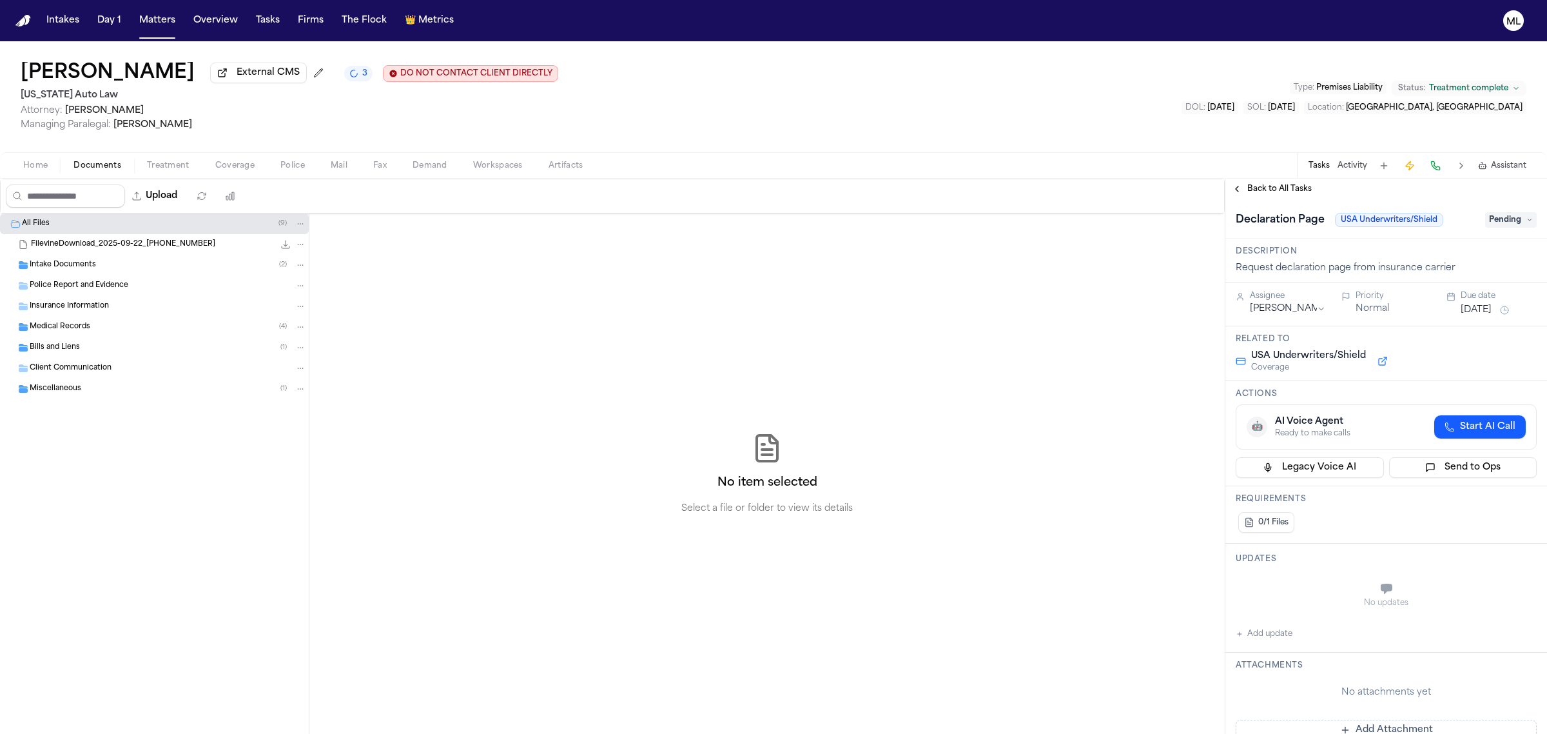
click at [1485, 212] on span "Pending" at bounding box center [1511, 219] width 52 height 15
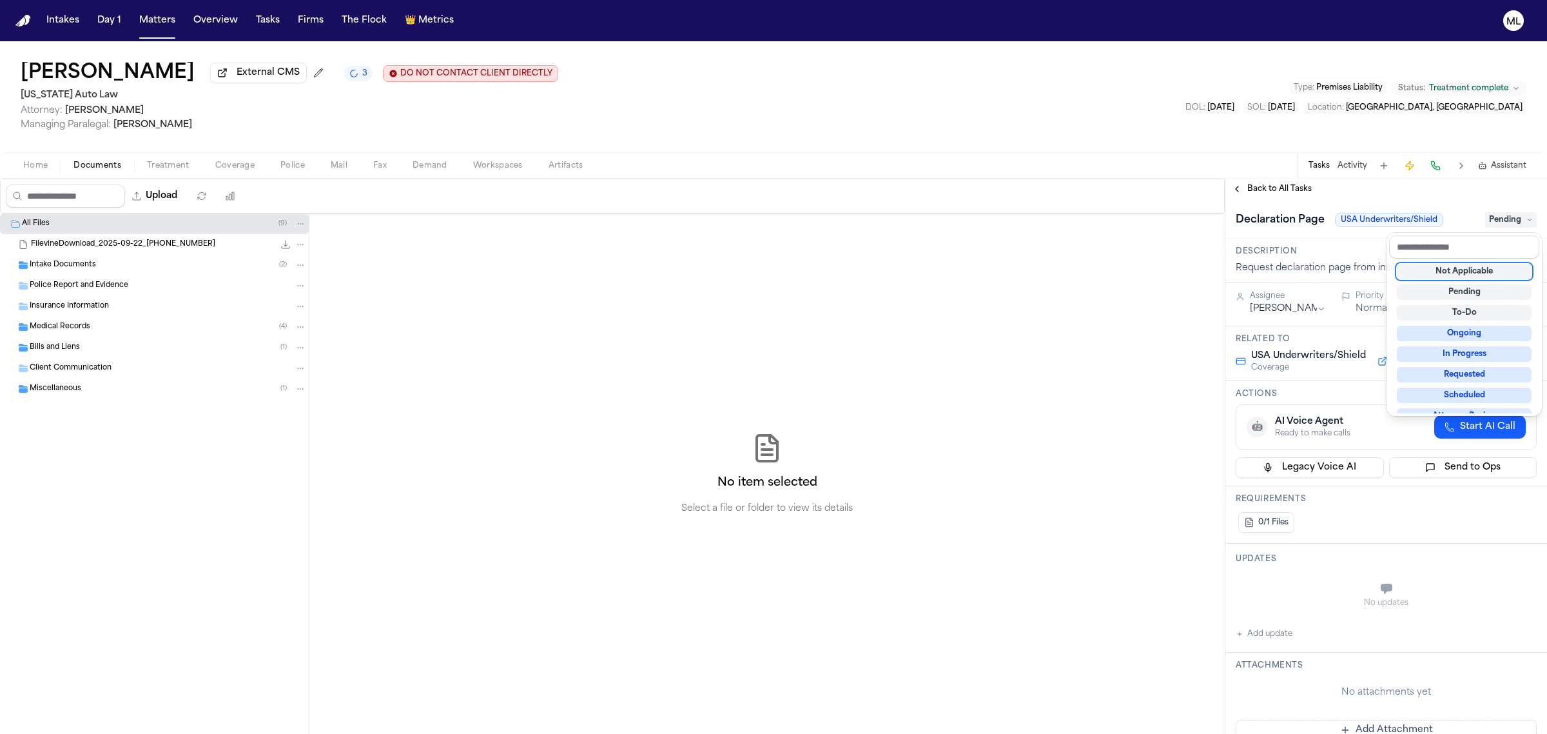
click at [1435, 275] on div "Not Applicable" at bounding box center [1464, 271] width 135 height 15
click at [1265, 184] on div "**********" at bounding box center [1387, 456] width 322 height 555
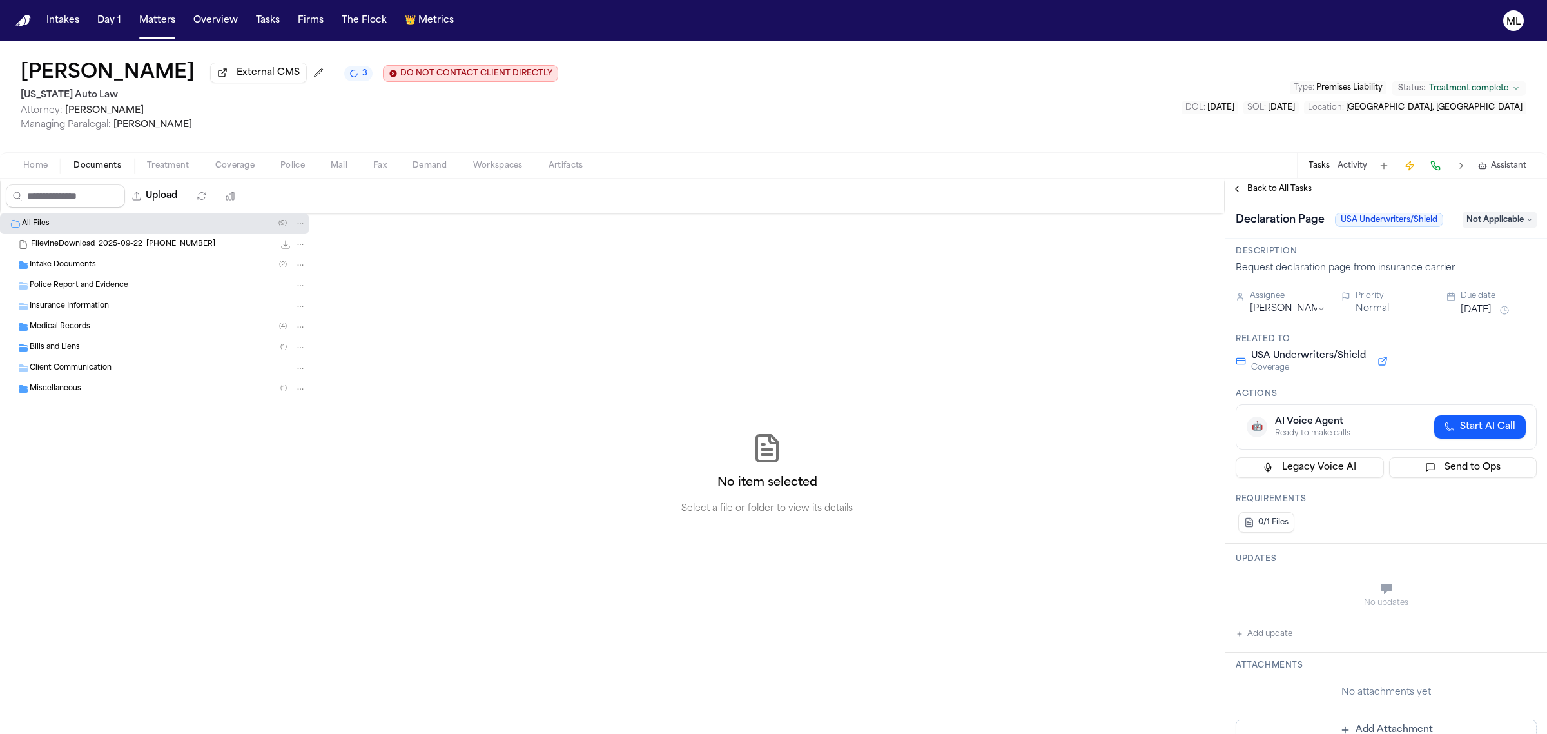
click at [1265, 184] on span "Back to All Tasks" at bounding box center [1279, 189] width 64 height 10
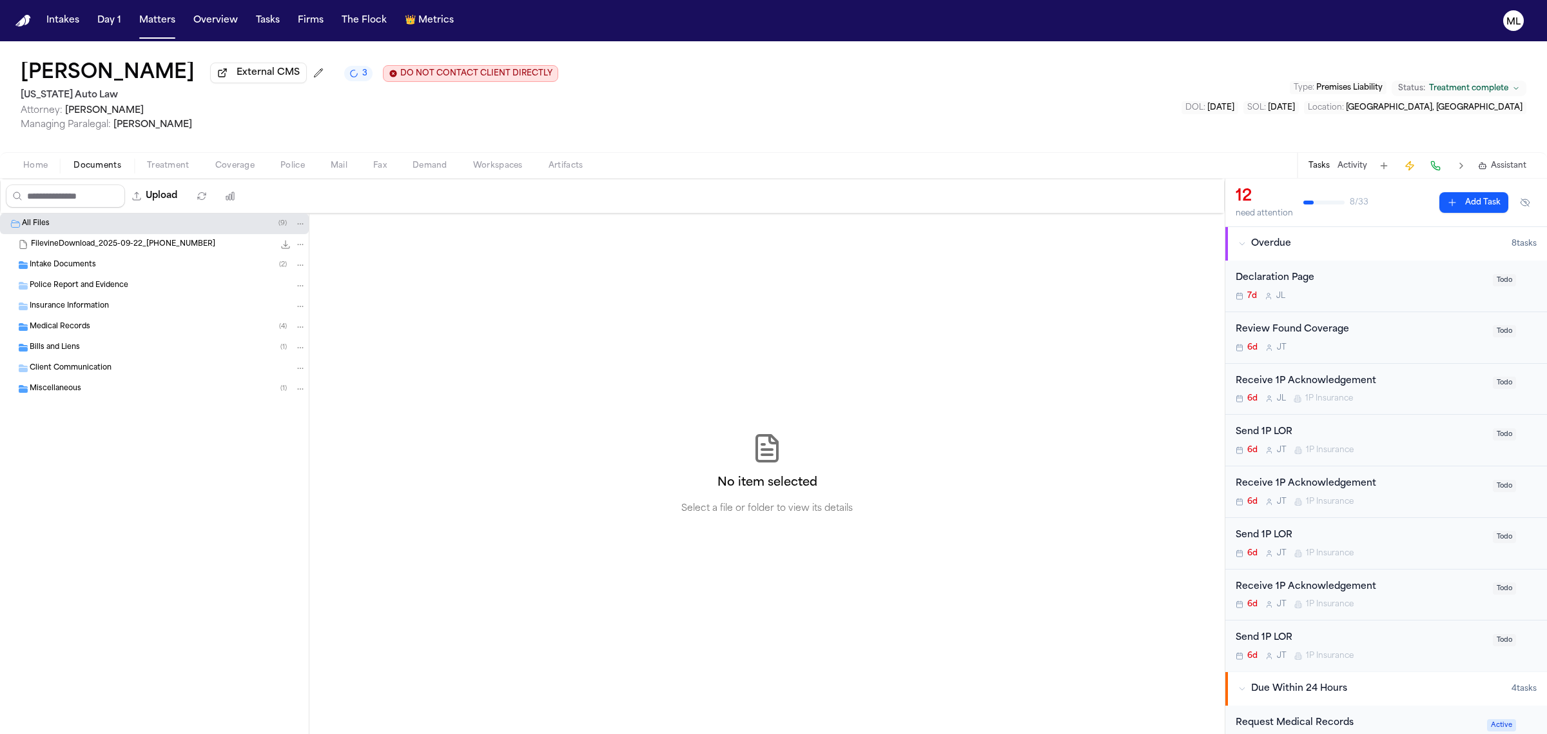
click at [1381, 281] on div "Declaration Page" at bounding box center [1360, 278] width 249 height 15
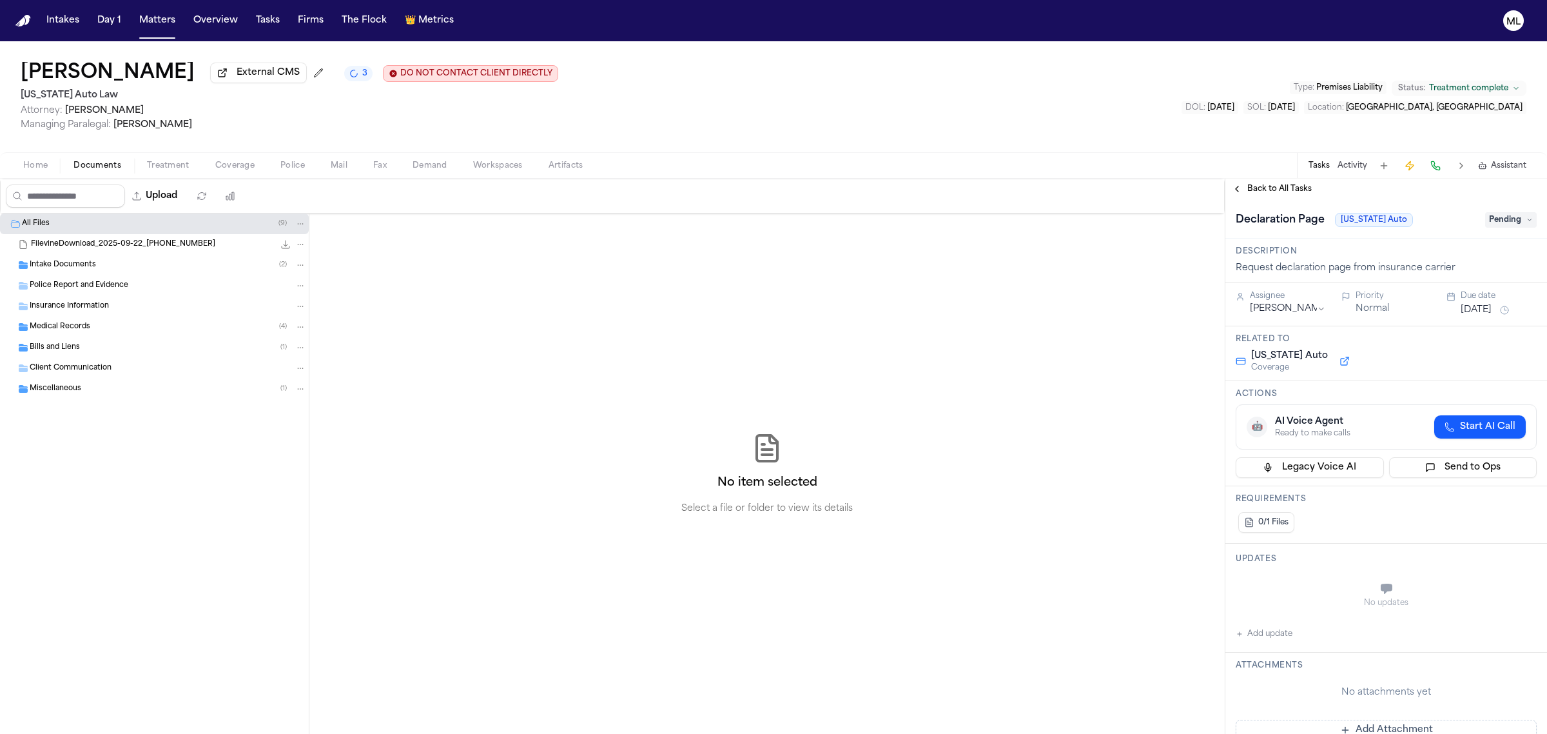
click at [1496, 224] on span "Pending" at bounding box center [1511, 219] width 52 height 15
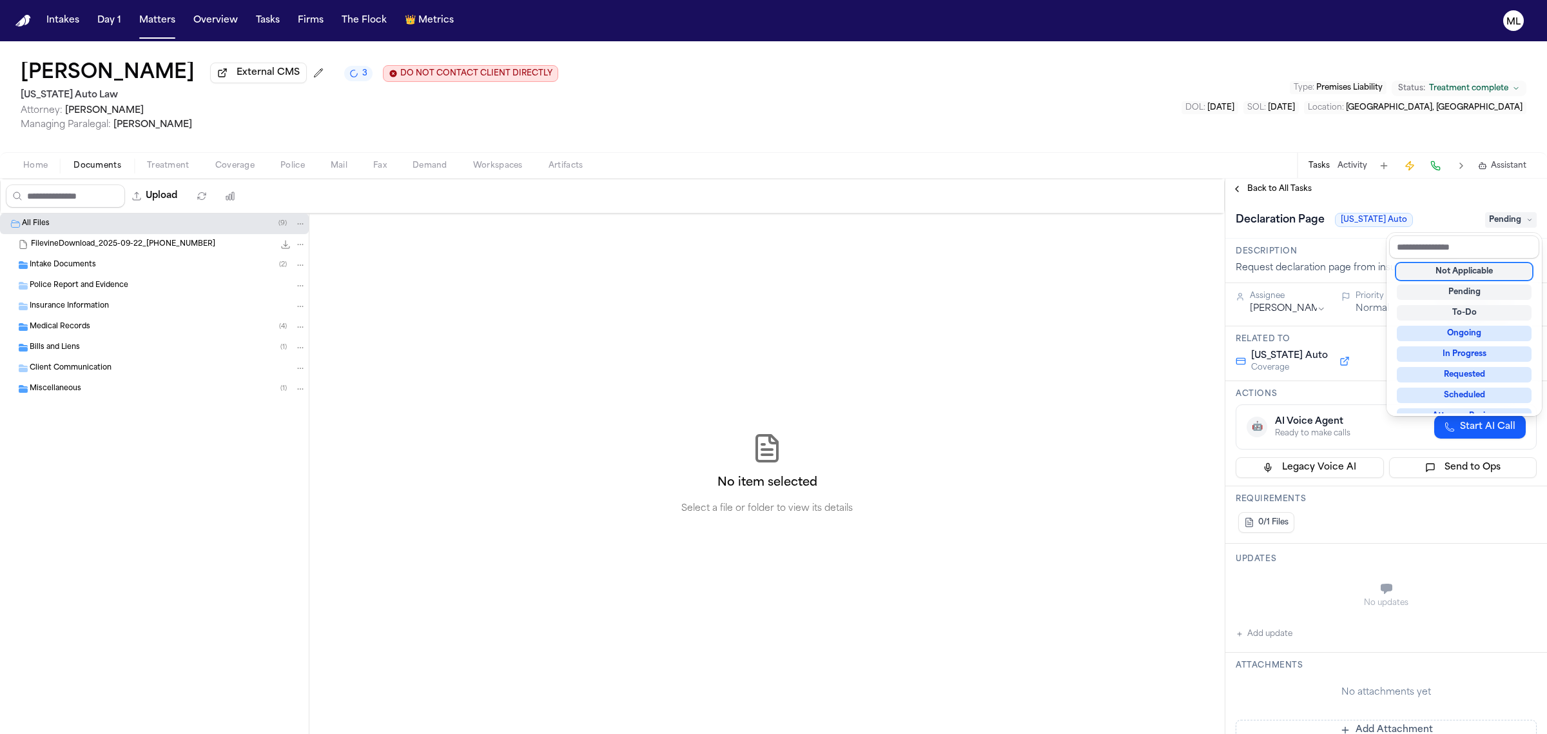
click at [1449, 273] on div "Not Applicable" at bounding box center [1464, 271] width 135 height 15
click at [1297, 192] on div "**********" at bounding box center [1387, 456] width 322 height 555
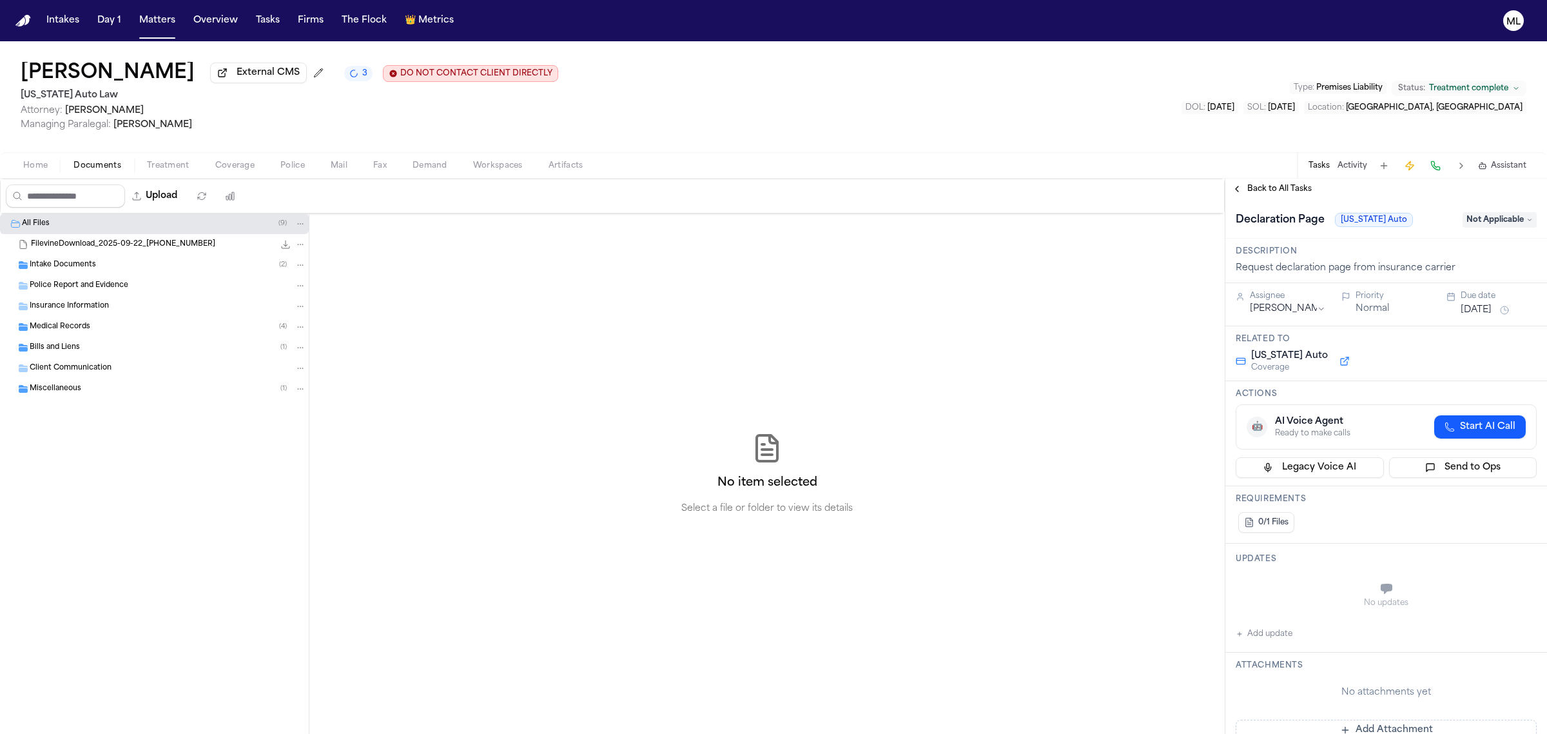
click at [1296, 187] on span "Back to All Tasks" at bounding box center [1279, 189] width 64 height 10
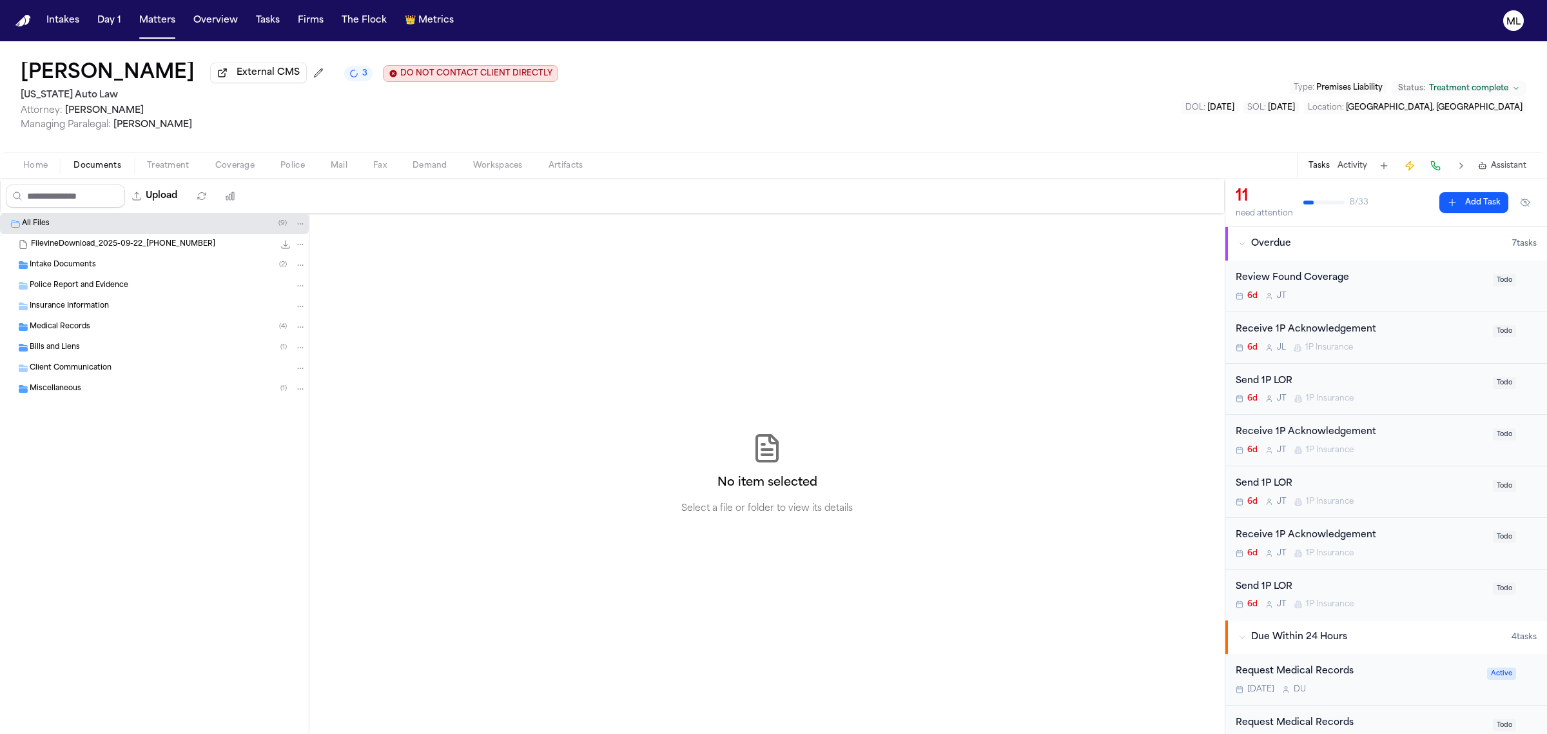
click at [1411, 301] on div "Review Found Coverage 6d [PERSON_NAME] Todo" at bounding box center [1387, 286] width 322 height 52
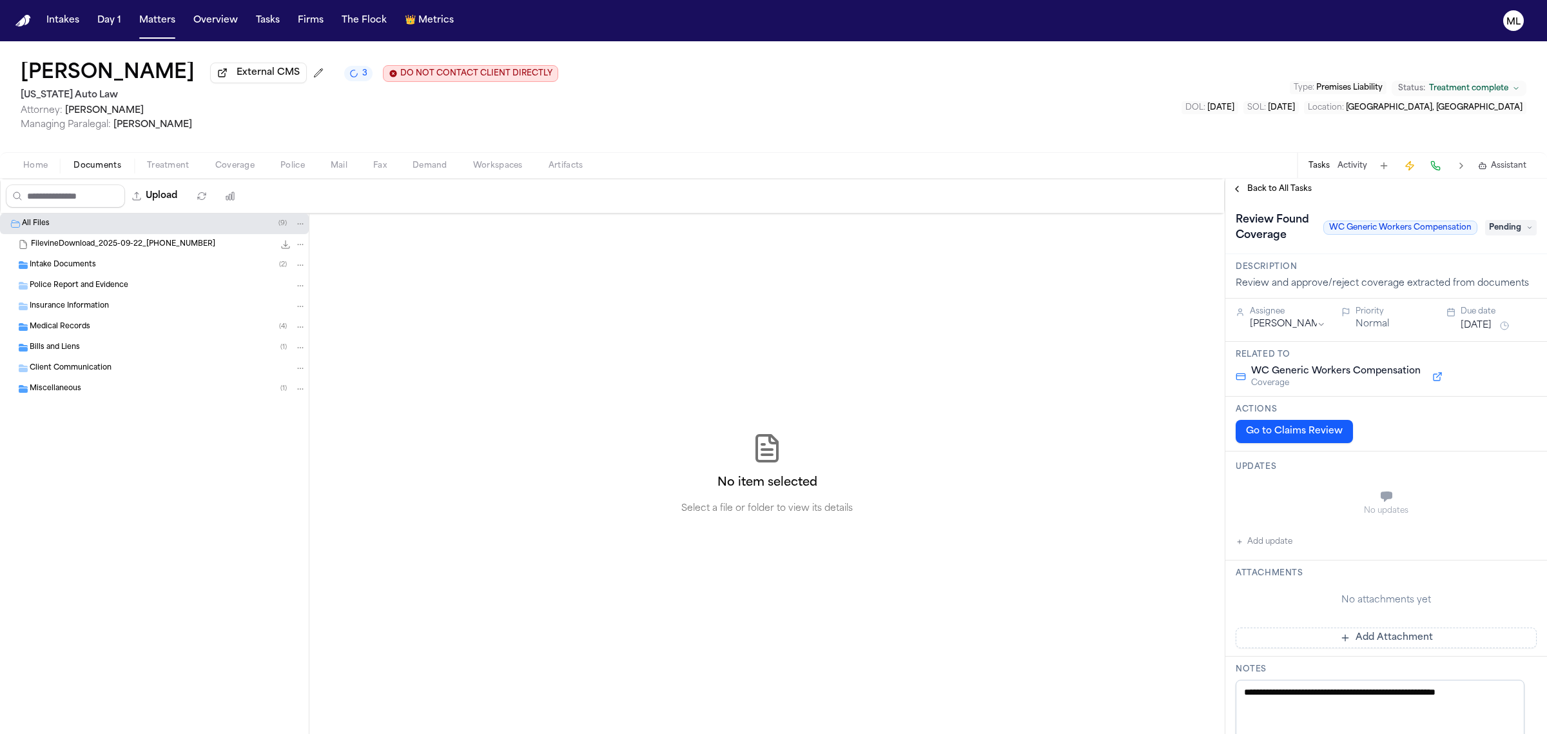
click at [1492, 233] on span "Pending" at bounding box center [1511, 227] width 52 height 15
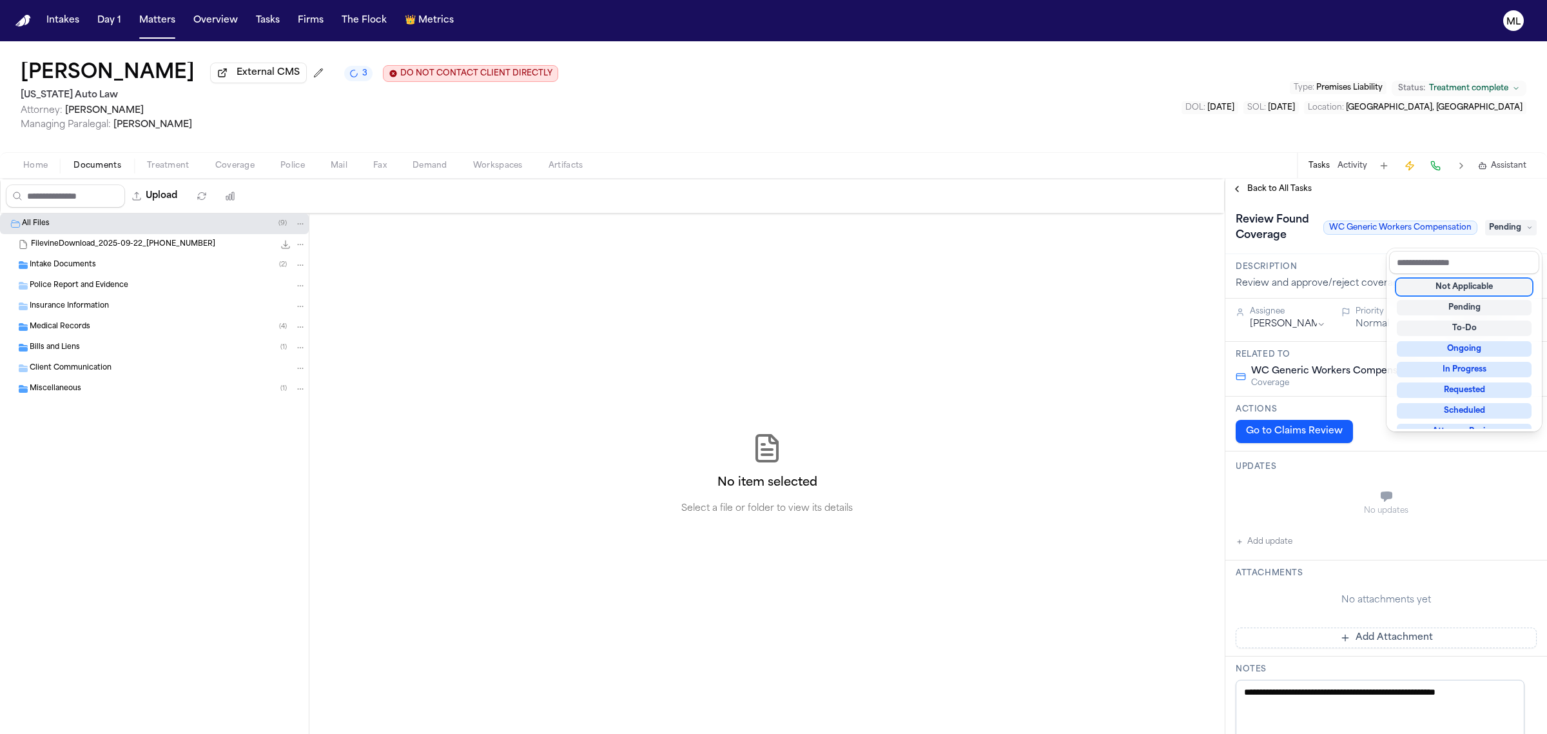
click at [1449, 286] on div "Not Applicable" at bounding box center [1464, 286] width 135 height 15
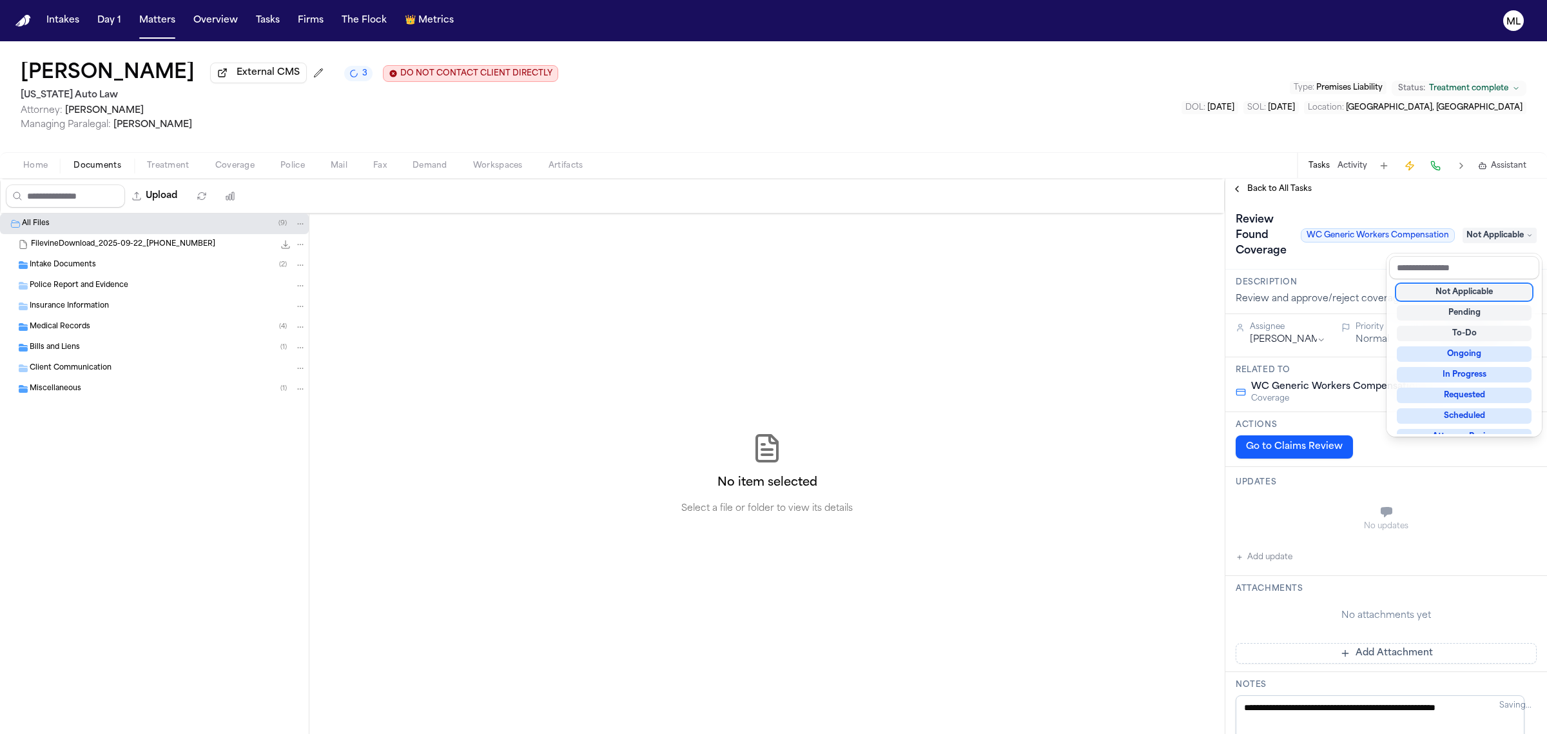
click at [1297, 184] on div "**********" at bounding box center [1387, 456] width 322 height 555
click at [1297, 184] on span "Back to All Tasks" at bounding box center [1279, 189] width 64 height 10
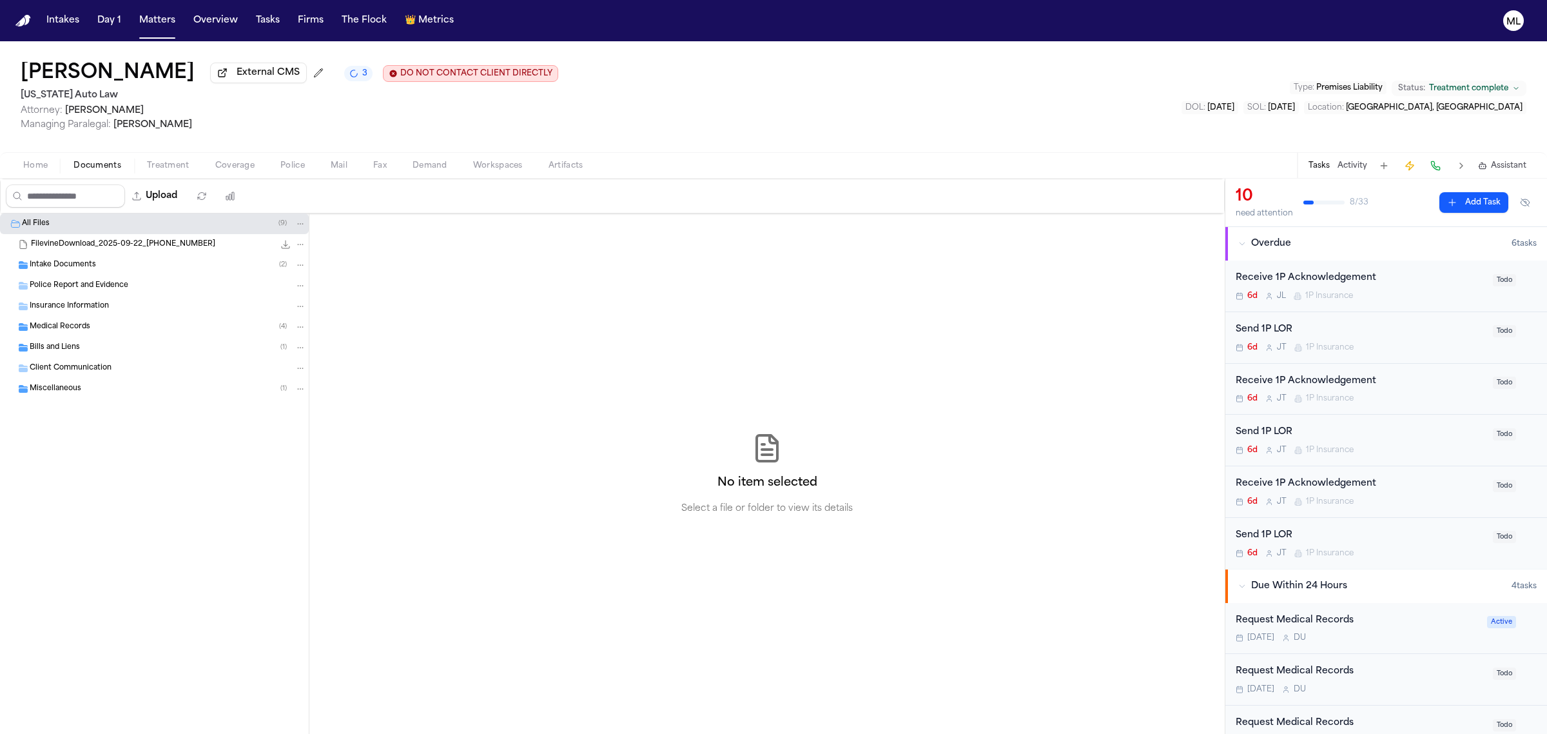
click at [1409, 291] on div "6d [PERSON_NAME] 1P Insurance" at bounding box center [1360, 296] width 249 height 10
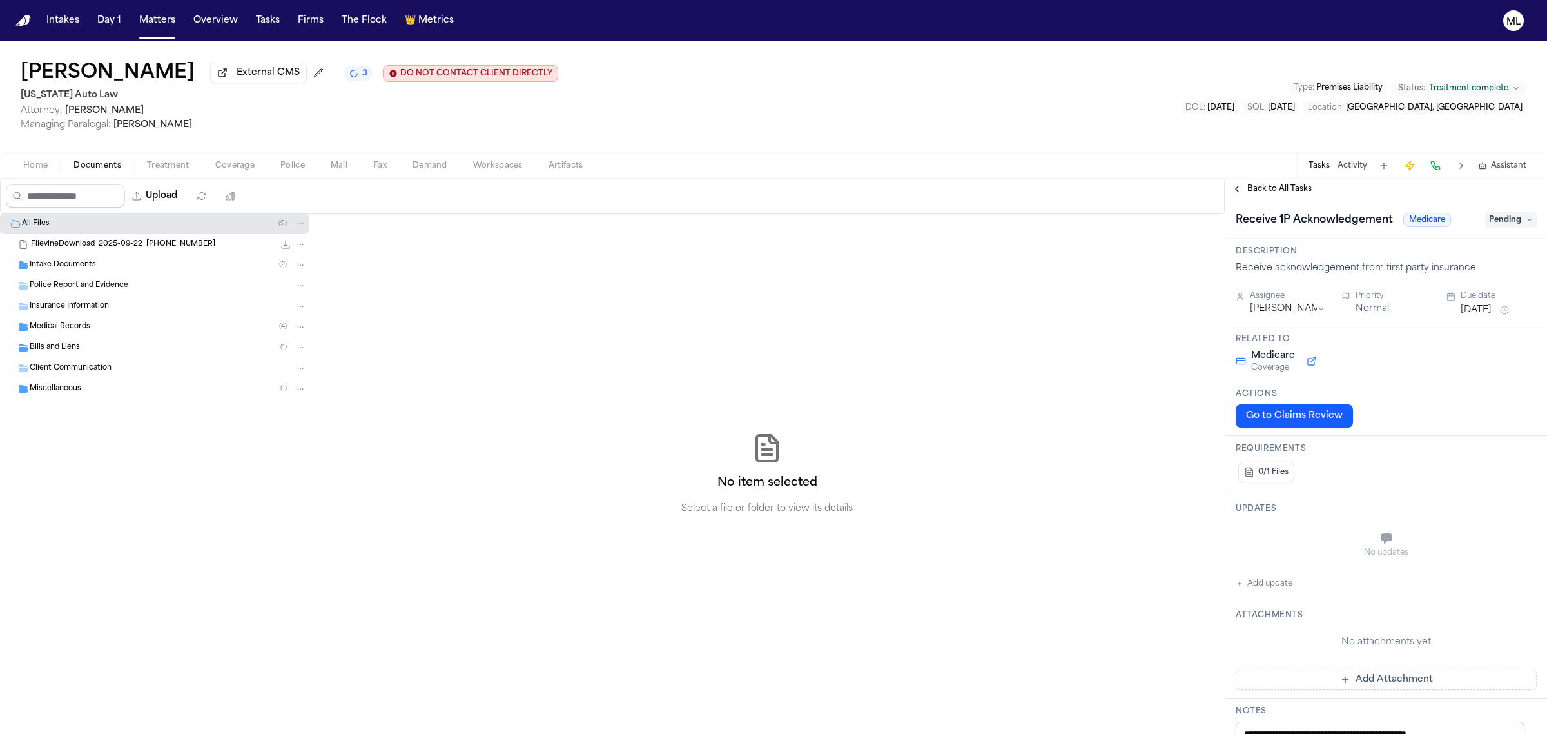
click at [1515, 215] on span "Pending" at bounding box center [1511, 219] width 52 height 15
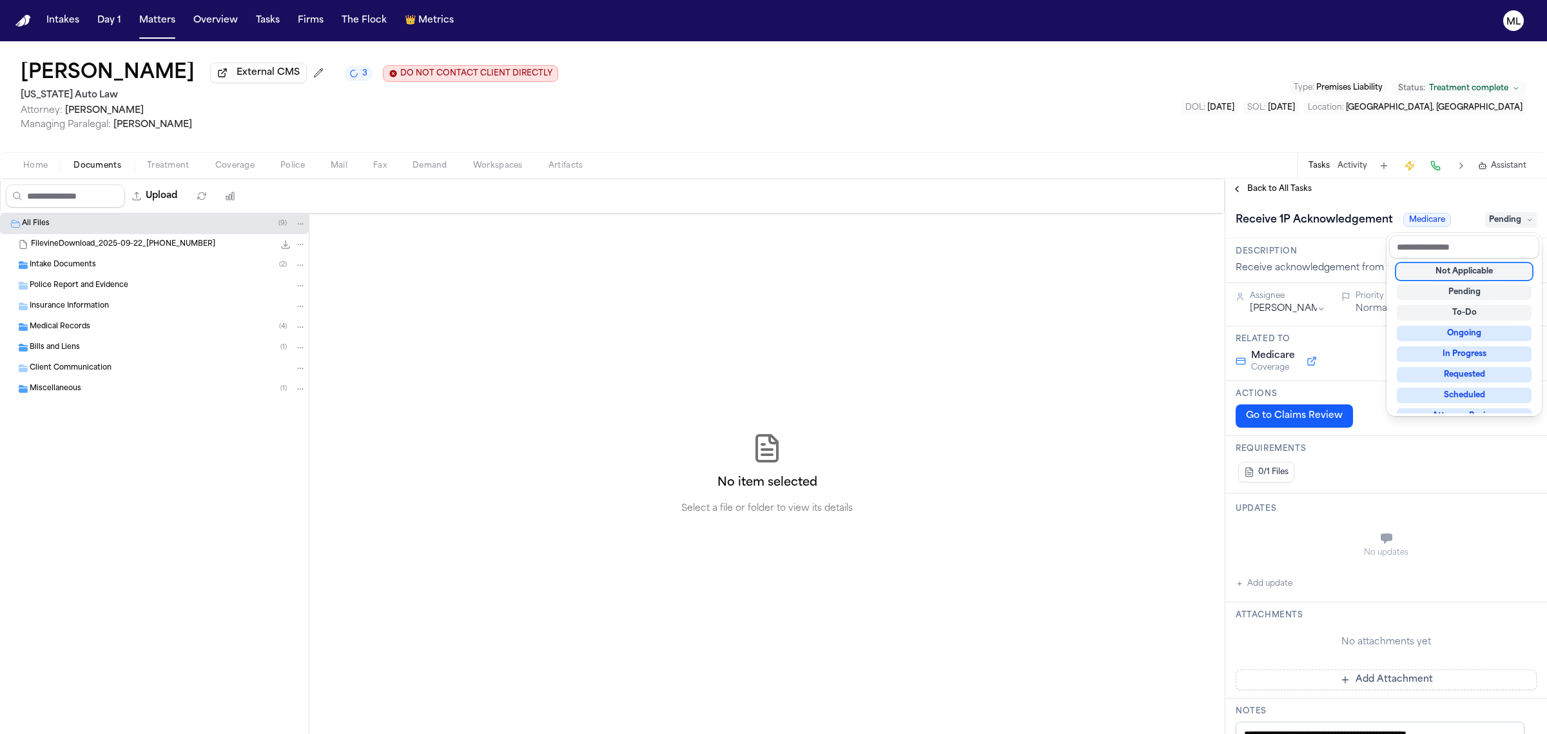
click at [1449, 269] on div "Not Applicable" at bounding box center [1464, 271] width 135 height 15
click at [1296, 187] on div "**********" at bounding box center [1387, 456] width 322 height 555
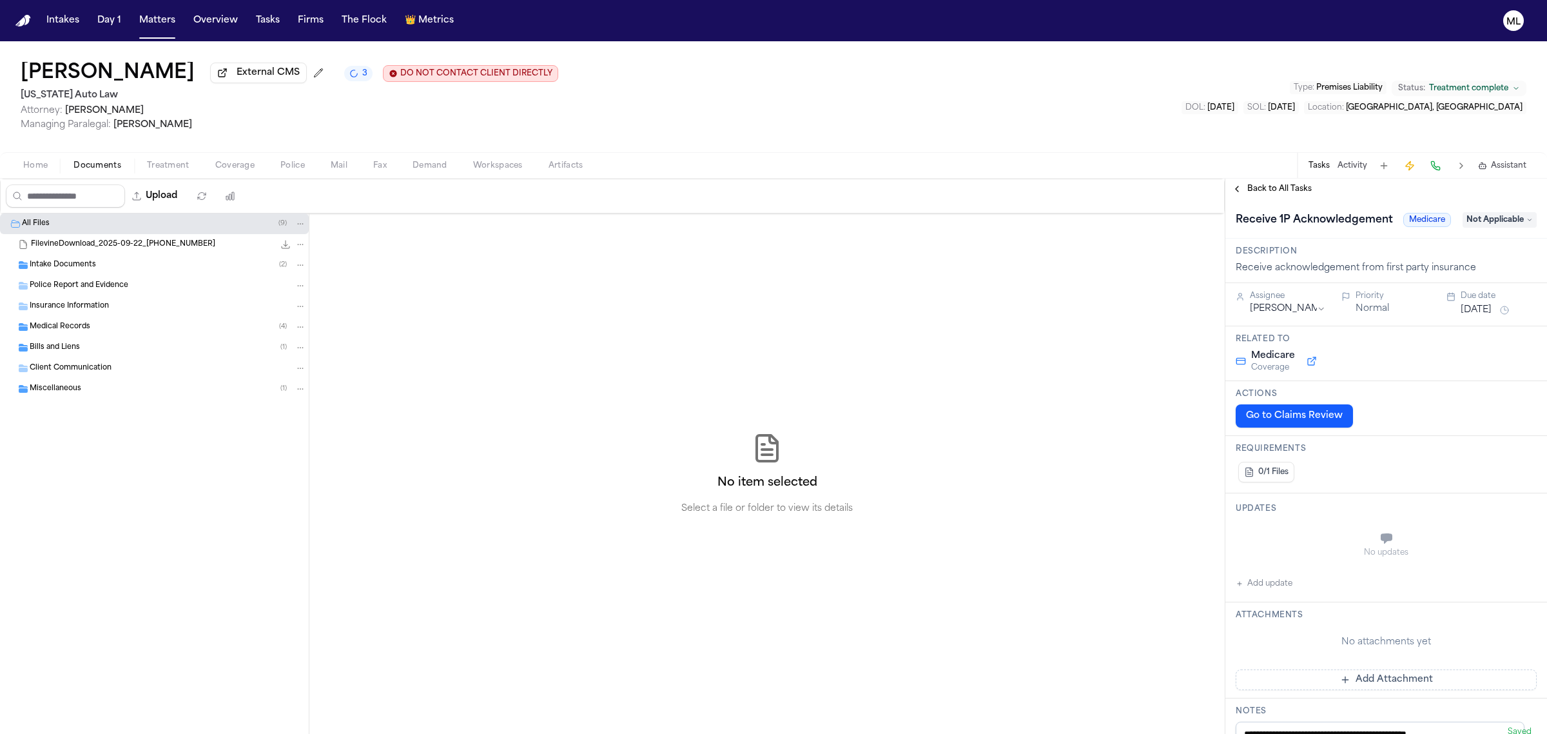
click at [1296, 187] on span "Back to All Tasks" at bounding box center [1279, 189] width 64 height 10
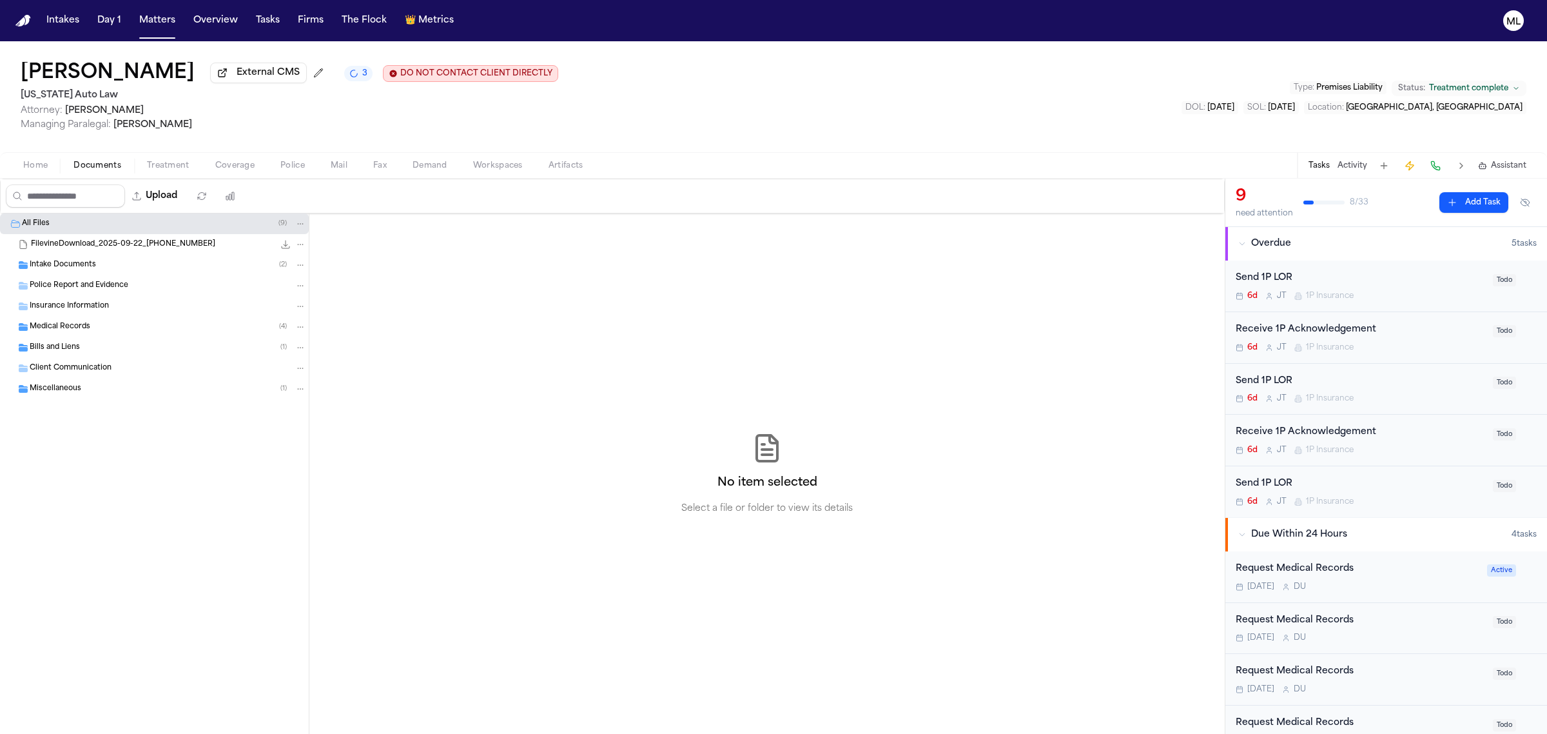
click at [230, 163] on span "Coverage" at bounding box center [234, 166] width 39 height 10
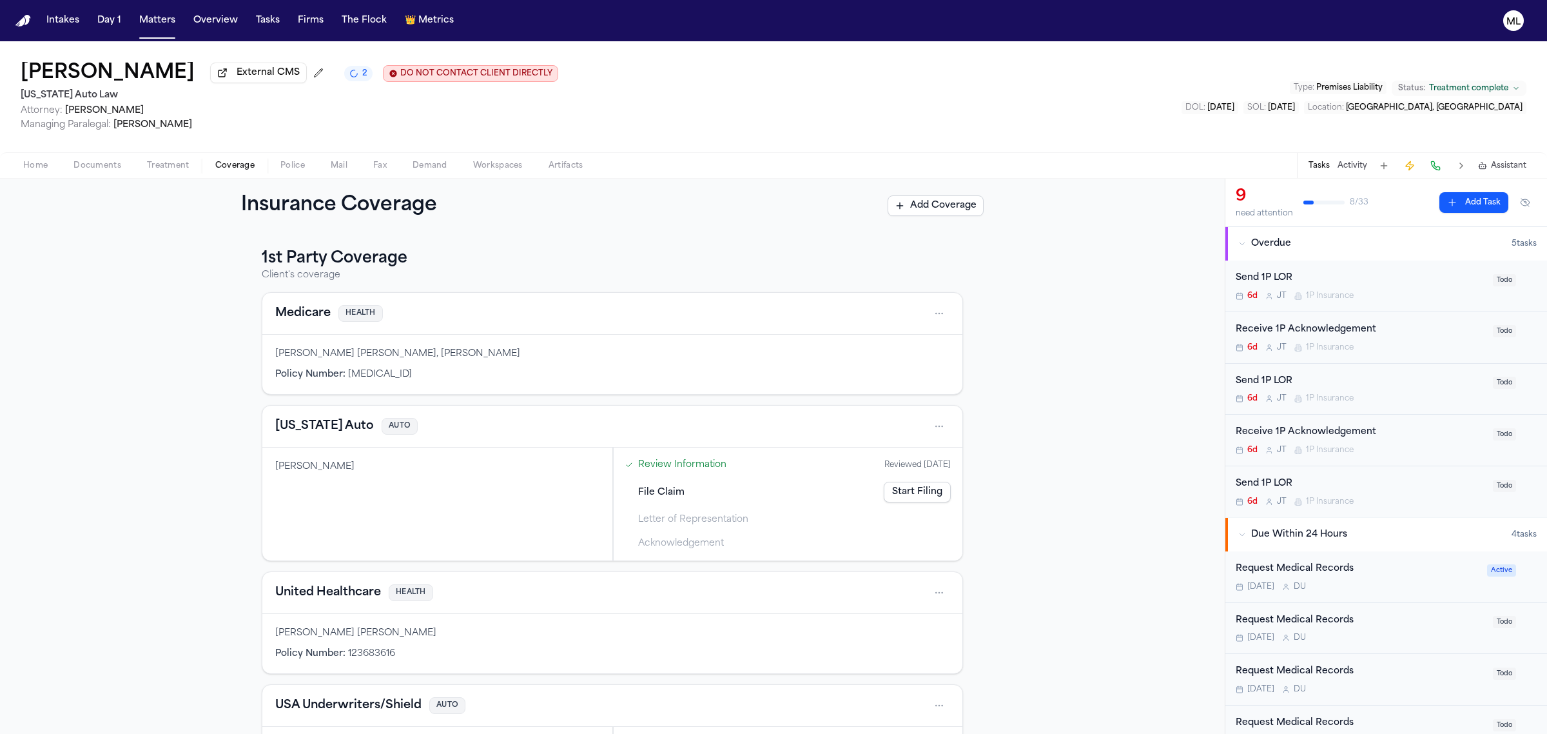
click at [1416, 289] on div "Send 1P LOR 6d [PERSON_NAME] 1P Insurance" at bounding box center [1360, 286] width 249 height 30
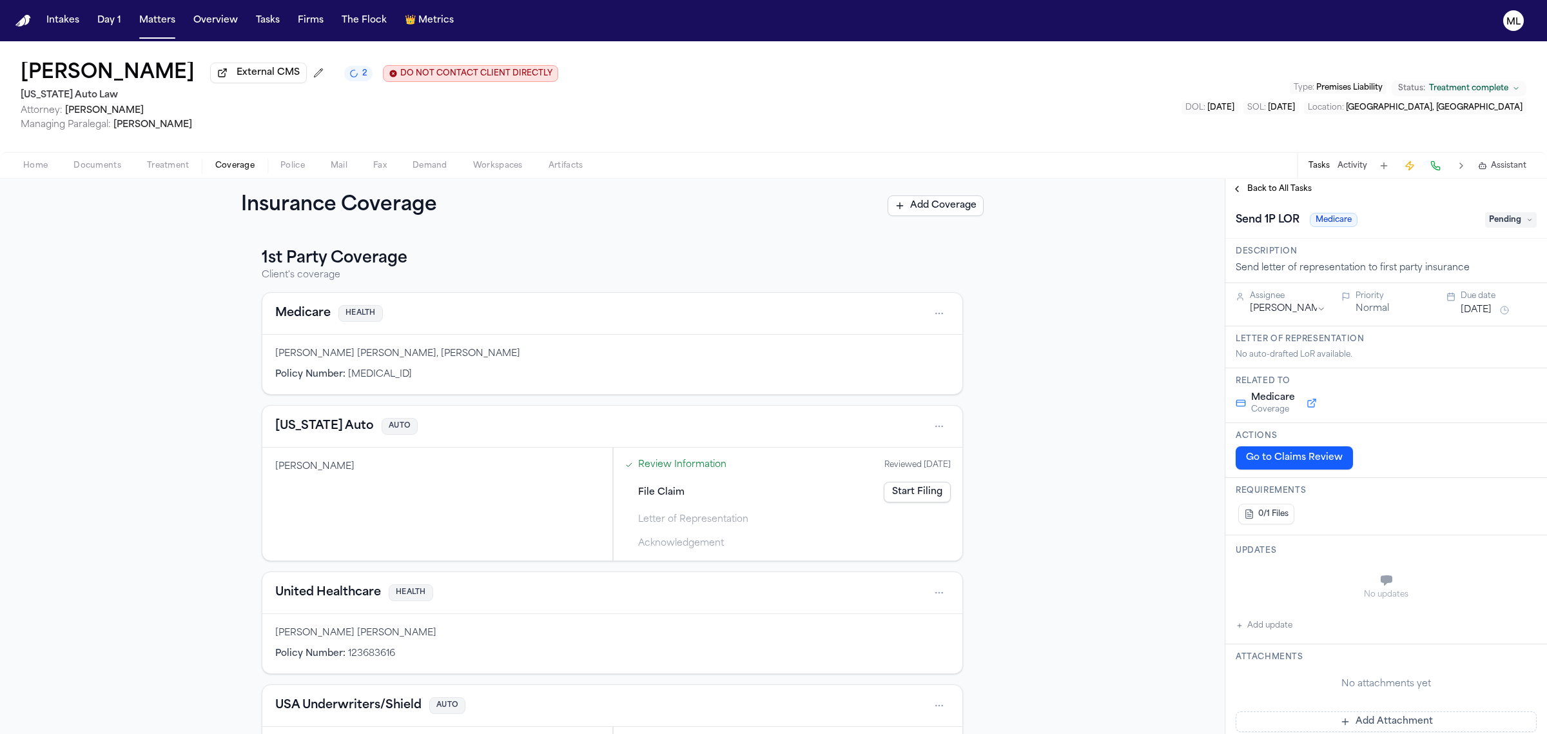
click at [1504, 219] on span "Pending" at bounding box center [1511, 219] width 52 height 15
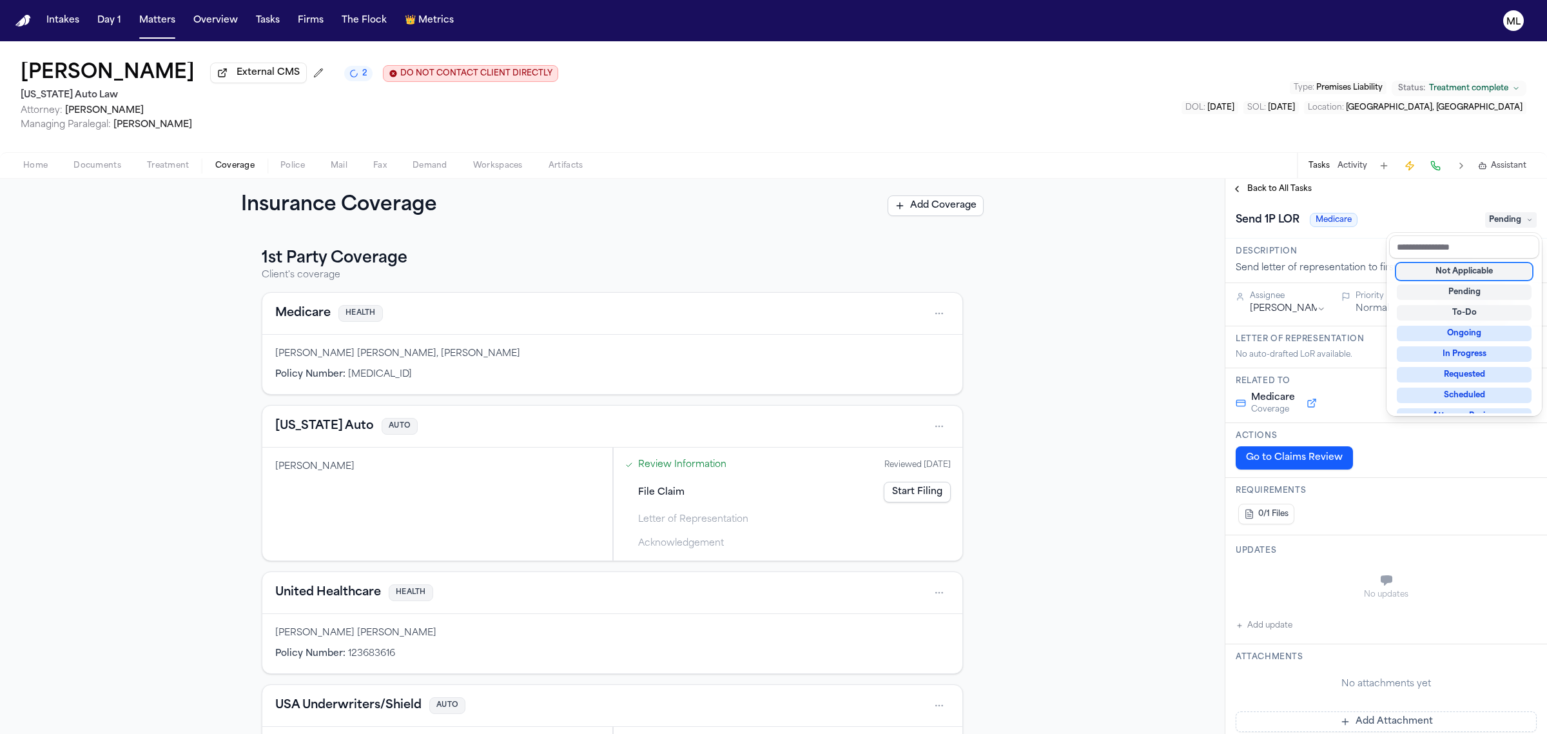
click at [1457, 269] on div "Not Applicable" at bounding box center [1464, 271] width 135 height 15
click at [1274, 185] on div "**********" at bounding box center [1387, 456] width 322 height 555
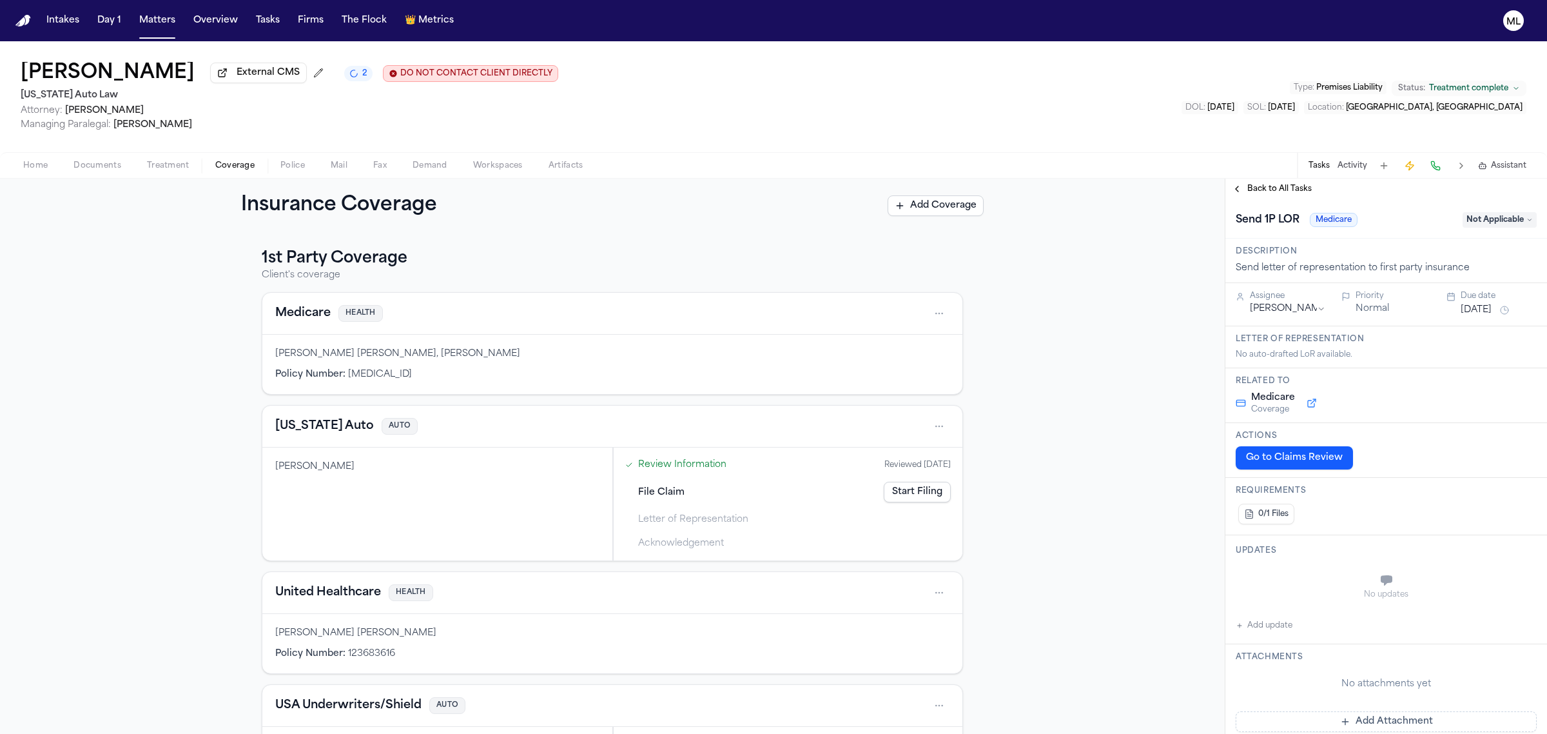
click at [1274, 185] on span "Back to All Tasks" at bounding box center [1279, 189] width 64 height 10
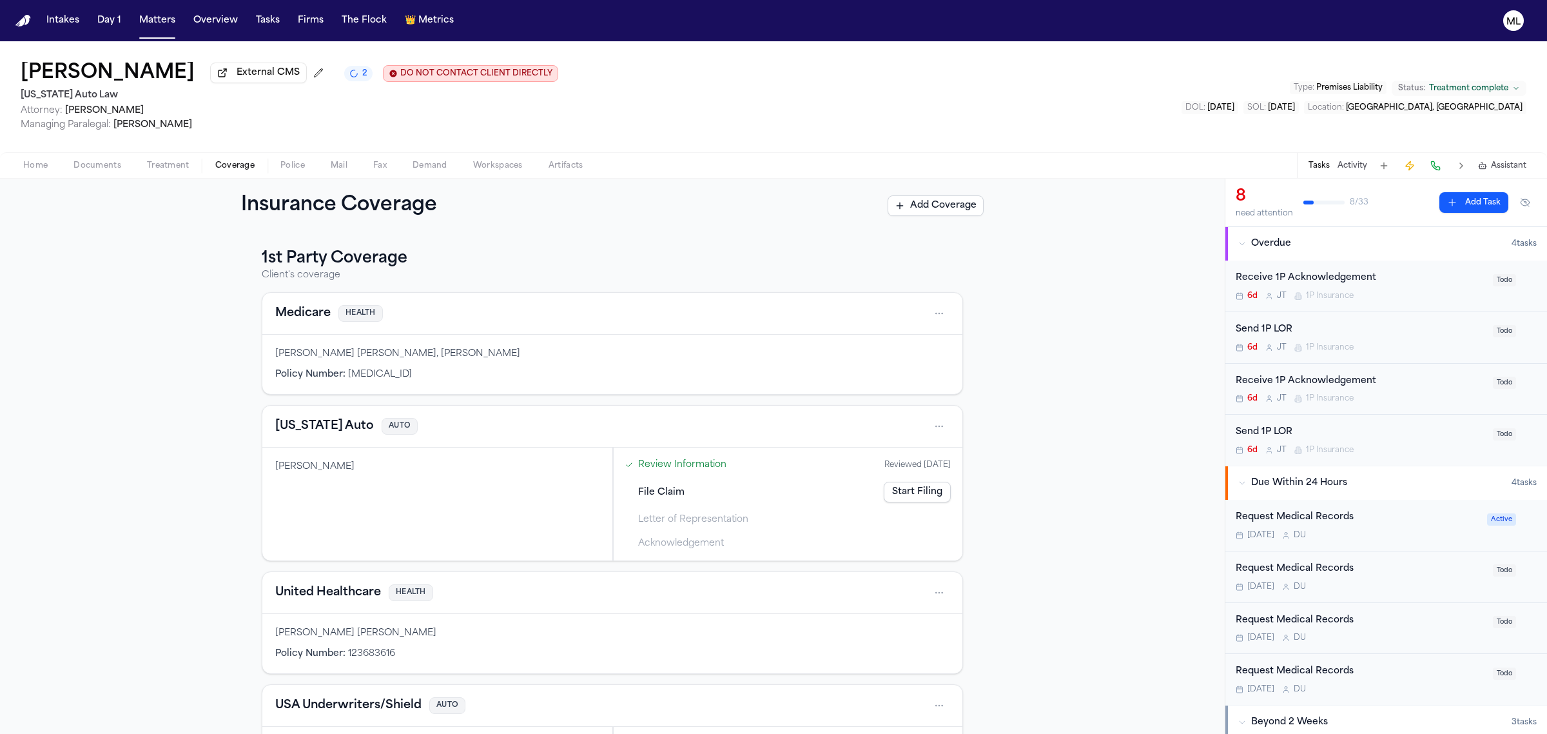
click at [1399, 292] on div "6d [PERSON_NAME] 1P Insurance" at bounding box center [1360, 296] width 249 height 10
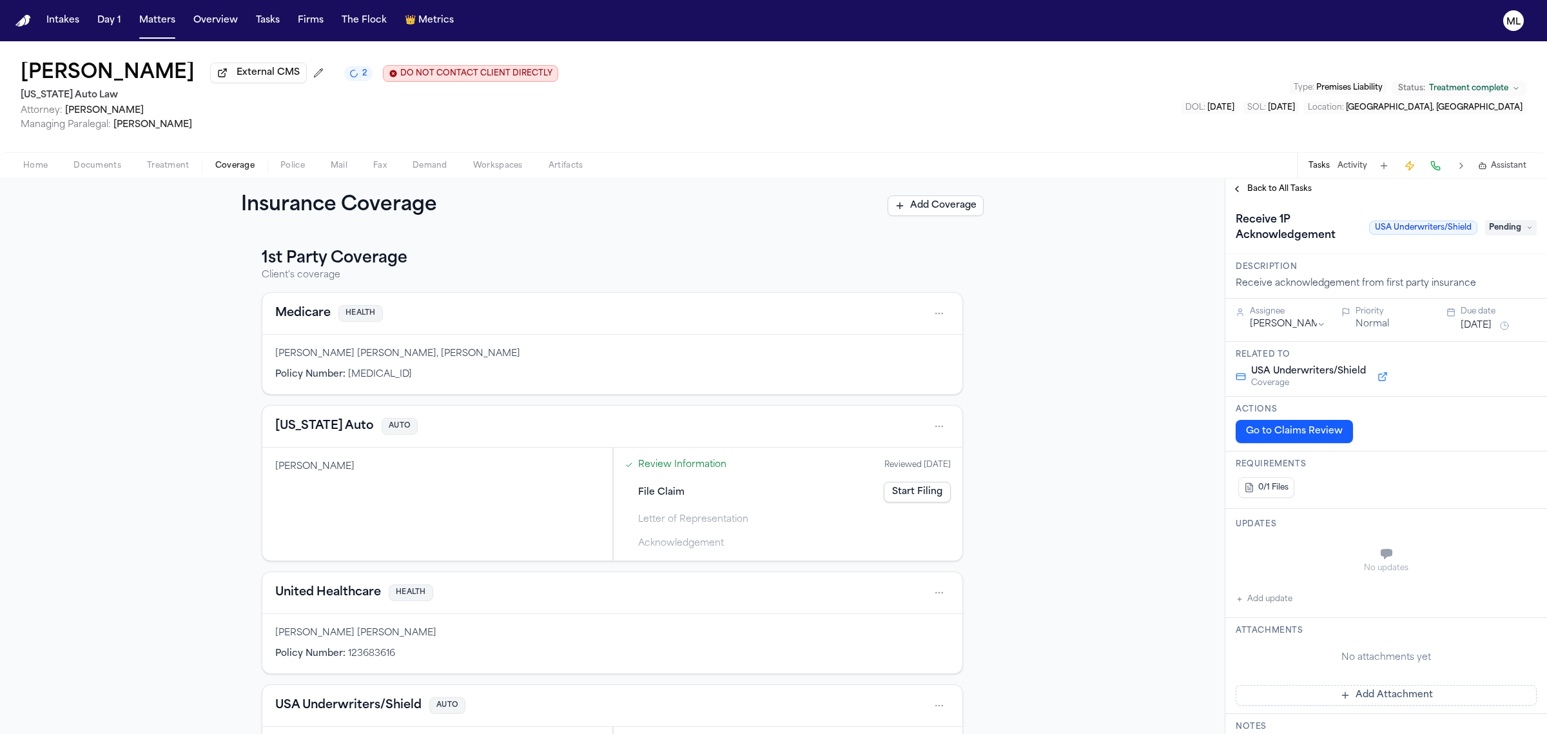
click at [1486, 220] on span "Pending" at bounding box center [1511, 227] width 52 height 15
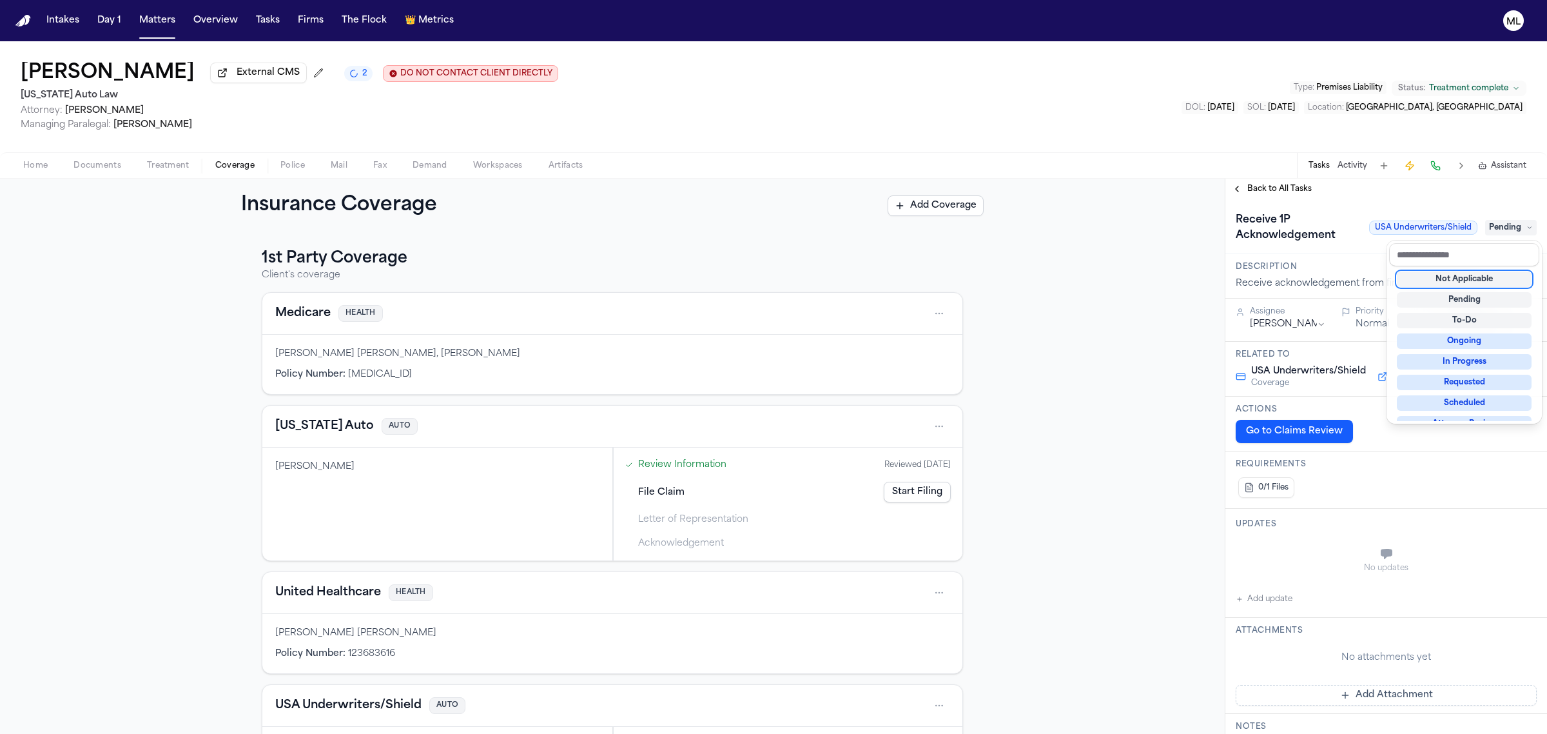
click at [1441, 284] on div "Not Applicable" at bounding box center [1464, 278] width 135 height 15
click at [1261, 185] on div "**********" at bounding box center [1387, 456] width 322 height 555
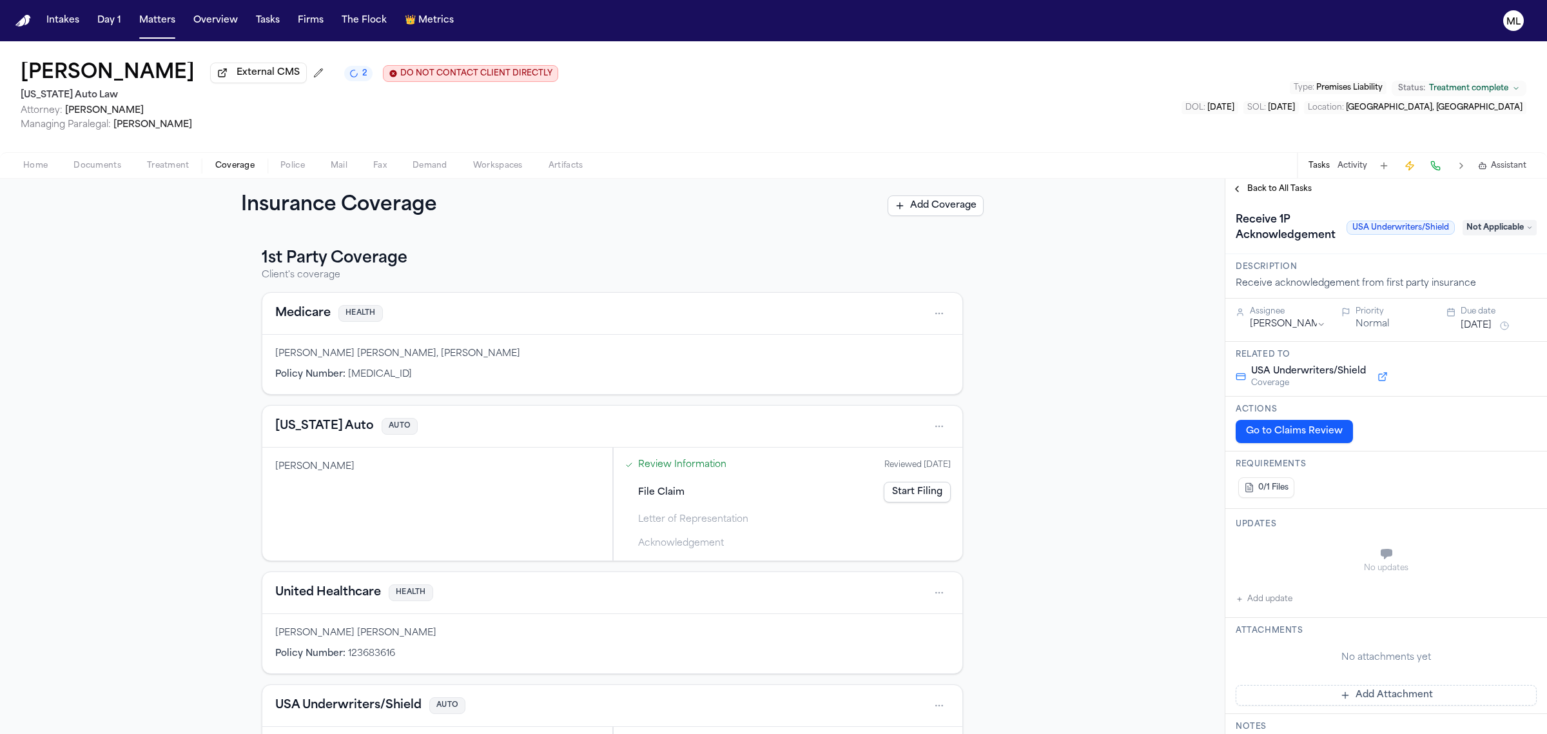
click at [1261, 185] on span "Back to All Tasks" at bounding box center [1279, 189] width 64 height 10
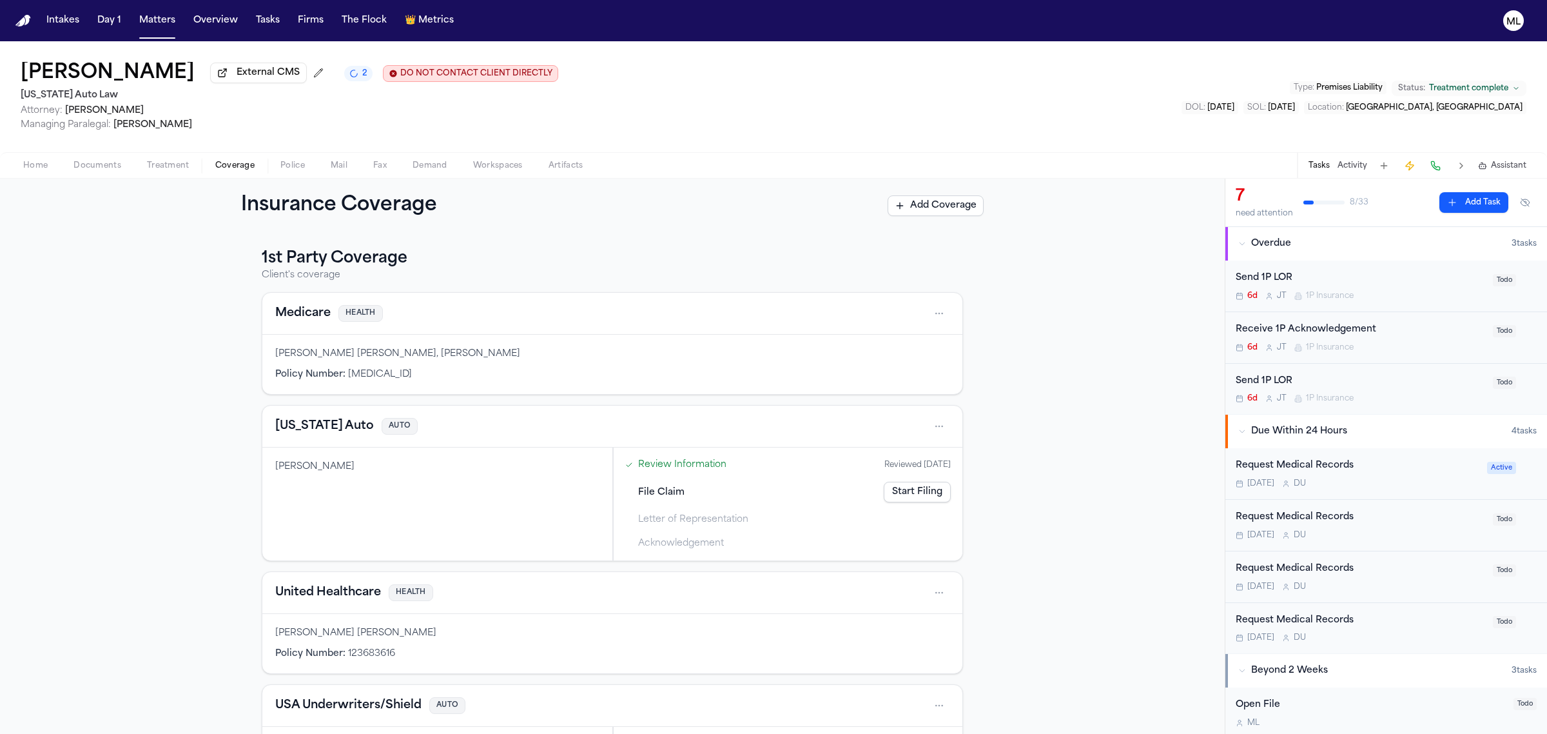
click at [1449, 302] on div "Send 1P LOR 6d [PERSON_NAME] 1P Insurance Todo" at bounding box center [1387, 286] width 322 height 52
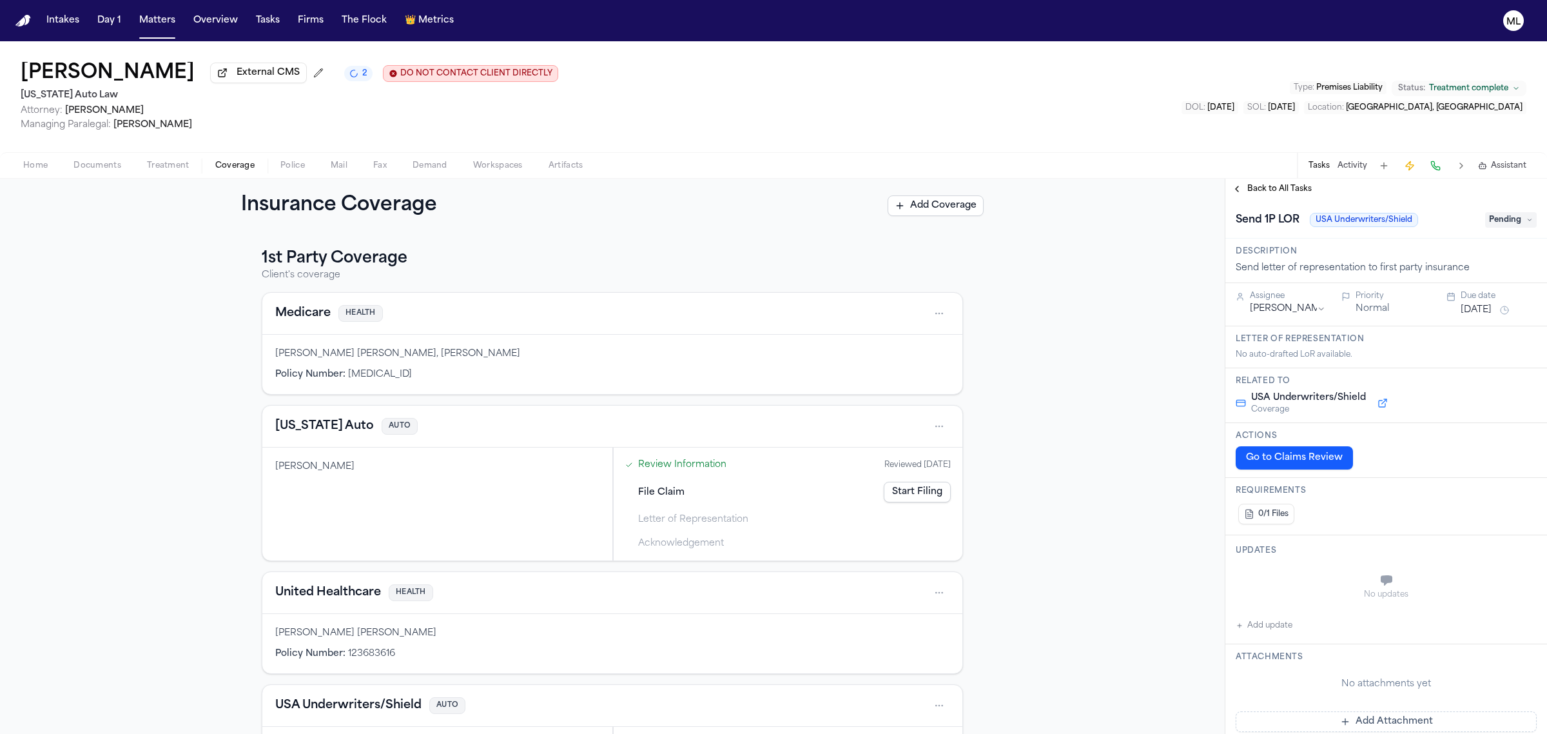
click at [1520, 214] on span "Pending" at bounding box center [1511, 219] width 52 height 15
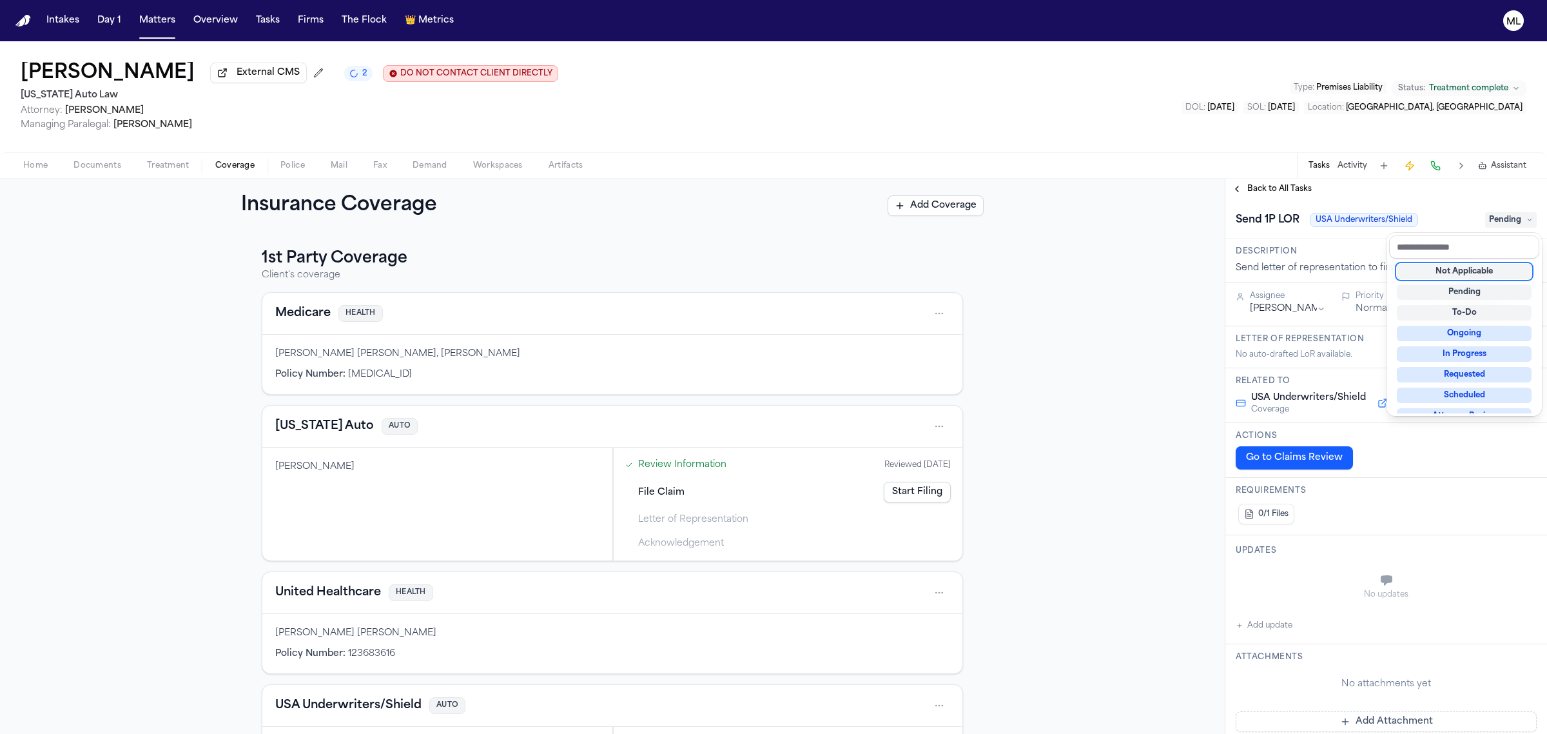
click at [1444, 269] on div "Not Applicable" at bounding box center [1464, 271] width 135 height 15
click at [1264, 194] on div "**********" at bounding box center [1387, 456] width 322 height 555
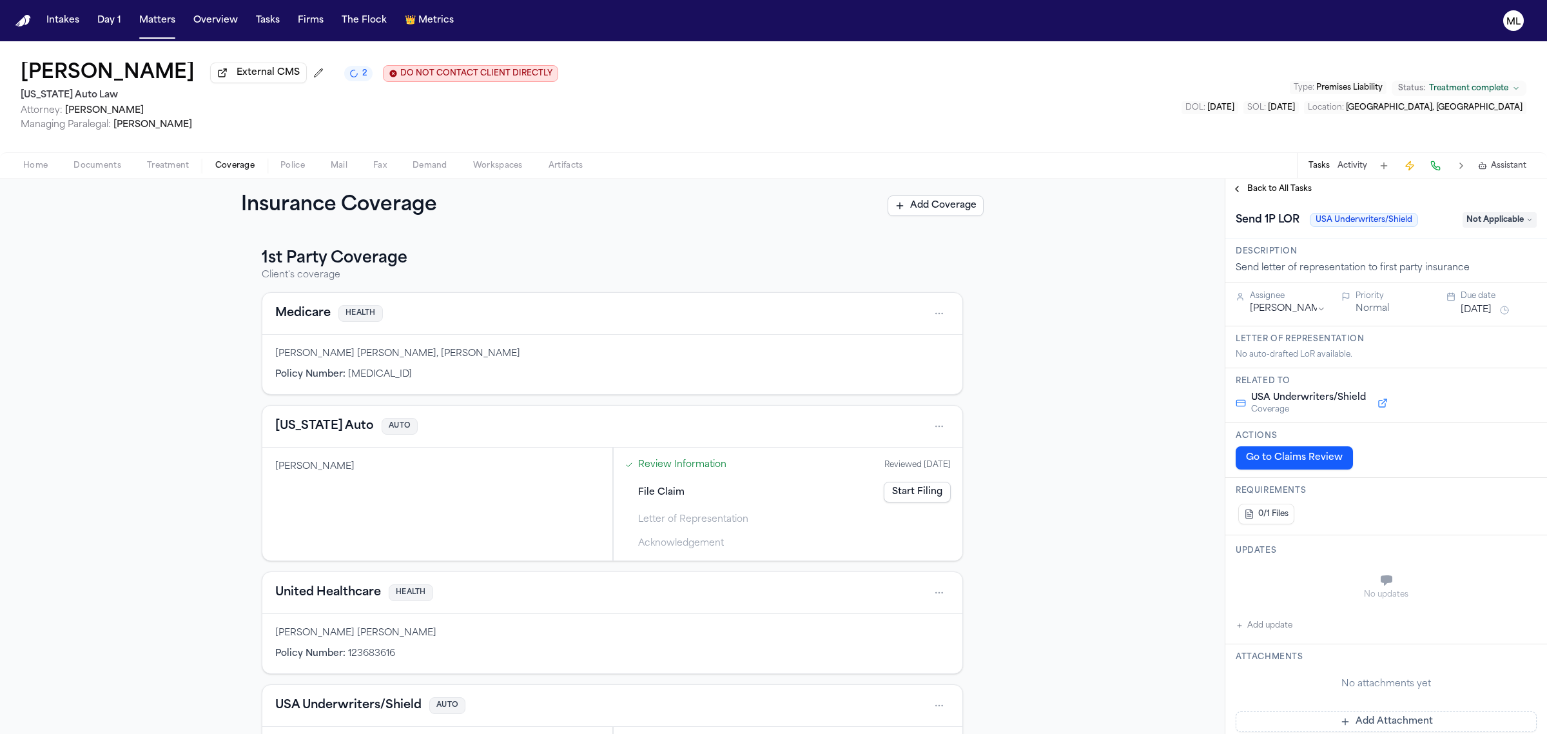
click at [1273, 187] on span "Back to All Tasks" at bounding box center [1279, 189] width 64 height 10
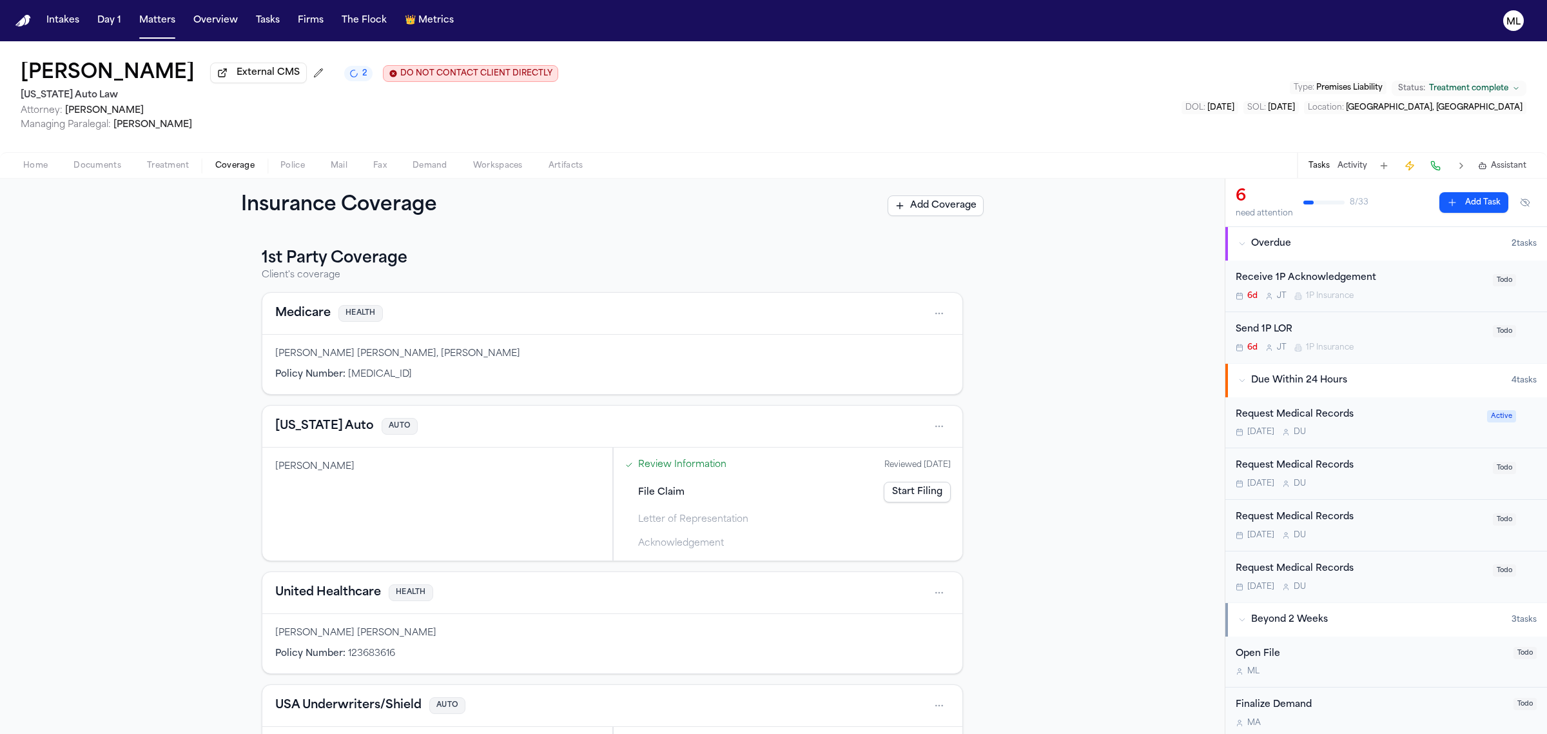
click at [1426, 282] on div "Receive 1P Acknowledgement" at bounding box center [1360, 278] width 249 height 15
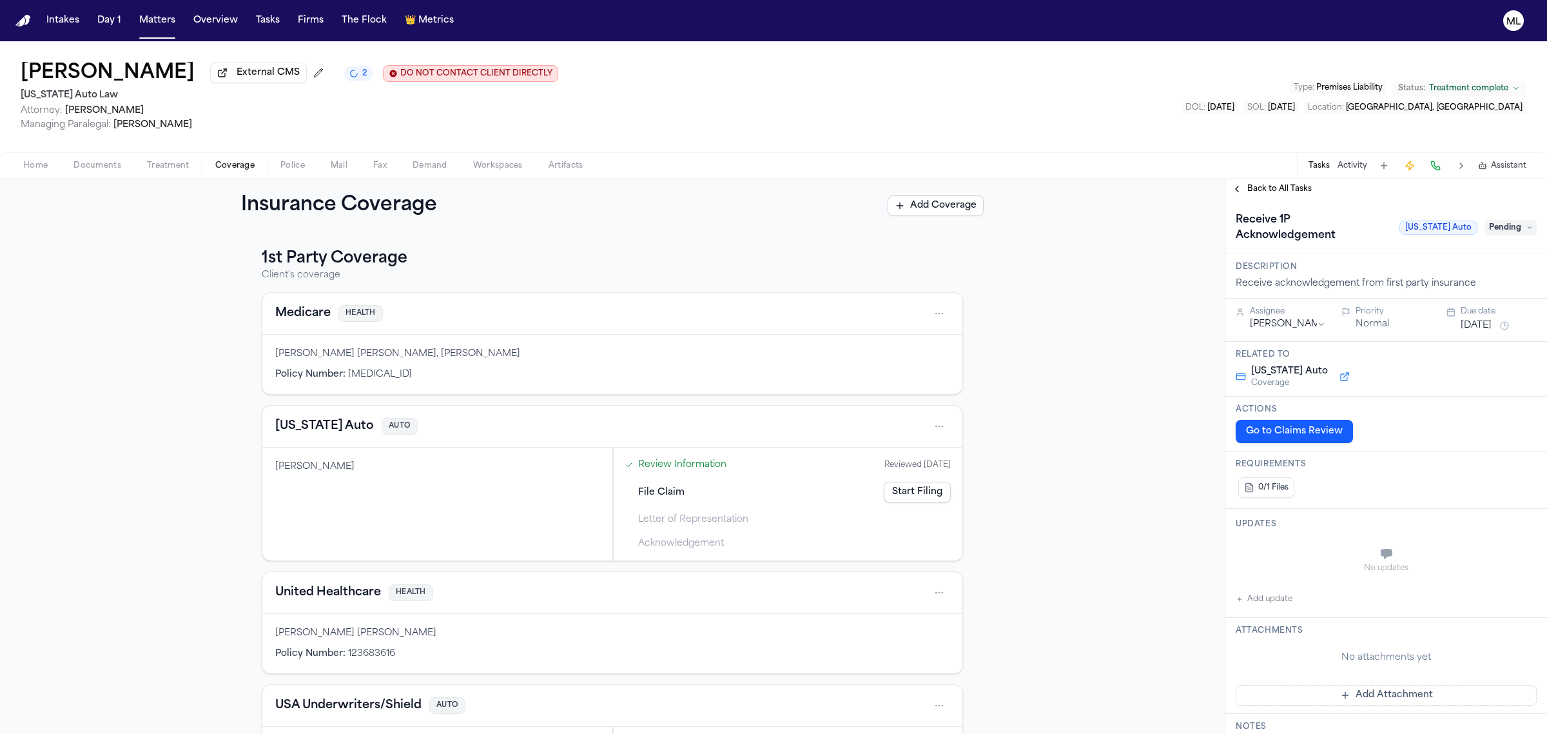
click at [1487, 224] on span "Pending" at bounding box center [1511, 227] width 52 height 15
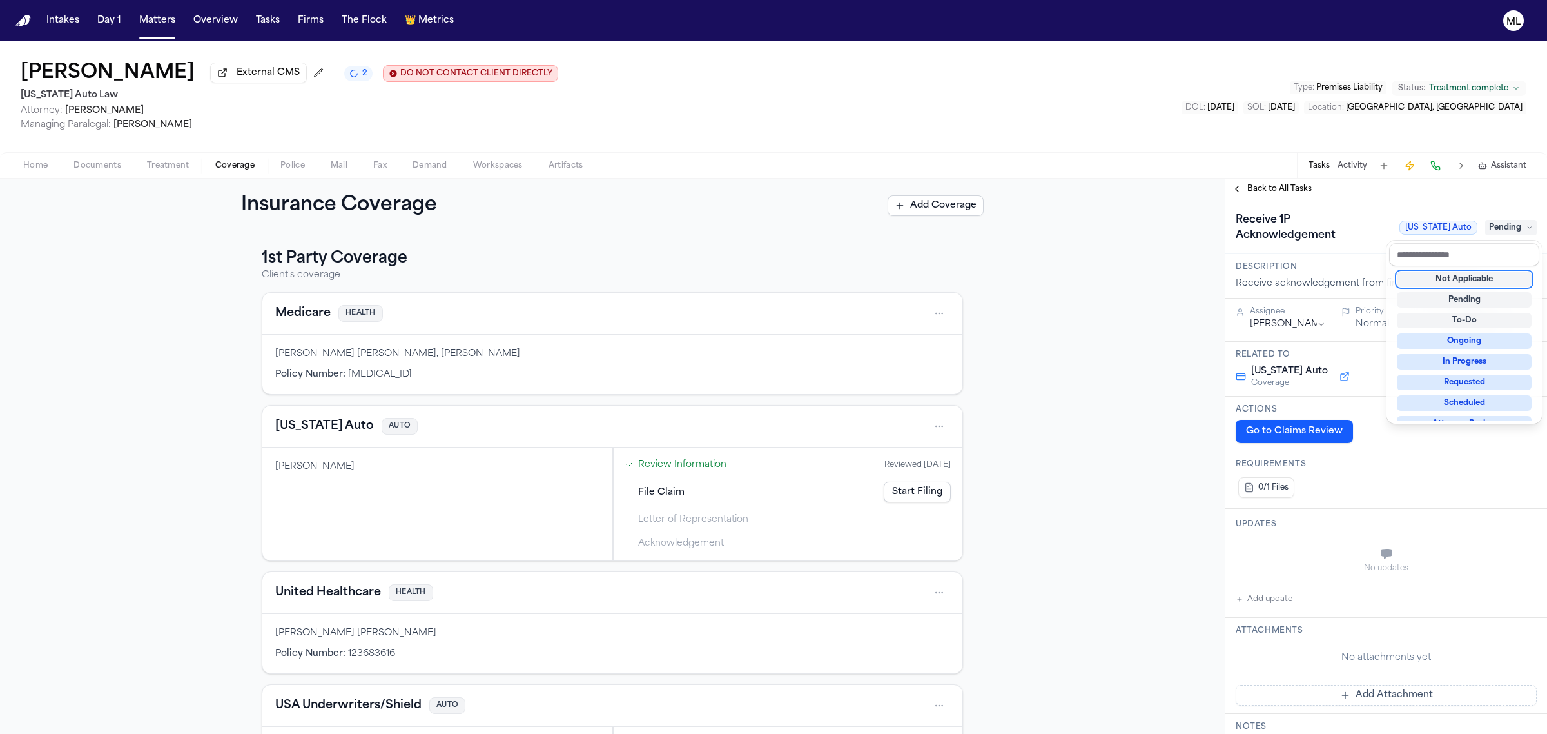
click at [1440, 273] on div "Not Applicable" at bounding box center [1464, 278] width 135 height 15
click at [1260, 193] on div "**********" at bounding box center [1387, 456] width 322 height 555
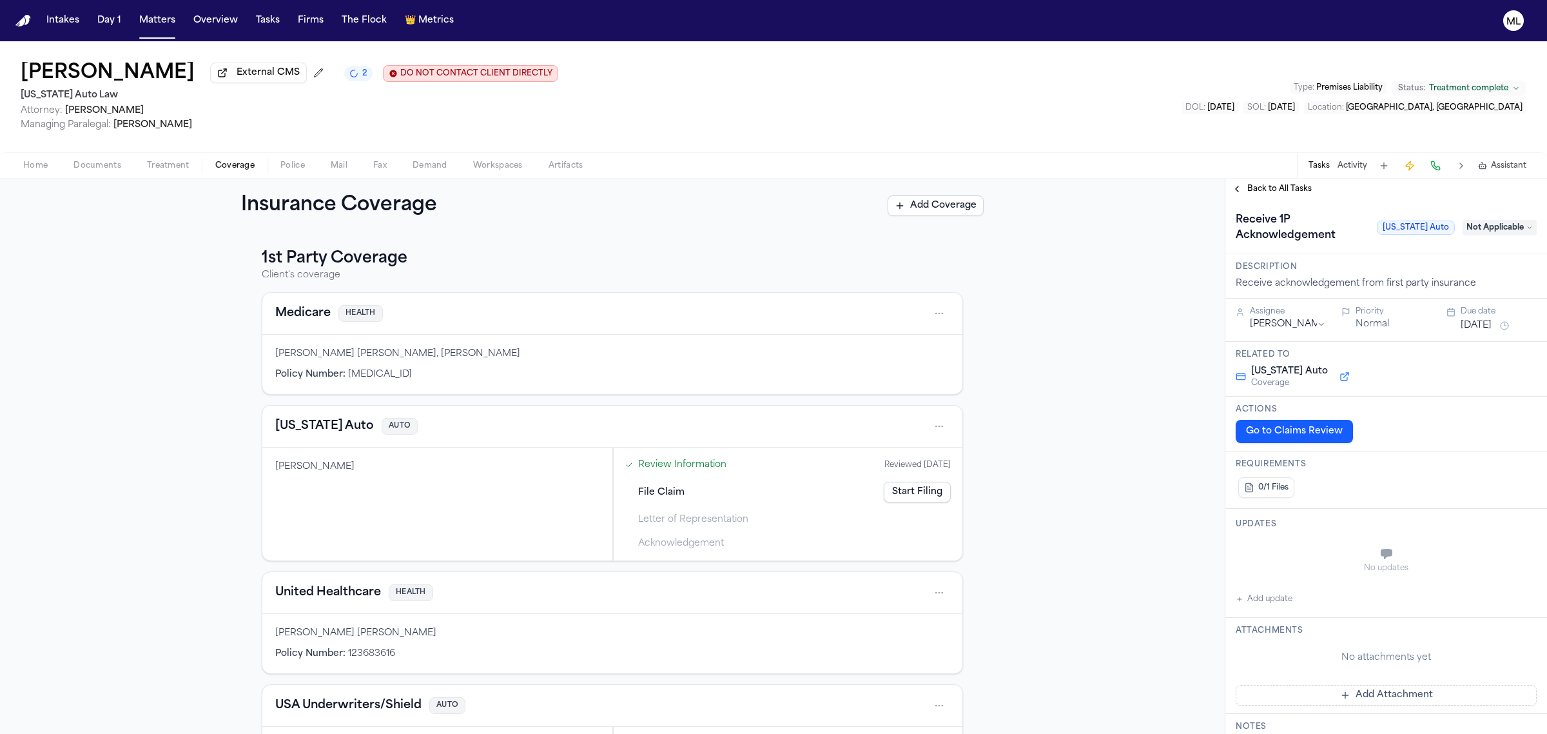
click at [1260, 193] on span "Back to All Tasks" at bounding box center [1279, 189] width 64 height 10
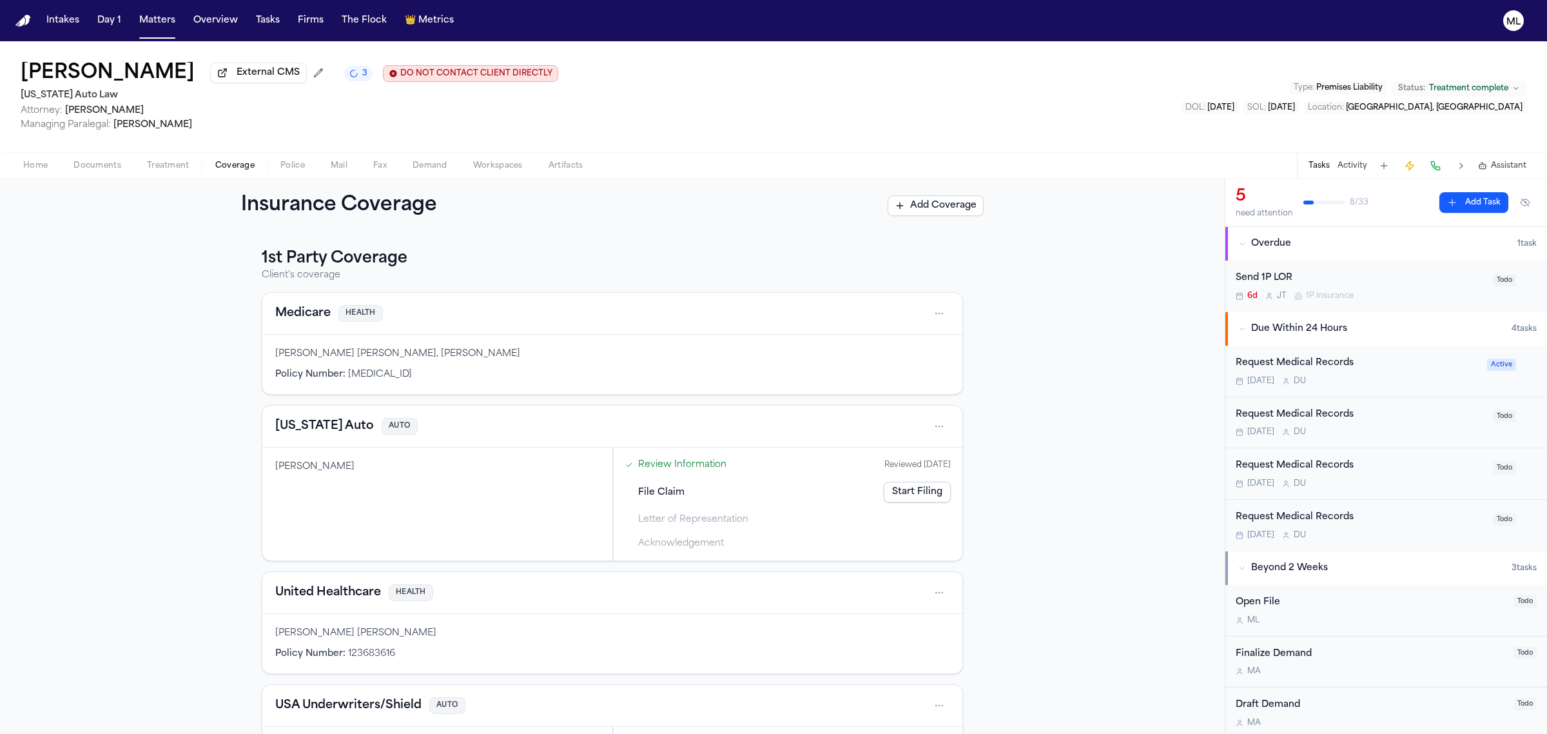
click at [1397, 277] on div "Send 1P LOR" at bounding box center [1360, 278] width 249 height 15
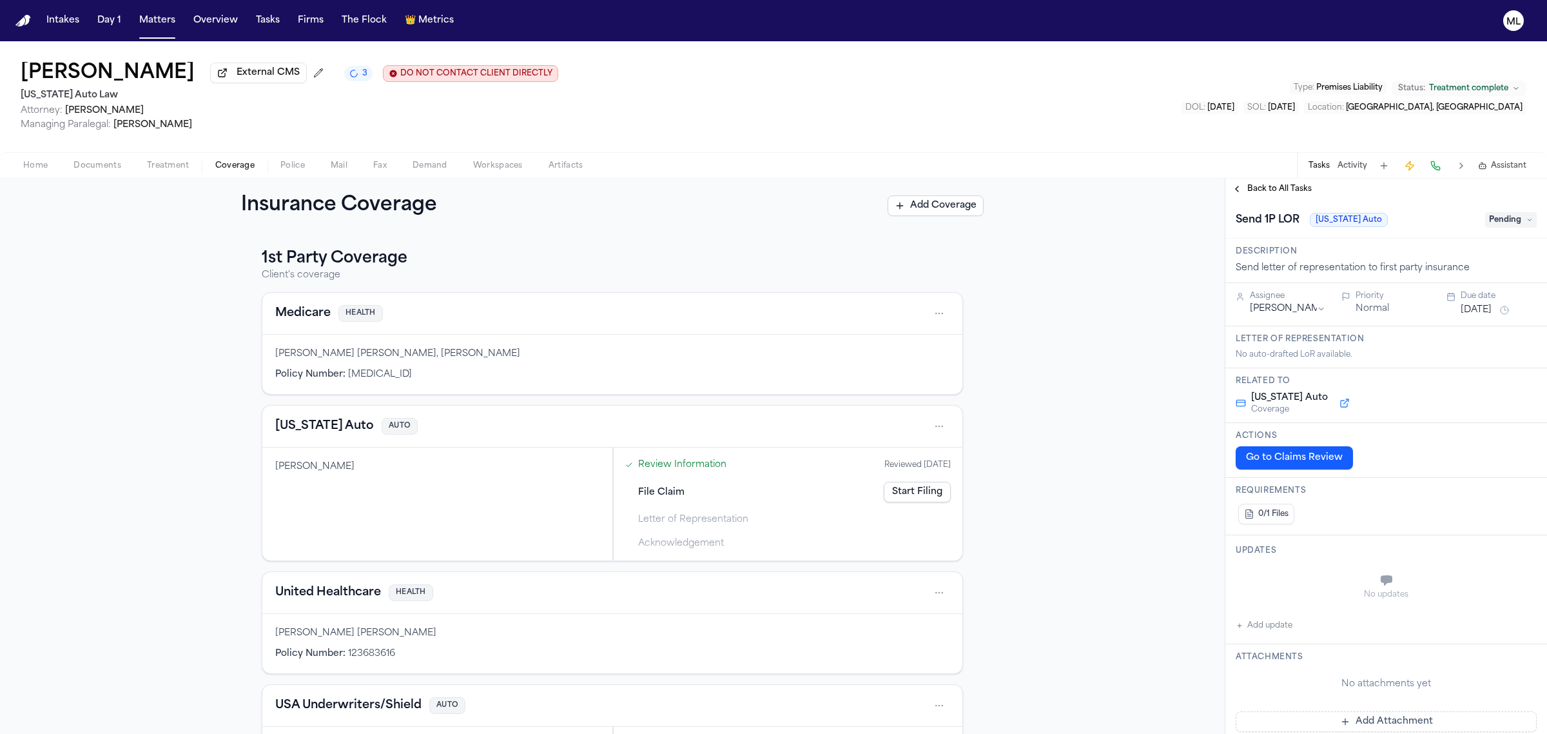
click at [1500, 219] on span "Pending" at bounding box center [1511, 219] width 52 height 15
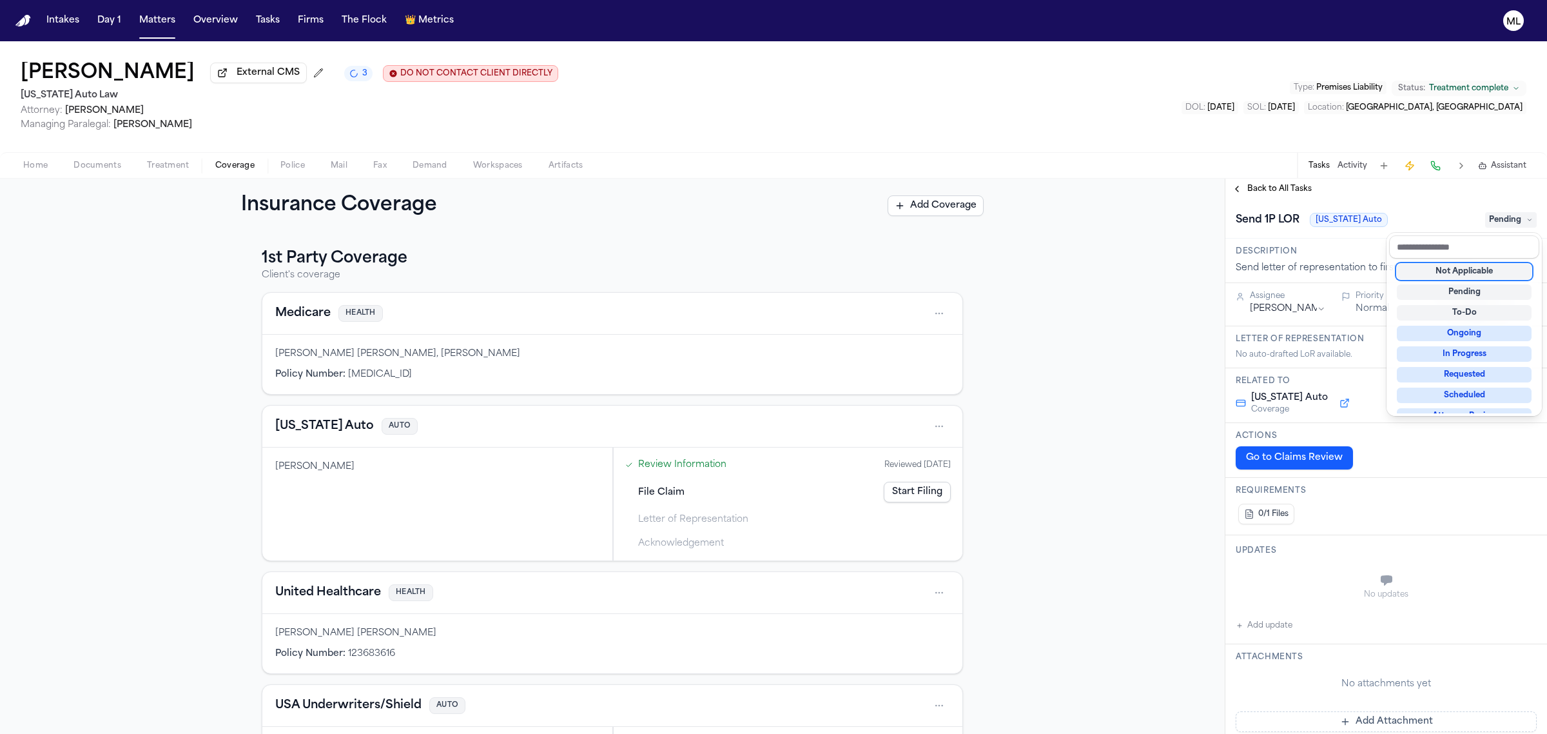
click at [1473, 271] on div "Not Applicable" at bounding box center [1464, 271] width 135 height 15
click at [1261, 195] on div "**********" at bounding box center [1387, 456] width 322 height 555
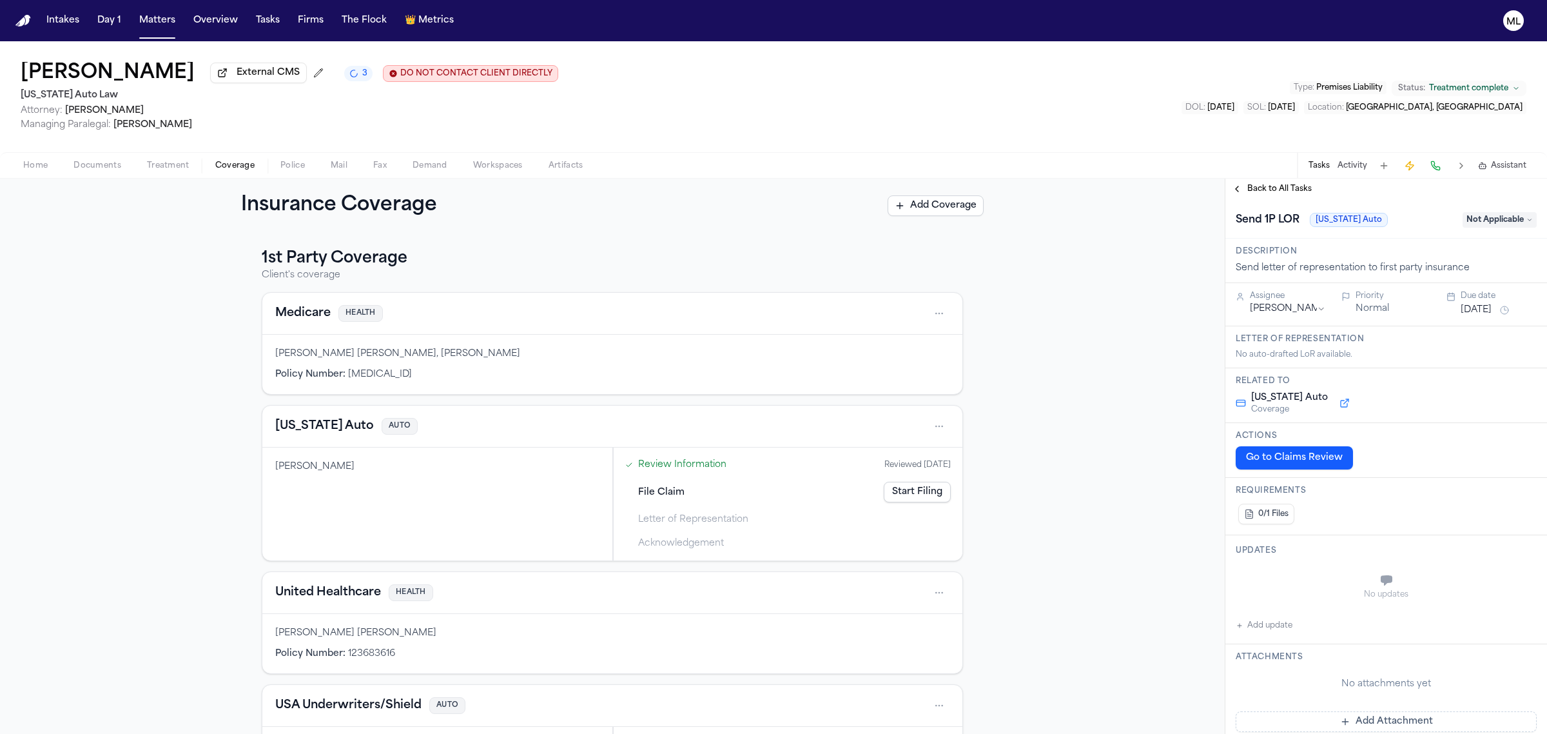
click at [1261, 193] on span "Back to All Tasks" at bounding box center [1279, 189] width 64 height 10
